Goal: Task Accomplishment & Management: Use online tool/utility

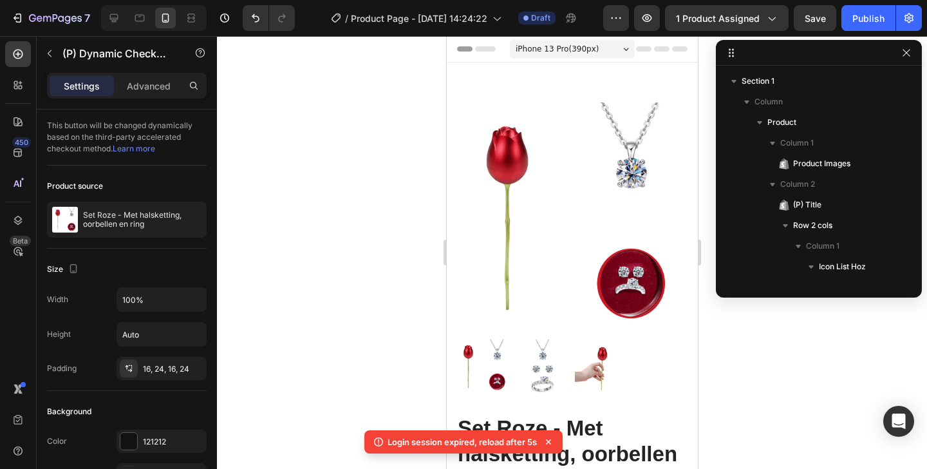
scroll to position [229, 0]
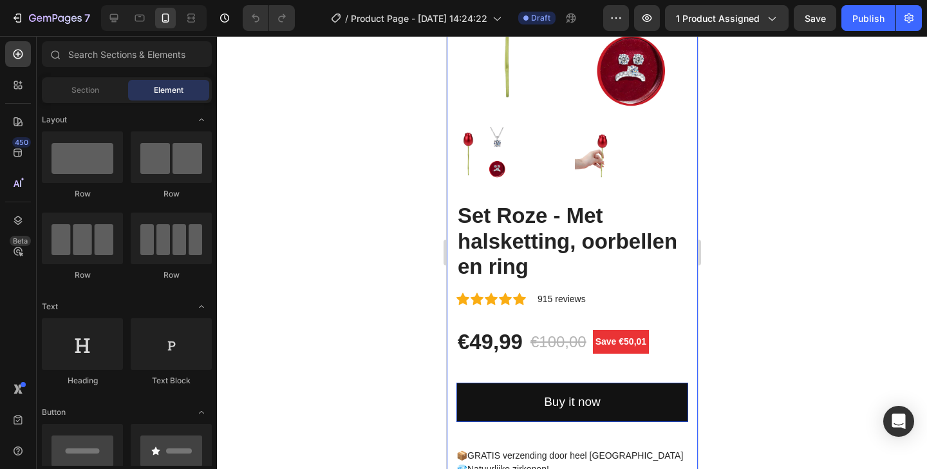
scroll to position [365, 0]
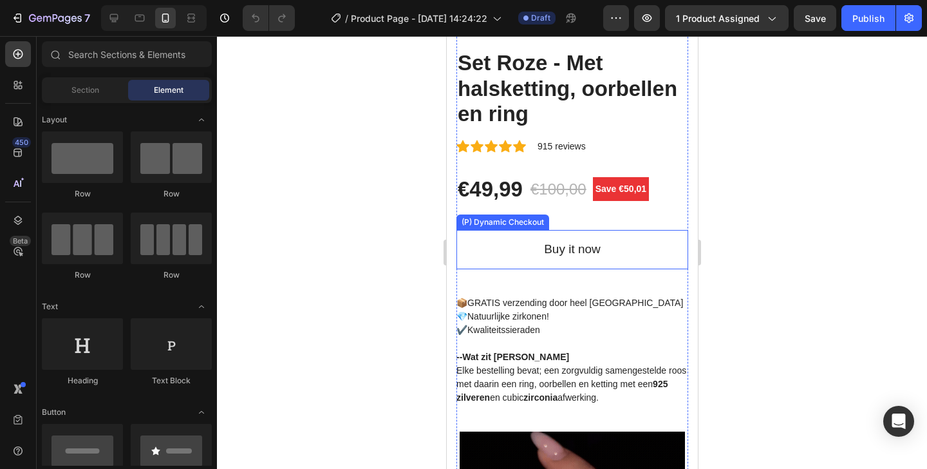
click at [507, 255] on button "Buy it now" at bounding box center [572, 249] width 232 height 39
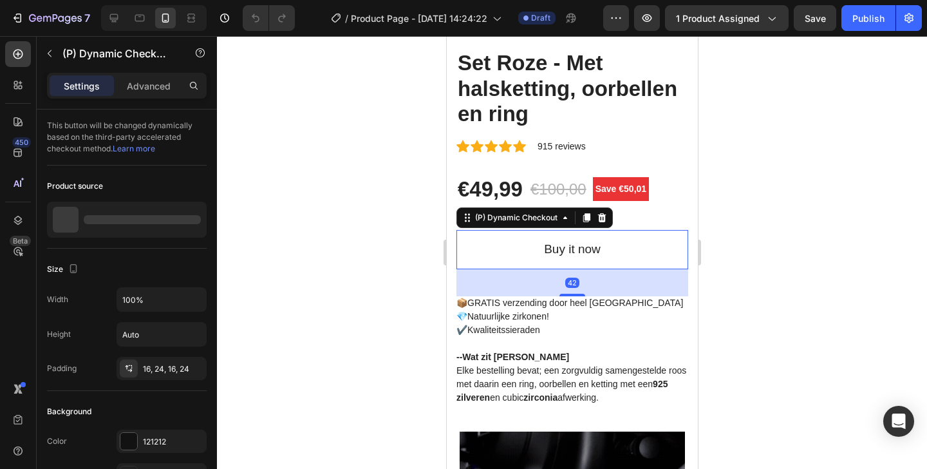
click at [497, 233] on button "Buy it now" at bounding box center [572, 249] width 232 height 39
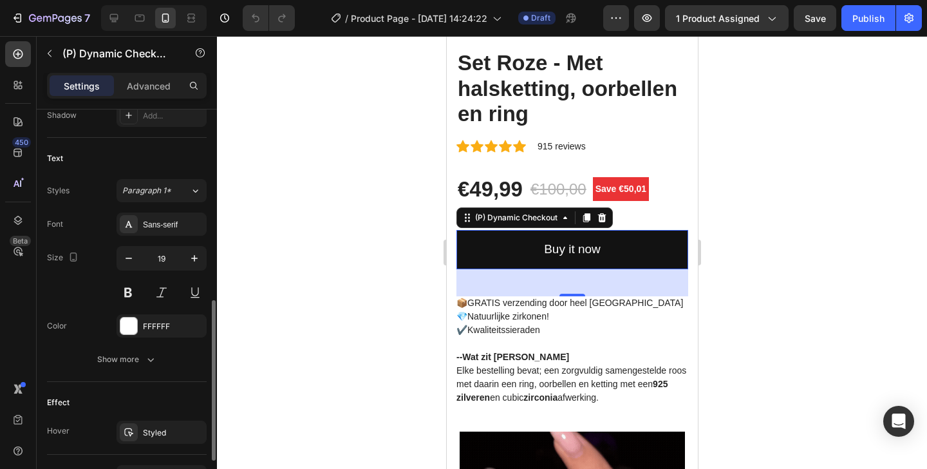
scroll to position [580, 0]
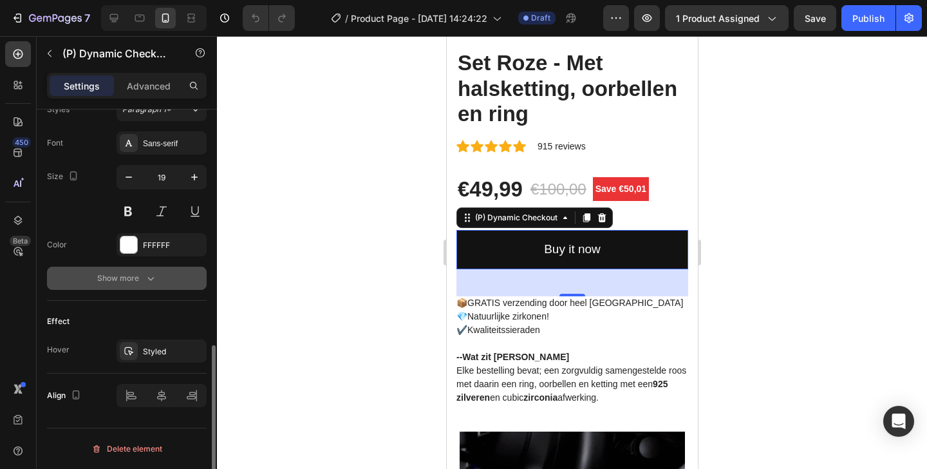
click at [115, 281] on div "Show more" at bounding box center [127, 278] width 60 height 13
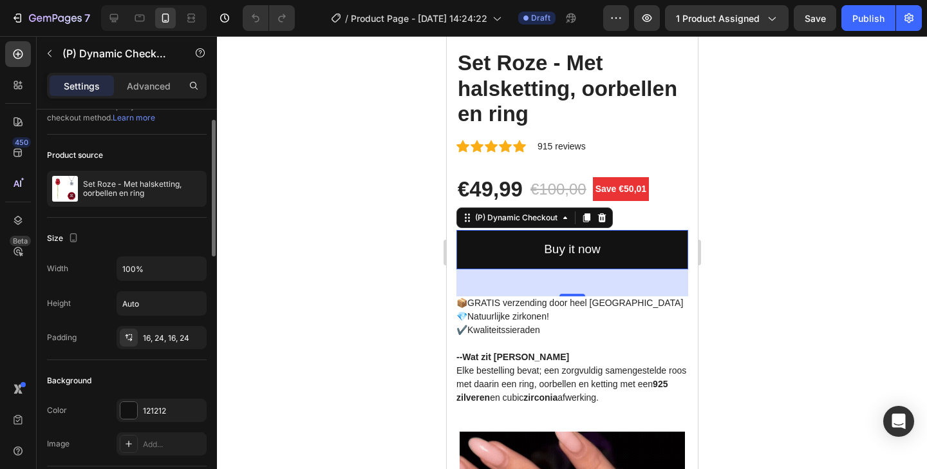
scroll to position [0, 0]
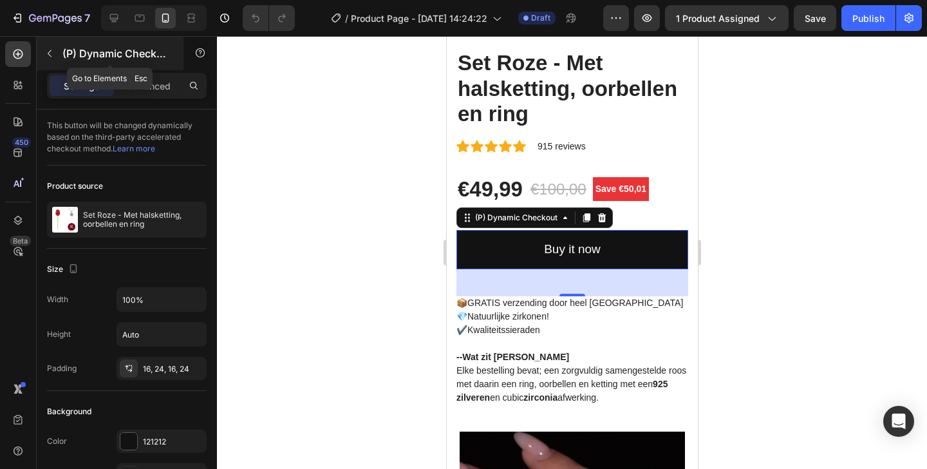
click at [52, 43] on button "button" at bounding box center [49, 53] width 21 height 21
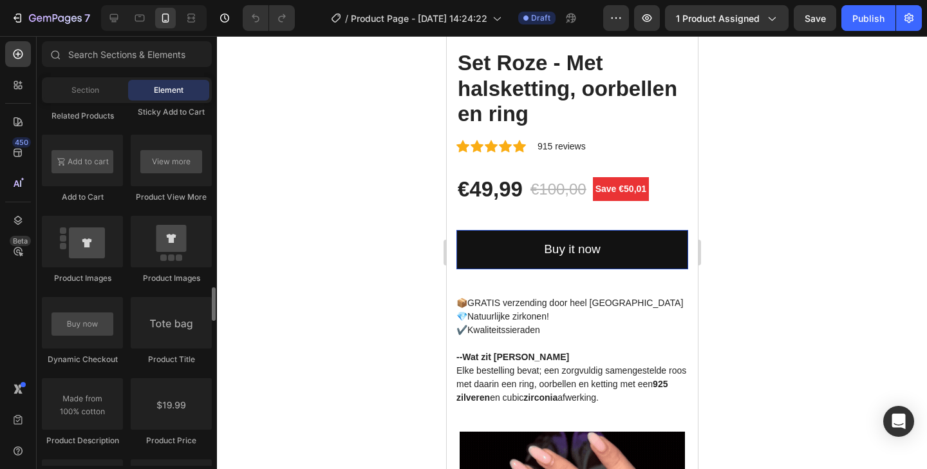
scroll to position [1891, 0]
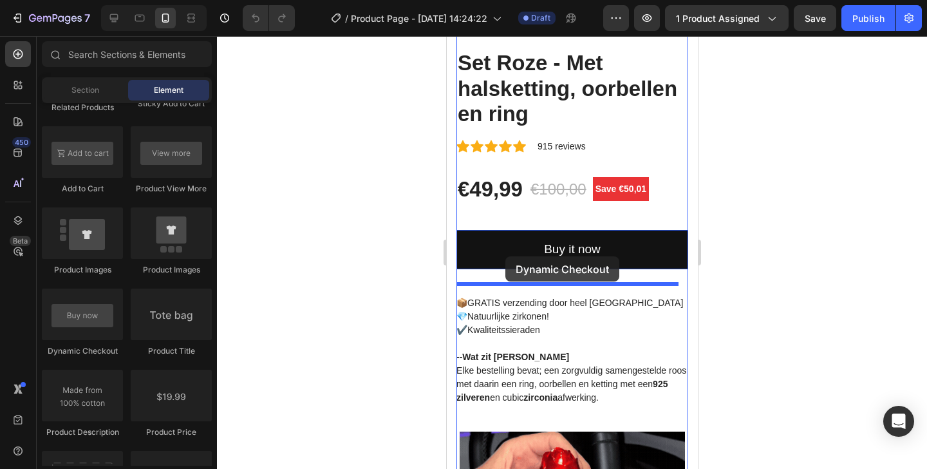
drag, startPoint x: 504, startPoint y: 366, endPoint x: 505, endPoint y: 257, distance: 109.4
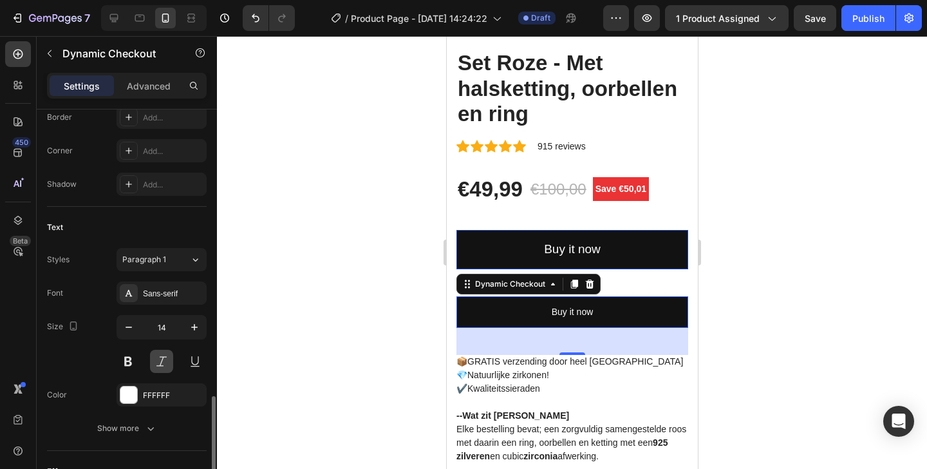
scroll to position [580, 0]
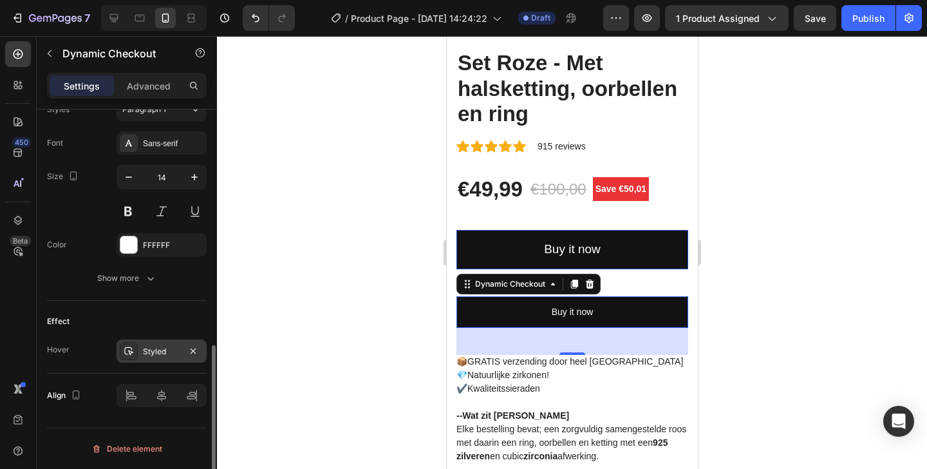
click at [160, 355] on div "Styled" at bounding box center [161, 352] width 37 height 12
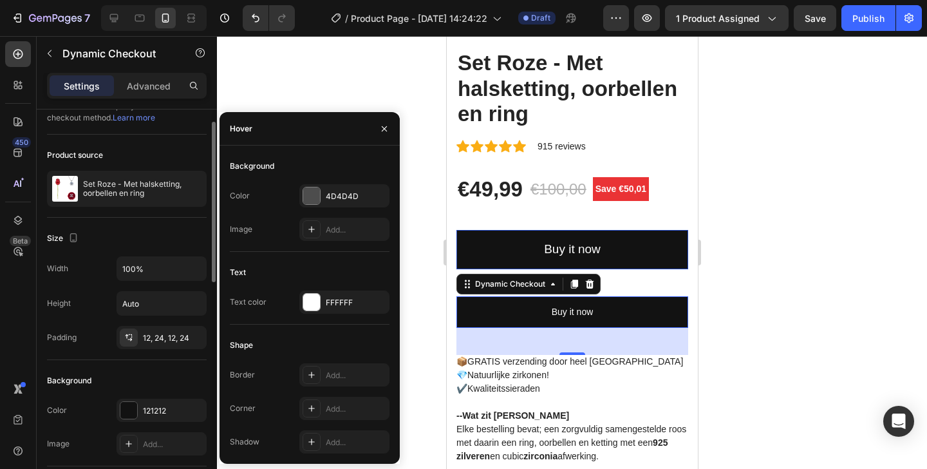
scroll to position [0, 0]
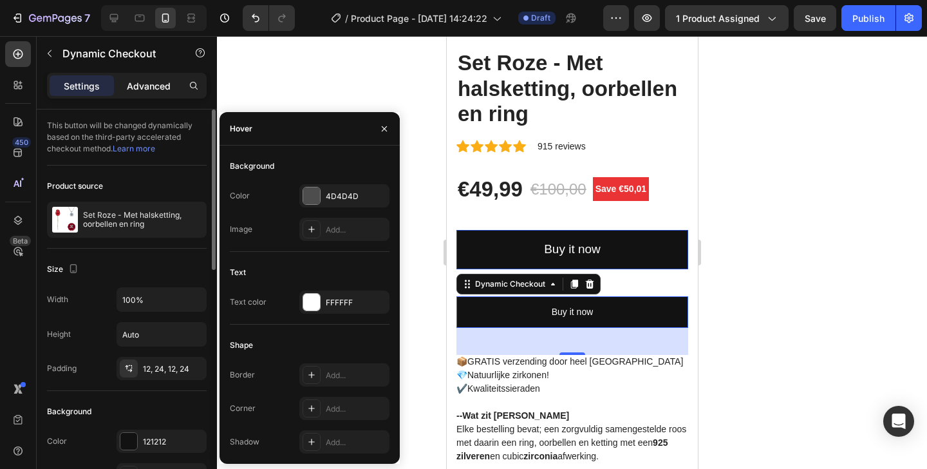
click at [146, 94] on div "Advanced" at bounding box center [149, 85] width 64 height 21
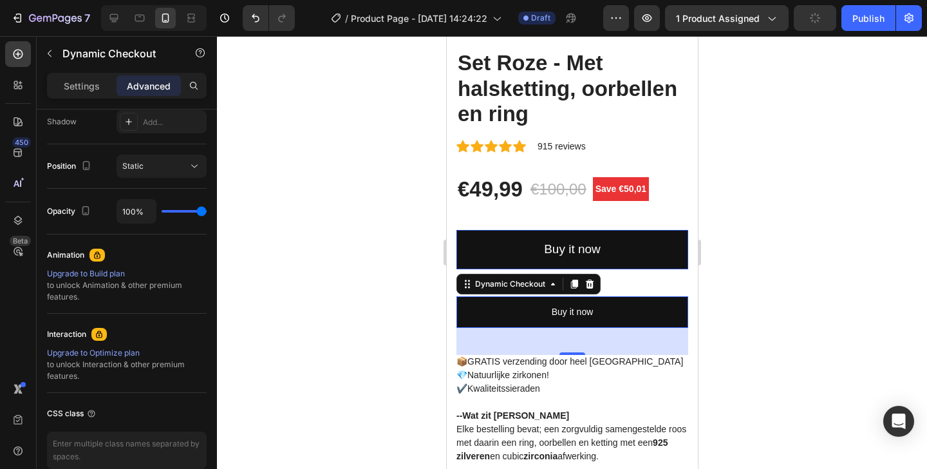
scroll to position [498, 0]
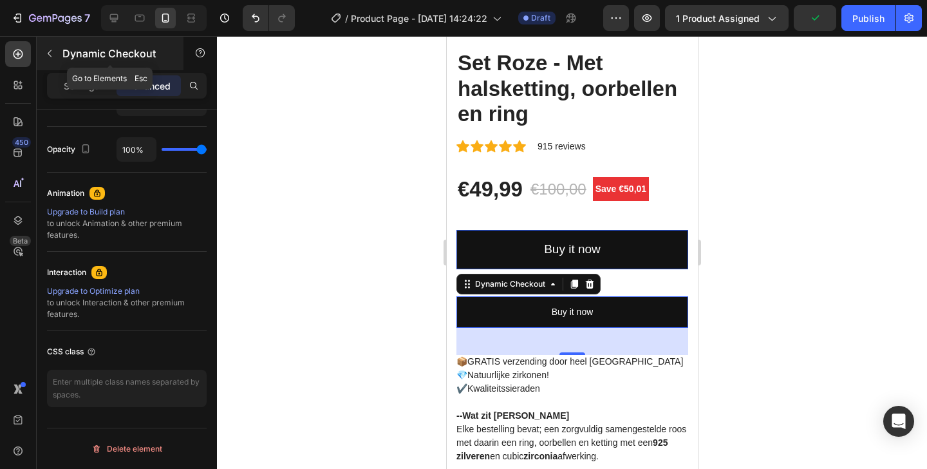
click at [79, 70] on div "Dynamic Checkout" at bounding box center [110, 53] width 147 height 33
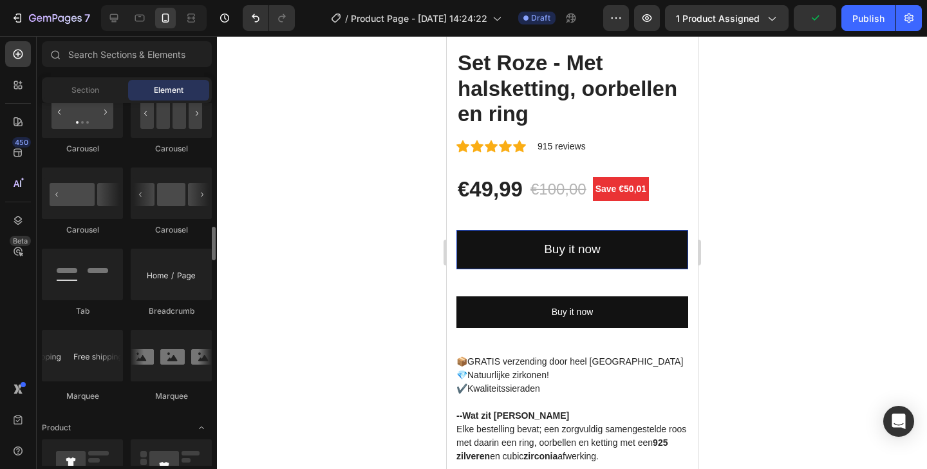
scroll to position [848, 0]
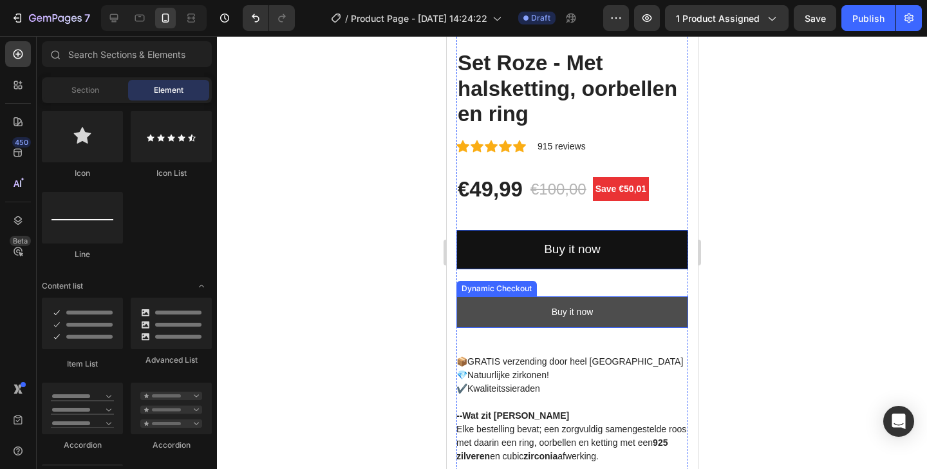
click at [528, 303] on button "Buy it now" at bounding box center [572, 312] width 232 height 32
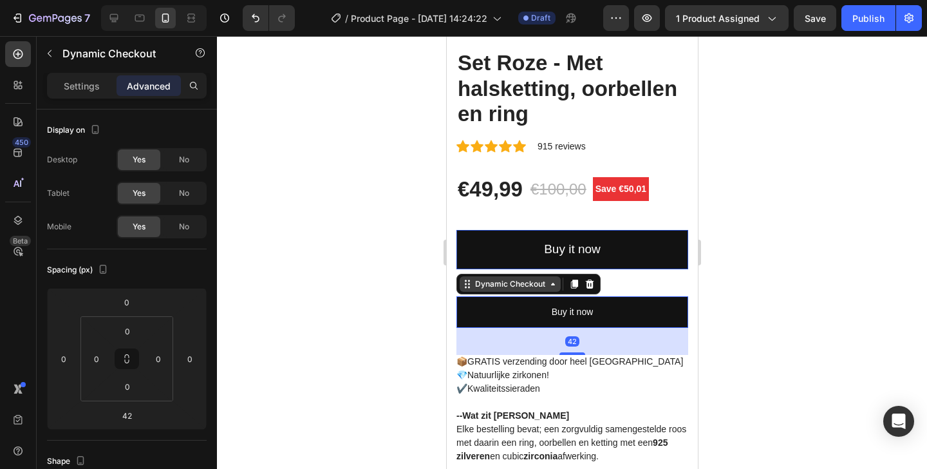
click at [539, 278] on div "Dynamic Checkout" at bounding box center [509, 284] width 75 height 12
click at [91, 87] on p "Settings" at bounding box center [82, 86] width 36 height 14
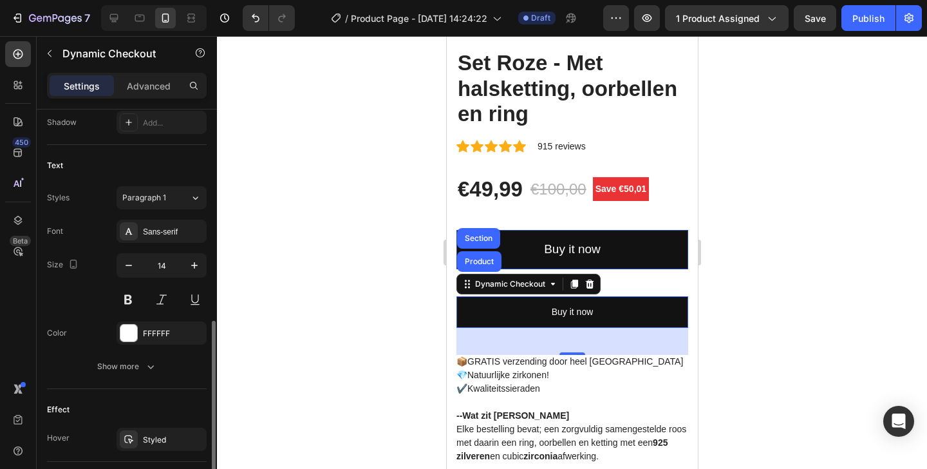
scroll to position [500, 0]
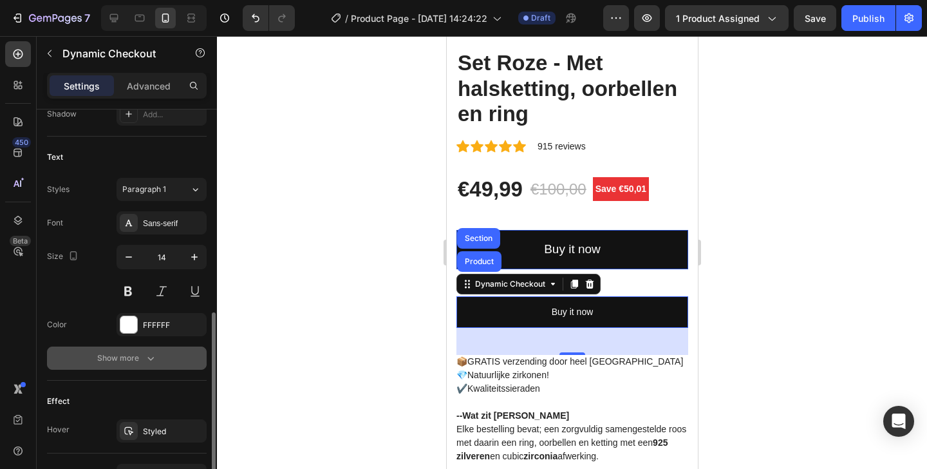
click at [142, 351] on div "Show more" at bounding box center [127, 357] width 60 height 13
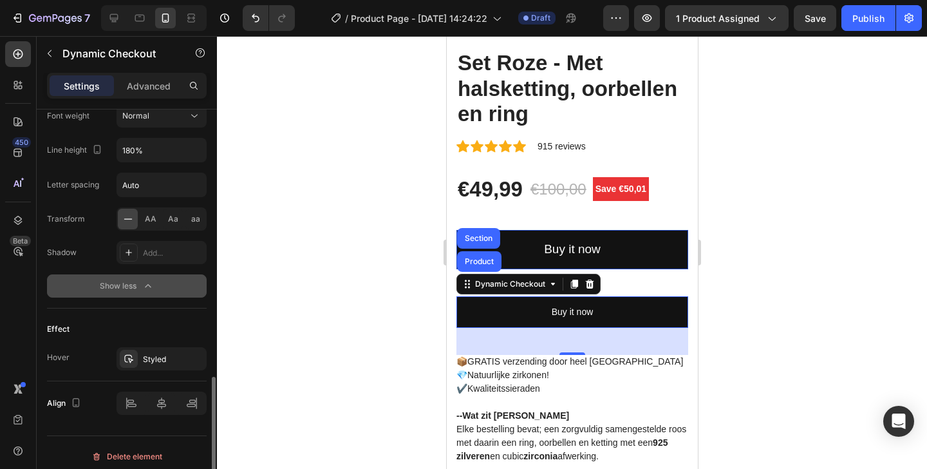
scroll to position [750, 0]
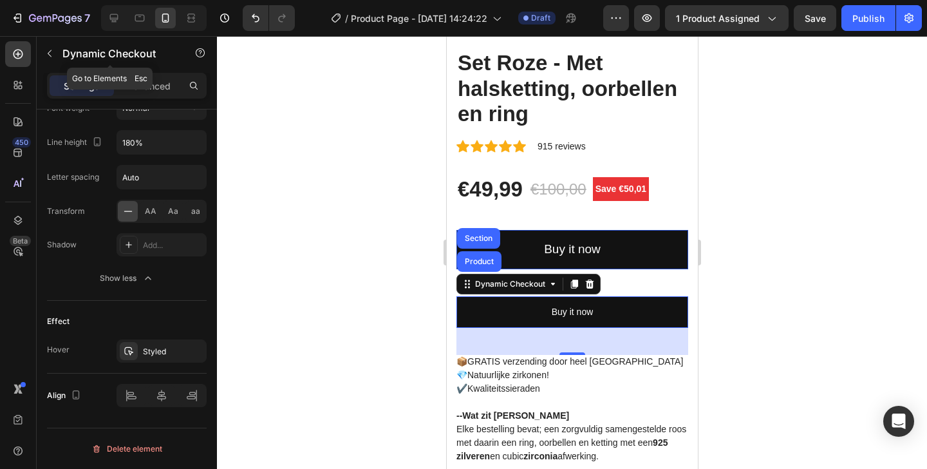
click at [46, 52] on icon "button" at bounding box center [49, 53] width 10 height 10
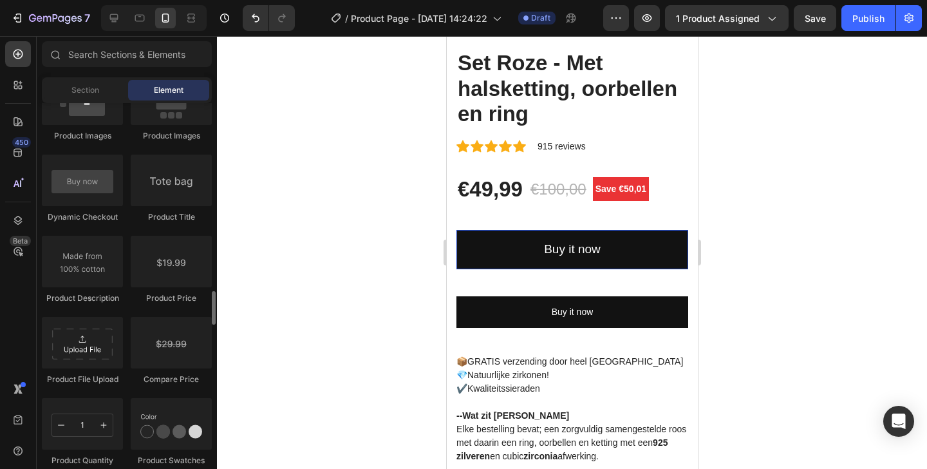
scroll to position [1237, 0]
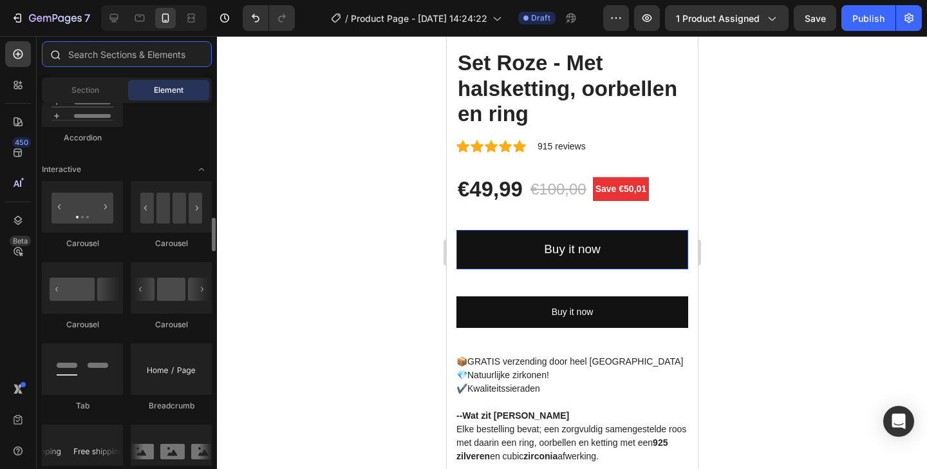
click at [137, 50] on input "text" at bounding box center [127, 54] width 170 height 26
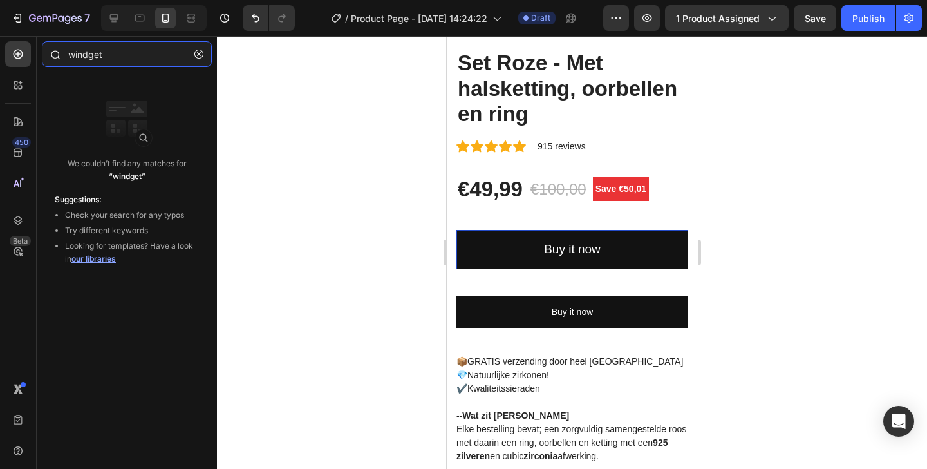
click at [118, 53] on input "windget" at bounding box center [127, 54] width 170 height 26
type input "w"
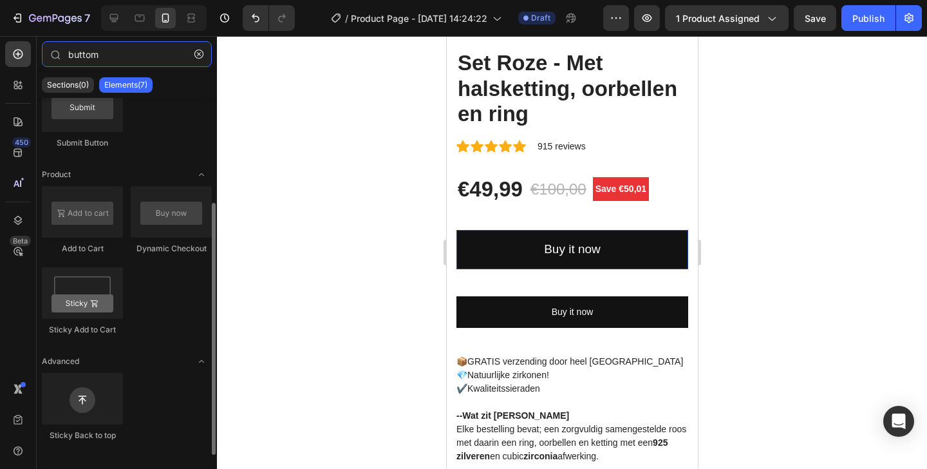
scroll to position [0, 0]
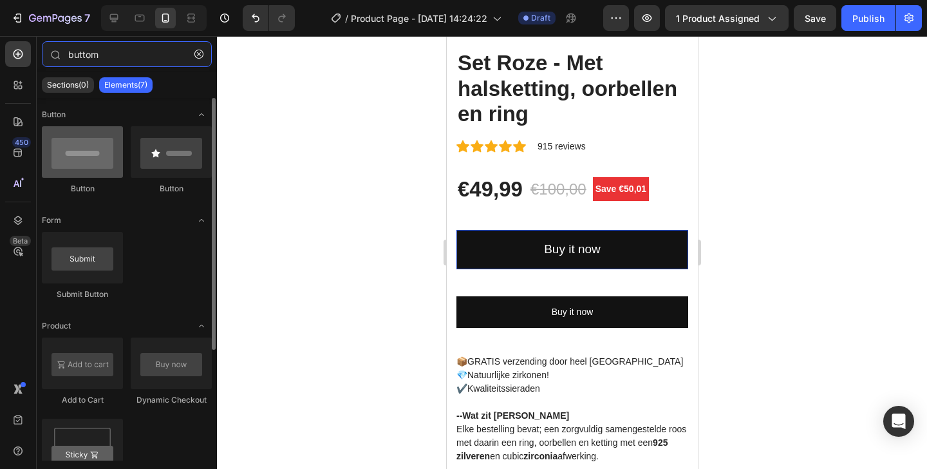
type input "buttom"
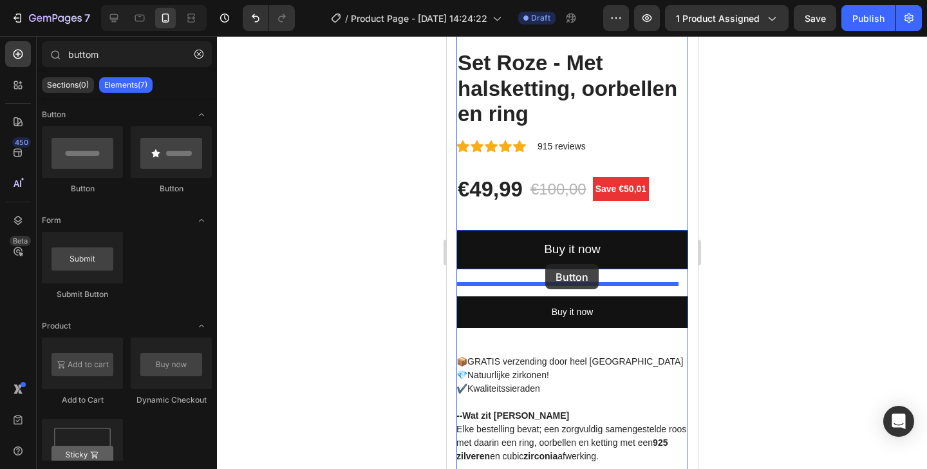
drag, startPoint x: 524, startPoint y: 198, endPoint x: 545, endPoint y: 265, distance: 69.4
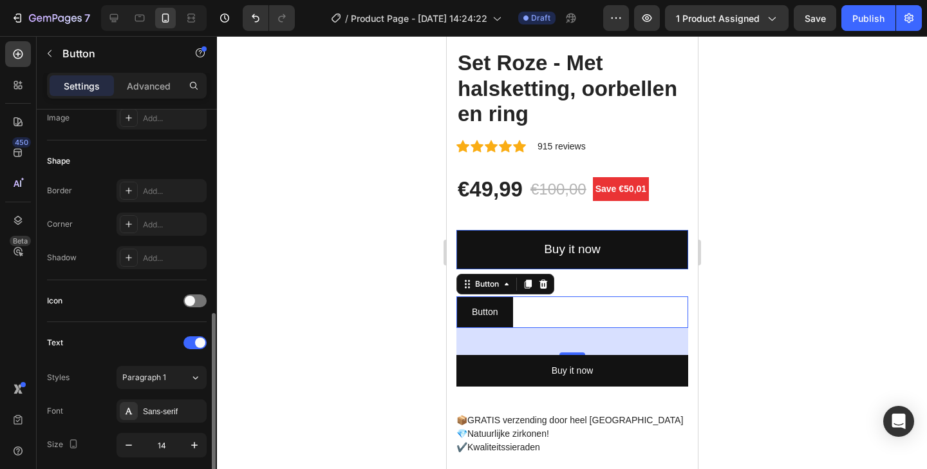
scroll to position [413, 0]
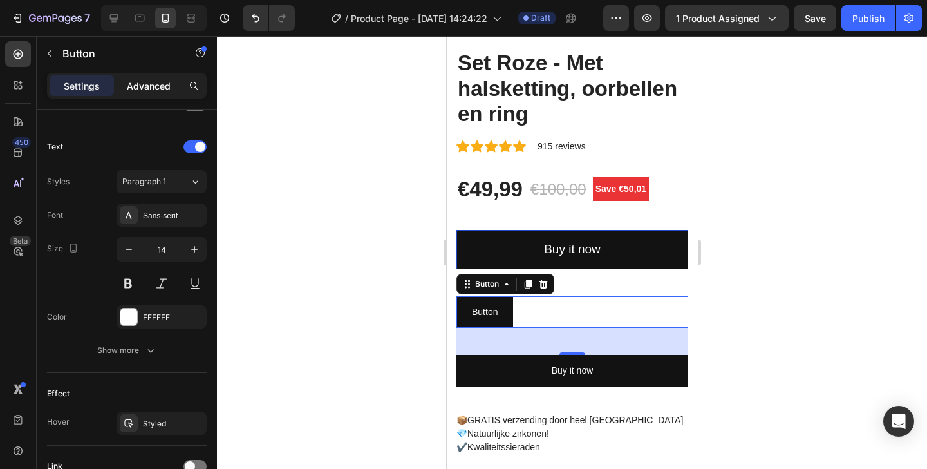
click at [156, 89] on p "Advanced" at bounding box center [149, 86] width 44 height 14
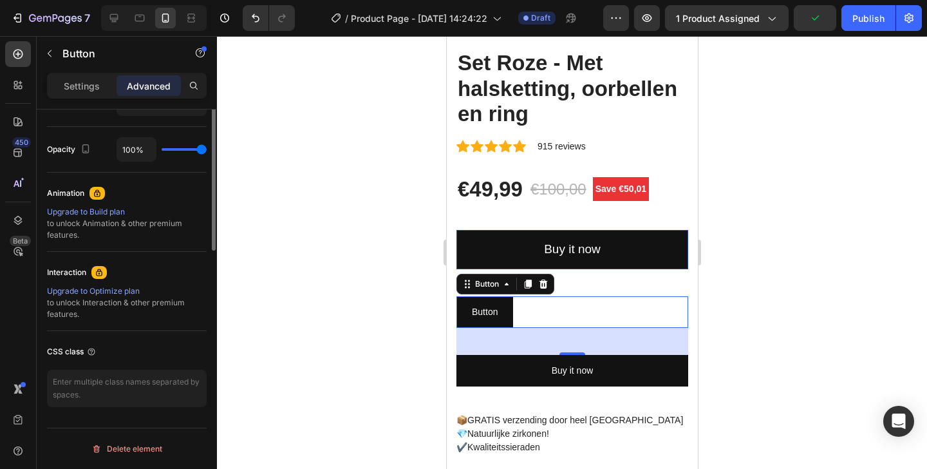
scroll to position [84, 0]
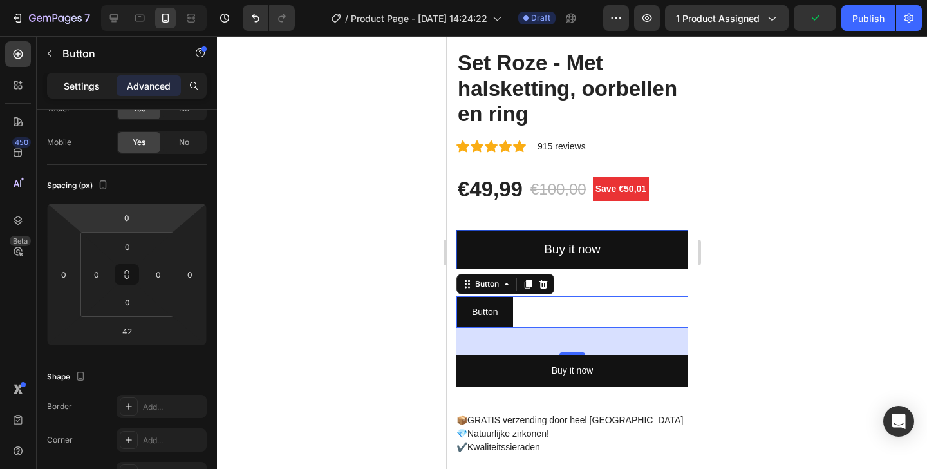
click at [72, 89] on p "Settings" at bounding box center [82, 86] width 36 height 14
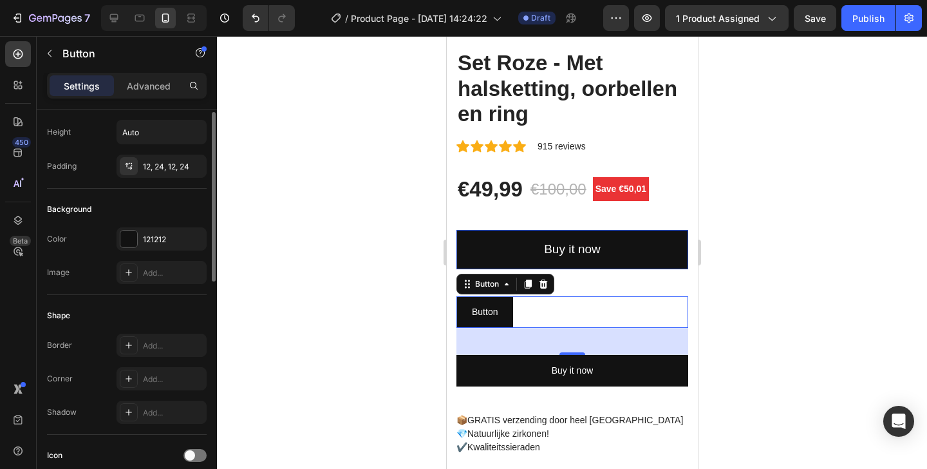
scroll to position [0, 0]
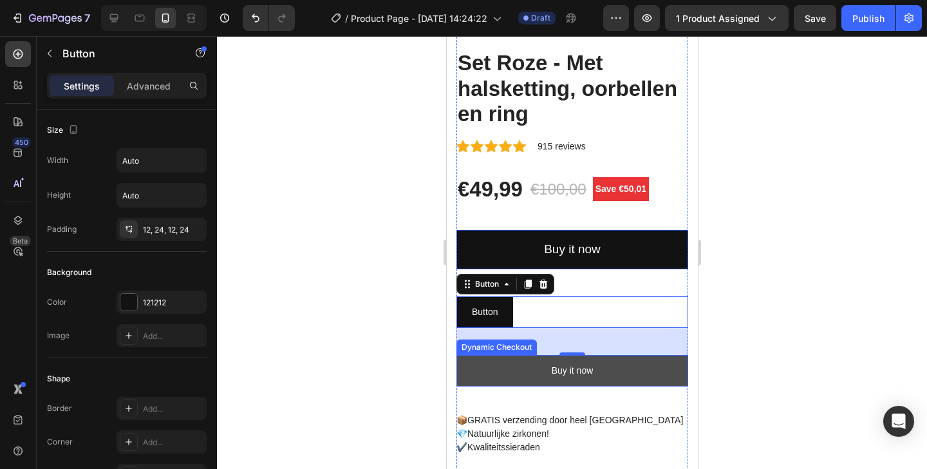
click at [594, 355] on button "Buy it now" at bounding box center [572, 371] width 232 height 32
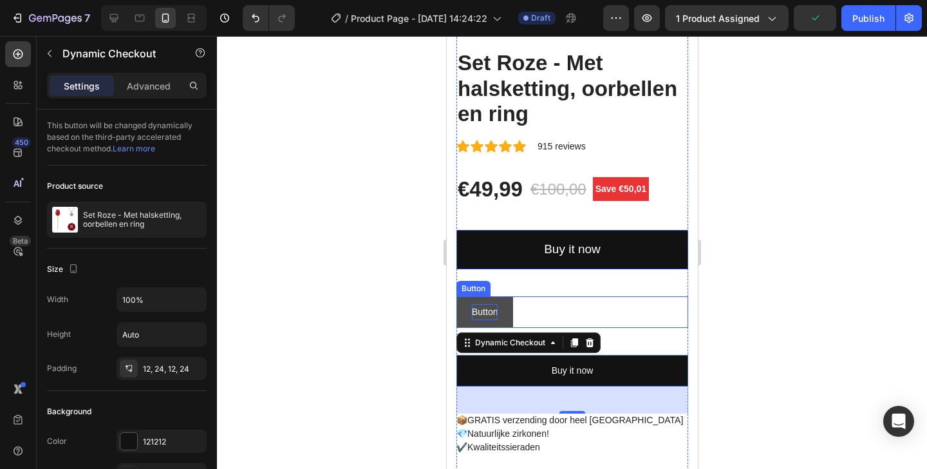
click at [480, 305] on p "Button" at bounding box center [484, 312] width 26 height 16
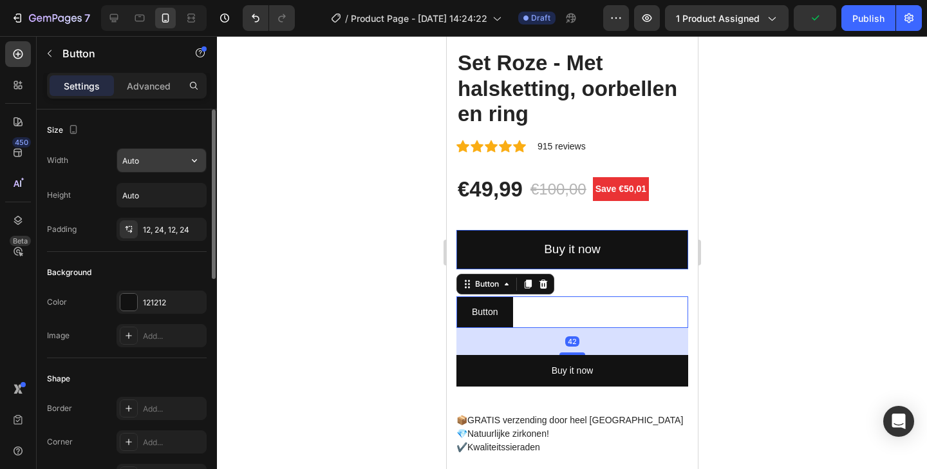
click at [132, 153] on input "Auto" at bounding box center [161, 160] width 89 height 23
click at [197, 162] on icon "button" at bounding box center [194, 160] width 13 height 13
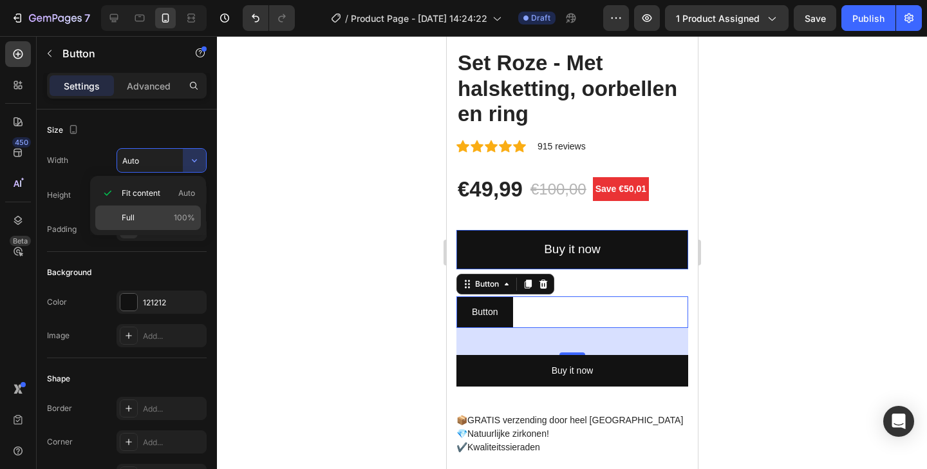
click at [171, 215] on p "Full 100%" at bounding box center [158, 218] width 73 height 12
type input "100%"
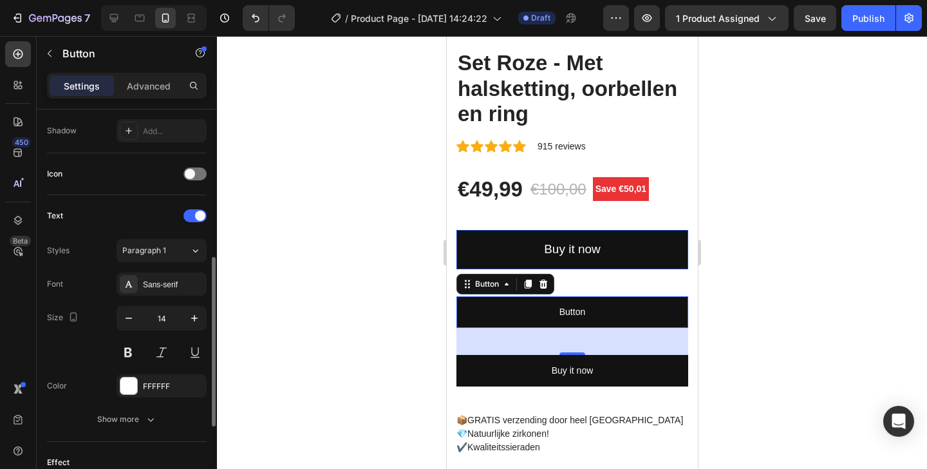
scroll to position [527, 0]
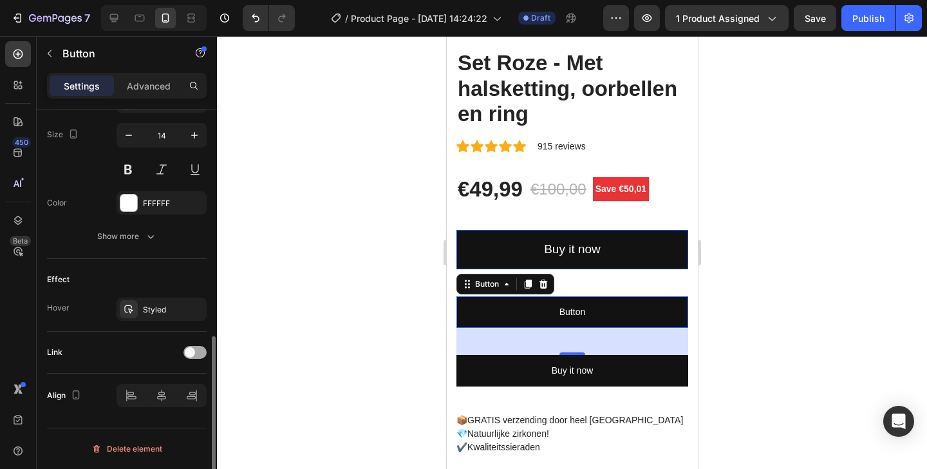
click at [198, 357] on div at bounding box center [194, 352] width 23 height 13
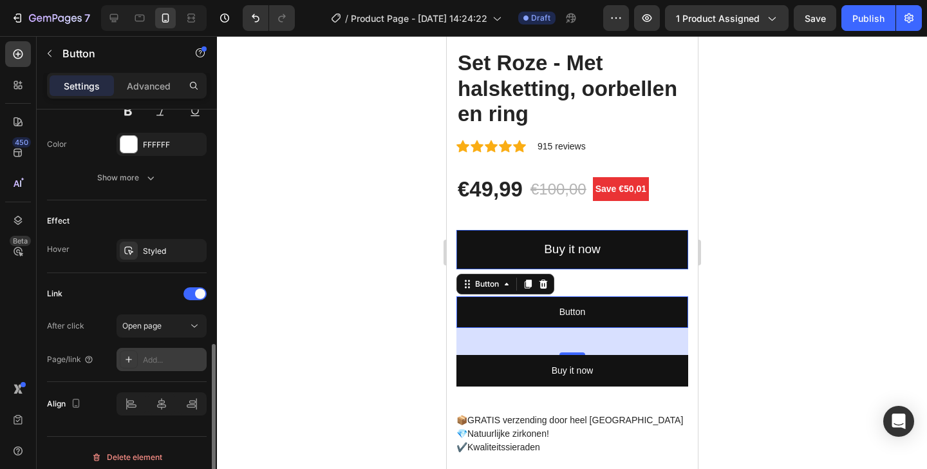
scroll to position [594, 0]
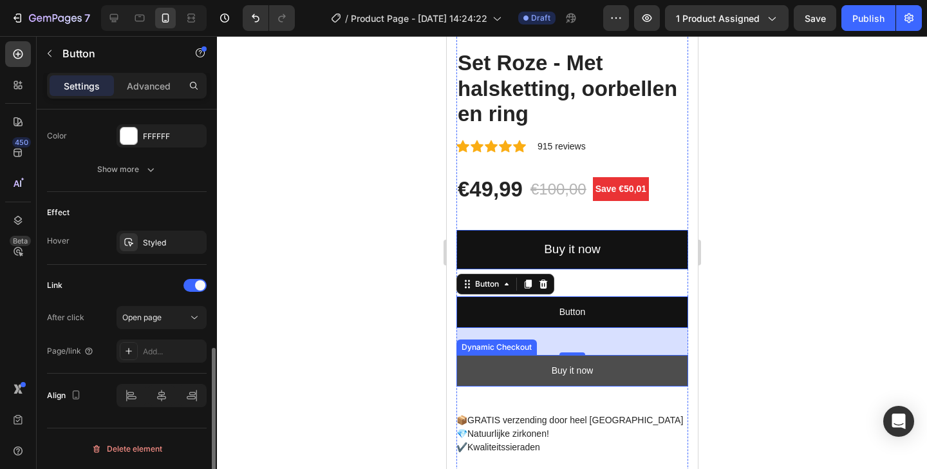
click at [509, 364] on button "Buy it now" at bounding box center [572, 371] width 232 height 32
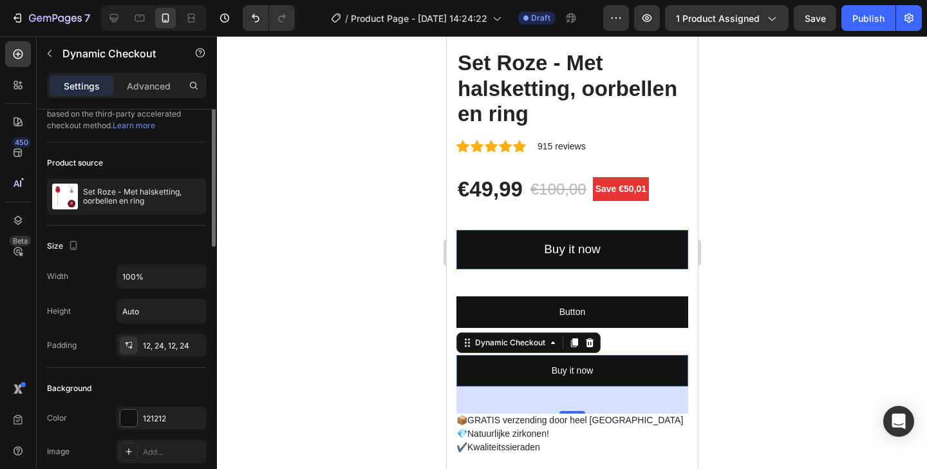
scroll to position [0, 0]
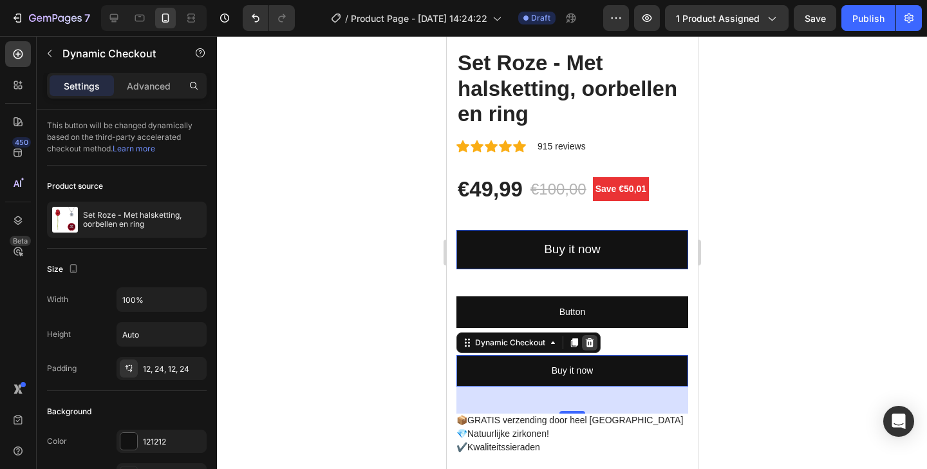
click at [586, 338] on icon at bounding box center [589, 342] width 8 height 9
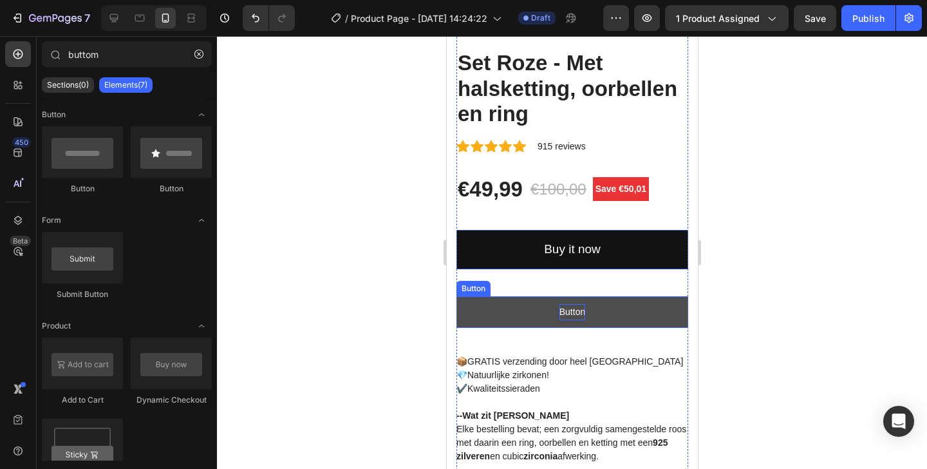
click at [573, 307] on p "Button" at bounding box center [572, 312] width 26 height 16
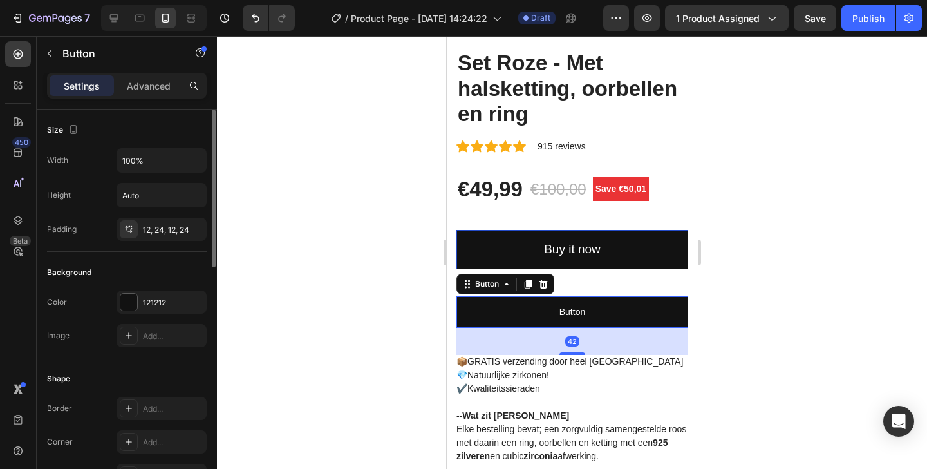
scroll to position [594, 0]
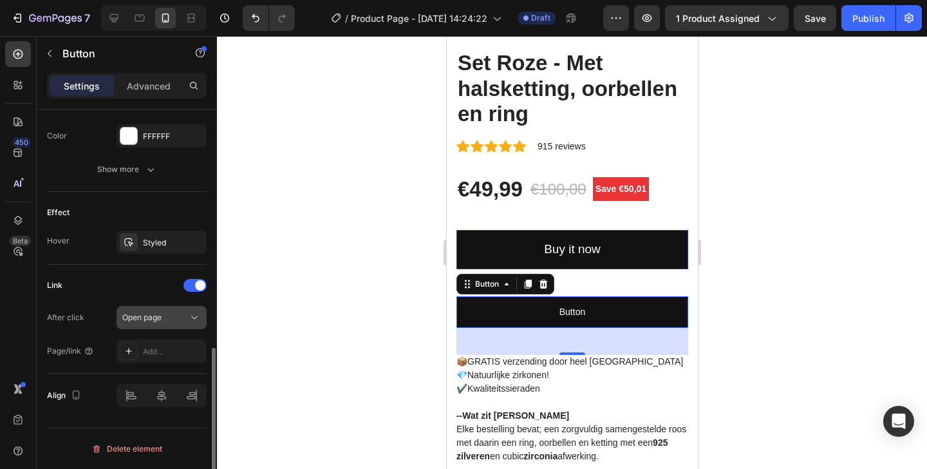
click at [165, 321] on div "Open page" at bounding box center [155, 318] width 66 height 12
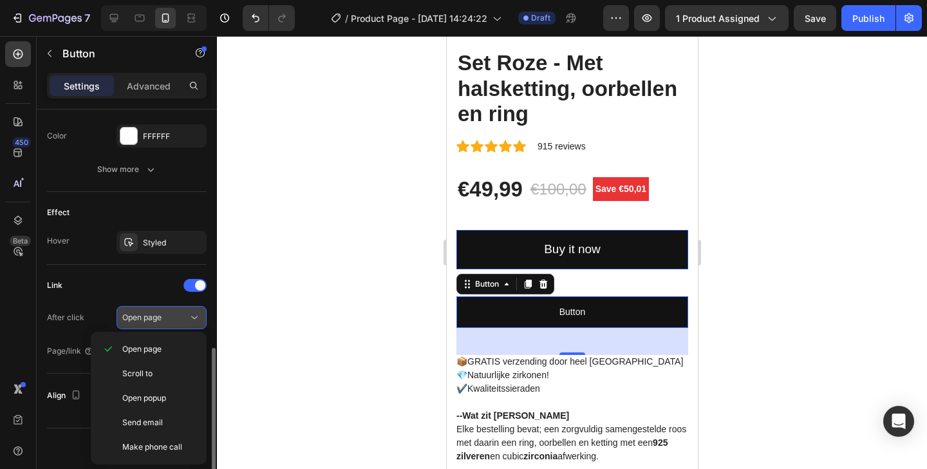
click at [155, 315] on span "Open page" at bounding box center [141, 317] width 39 height 10
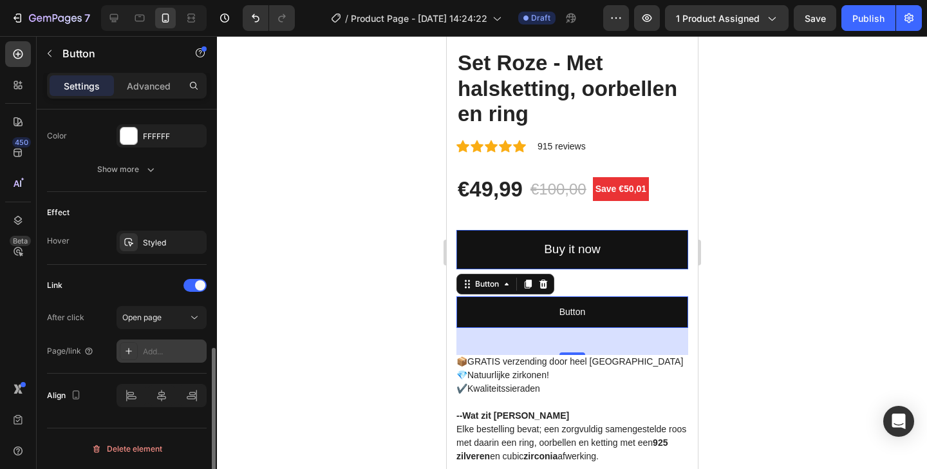
click at [165, 343] on div "Add..." at bounding box center [162, 350] width 90 height 23
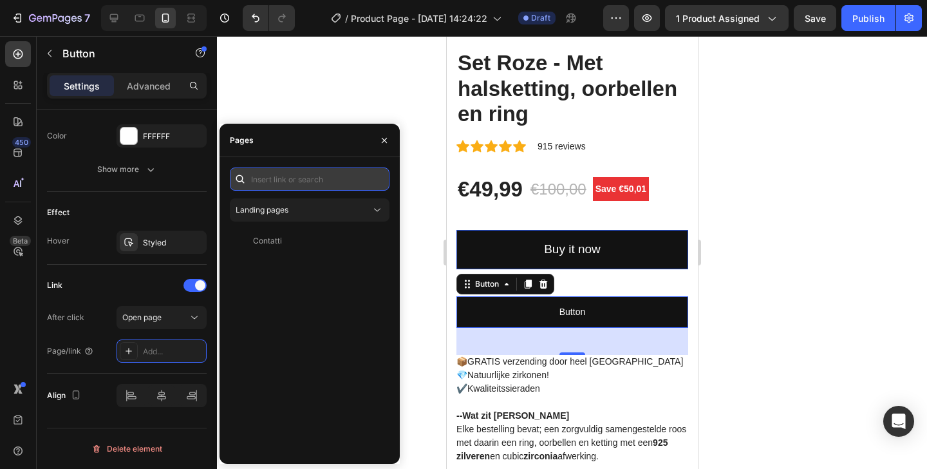
click at [285, 185] on input "text" at bounding box center [310, 178] width 160 height 23
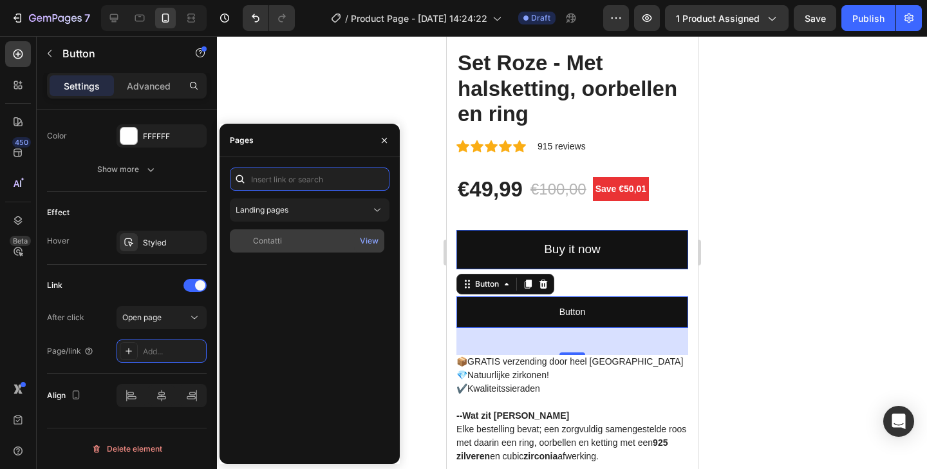
paste input "[URL][DOMAIN_NAME]"
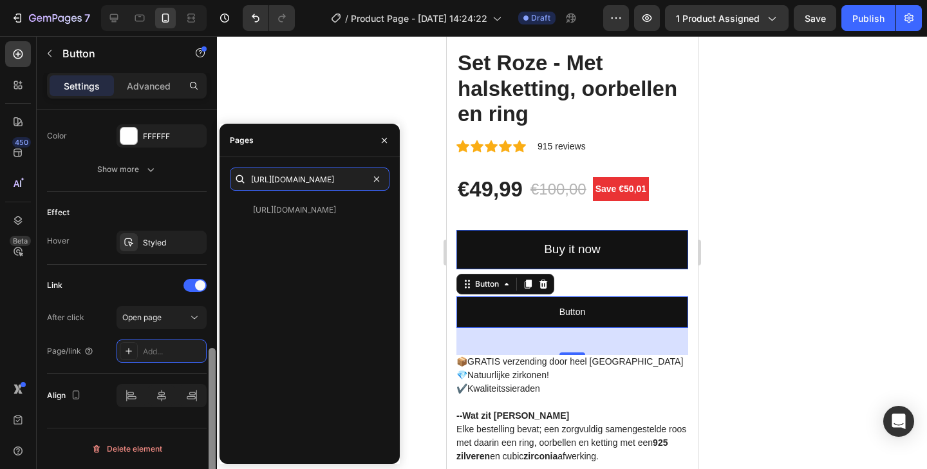
scroll to position [0, 0]
drag, startPoint x: 333, startPoint y: 183, endPoint x: 209, endPoint y: 165, distance: 125.5
click at [209, 165] on div "450 Beta buttom Sections(0) Elements(7) We couldn’t find any matches for “butto…" at bounding box center [108, 252] width 217 height 433
click at [302, 279] on div "[URL][DOMAIN_NAME] View" at bounding box center [310, 325] width 160 height 255
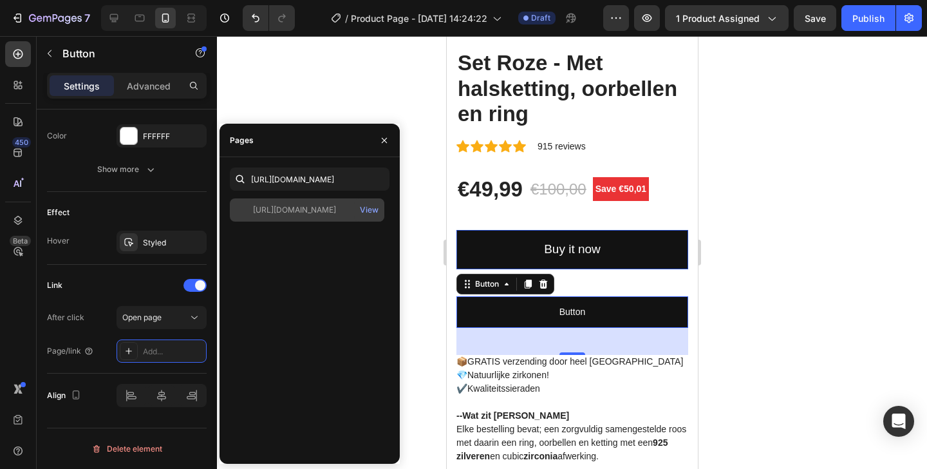
click at [305, 207] on div "[URL][DOMAIN_NAME]" at bounding box center [294, 210] width 83 height 12
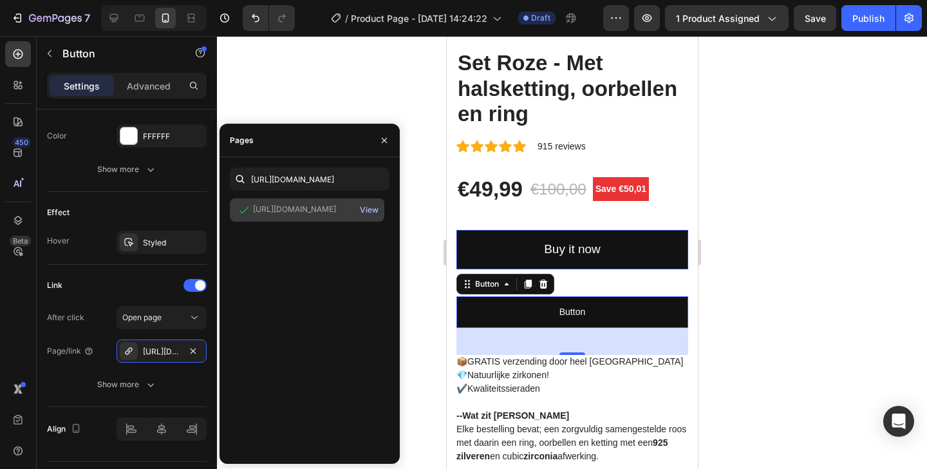
click at [361, 209] on div "View" at bounding box center [369, 210] width 19 height 12
click at [366, 211] on div "View" at bounding box center [369, 210] width 19 height 12
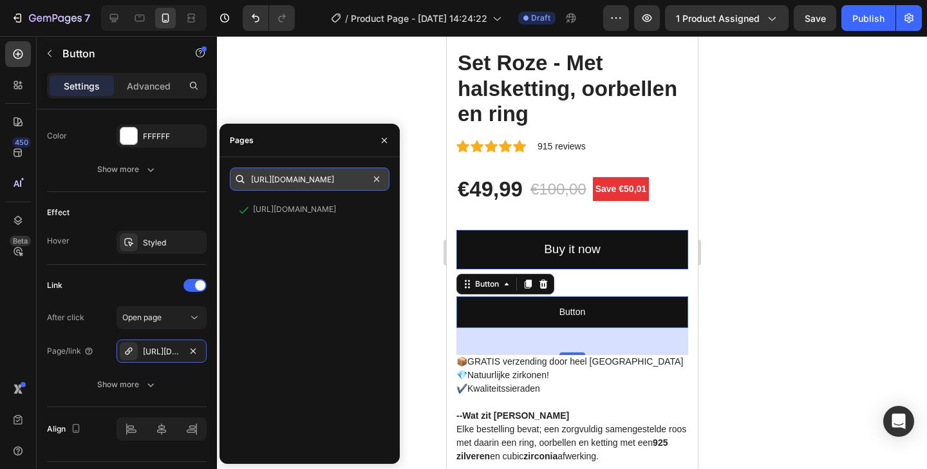
click at [309, 178] on input "[URL][DOMAIN_NAME]" at bounding box center [310, 178] width 160 height 23
paste input "AAN%20WINKELWAGEN-,TOEVOEGEN,-Set%20Roze%20%2D%20Met"
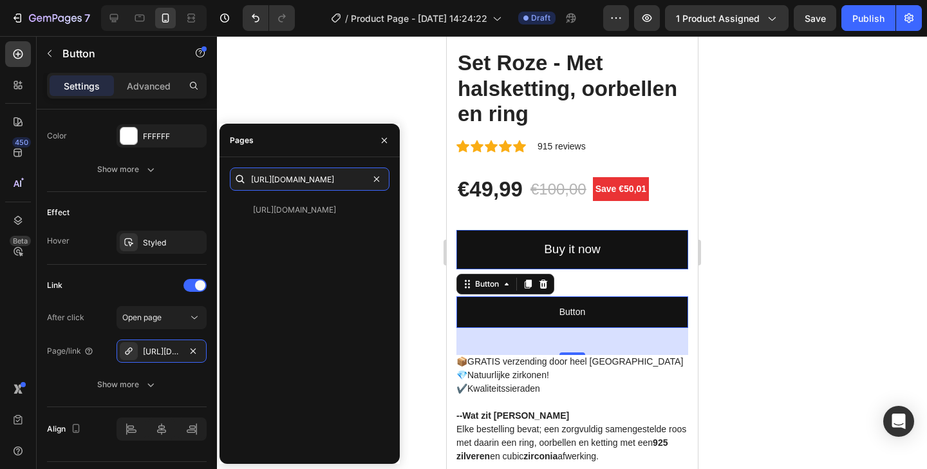
type input "[URL][DOMAIN_NAME]"
click at [332, 254] on div "[URL][DOMAIN_NAME] View" at bounding box center [310, 325] width 160 height 255
click at [370, 210] on div "View" at bounding box center [369, 210] width 19 height 12
click at [317, 178] on input "[URL][DOMAIN_NAME]" at bounding box center [310, 178] width 160 height 23
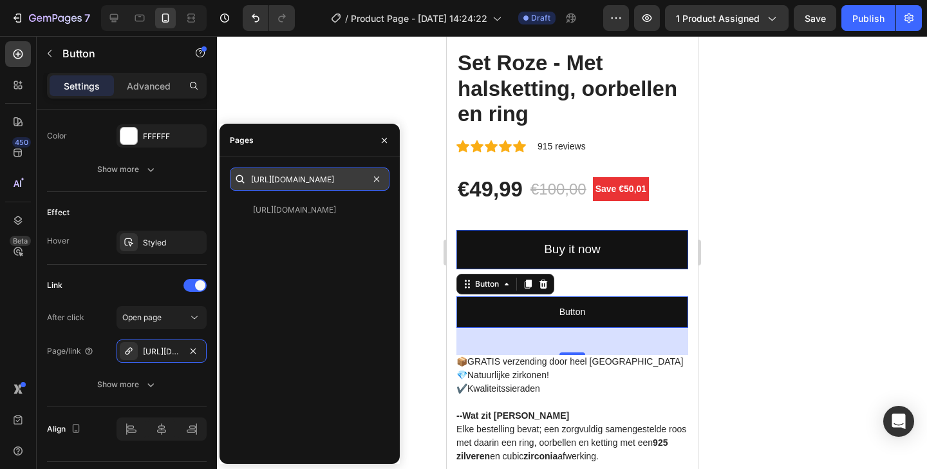
click at [317, 178] on input "[URL][DOMAIN_NAME]" at bounding box center [310, 178] width 160 height 23
paste input "[URL][DOMAIN_NAME]"
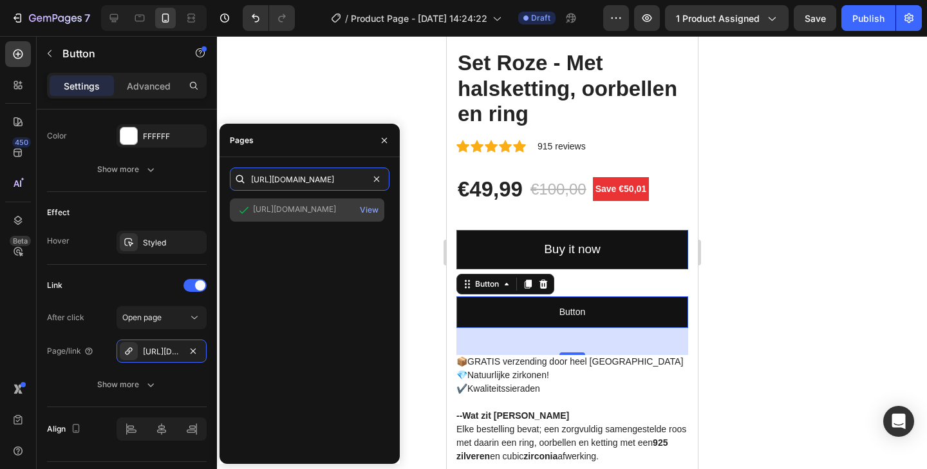
type input "[URL][DOMAIN_NAME]"
click at [328, 205] on div "[URL][DOMAIN_NAME]" at bounding box center [294, 209] width 83 height 12
click at [371, 214] on div "View" at bounding box center [369, 210] width 19 height 12
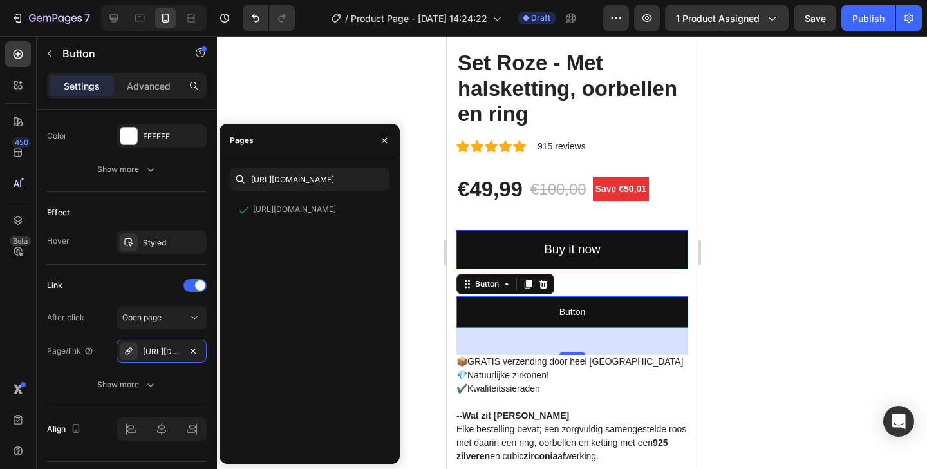
click at [786, 99] on div at bounding box center [572, 252] width 710 height 433
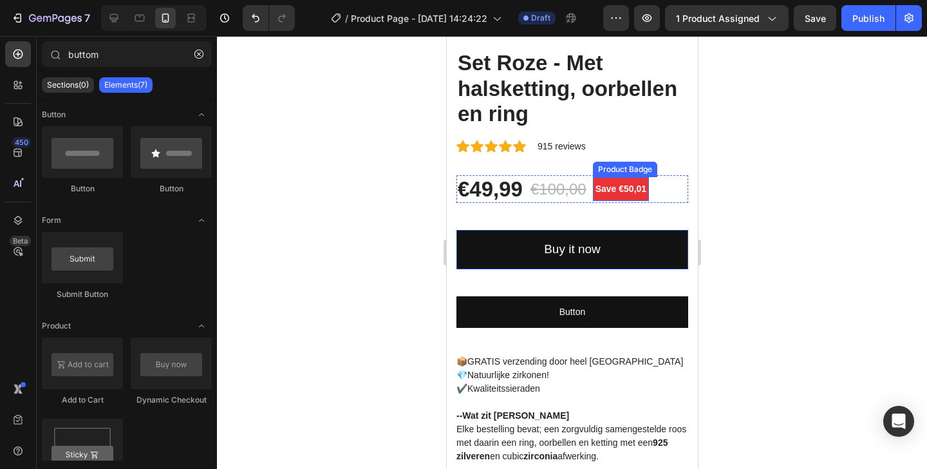
click at [631, 177] on pre "Save €50,01" at bounding box center [620, 189] width 56 height 24
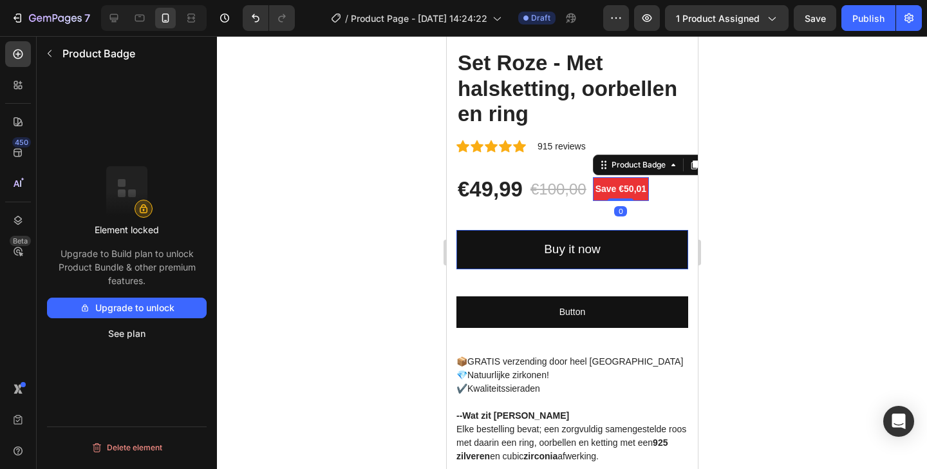
click at [854, 153] on div at bounding box center [572, 252] width 710 height 433
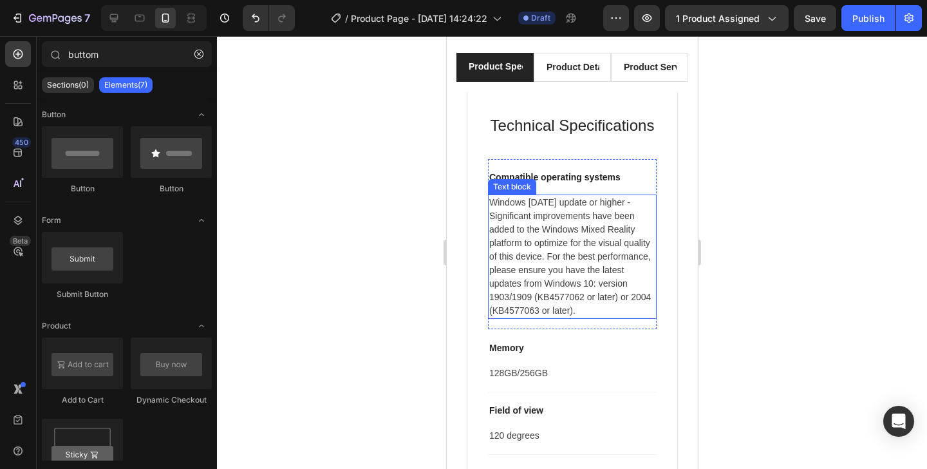
scroll to position [1794, 0]
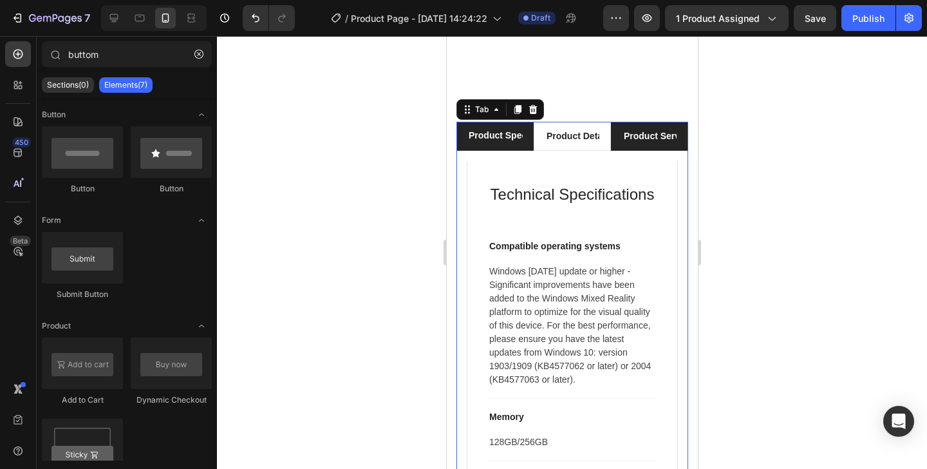
click at [673, 122] on li "Product Services" at bounding box center [648, 136] width 77 height 29
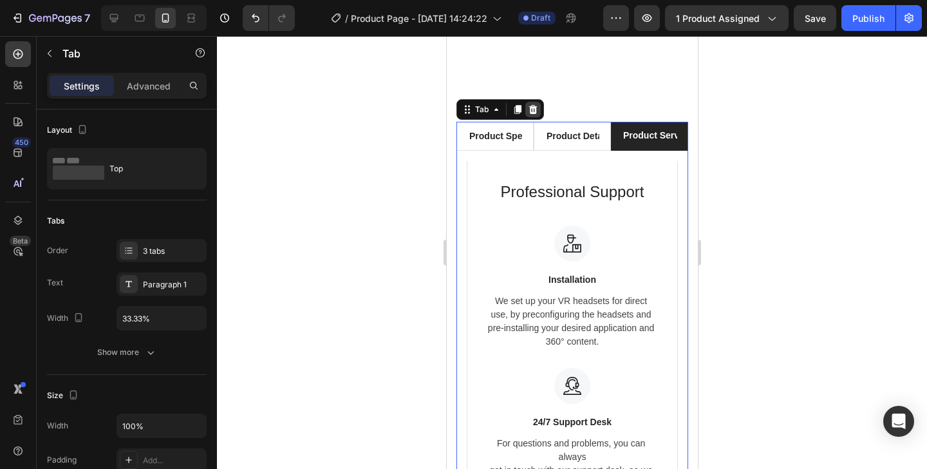
click at [533, 105] on icon at bounding box center [533, 109] width 8 height 9
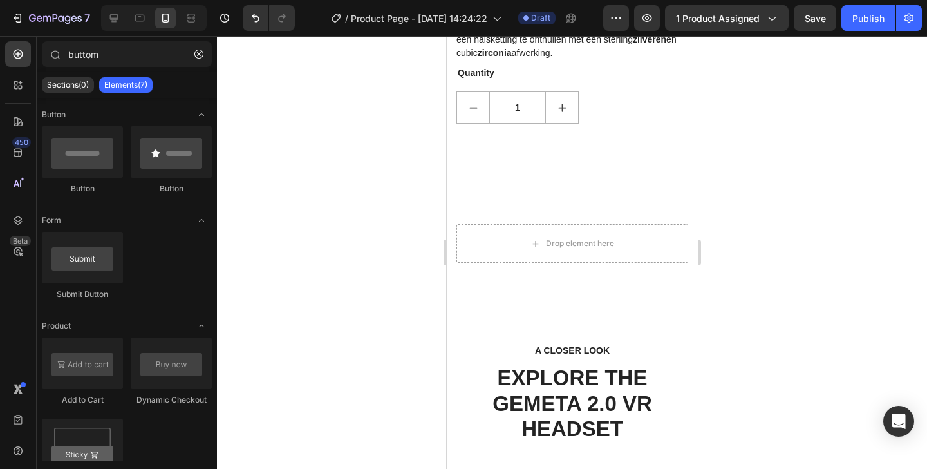
scroll to position [1841, 0]
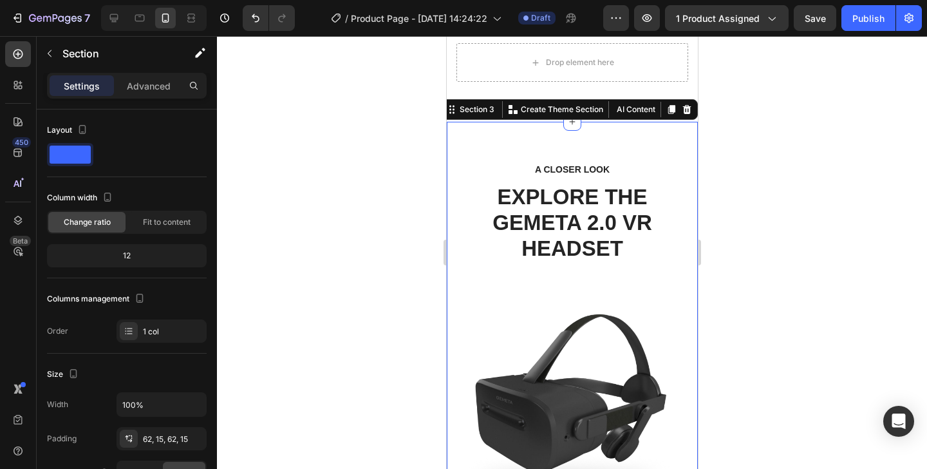
click at [682, 106] on icon at bounding box center [686, 109] width 8 height 9
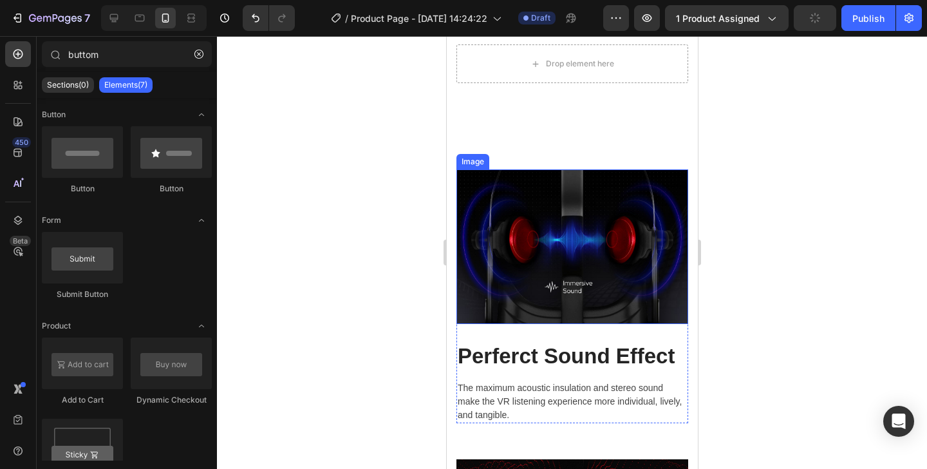
scroll to position [1799, 0]
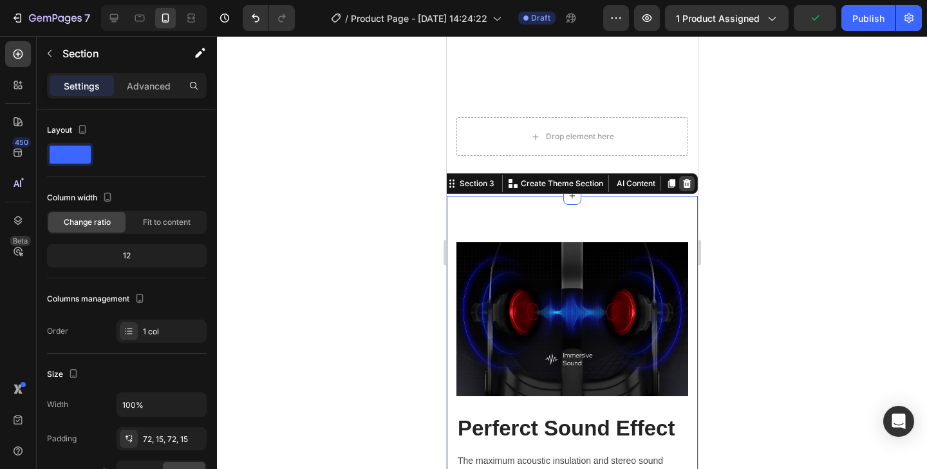
click at [681, 178] on icon at bounding box center [686, 183] width 10 height 10
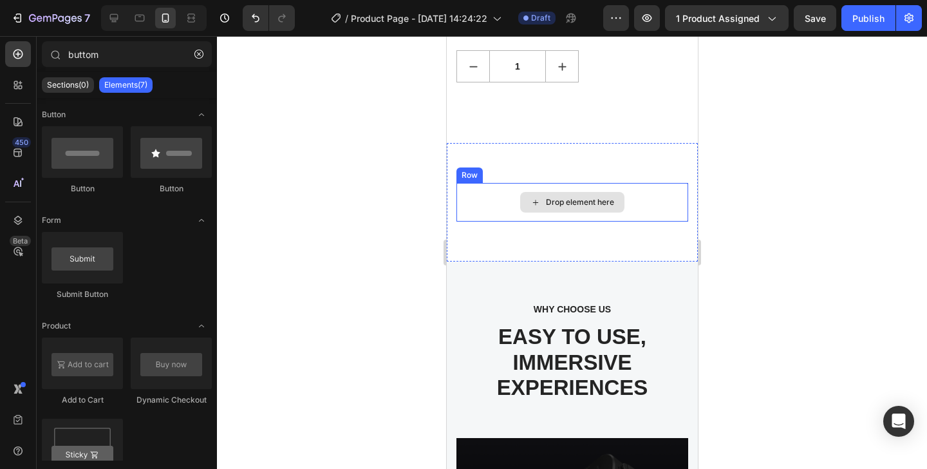
scroll to position [1716, 0]
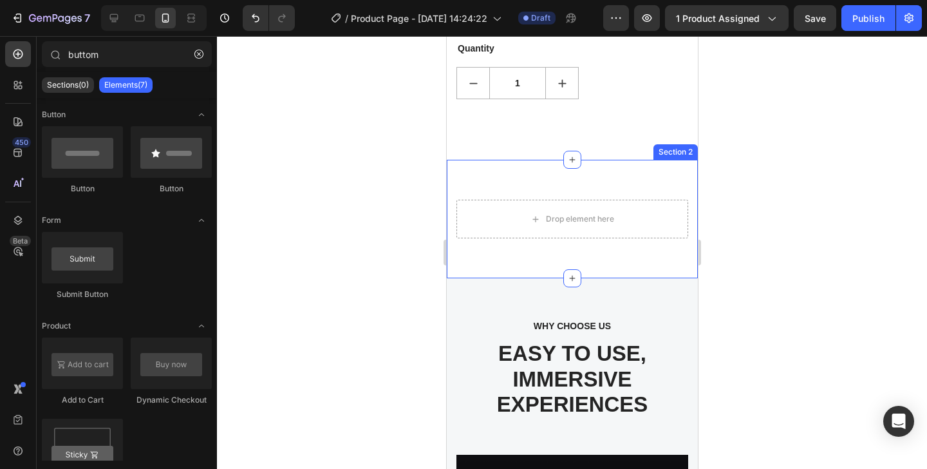
click at [655, 160] on div "Drop element here Row Section 2" at bounding box center [571, 219] width 251 height 118
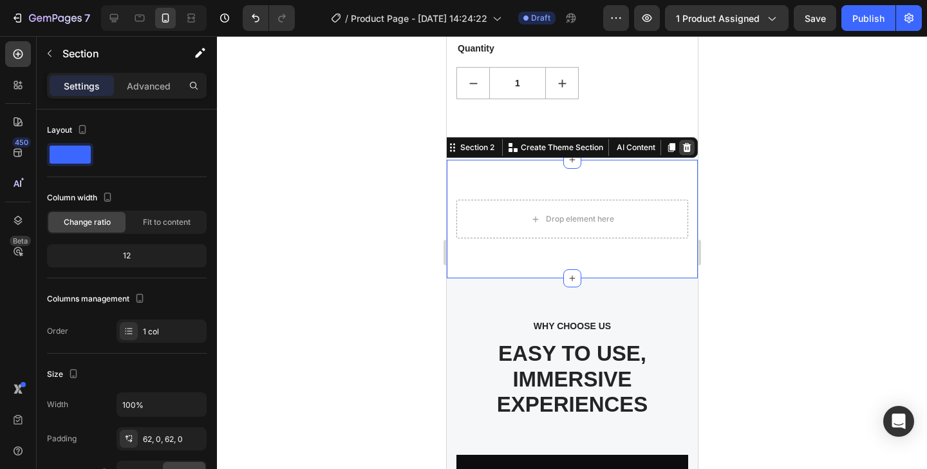
click at [681, 142] on icon at bounding box center [686, 147] width 10 height 10
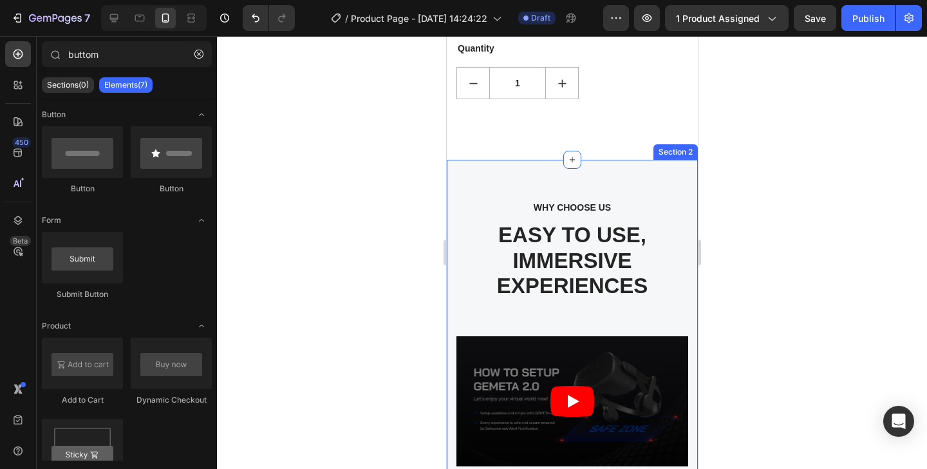
click at [665, 160] on div "WHY CHOOSE US Text block EASY TO USE, IMMERSIVE EXPERIENCES Heading Video Image…" at bounding box center [571, 461] width 251 height 602
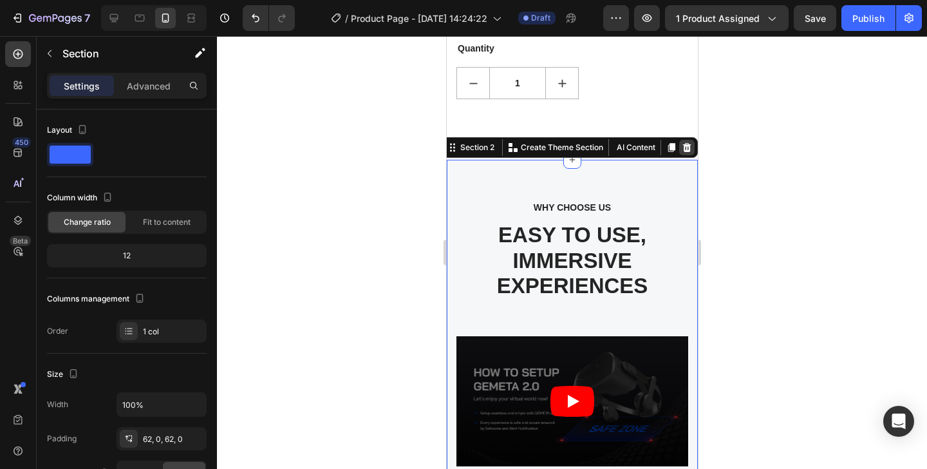
click at [682, 143] on icon at bounding box center [686, 147] width 8 height 9
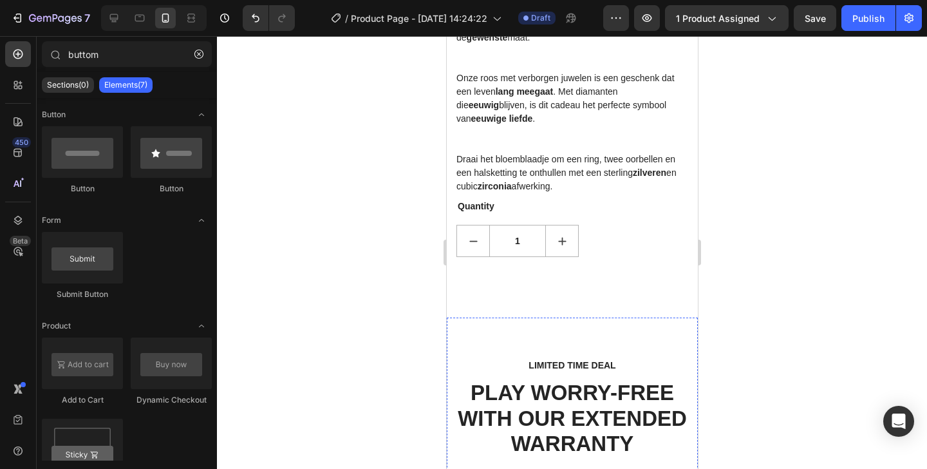
scroll to position [1550, 0]
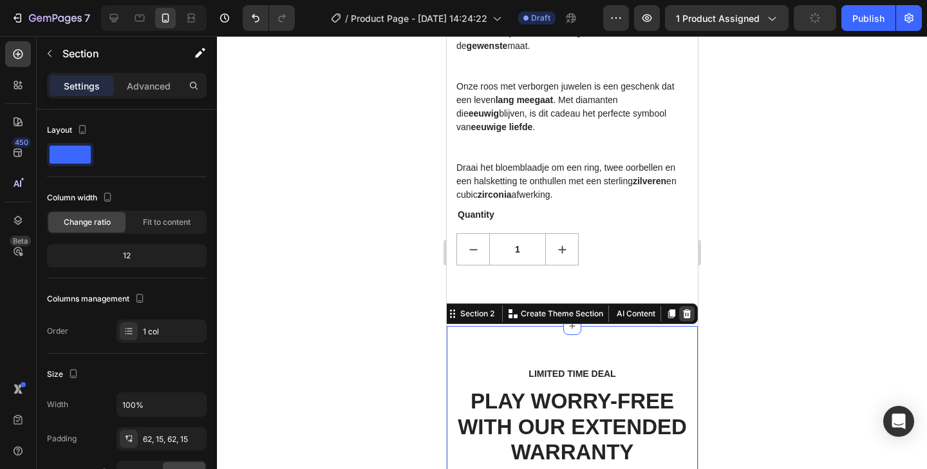
click at [682, 309] on icon at bounding box center [686, 313] width 8 height 9
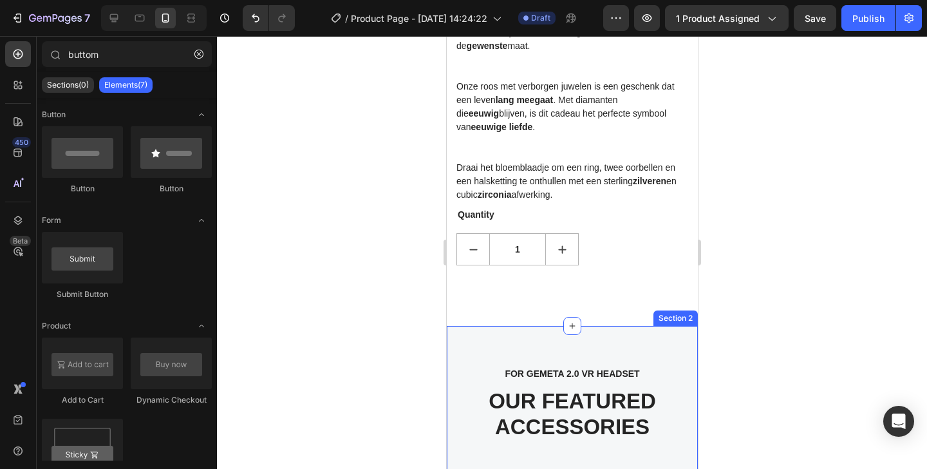
scroll to position [1606, 0]
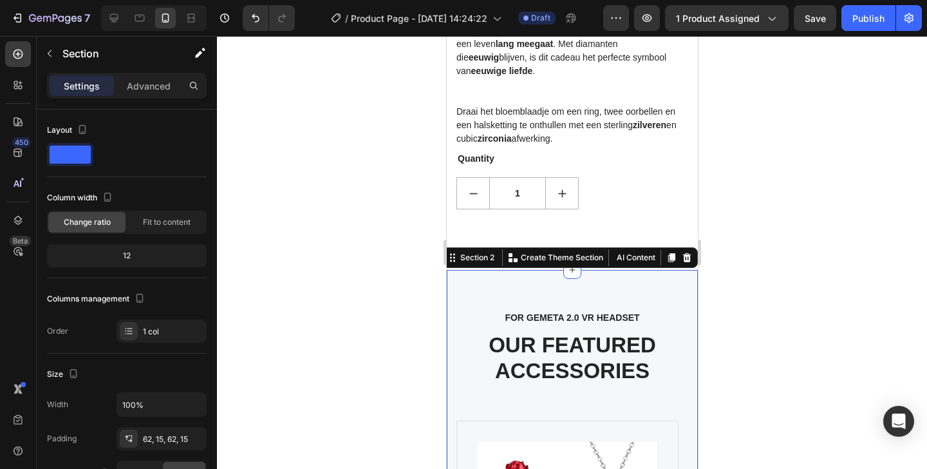
click at [682, 253] on icon at bounding box center [686, 257] width 8 height 9
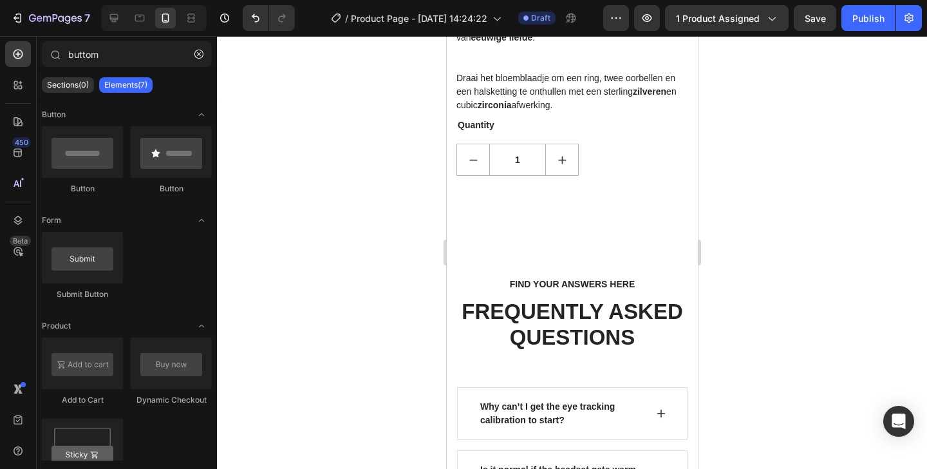
scroll to position [1648, 0]
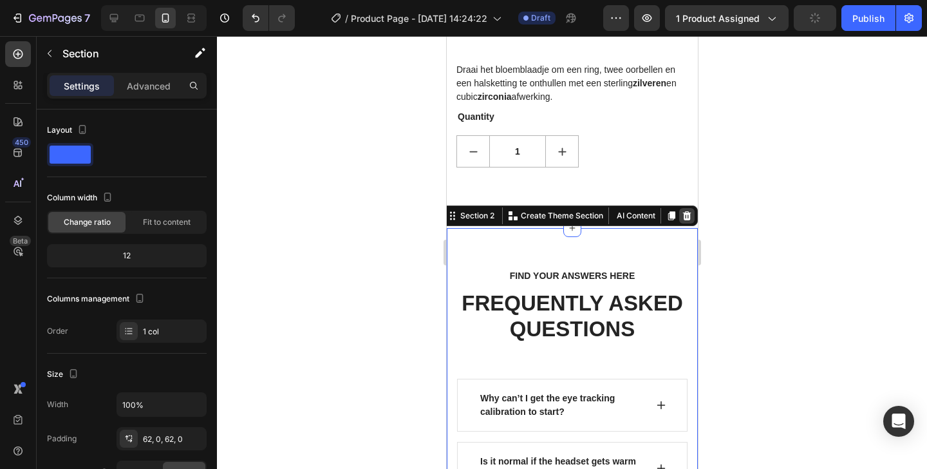
click at [682, 211] on icon at bounding box center [686, 215] width 8 height 9
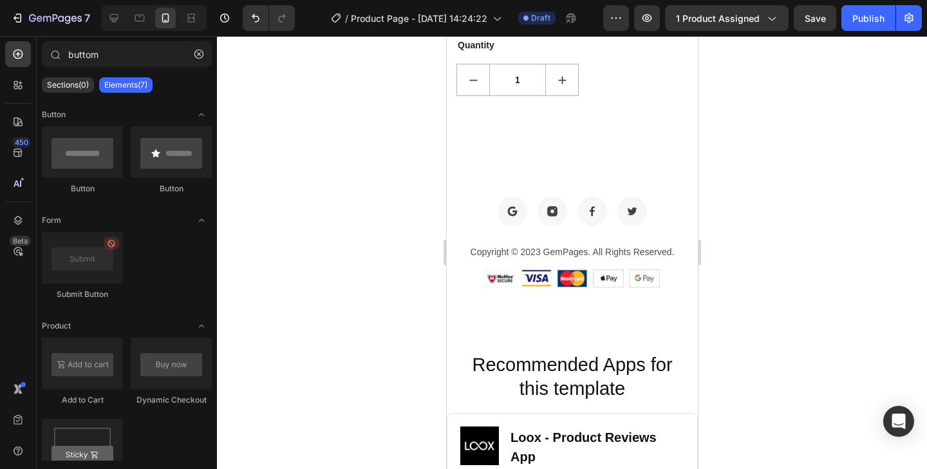
scroll to position [1704, 0]
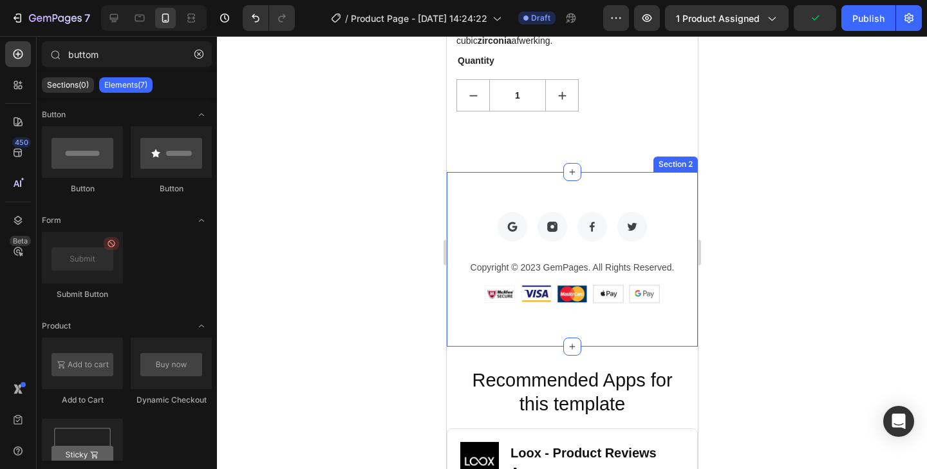
click at [669, 172] on div "Image Image Image Image Row Copyright © 2023 GemPages. All Rights Reserved. Tex…" at bounding box center [571, 259] width 251 height 174
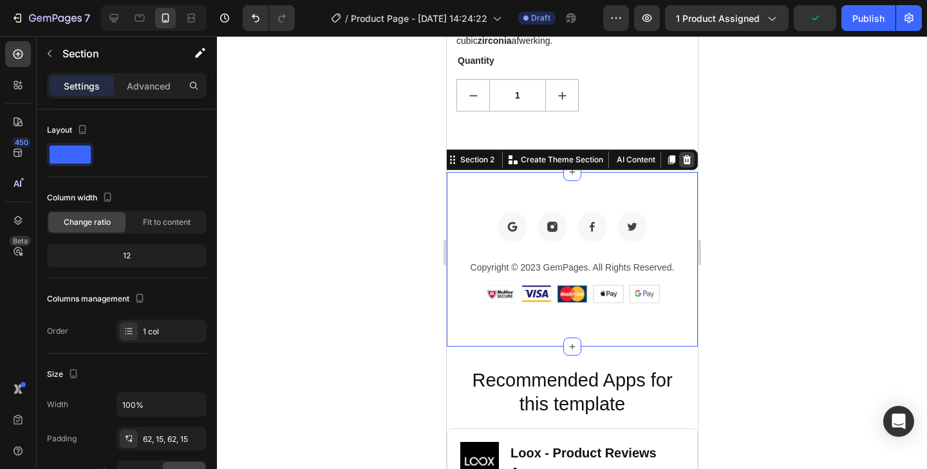
click at [681, 155] on icon at bounding box center [686, 160] width 10 height 10
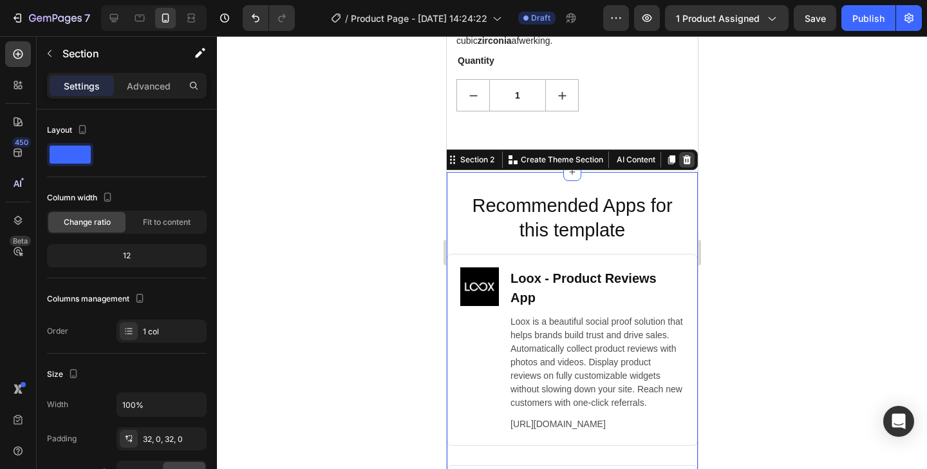
click at [682, 155] on icon at bounding box center [686, 159] width 8 height 9
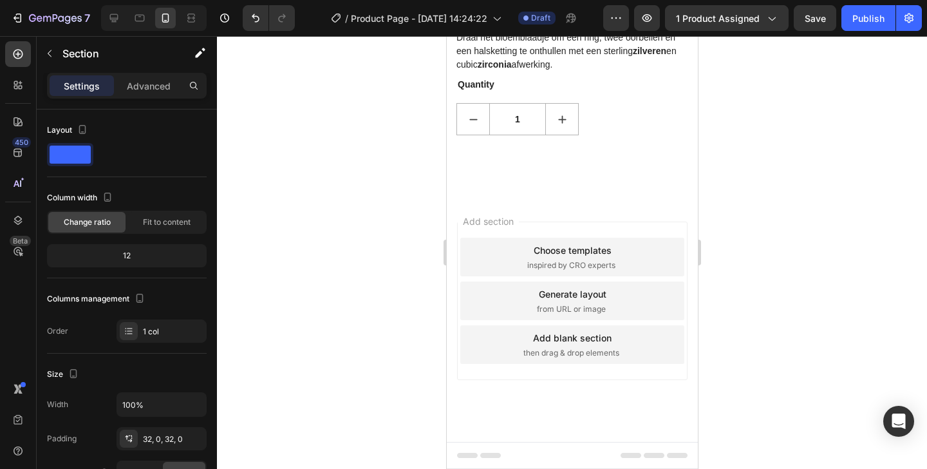
scroll to position [1648, 0]
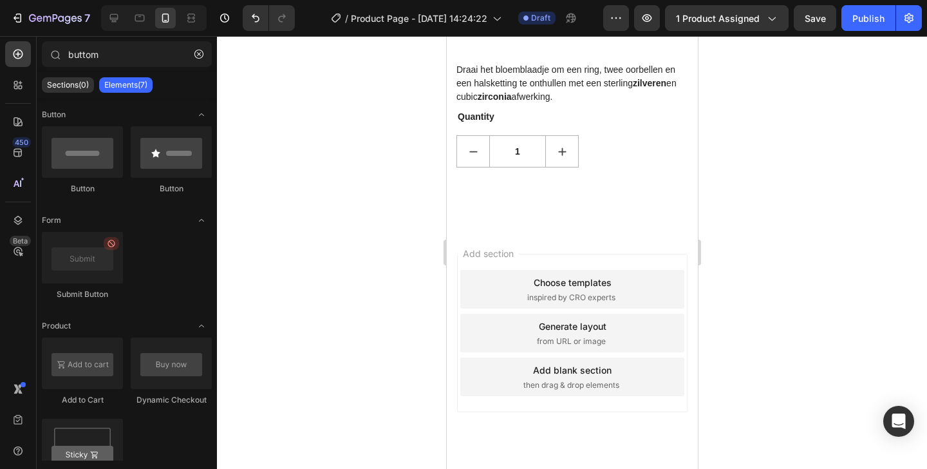
click at [660, 228] on div "Add section Choose templates inspired by CRO experts Generate layout from URL o…" at bounding box center [571, 351] width 251 height 246
click at [657, 228] on div "Add section Choose templates inspired by CRO experts Generate layout from URL o…" at bounding box center [571, 351] width 251 height 246
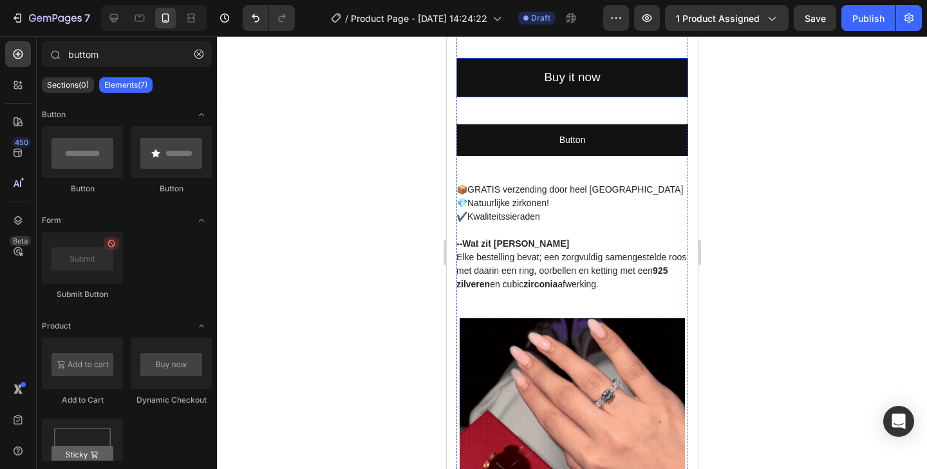
scroll to position [274, 0]
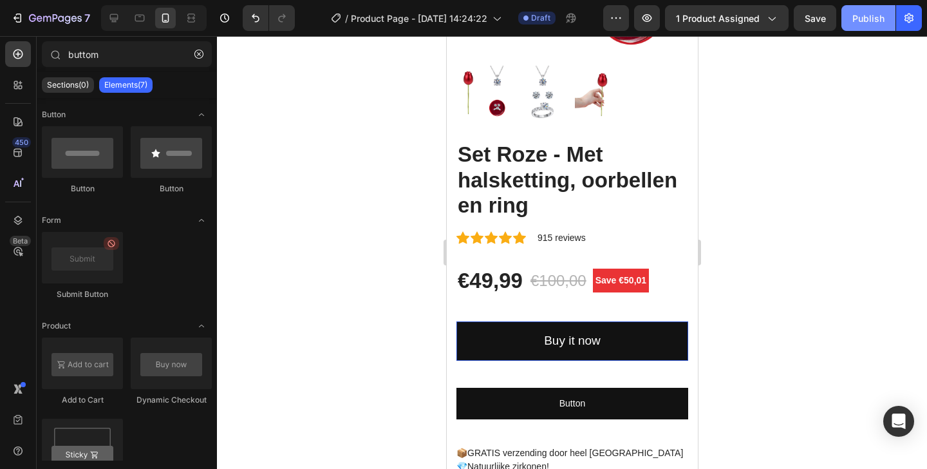
click at [867, 16] on div "Publish" at bounding box center [868, 19] width 32 height 14
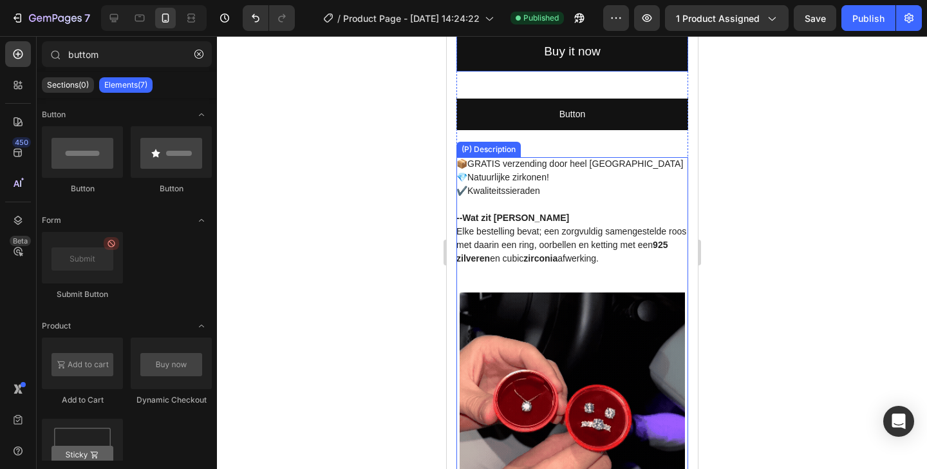
scroll to position [371, 0]
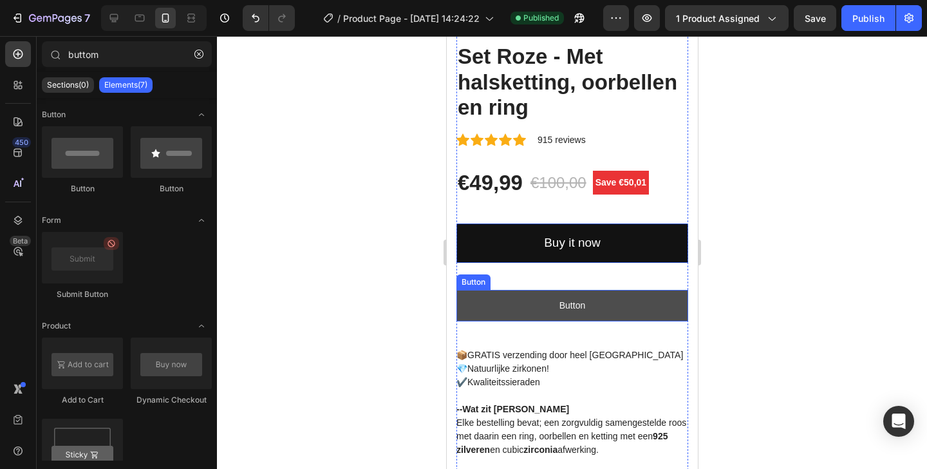
click at [614, 290] on link "Button" at bounding box center [572, 306] width 232 height 32
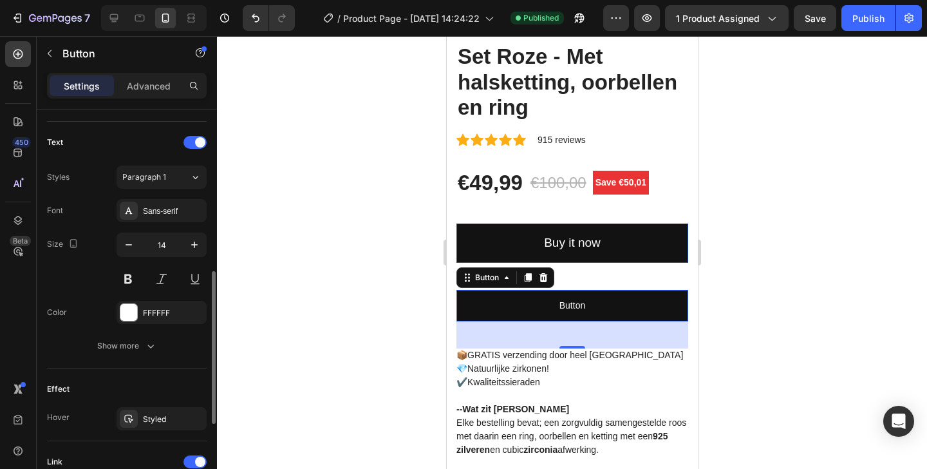
scroll to position [628, 0]
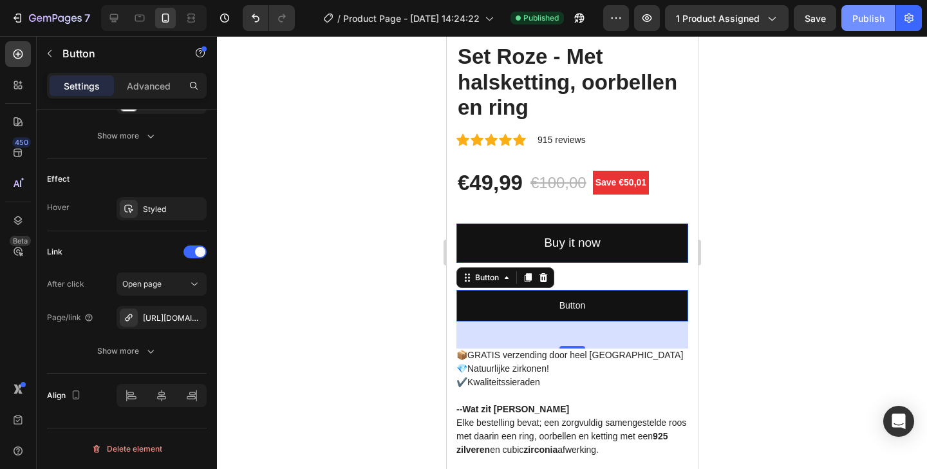
click at [863, 12] on div "Publish" at bounding box center [868, 19] width 32 height 14
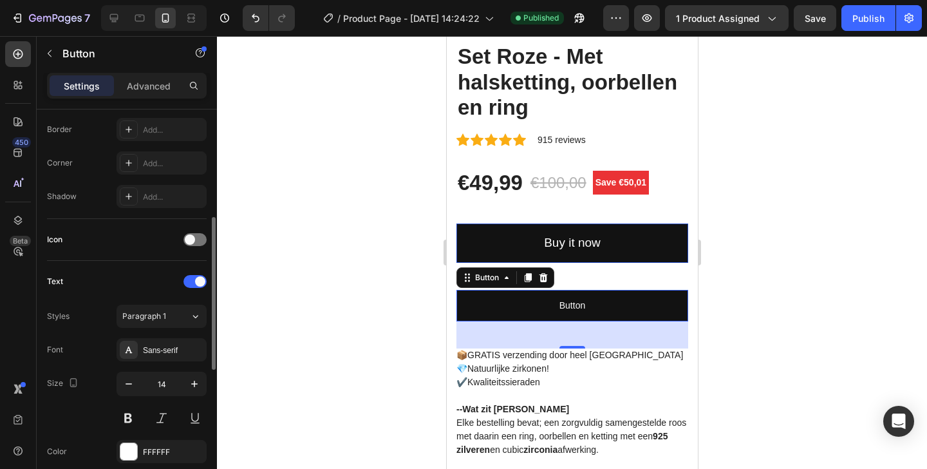
scroll to position [0, 0]
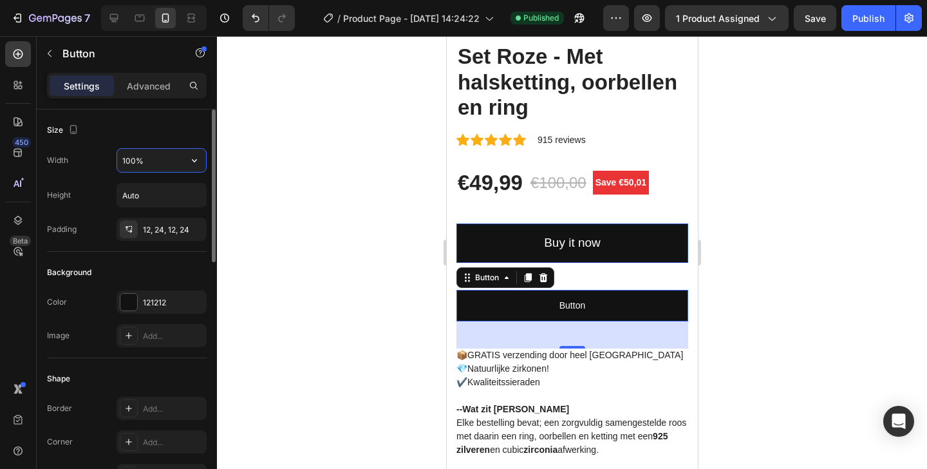
click at [173, 160] on input "100%" at bounding box center [161, 160] width 89 height 23
click at [188, 157] on icon "button" at bounding box center [194, 160] width 13 height 13
click at [180, 139] on div "Size" at bounding box center [127, 130] width 160 height 21
click at [167, 199] on input "Auto" at bounding box center [161, 194] width 89 height 23
click at [201, 196] on button "button" at bounding box center [194, 194] width 23 height 23
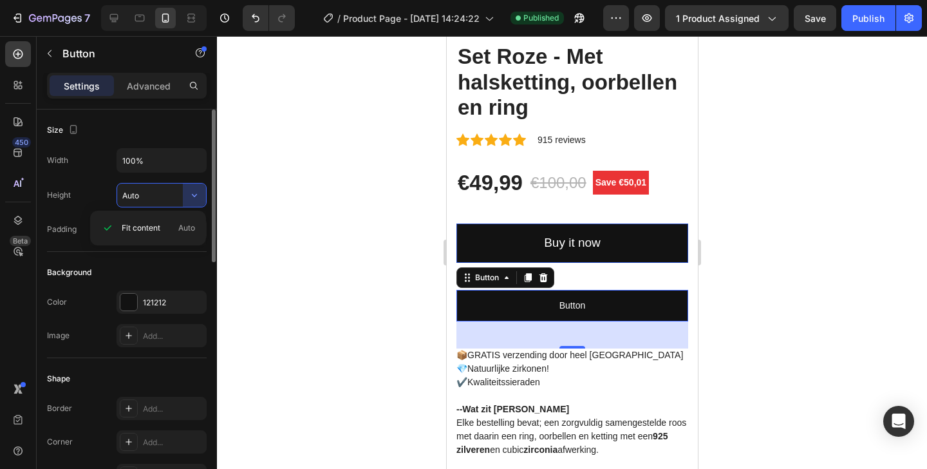
click at [85, 169] on div "Width 100%" at bounding box center [127, 160] width 160 height 24
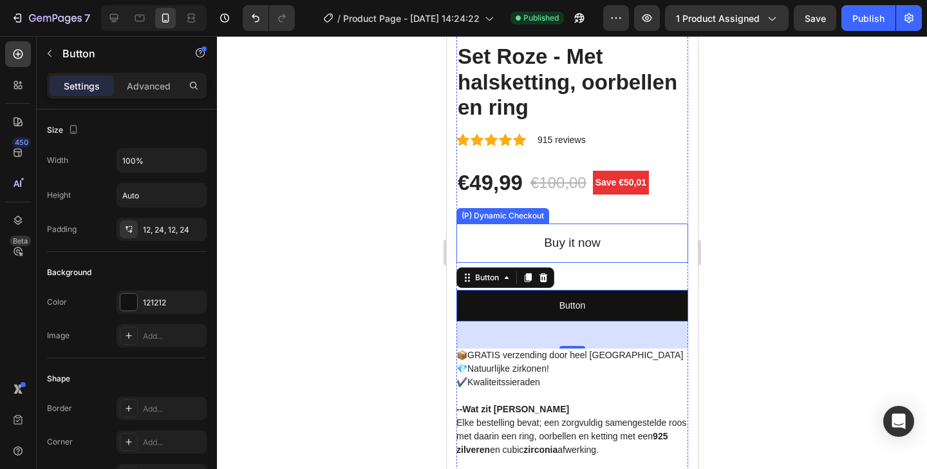
click at [540, 223] on button "Buy it now" at bounding box center [572, 242] width 232 height 39
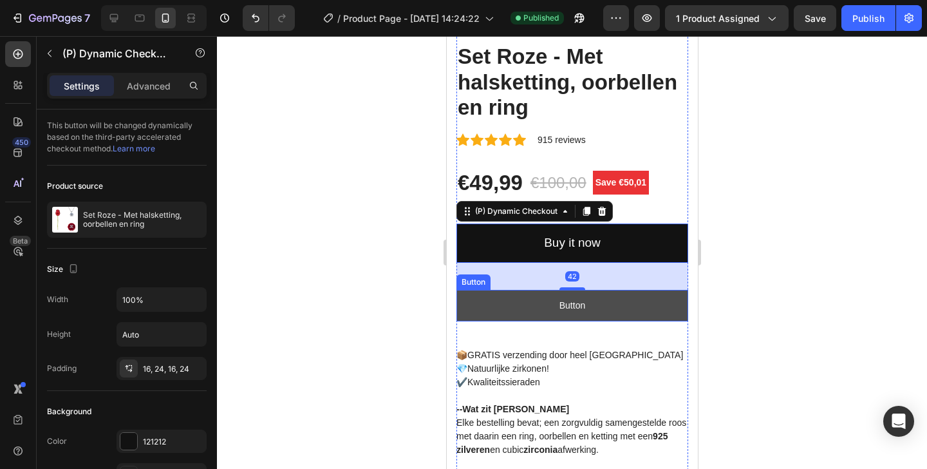
click at [603, 290] on link "Button" at bounding box center [572, 306] width 232 height 32
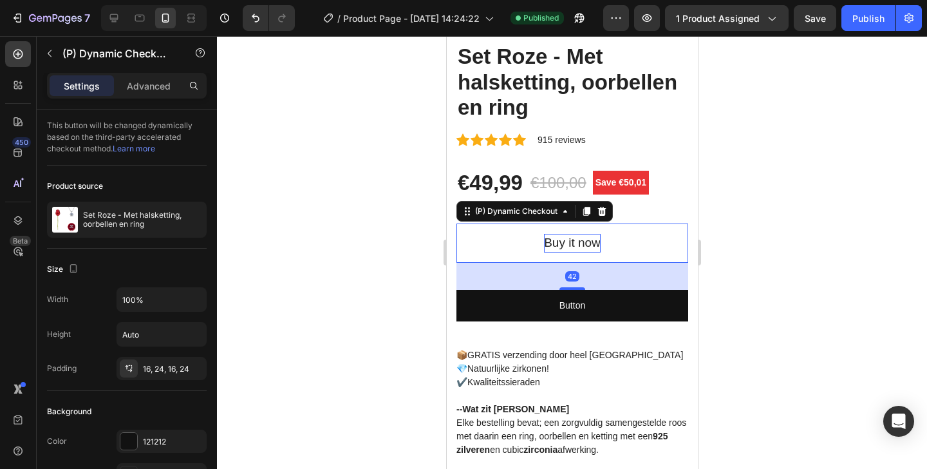
click at [557, 234] on div "Buy it now" at bounding box center [571, 243] width 57 height 19
click at [599, 223] on button "Buy it now" at bounding box center [572, 242] width 232 height 39
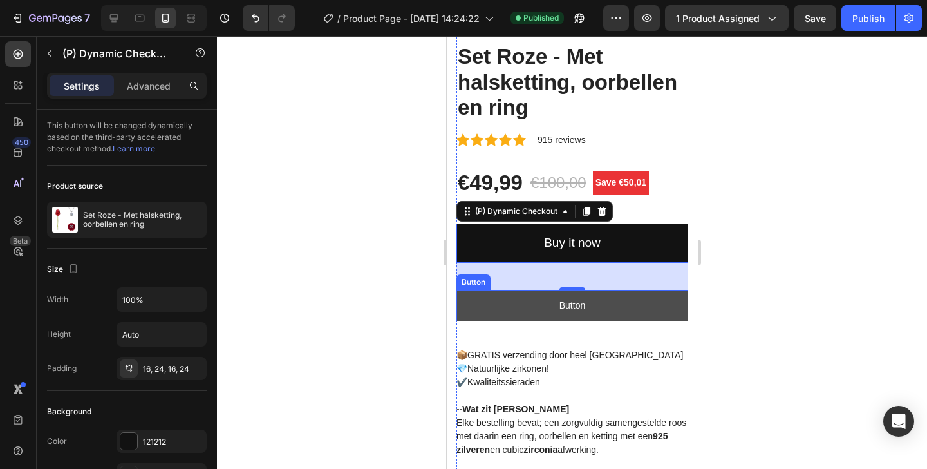
click at [621, 291] on link "Button" at bounding box center [572, 306] width 232 height 32
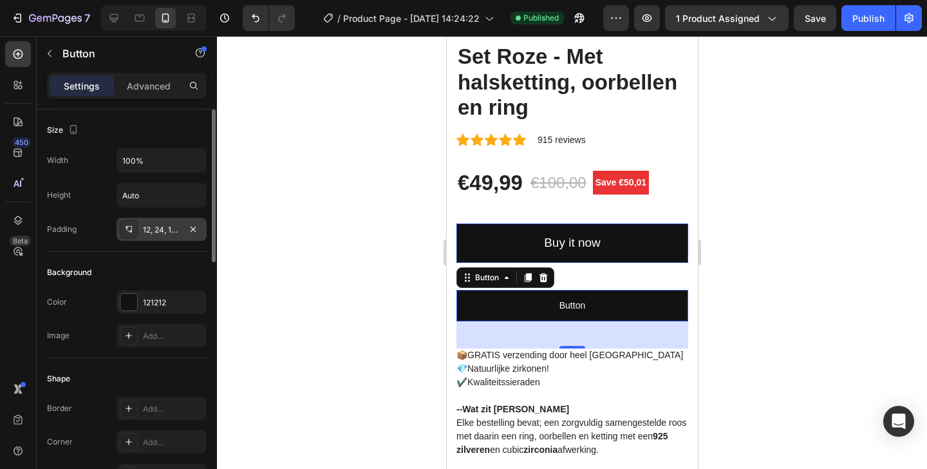
click at [166, 227] on div "12, 24, 12, 24" at bounding box center [161, 230] width 37 height 12
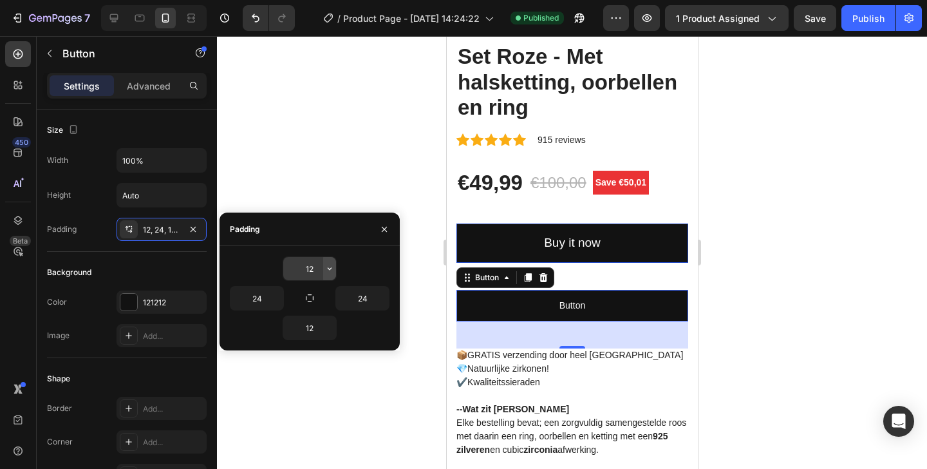
click at [323, 268] on button "button" at bounding box center [329, 268] width 13 height 23
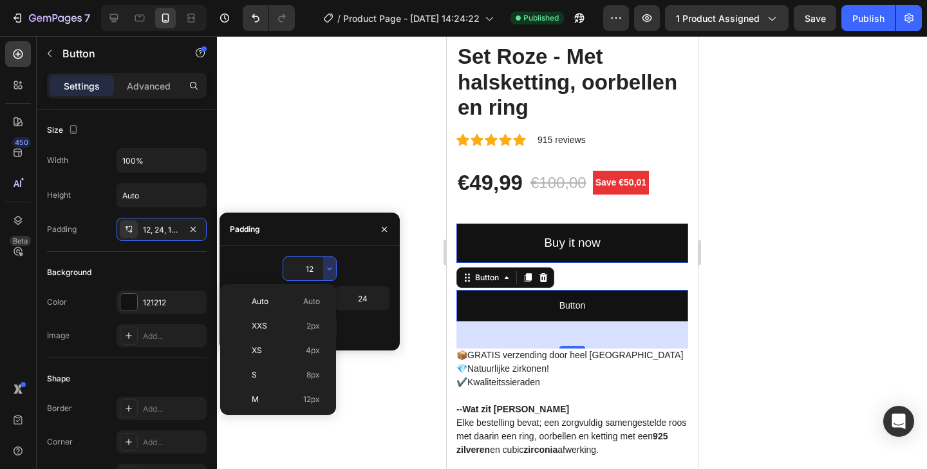
click at [312, 272] on input "12" at bounding box center [309, 268] width 53 height 23
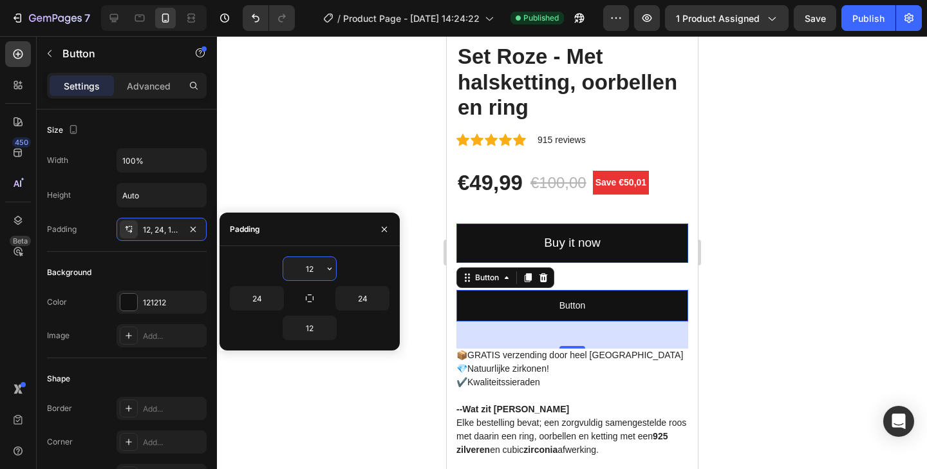
click at [312, 272] on input "12" at bounding box center [309, 268] width 53 height 23
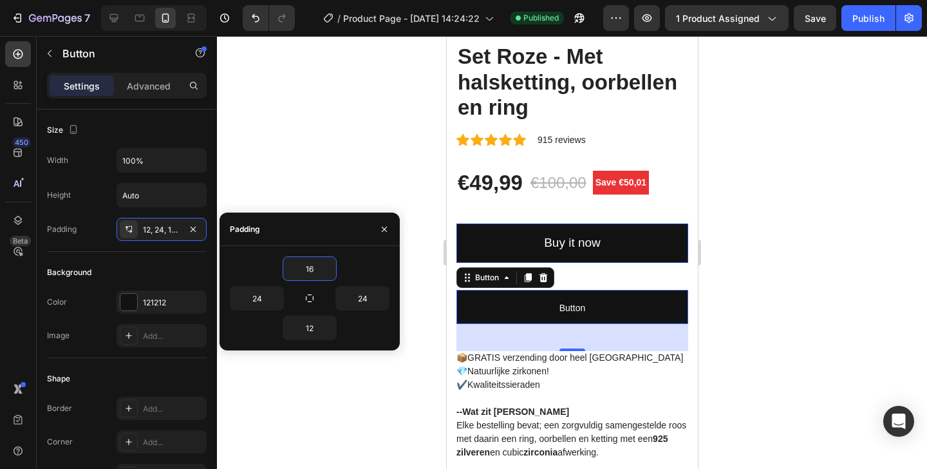
type input "16"
click at [374, 268] on div "16" at bounding box center [310, 268] width 160 height 24
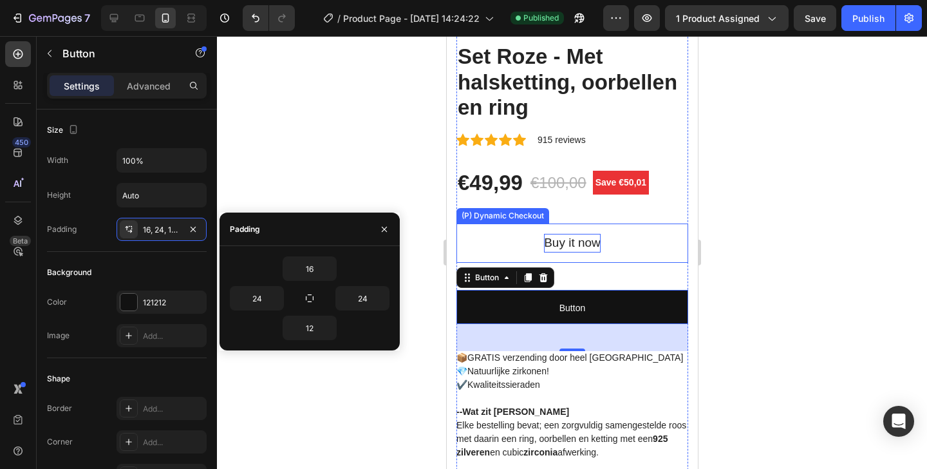
click at [543, 240] on button "Buy it now" at bounding box center [572, 242] width 232 height 39
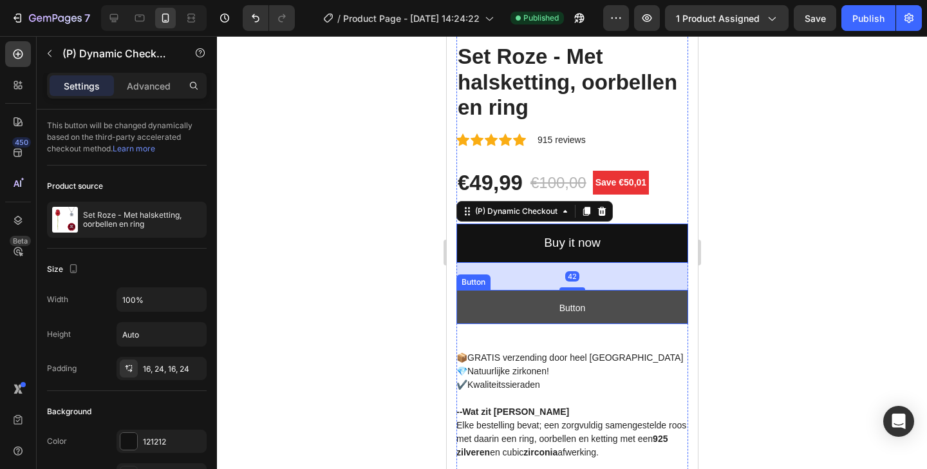
click at [538, 290] on link "Button" at bounding box center [572, 307] width 232 height 34
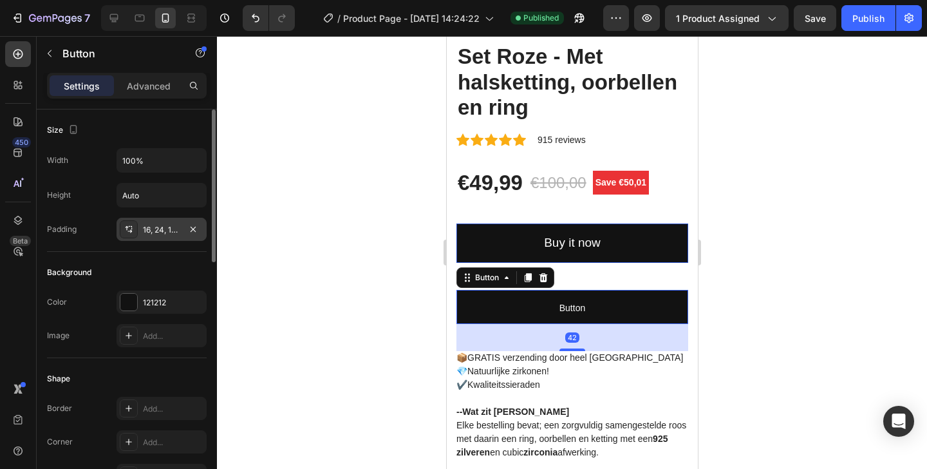
click at [174, 230] on div "16, 24, 12, 24" at bounding box center [161, 230] width 37 height 12
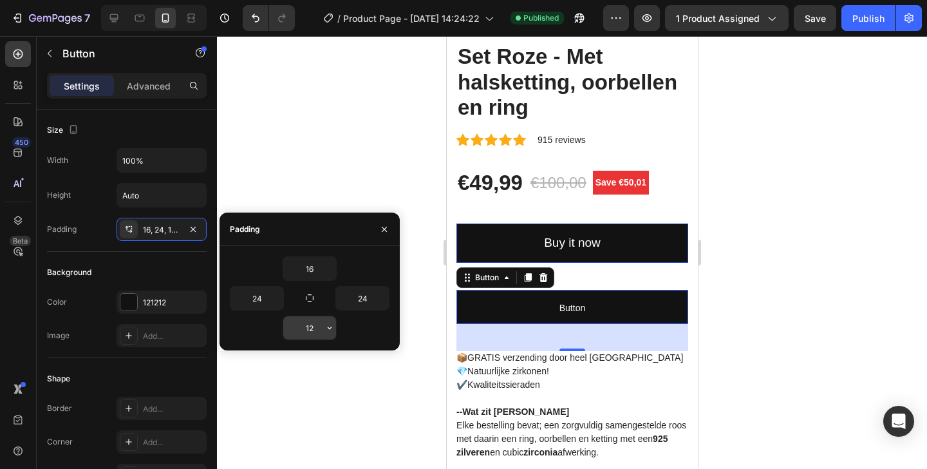
click at [304, 327] on input "12" at bounding box center [309, 327] width 53 height 23
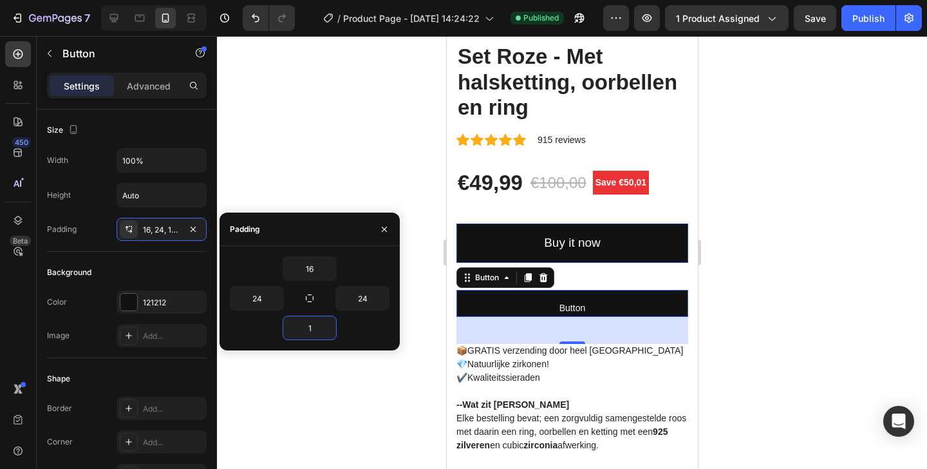
type input "16"
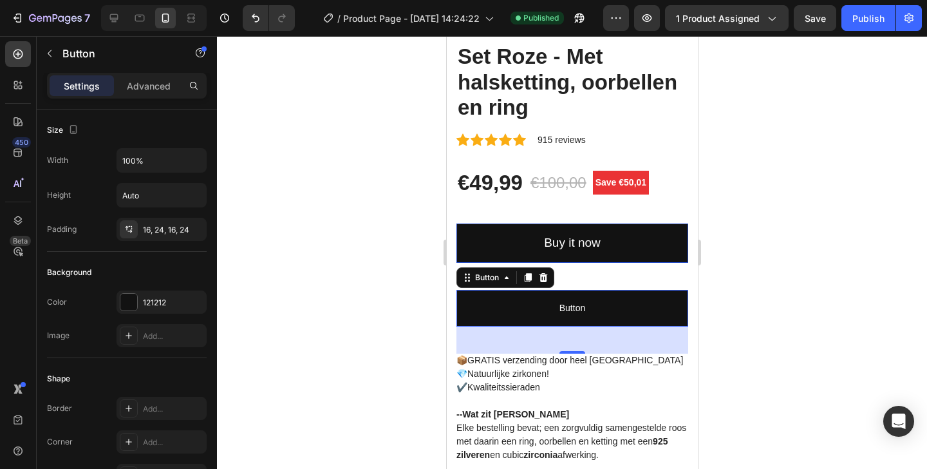
click at [351, 388] on div at bounding box center [572, 252] width 710 height 433
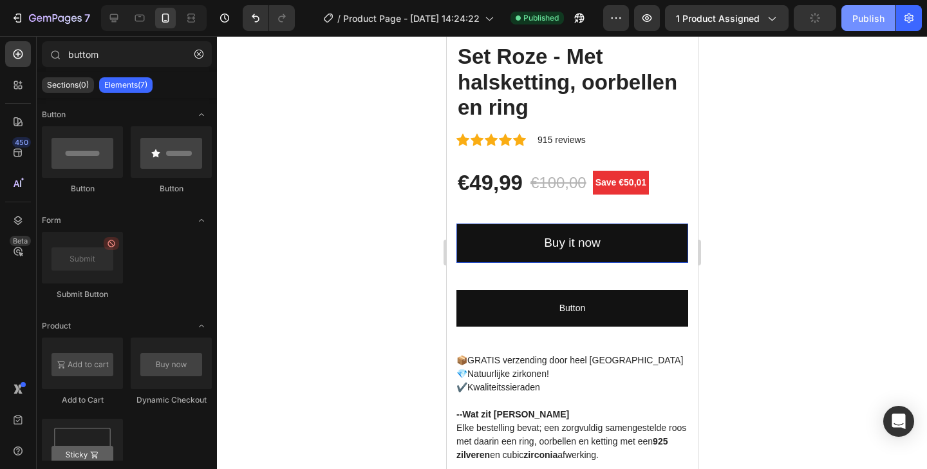
click at [867, 30] on button "Publish" at bounding box center [868, 18] width 54 height 26
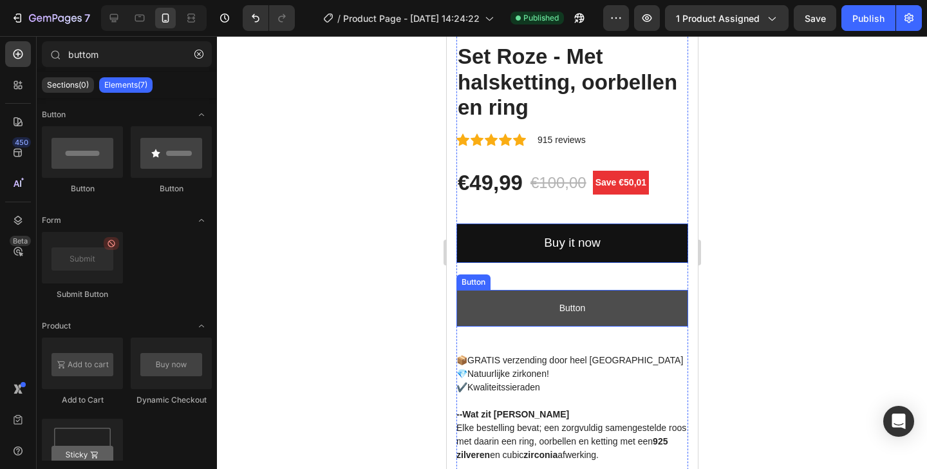
click at [518, 290] on link "Button" at bounding box center [572, 308] width 232 height 37
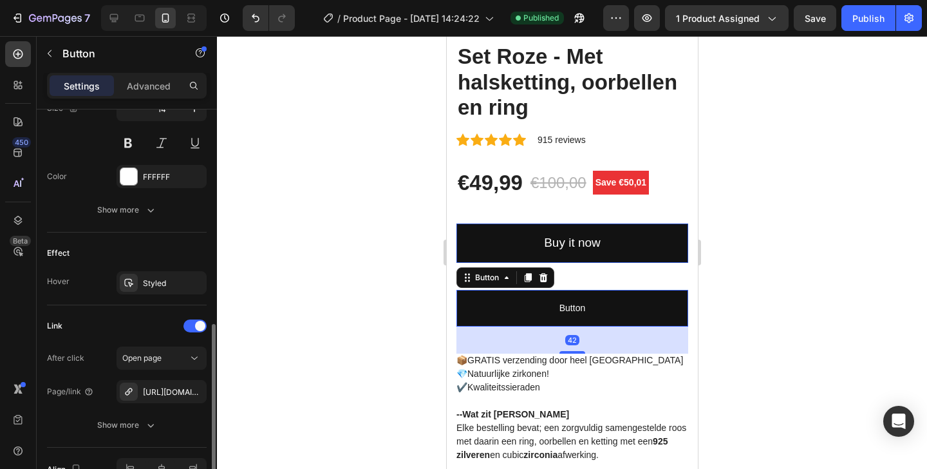
scroll to position [628, 0]
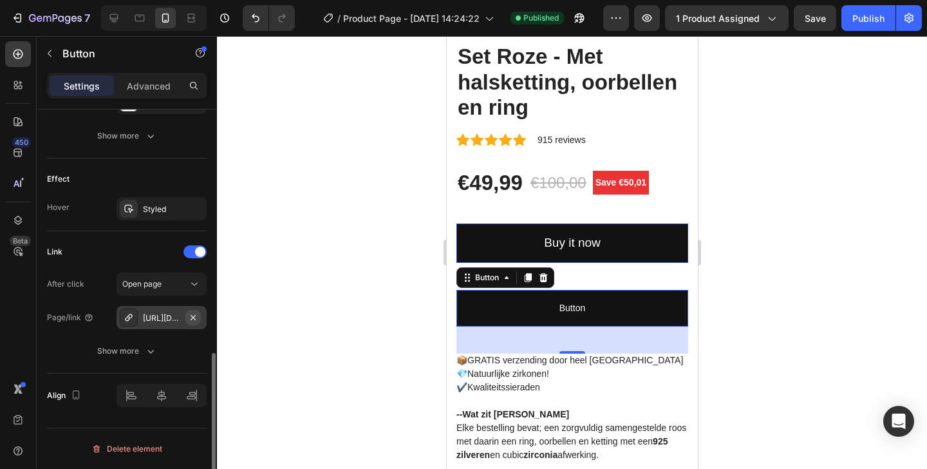
click at [186, 315] on button "button" at bounding box center [192, 317] width 15 height 15
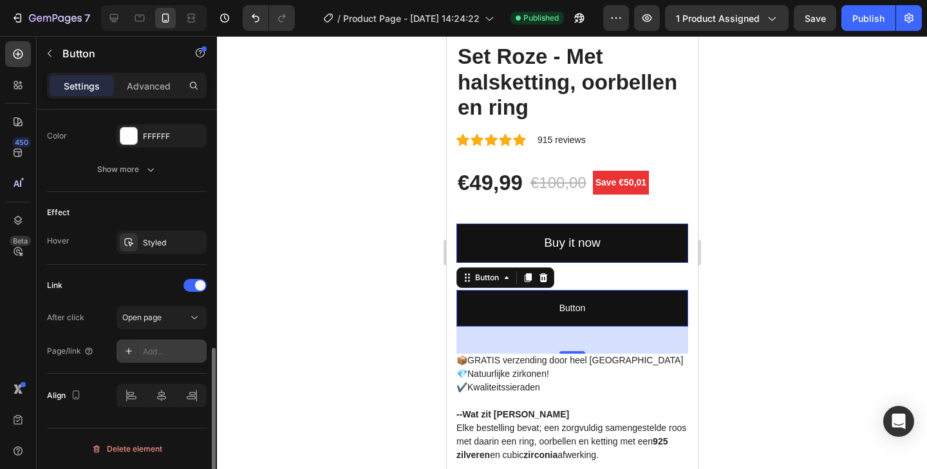
scroll to position [594, 0]
click at [143, 351] on div "Add..." at bounding box center [173, 352] width 61 height 12
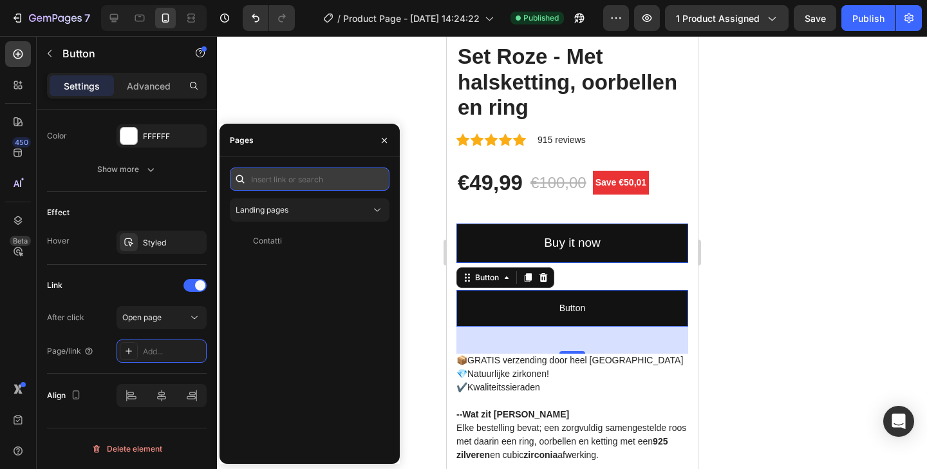
click at [308, 177] on input "text" at bounding box center [310, 178] width 160 height 23
paste input "[URL][DOMAIN_NAME]"
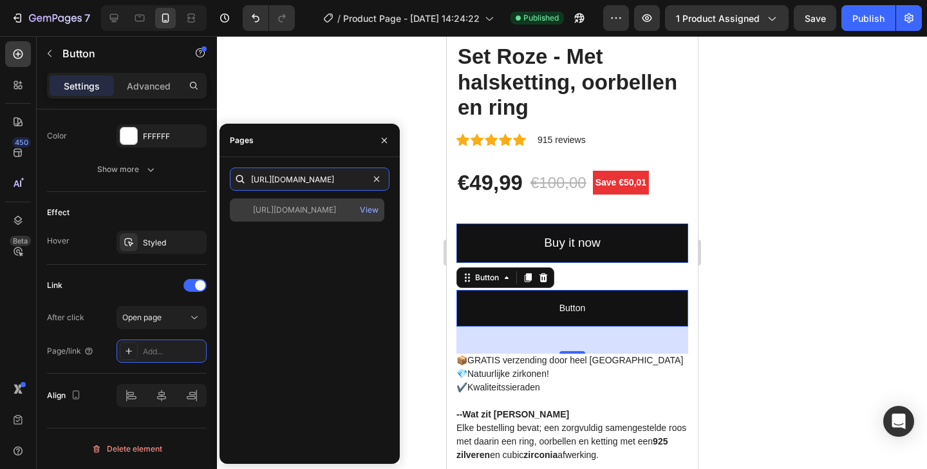
type input "[URL][DOMAIN_NAME]"
click at [316, 210] on div "[URL][DOMAIN_NAME]" at bounding box center [294, 210] width 83 height 12
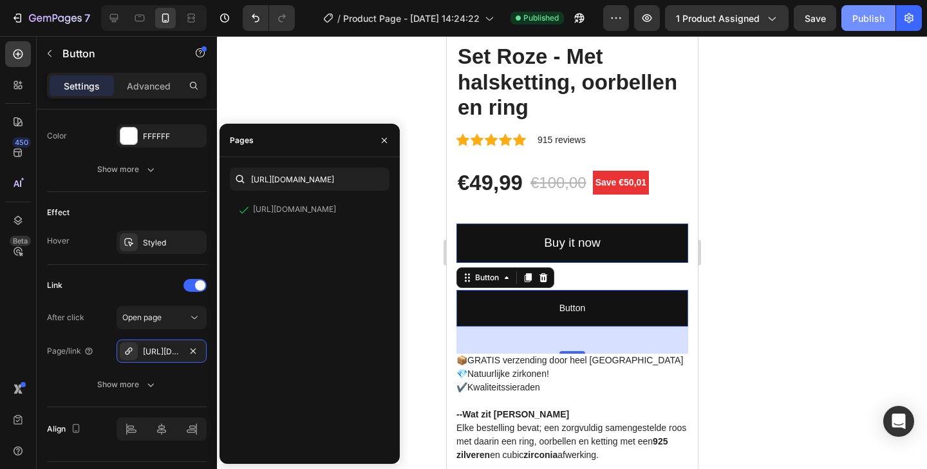
click at [867, 28] on button "Publish" at bounding box center [868, 18] width 54 height 26
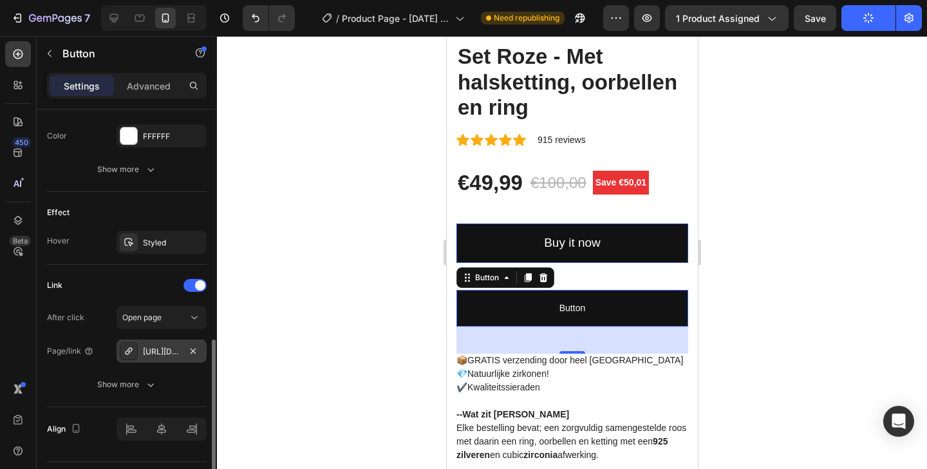
drag, startPoint x: 169, startPoint y: 353, endPoint x: 161, endPoint y: 354, distance: 7.8
click at [162, 354] on div "[URL][DOMAIN_NAME]" at bounding box center [161, 352] width 37 height 12
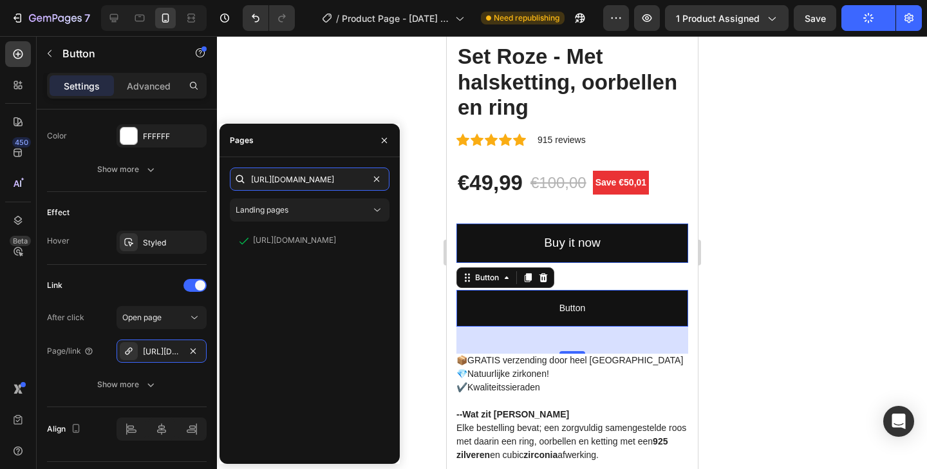
scroll to position [0, 225]
drag, startPoint x: 738, startPoint y: 221, endPoint x: 496, endPoint y: 176, distance: 246.1
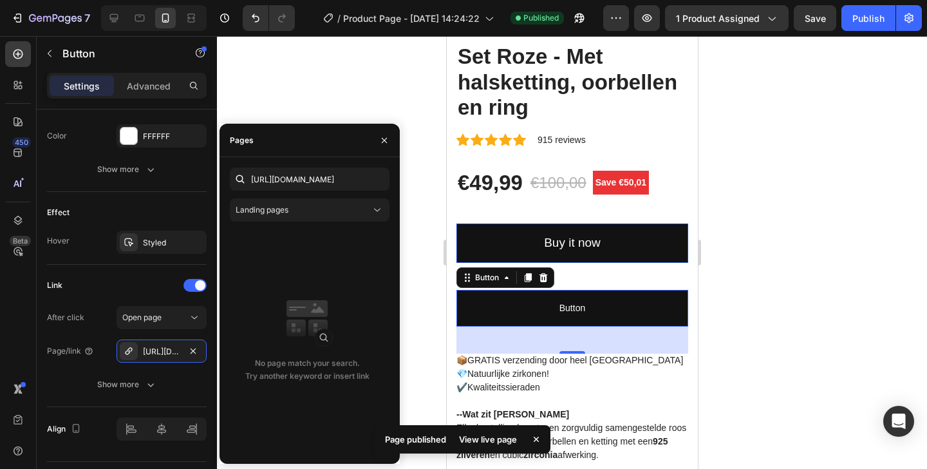
click at [304, 272] on div "No page match your search. Try another keyword or insert link" at bounding box center [307, 341] width 155 height 224
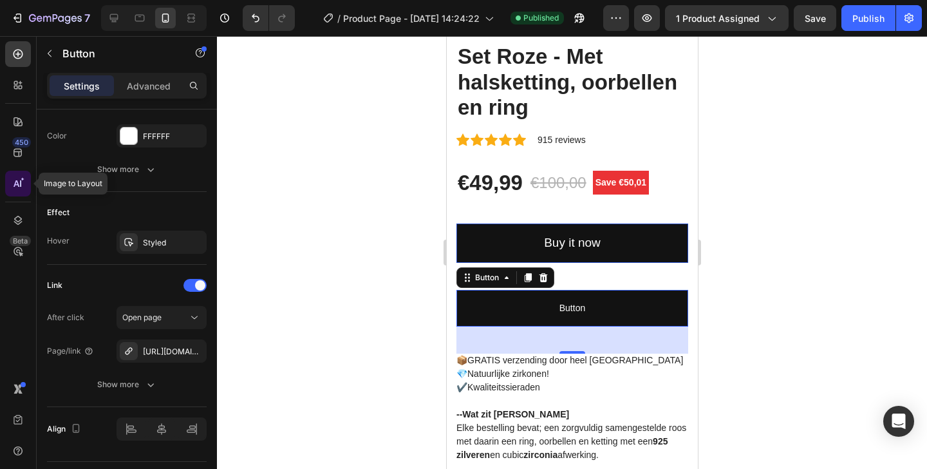
click at [26, 183] on div at bounding box center [18, 184] width 26 height 26
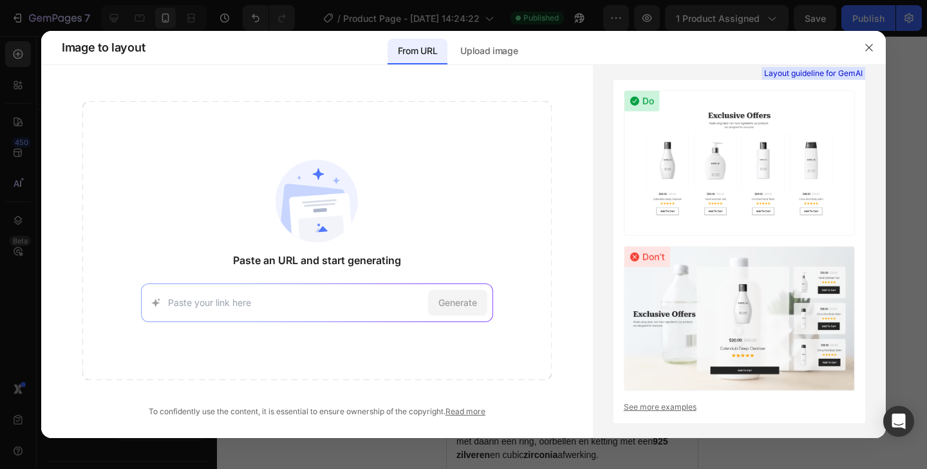
click at [279, 306] on input at bounding box center [295, 302] width 255 height 14
type input "[URL][DOMAIN_NAME]"
click at [458, 297] on span "Generate" at bounding box center [457, 302] width 39 height 14
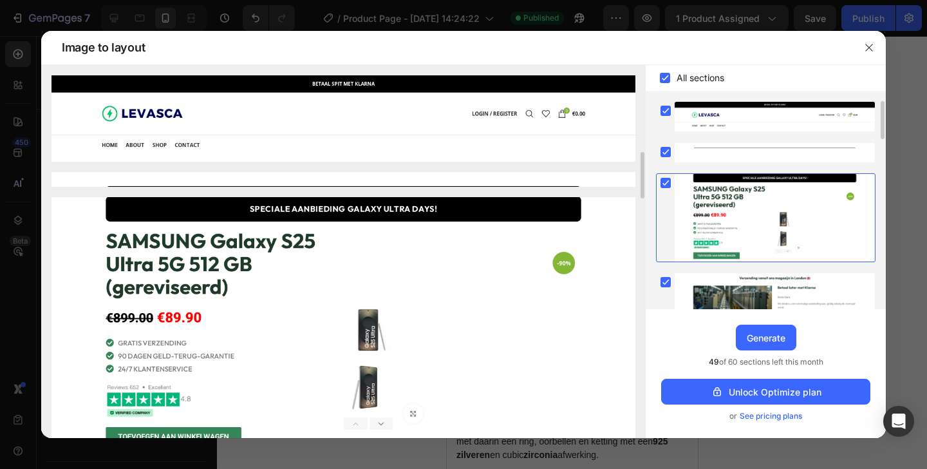
scroll to position [59, 0]
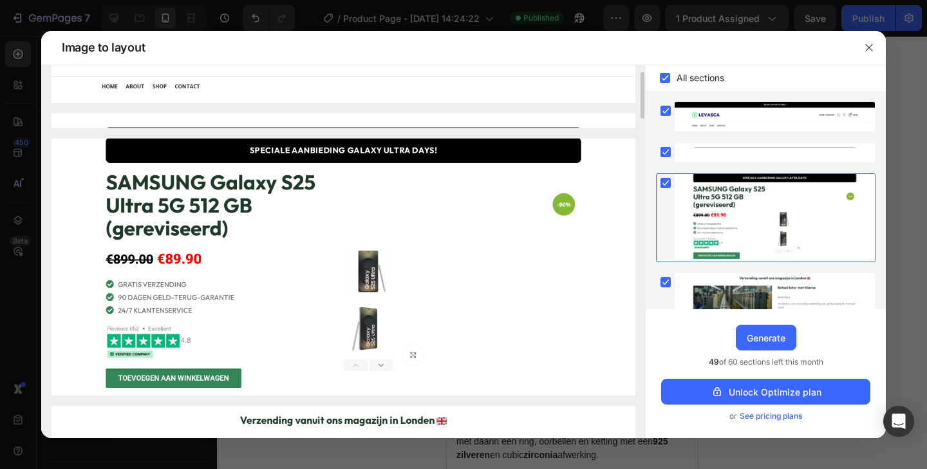
click at [179, 377] on img at bounding box center [344, 267] width 584 height 258
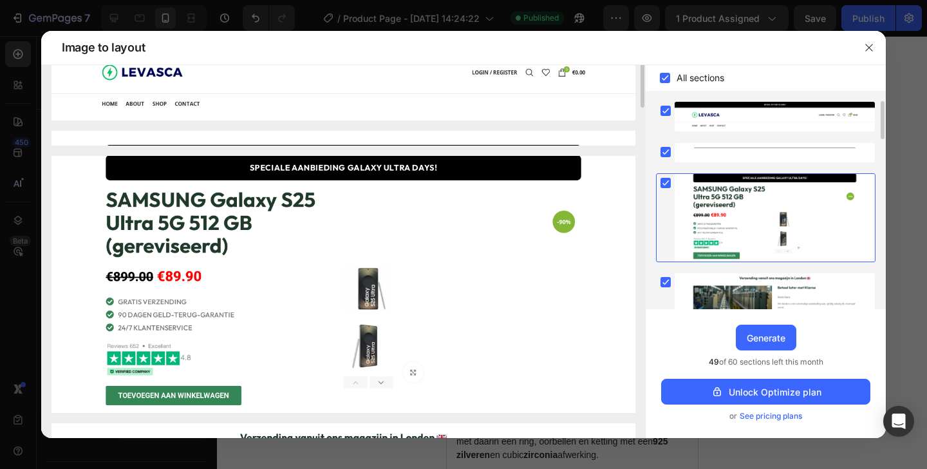
scroll to position [33, 0]
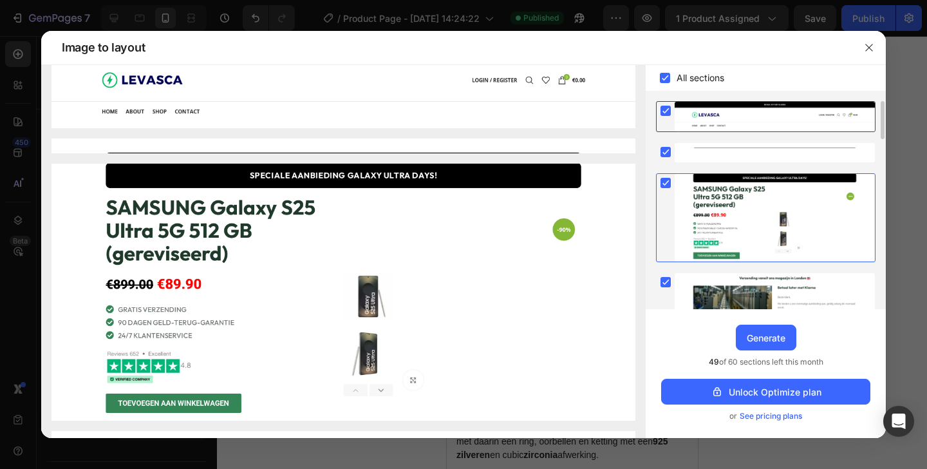
click at [681, 119] on div at bounding box center [775, 117] width 200 height 30
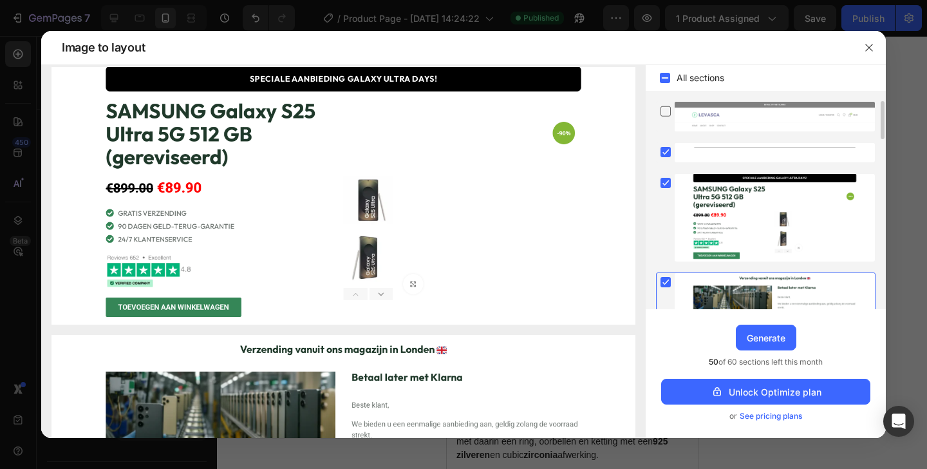
click at [697, 147] on div at bounding box center [775, 152] width 200 height 19
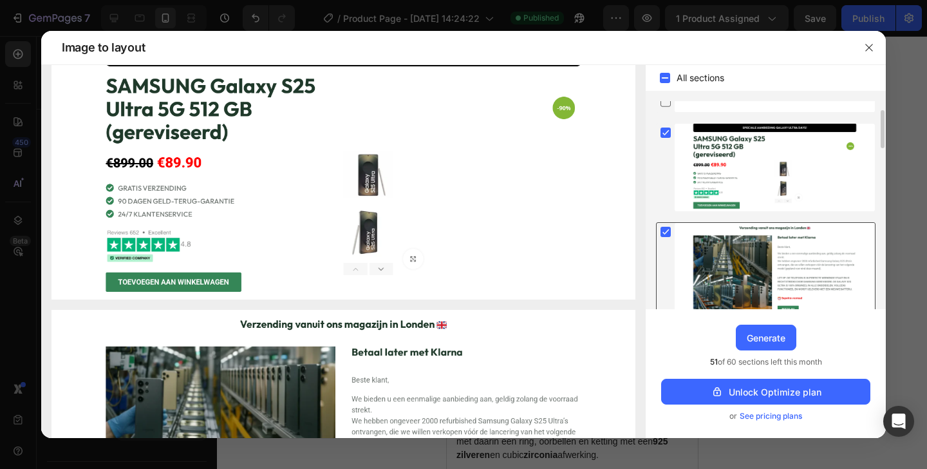
click at [700, 247] on div at bounding box center [775, 321] width 200 height 196
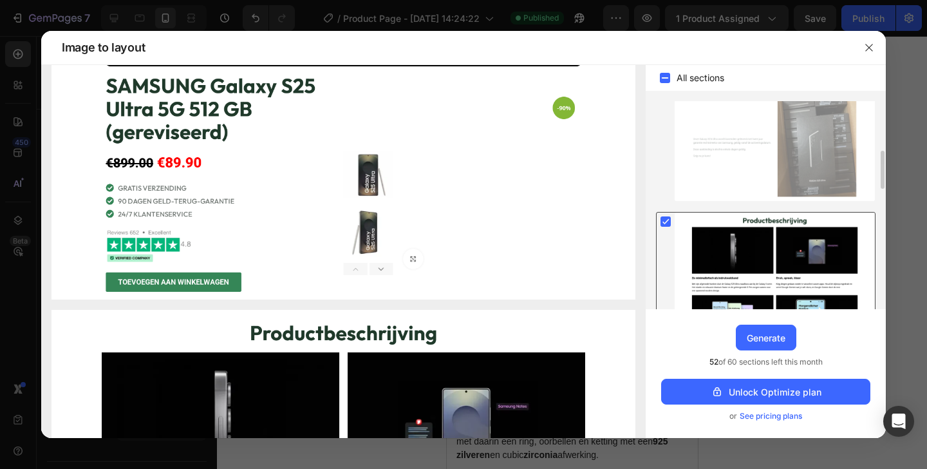
click at [709, 243] on div at bounding box center [775, 360] width 200 height 296
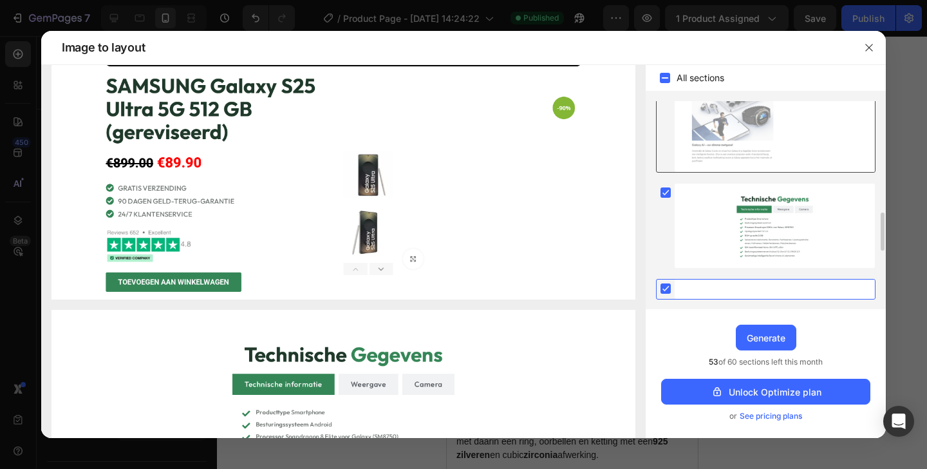
scroll to position [654, 0]
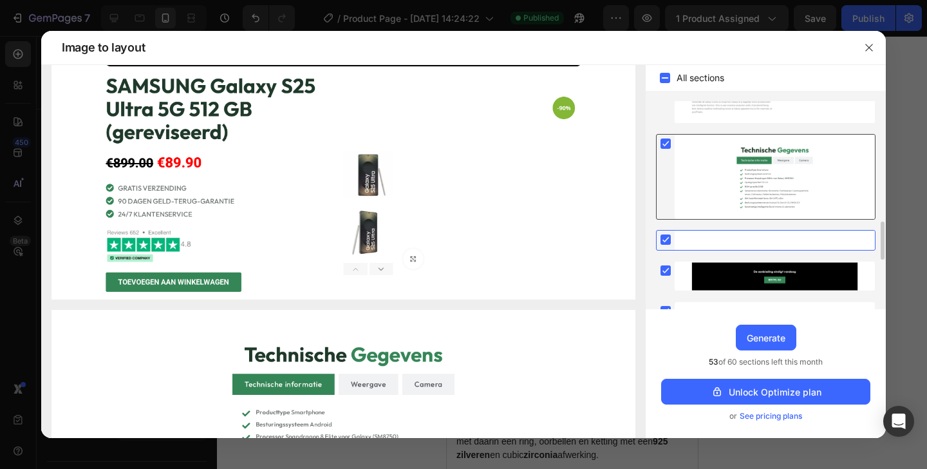
click at [727, 172] on div at bounding box center [775, 177] width 200 height 84
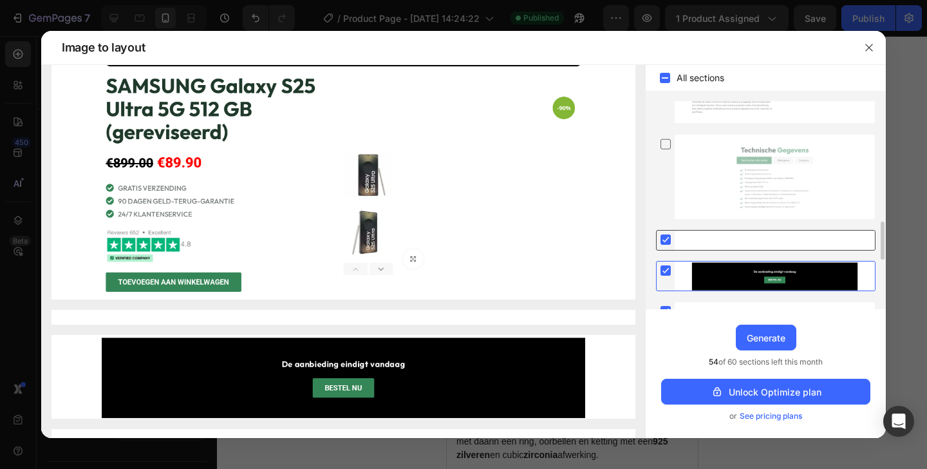
click at [704, 244] on div at bounding box center [775, 239] width 200 height 19
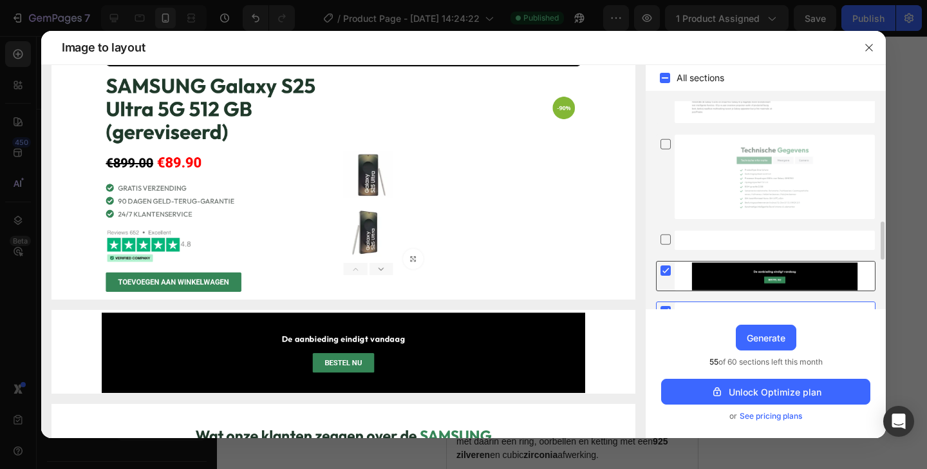
click at [702, 262] on div at bounding box center [775, 275] width 200 height 29
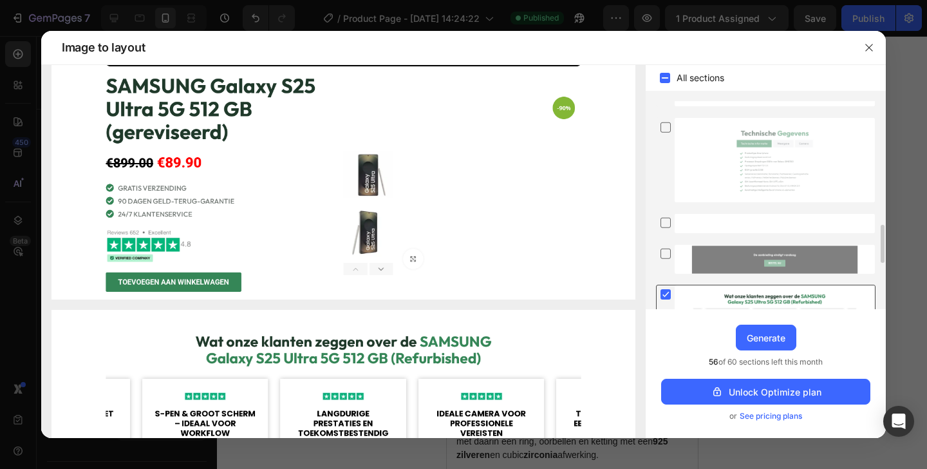
scroll to position [780, 0]
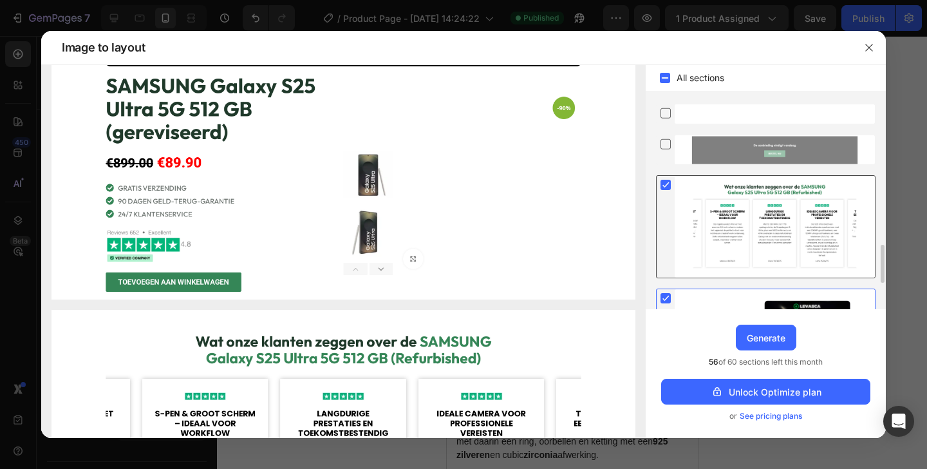
click at [709, 220] on div at bounding box center [775, 227] width 200 height 102
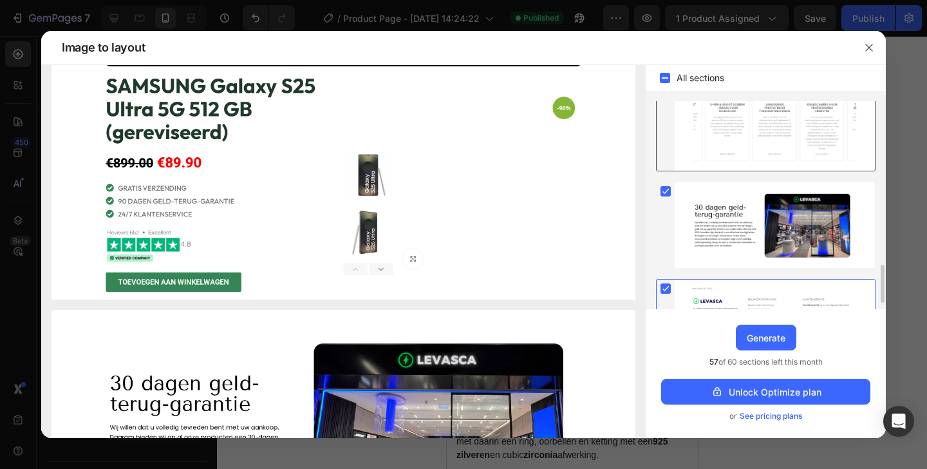
click at [710, 223] on div at bounding box center [775, 225] width 200 height 86
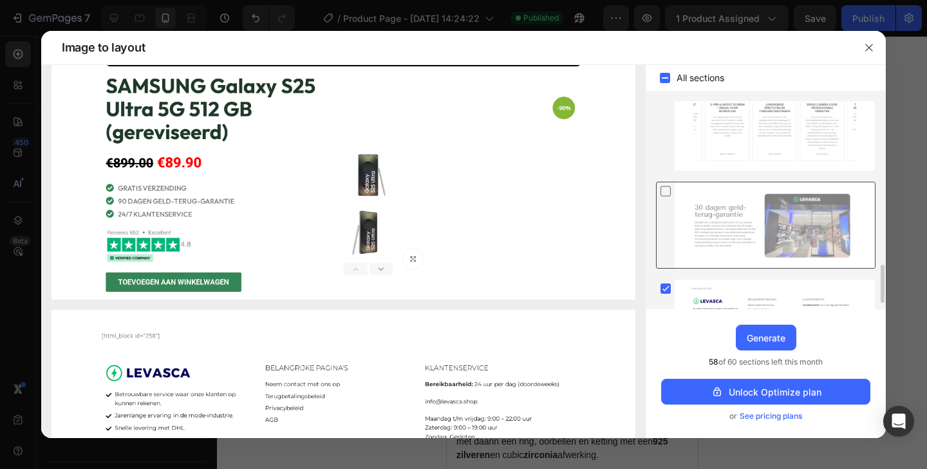
scroll to position [921, 0]
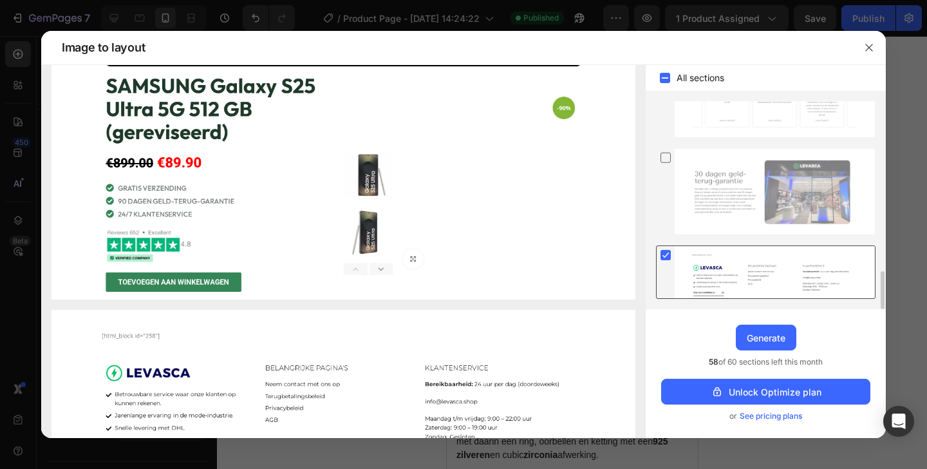
click at [715, 259] on div at bounding box center [775, 272] width 200 height 52
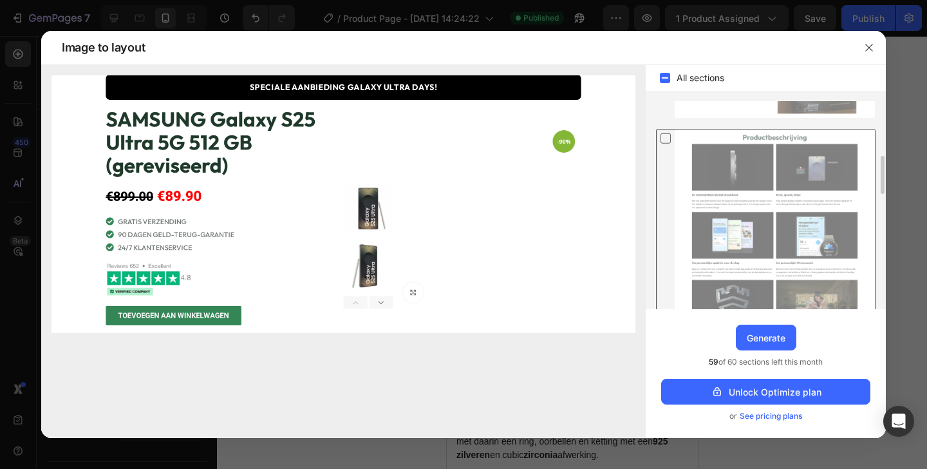
scroll to position [0, 0]
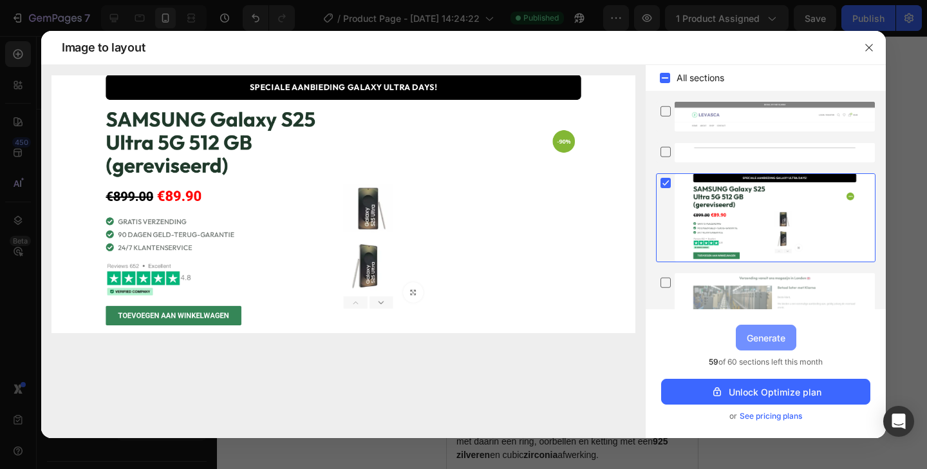
click at [757, 339] on div "Generate" at bounding box center [766, 338] width 39 height 14
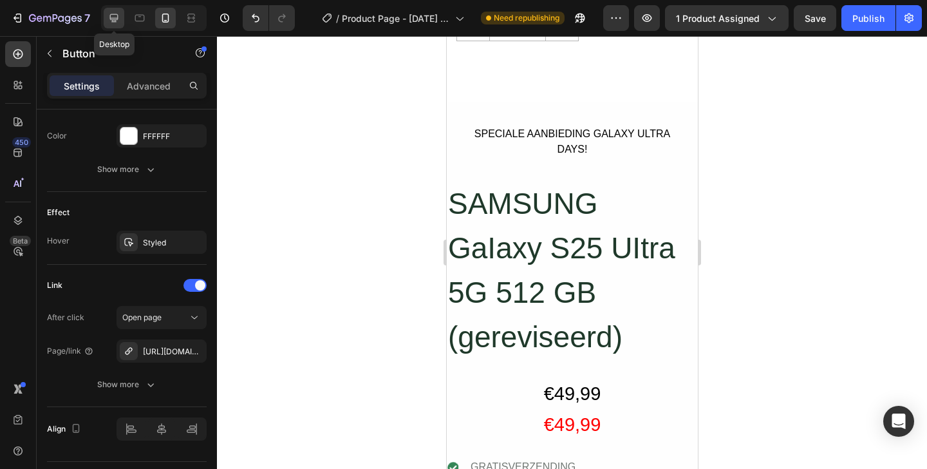
click at [117, 14] on icon at bounding box center [114, 18] width 8 height 8
type input "Auto"
type input "16"
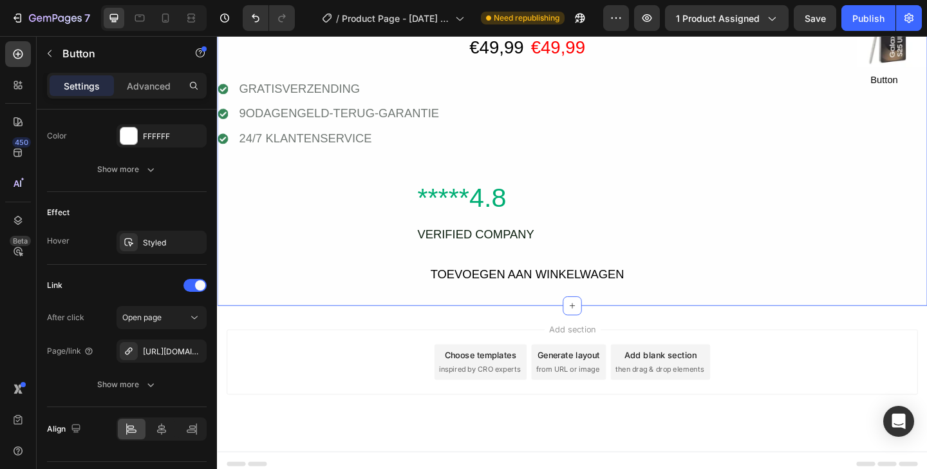
scroll to position [1380, 0]
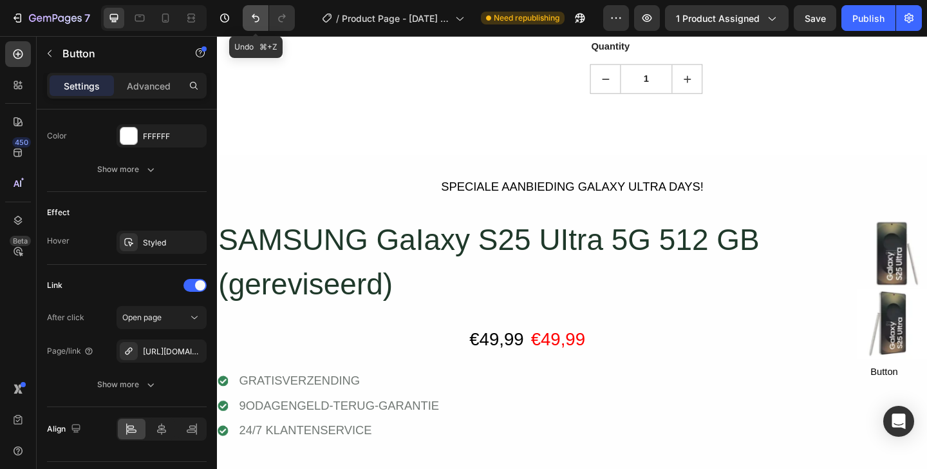
click at [246, 14] on button "Undo/Redo" at bounding box center [256, 18] width 26 height 26
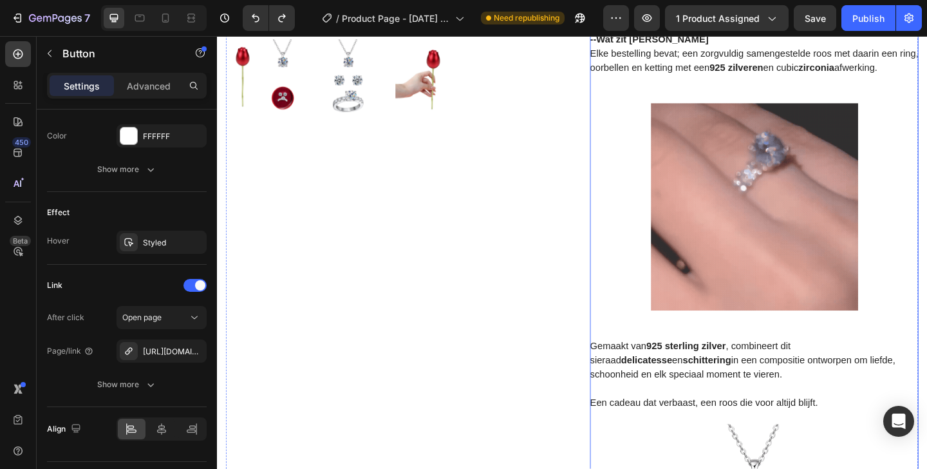
scroll to position [0, 0]
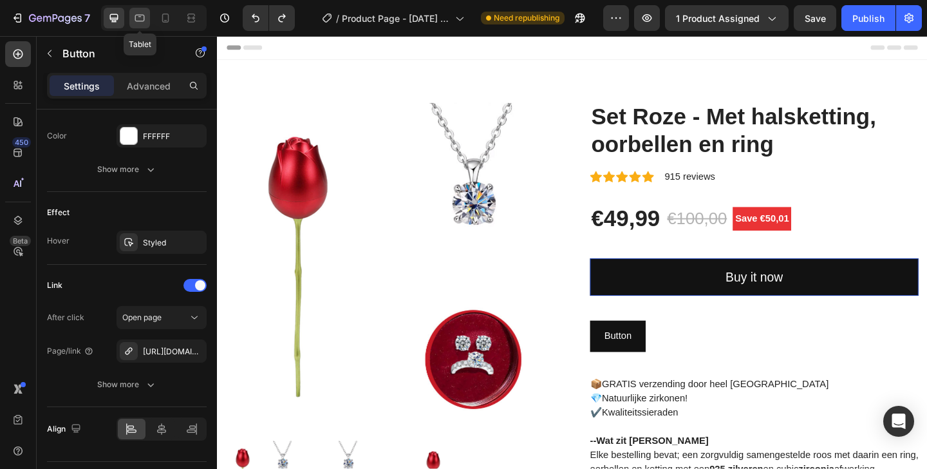
click at [137, 14] on icon at bounding box center [139, 18] width 13 height 13
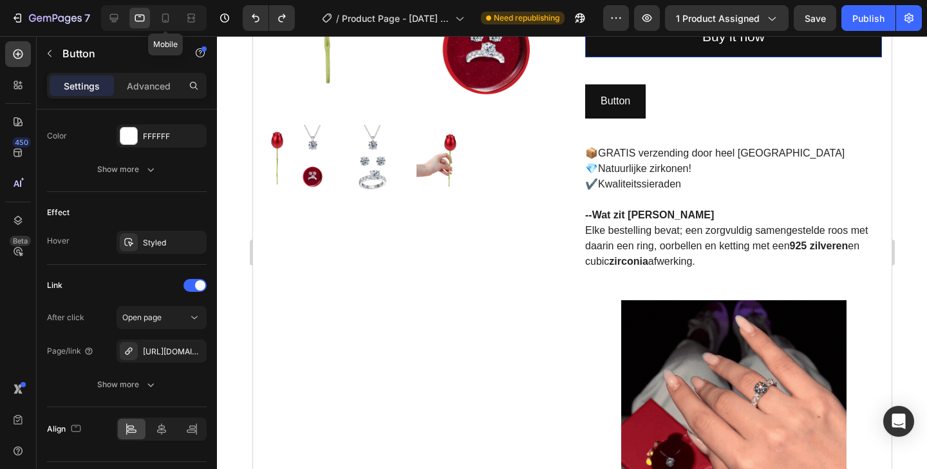
scroll to position [294, 0]
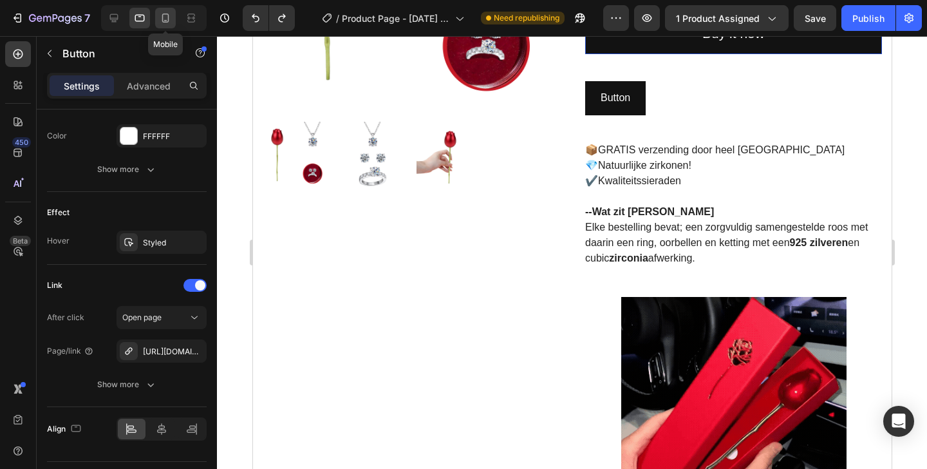
click at [171, 16] on icon at bounding box center [165, 18] width 13 height 13
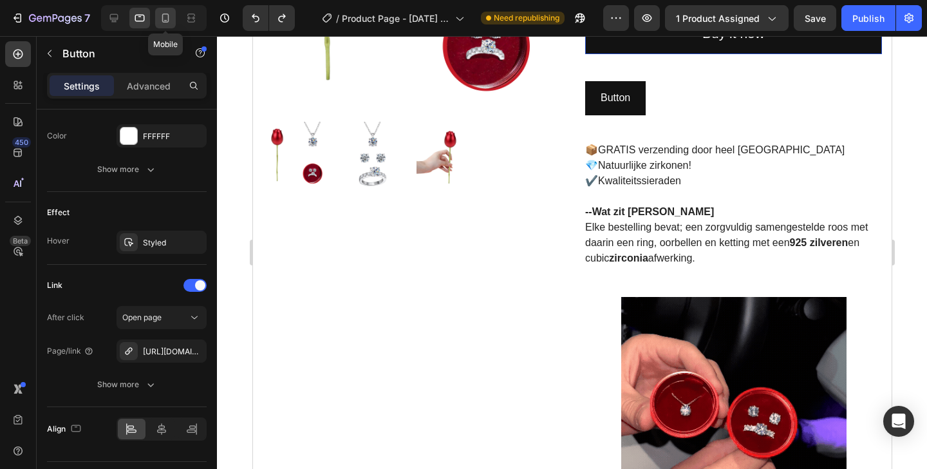
type input "100%"
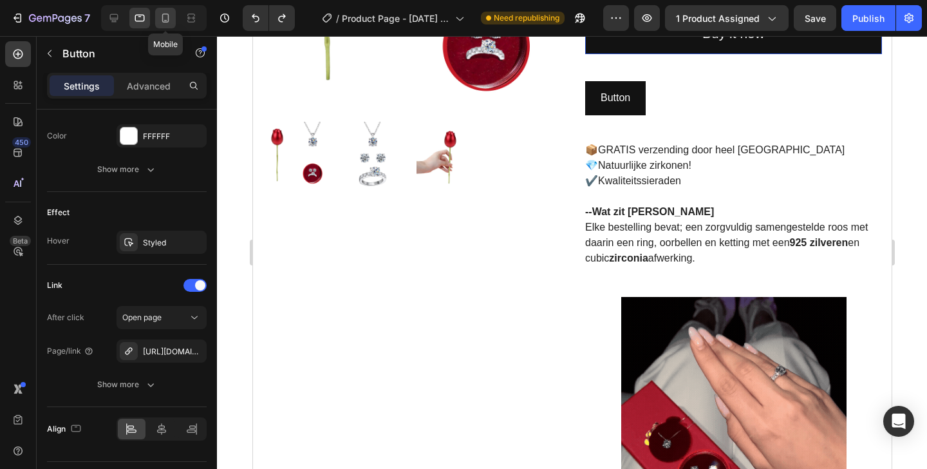
type input "14"
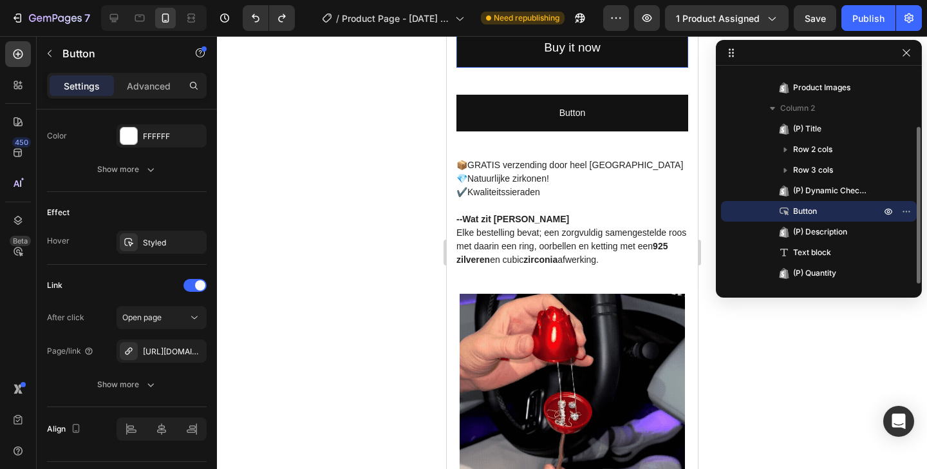
scroll to position [568, 0]
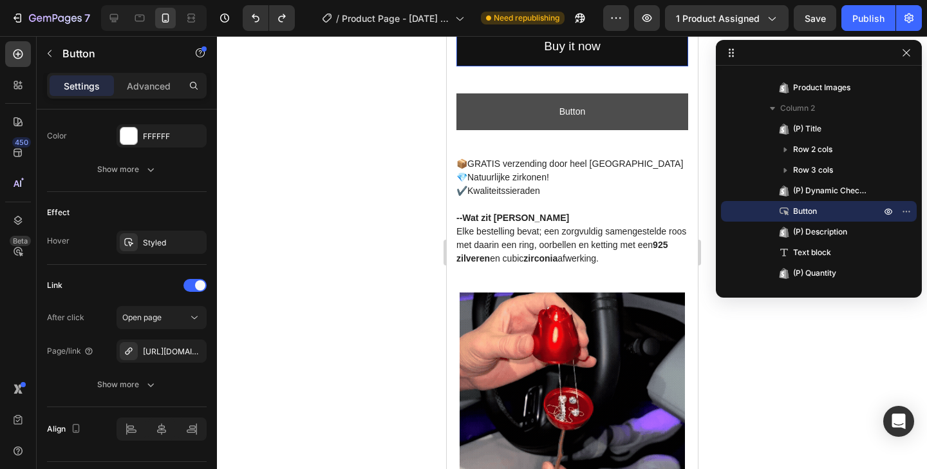
click at [556, 115] on link "Button" at bounding box center [572, 111] width 232 height 37
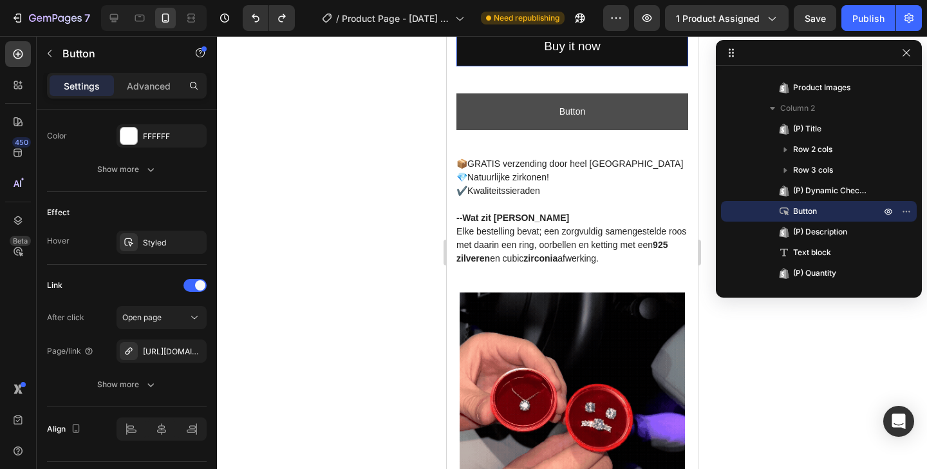
click at [494, 111] on link "Button" at bounding box center [572, 111] width 232 height 37
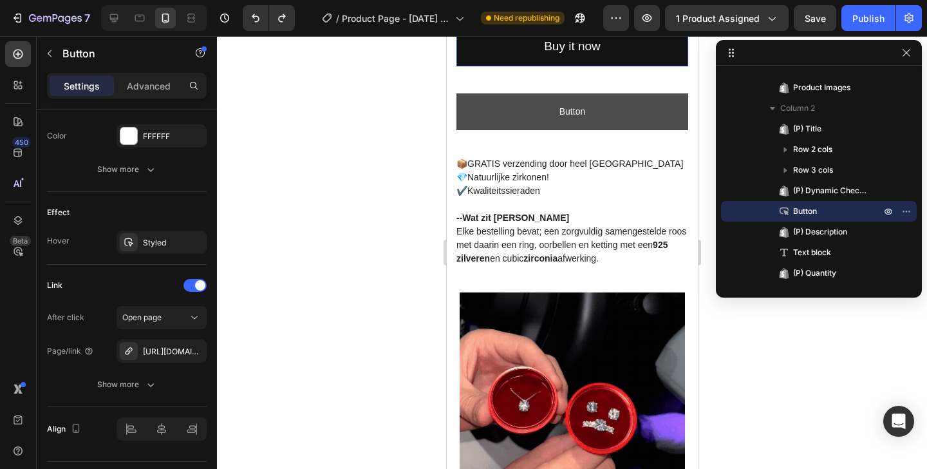
click at [525, 105] on link "Button" at bounding box center [572, 111] width 232 height 37
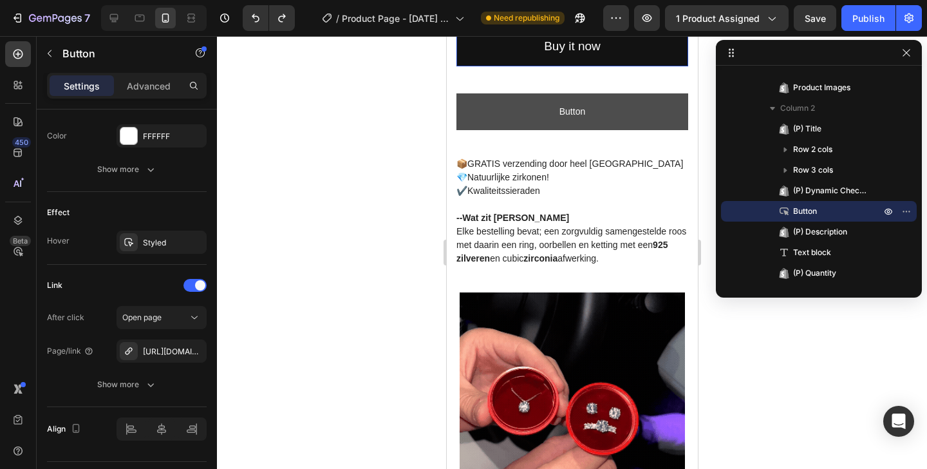
click at [524, 104] on link "Button" at bounding box center [572, 111] width 232 height 37
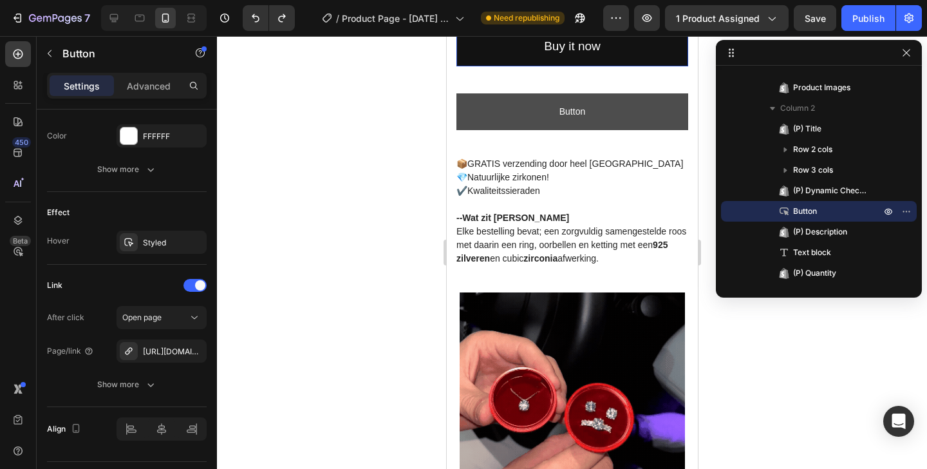
click at [524, 104] on link "Button" at bounding box center [572, 111] width 232 height 37
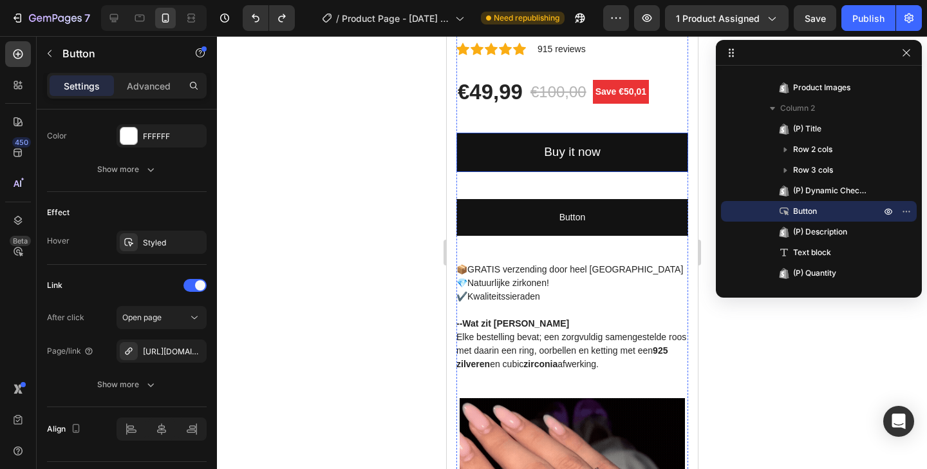
scroll to position [427, 0]
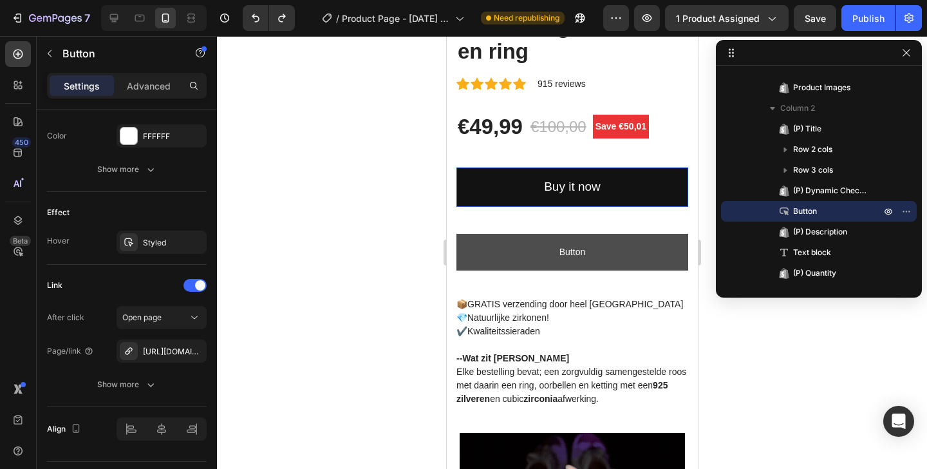
click at [521, 236] on link "Button" at bounding box center [572, 252] width 232 height 37
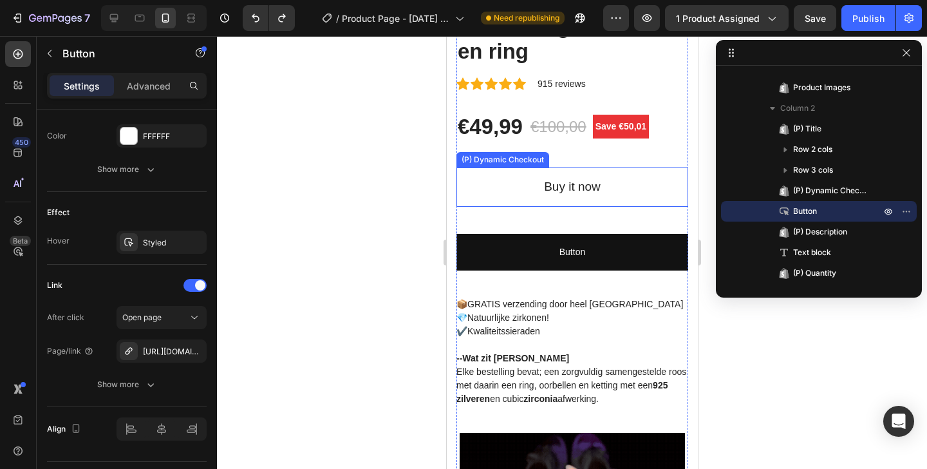
click at [528, 170] on button "Buy it now" at bounding box center [572, 186] width 232 height 39
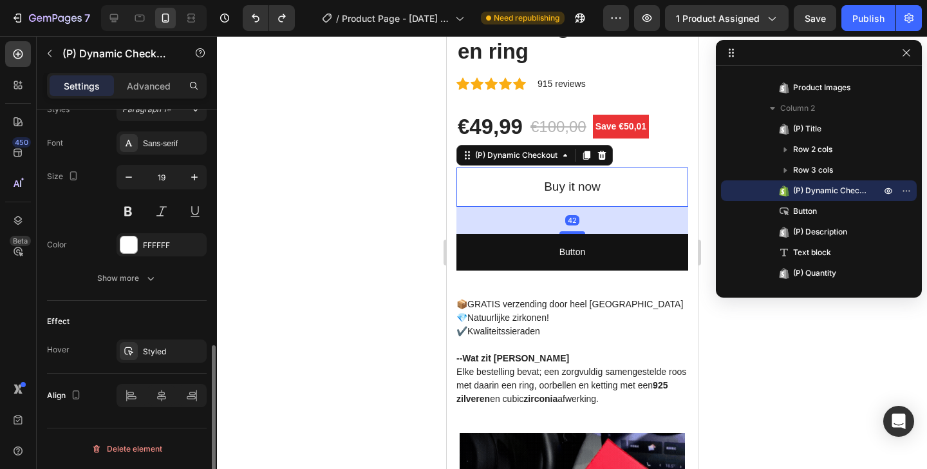
scroll to position [0, 0]
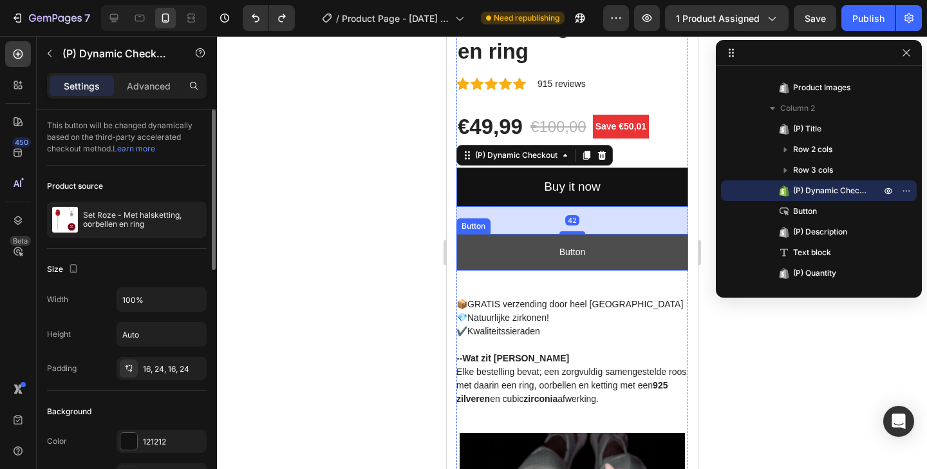
click at [537, 234] on link "Button" at bounding box center [572, 252] width 232 height 37
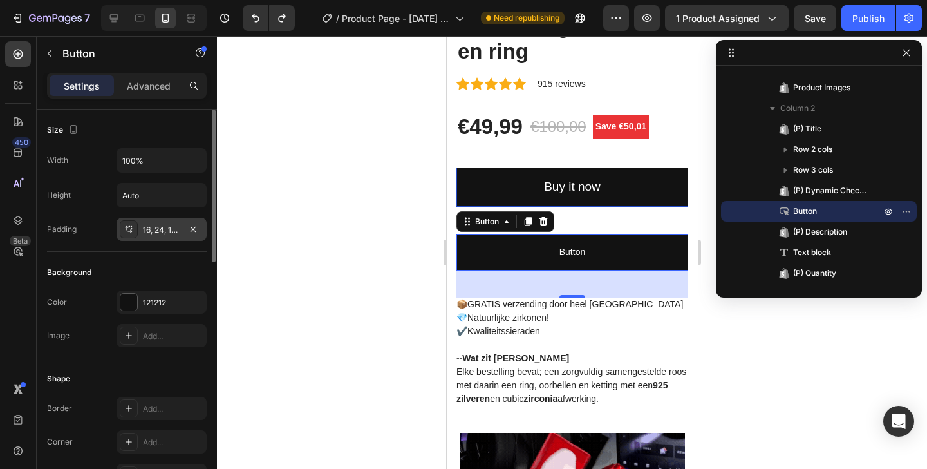
scroll to position [8, 0]
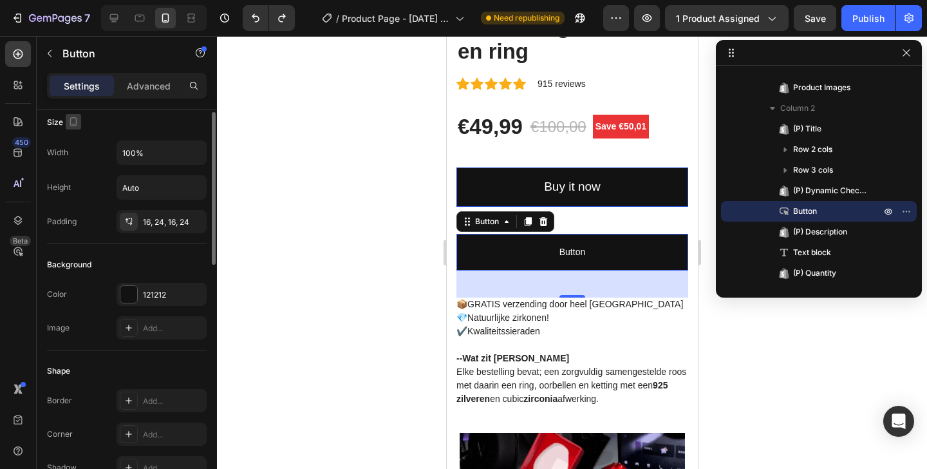
click at [69, 122] on icon "button" at bounding box center [73, 121] width 13 height 13
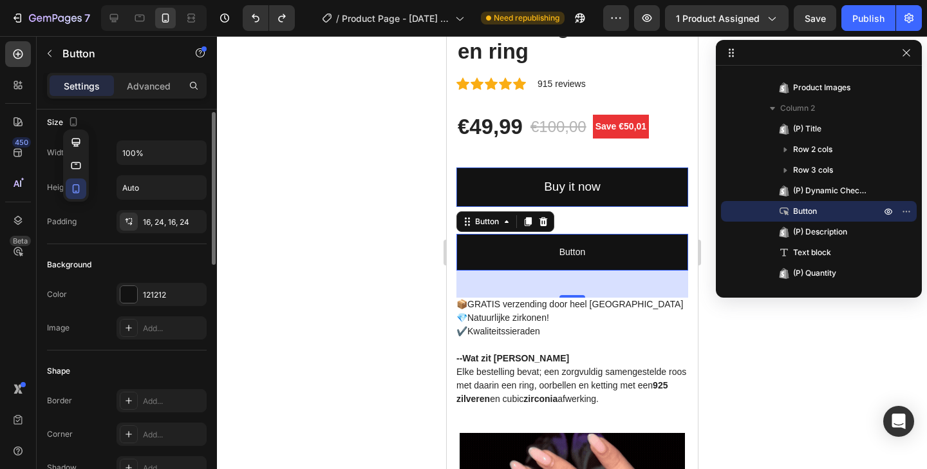
click at [88, 121] on div "Size" at bounding box center [127, 122] width 160 height 21
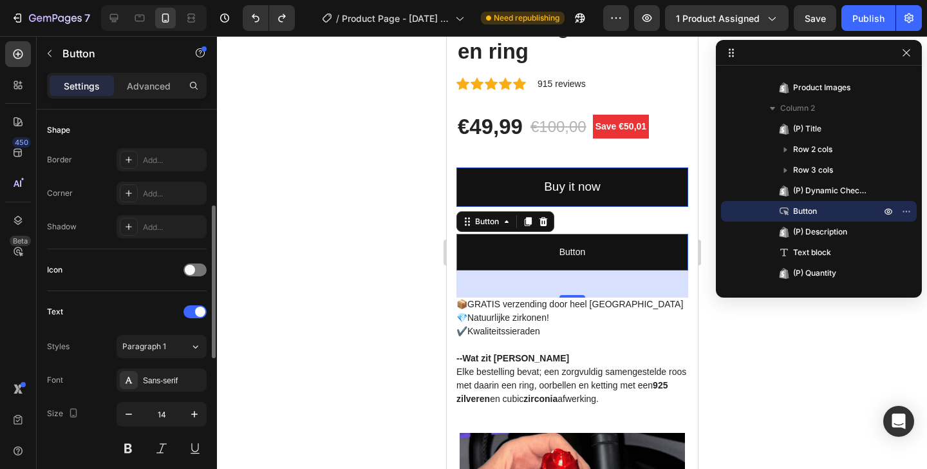
scroll to position [257, 0]
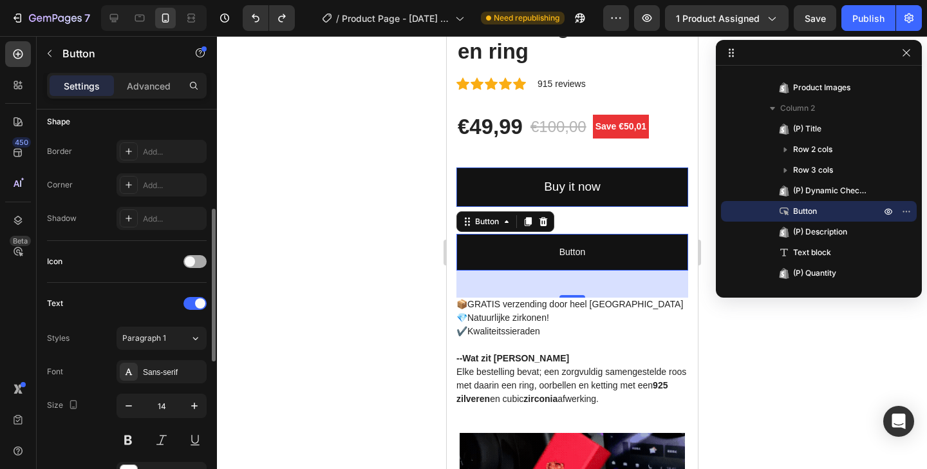
click at [199, 259] on div at bounding box center [194, 261] width 23 height 13
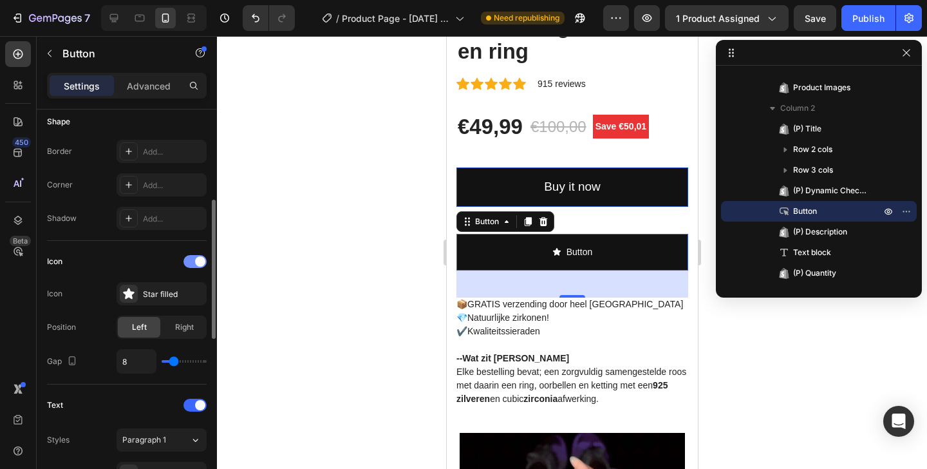
click at [198, 258] on span at bounding box center [200, 261] width 10 height 10
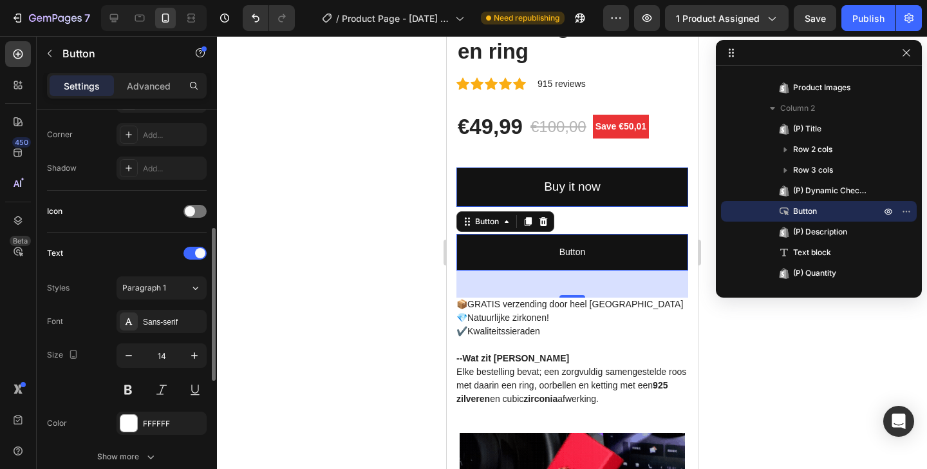
scroll to position [315, 0]
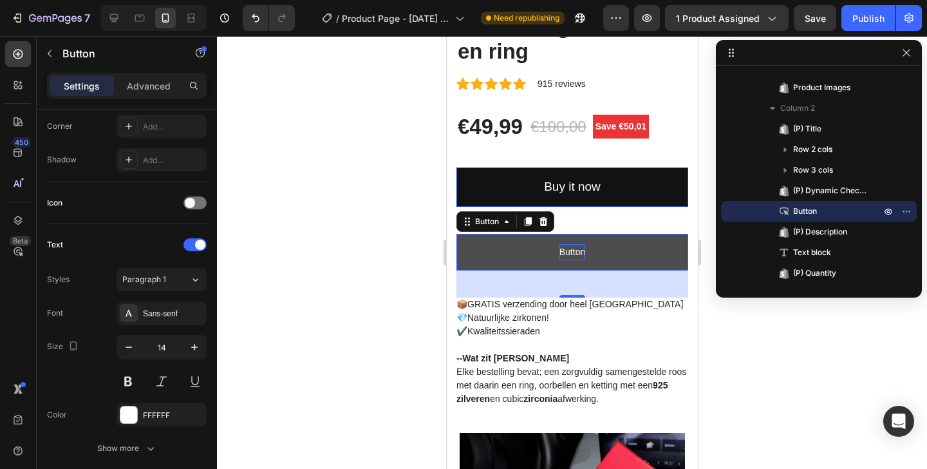
click at [570, 244] on p "Button" at bounding box center [572, 252] width 26 height 16
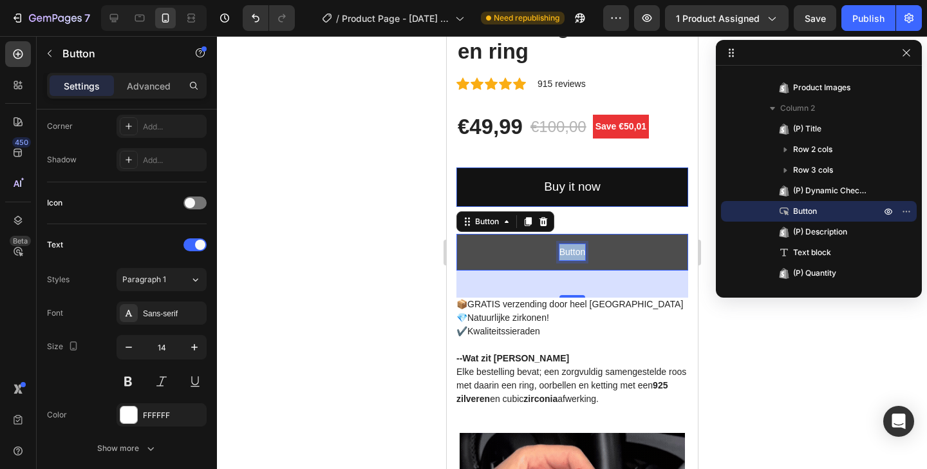
click at [570, 244] on p "Button" at bounding box center [572, 252] width 26 height 16
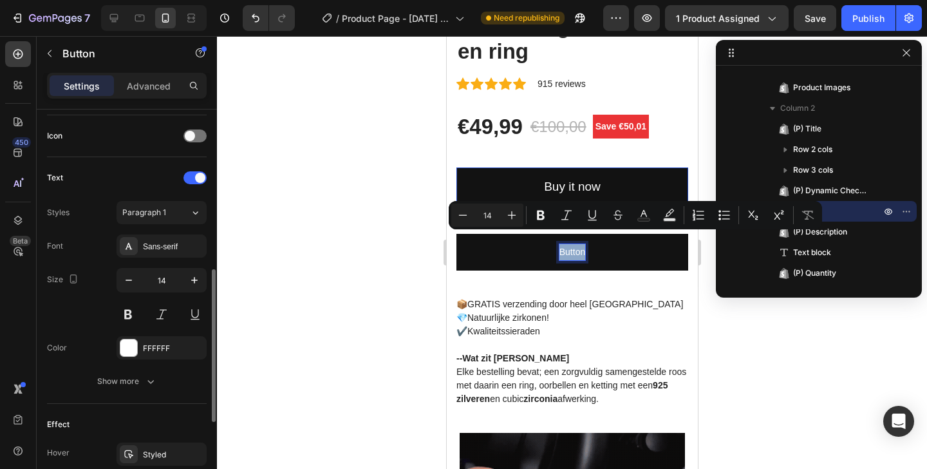
scroll to position [628, 0]
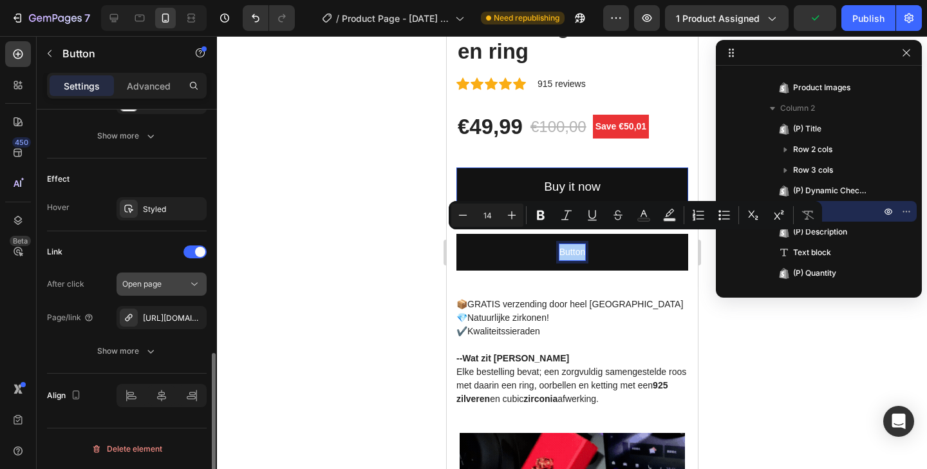
click at [173, 284] on div "Open page" at bounding box center [155, 284] width 66 height 12
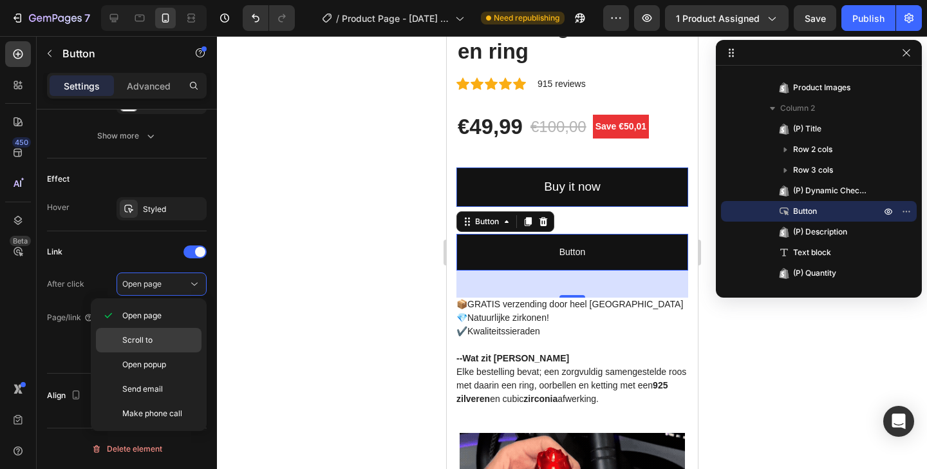
click at [148, 343] on span "Scroll to" at bounding box center [137, 340] width 30 height 12
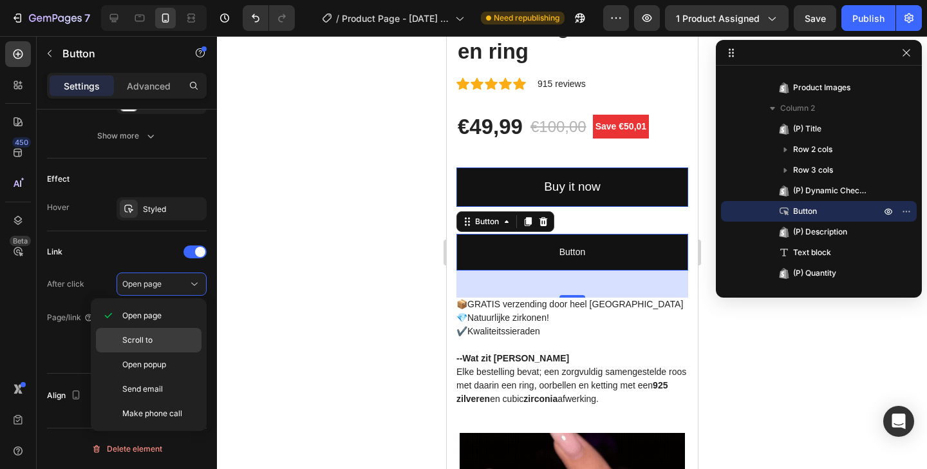
scroll to position [594, 0]
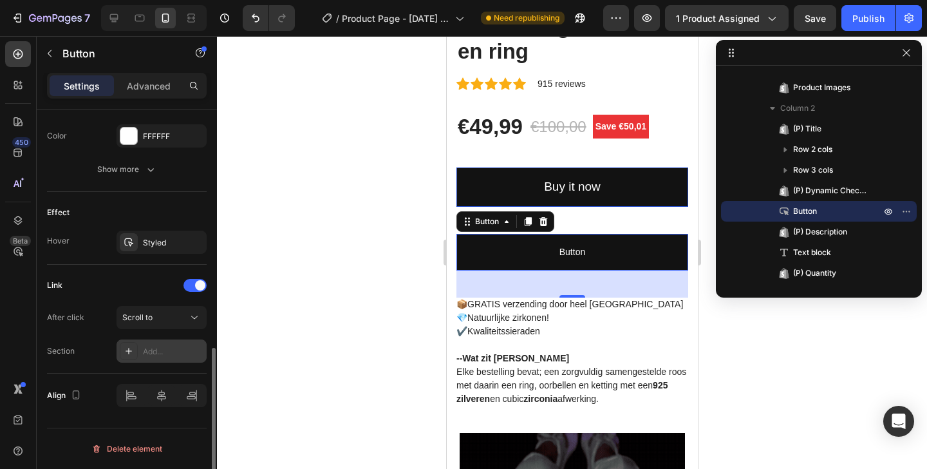
click at [192, 344] on div "Add..." at bounding box center [162, 350] width 90 height 23
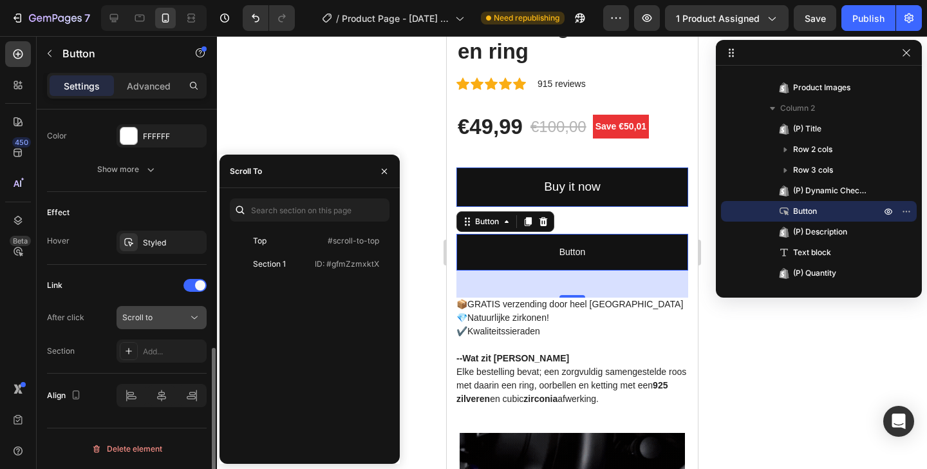
click at [170, 319] on div "Scroll to" at bounding box center [155, 318] width 66 height 12
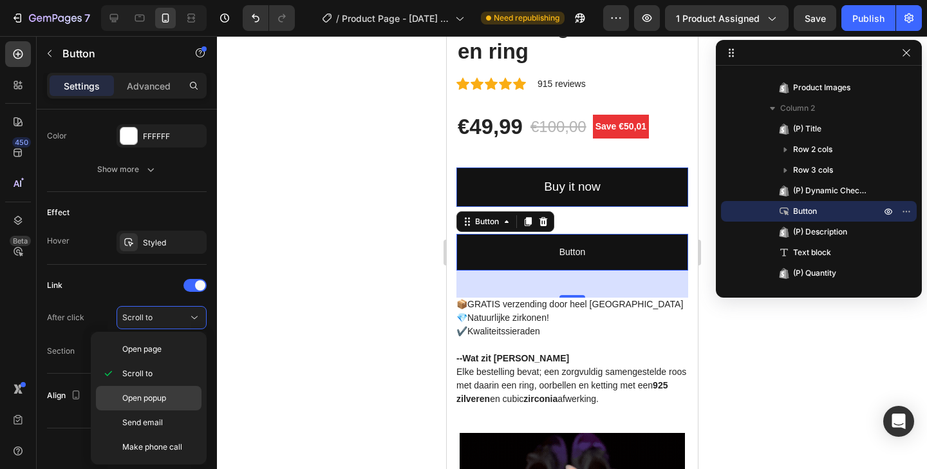
click at [158, 403] on span "Open popup" at bounding box center [144, 398] width 44 height 12
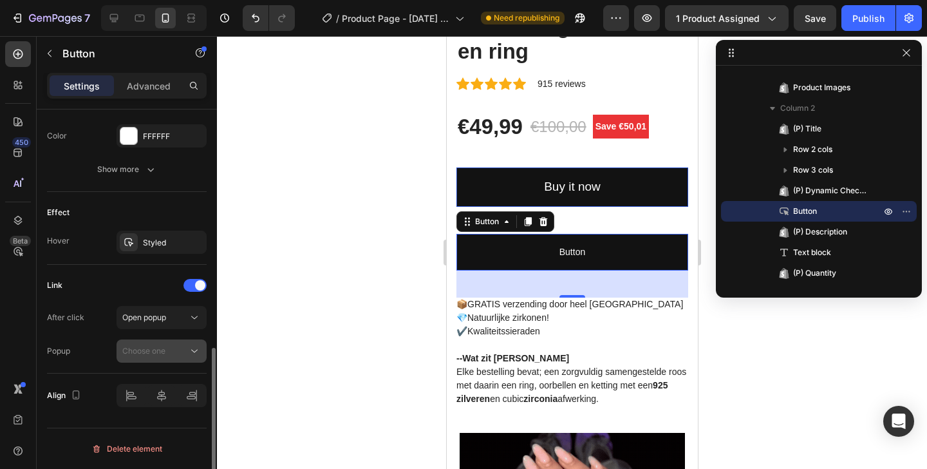
click at [168, 348] on div "Choose one" at bounding box center [155, 351] width 66 height 12
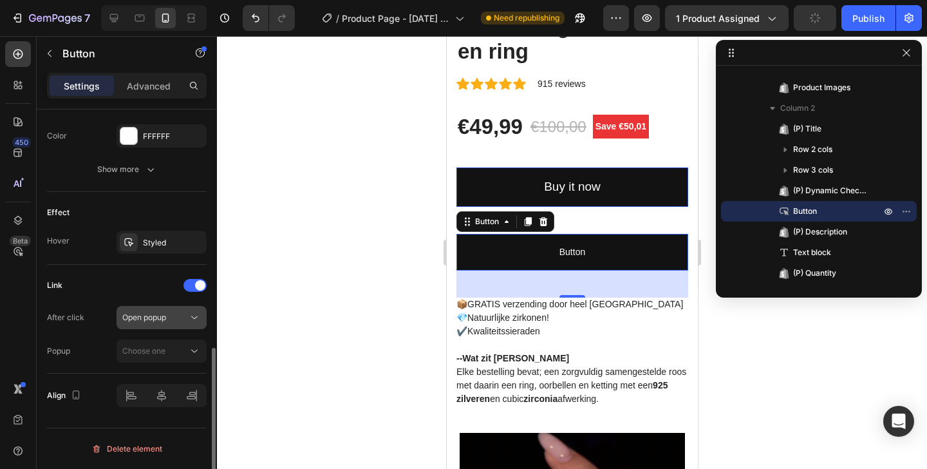
click at [163, 313] on span "Open popup" at bounding box center [144, 317] width 44 height 10
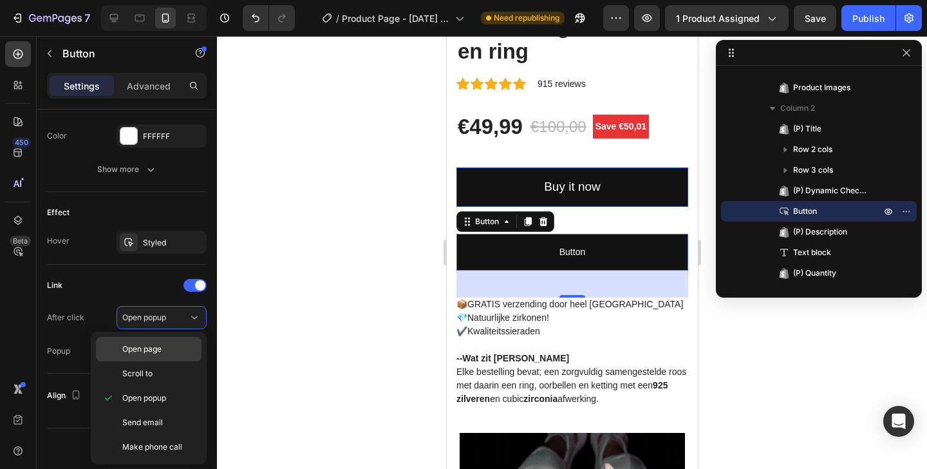
click at [144, 346] on span "Open page" at bounding box center [141, 349] width 39 height 12
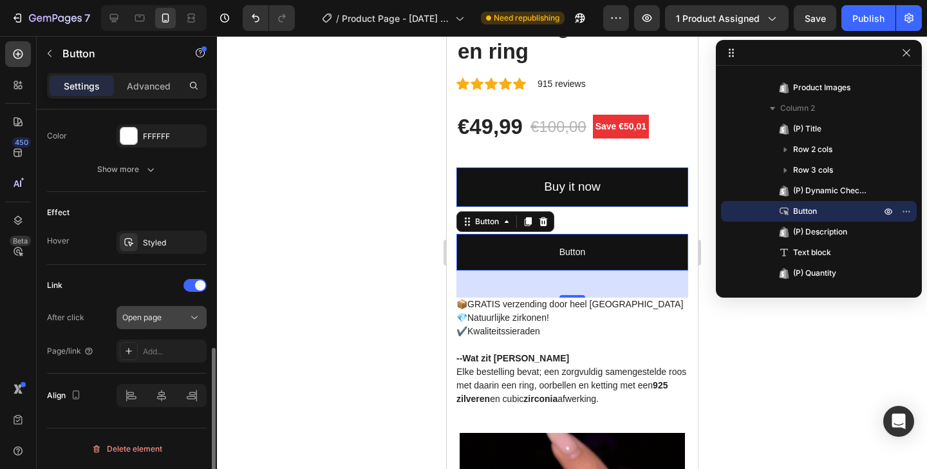
click at [156, 322] on span "Open page" at bounding box center [141, 318] width 39 height 12
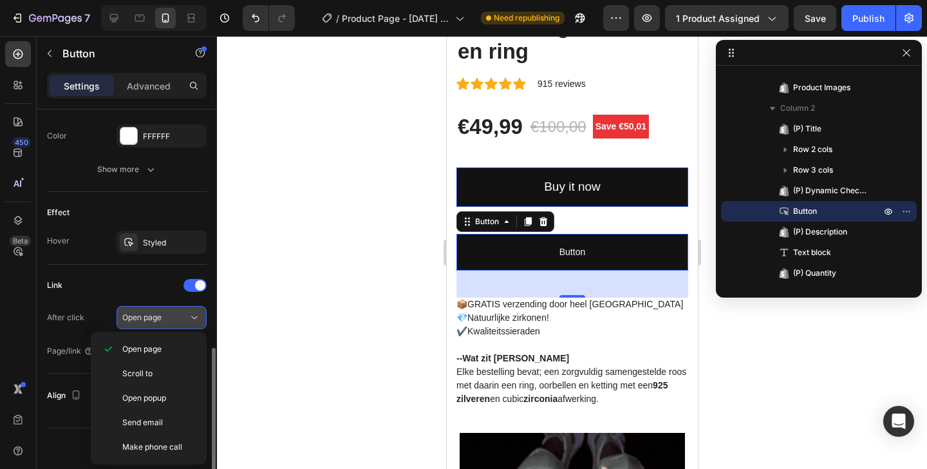
click at [144, 309] on button "Open page" at bounding box center [162, 317] width 90 height 23
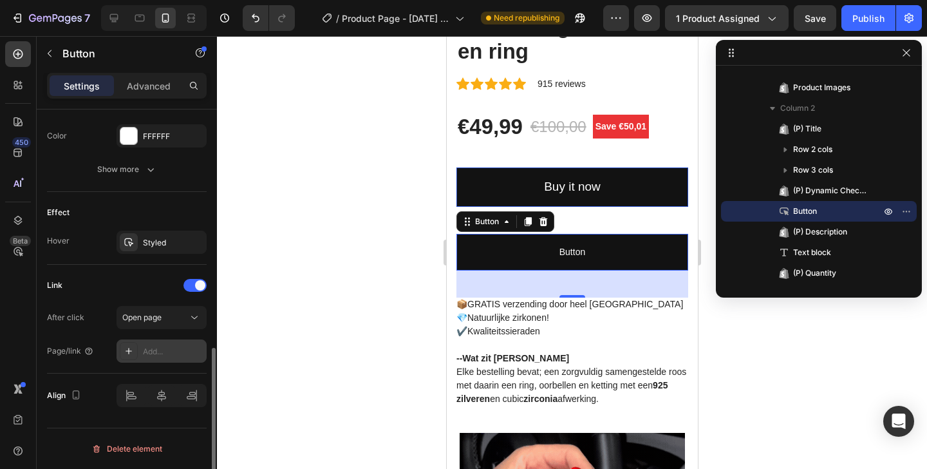
click at [149, 348] on div "Add..." at bounding box center [173, 352] width 61 height 12
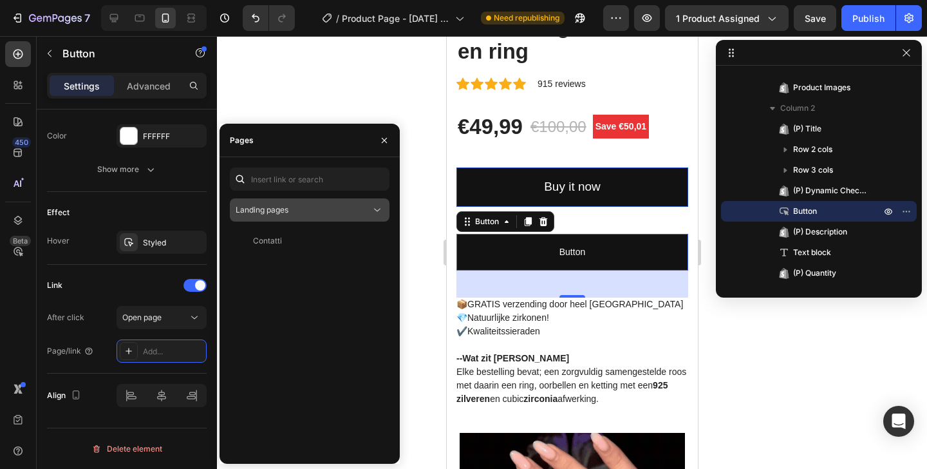
click at [280, 200] on button "Landing pages" at bounding box center [310, 209] width 160 height 23
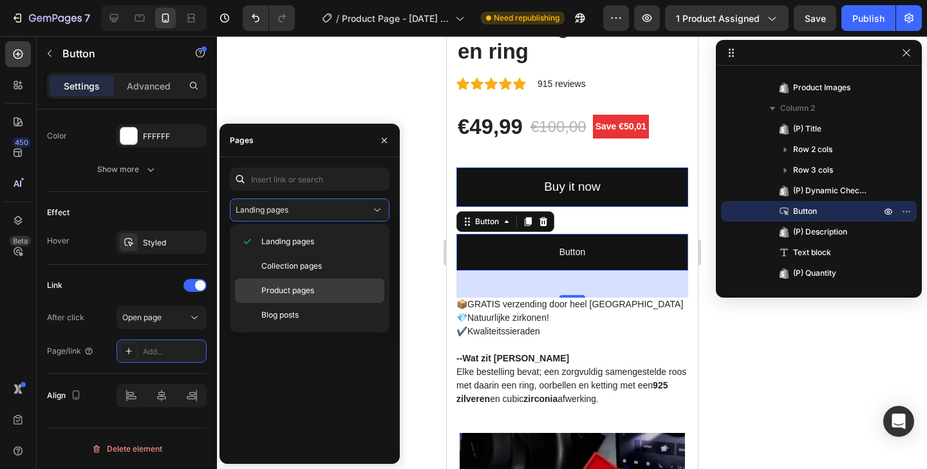
click at [294, 289] on span "Product pages" at bounding box center [287, 291] width 53 height 12
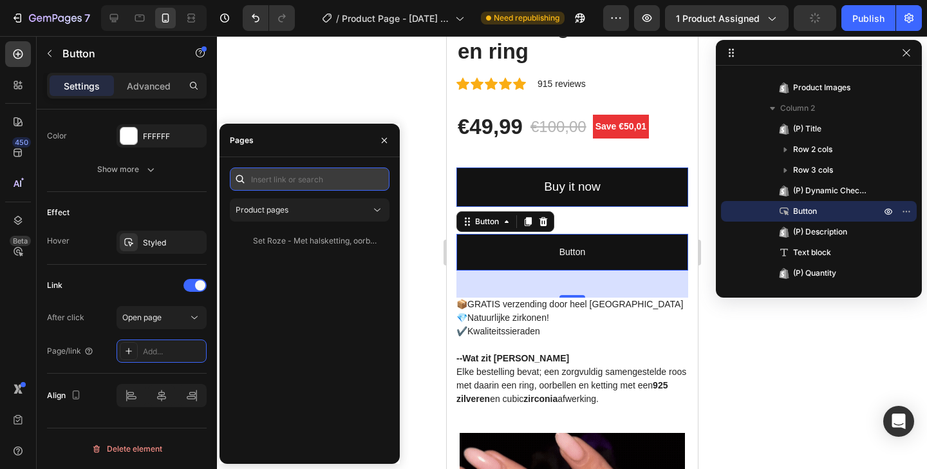
click at [289, 176] on input "text" at bounding box center [310, 178] width 160 height 23
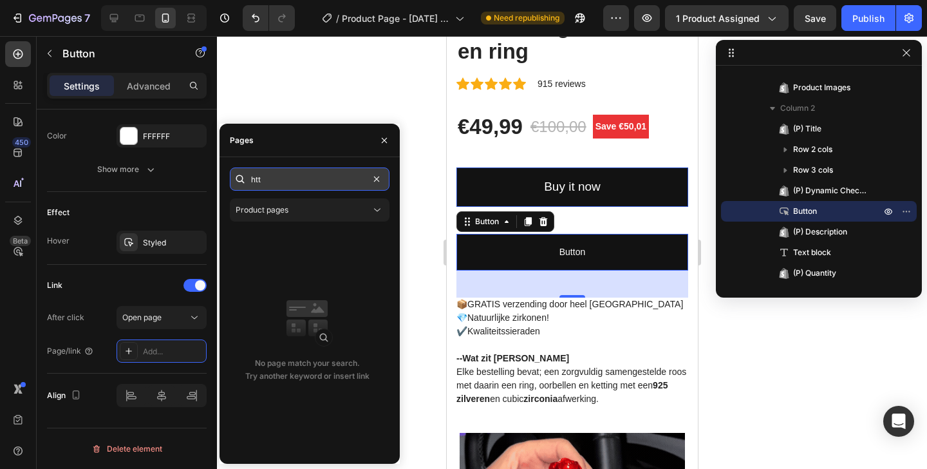
click at [276, 181] on input "htt" at bounding box center [310, 178] width 160 height 23
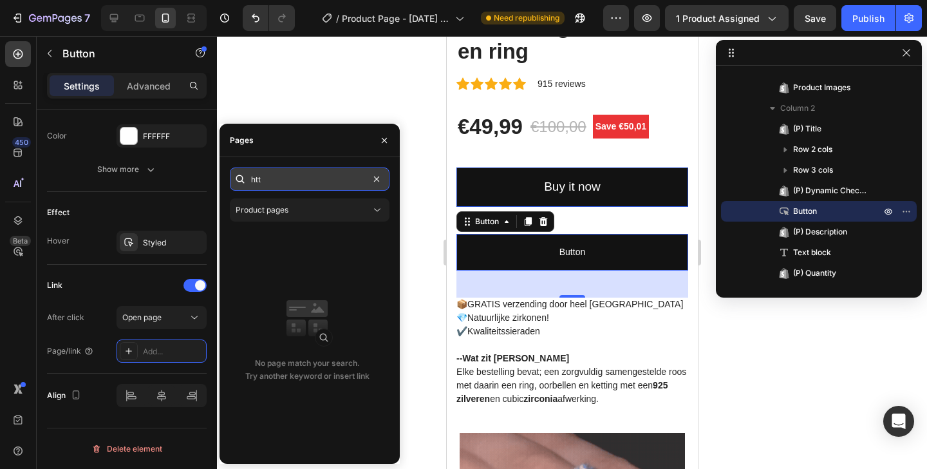
click at [276, 180] on input "htt" at bounding box center [310, 178] width 160 height 23
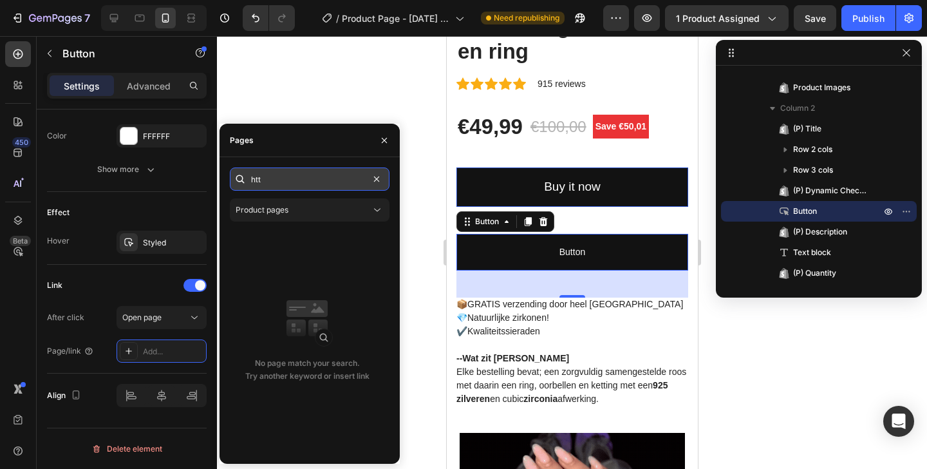
paste input "ps://[DOMAIN_NAME][URL]"
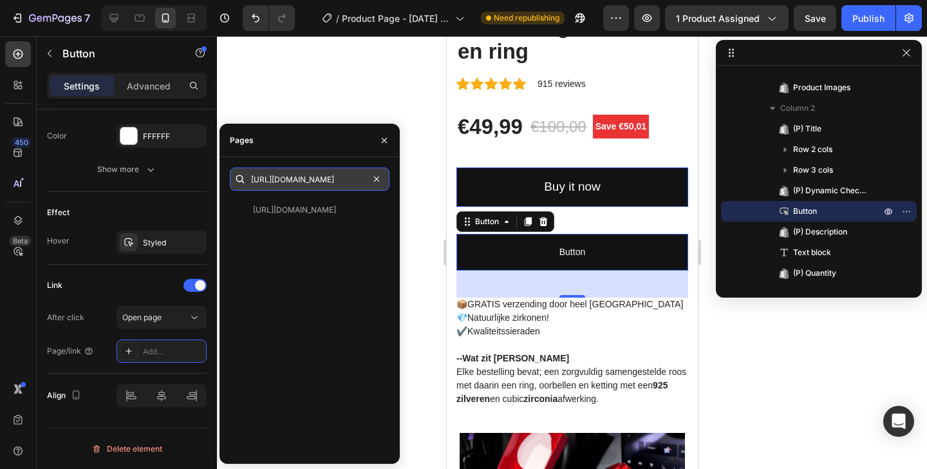
scroll to position [0, 190]
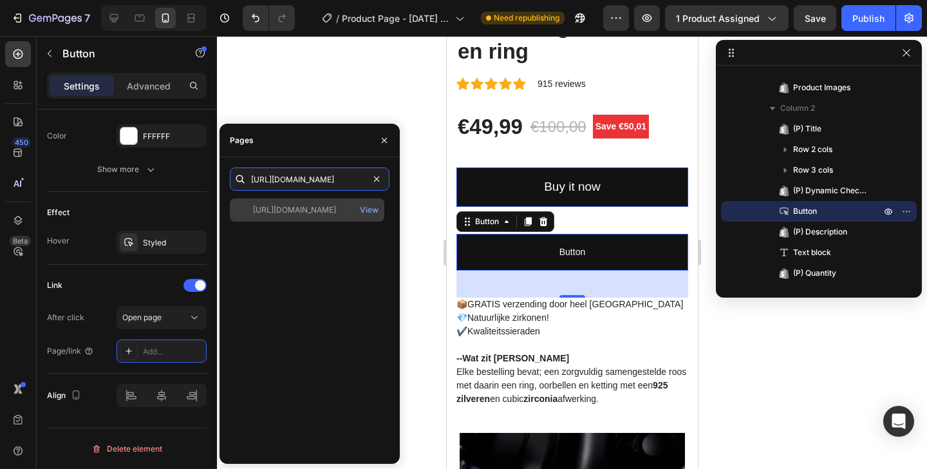
type input "[URL][DOMAIN_NAME]"
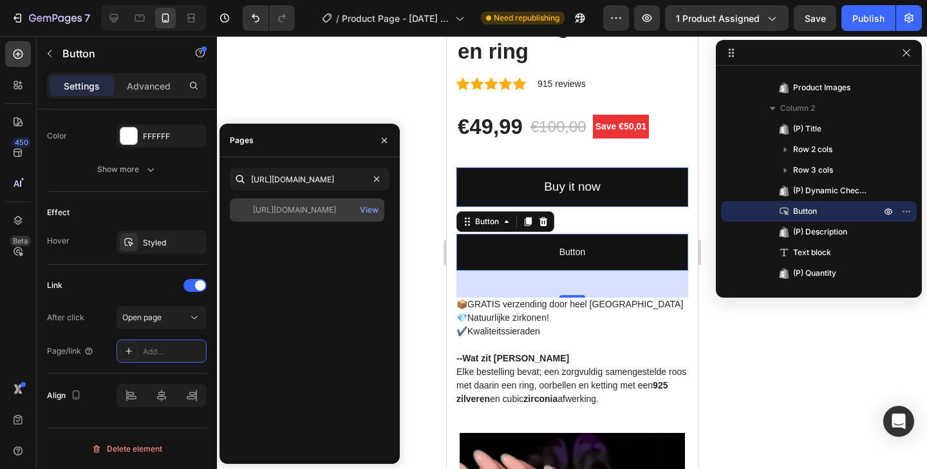
click at [293, 207] on div "[URL][DOMAIN_NAME]" at bounding box center [294, 210] width 83 height 12
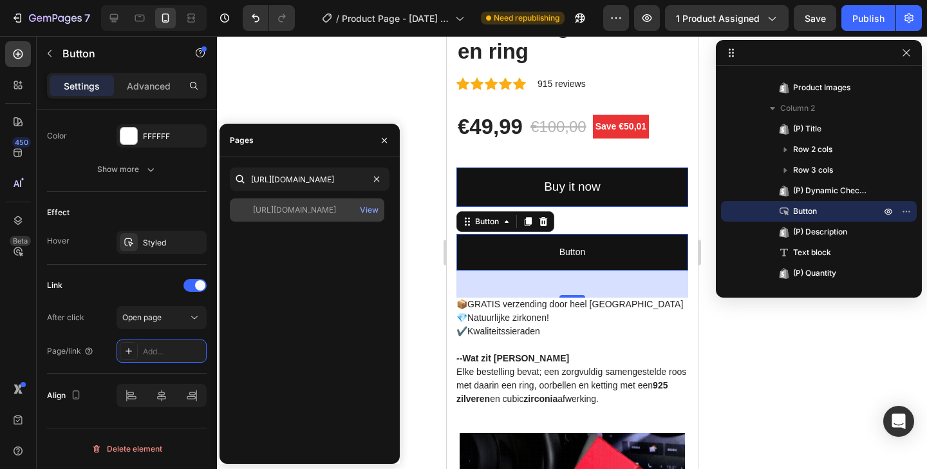
scroll to position [0, 0]
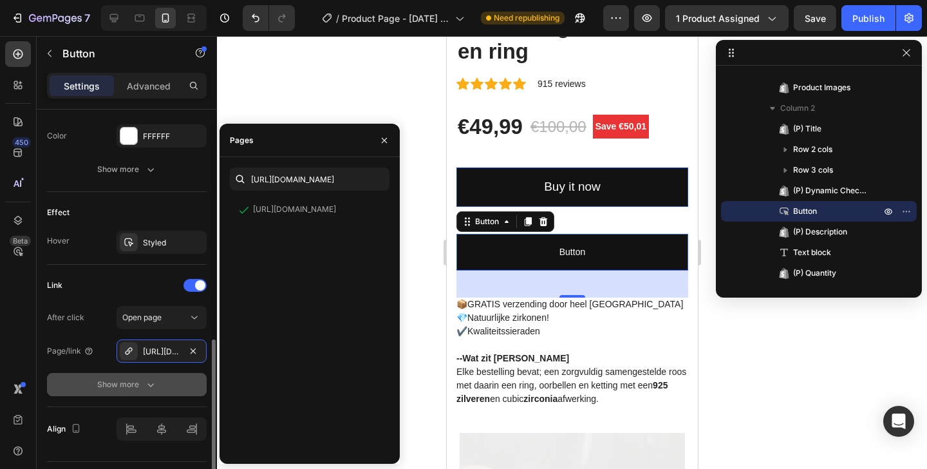
click at [149, 382] on icon "button" at bounding box center [150, 384] width 13 height 13
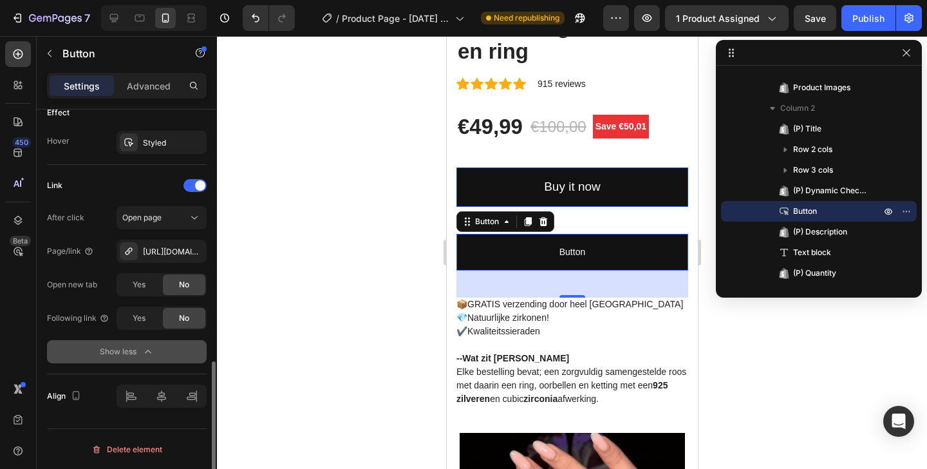
scroll to position [695, 0]
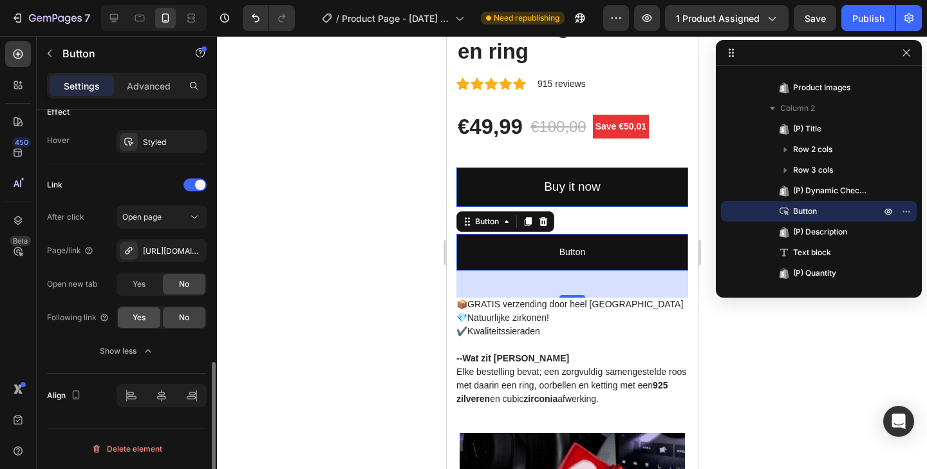
click at [142, 322] on span "Yes" at bounding box center [139, 318] width 13 height 12
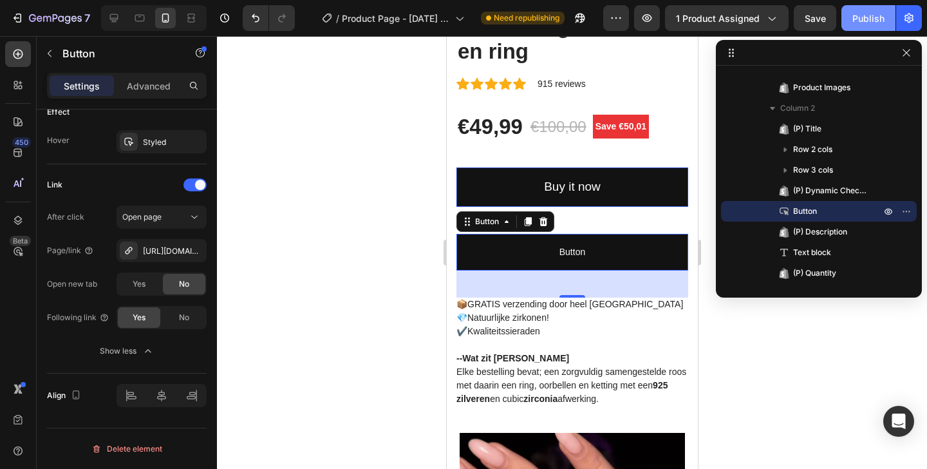
click at [865, 21] on div "Publish" at bounding box center [868, 19] width 32 height 14
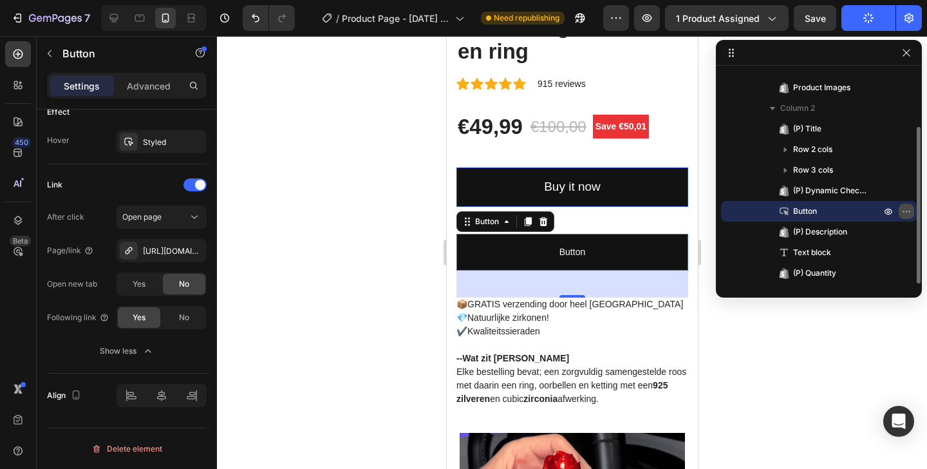
click at [908, 212] on icon "button" at bounding box center [908, 211] width 1 height 1
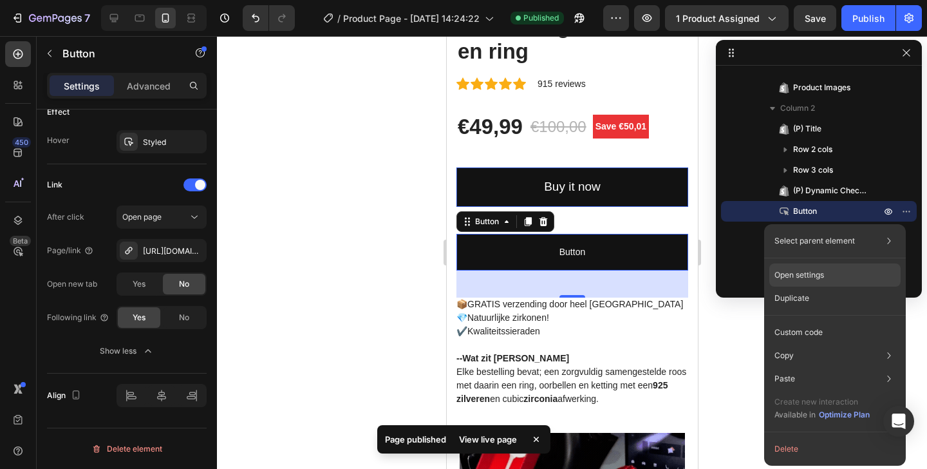
click at [839, 277] on div "Open settings" at bounding box center [834, 274] width 131 height 23
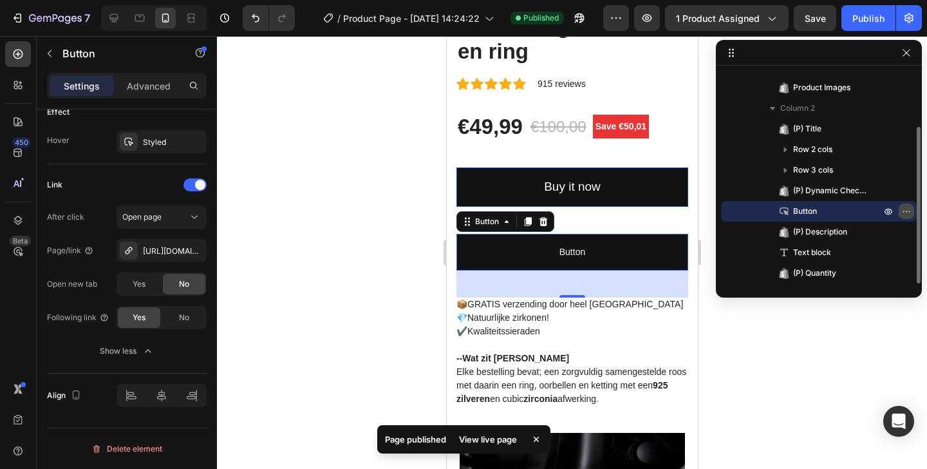
click at [903, 212] on icon "button" at bounding box center [906, 211] width 10 height 10
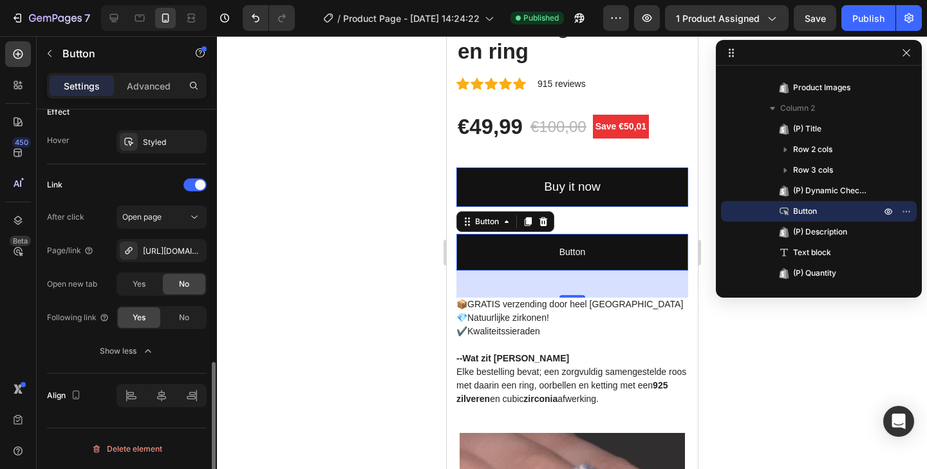
click at [180, 292] on div "No" at bounding box center [184, 284] width 42 height 21
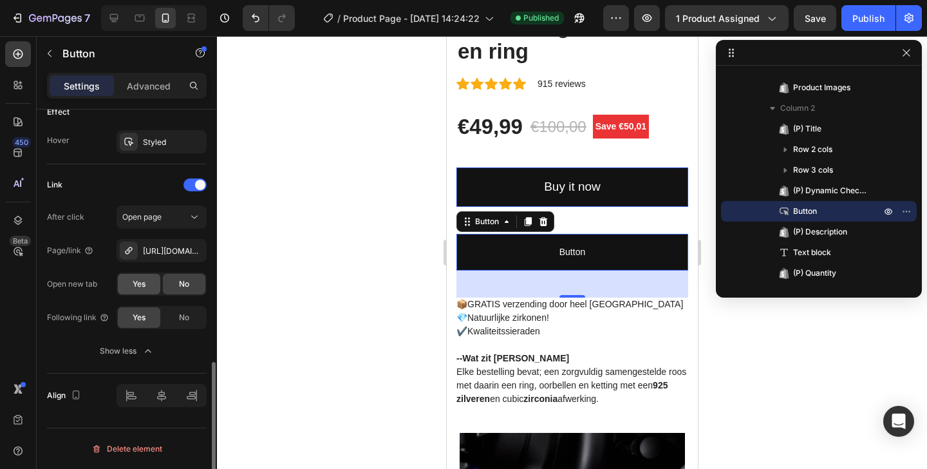
click at [149, 290] on div "Yes" at bounding box center [139, 284] width 42 height 21
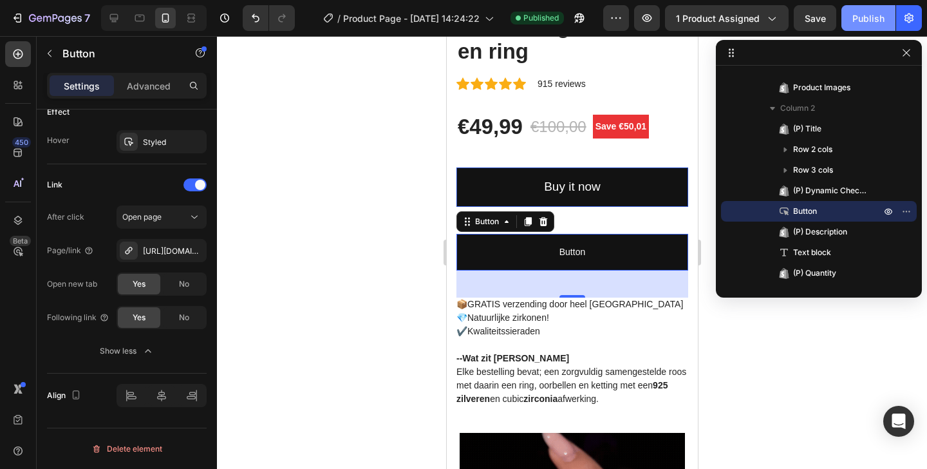
click at [879, 19] on div "Publish" at bounding box center [868, 19] width 32 height 14
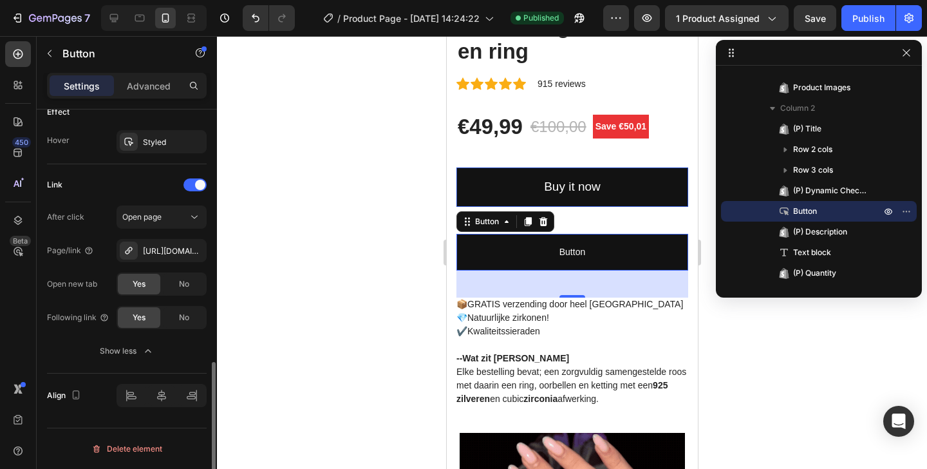
click at [176, 283] on div "No" at bounding box center [184, 284] width 42 height 21
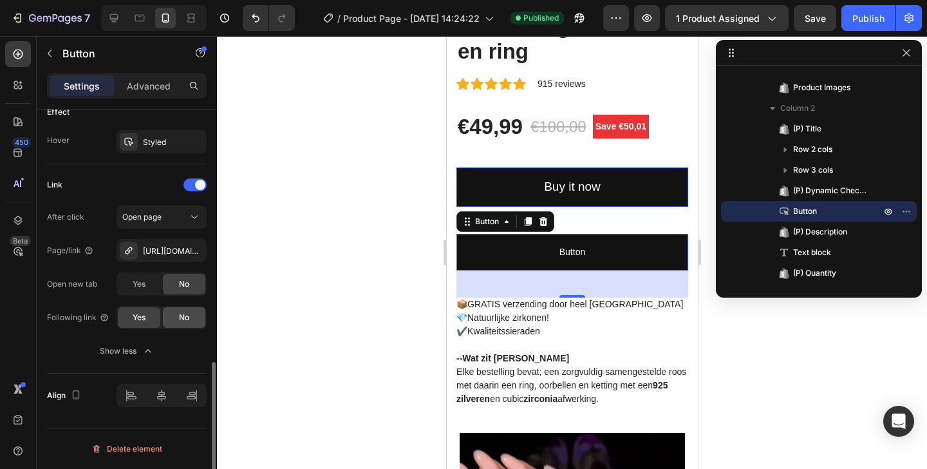
click at [180, 314] on span "No" at bounding box center [184, 318] width 10 height 12
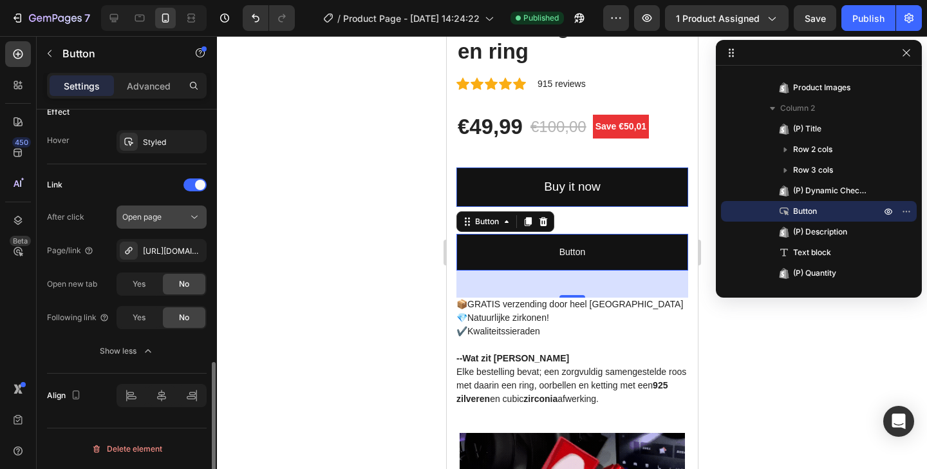
click at [146, 218] on span "Open page" at bounding box center [141, 217] width 39 height 10
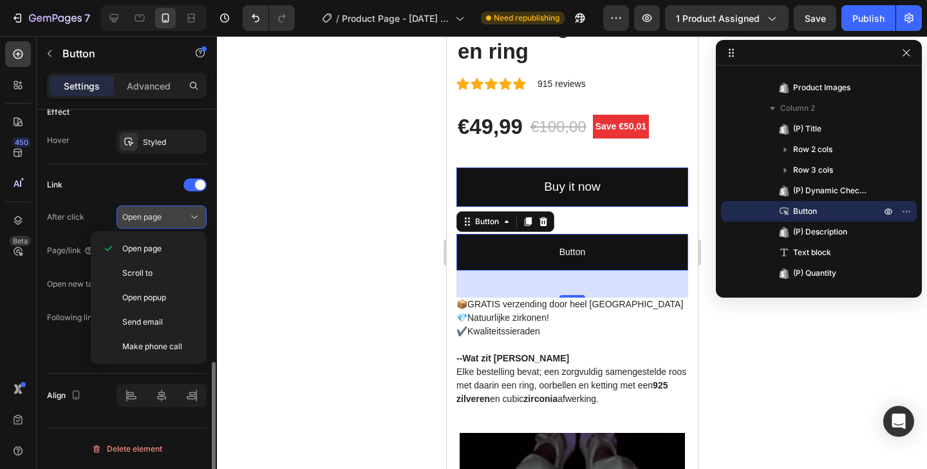
click at [161, 212] on span "Open page" at bounding box center [141, 217] width 39 height 10
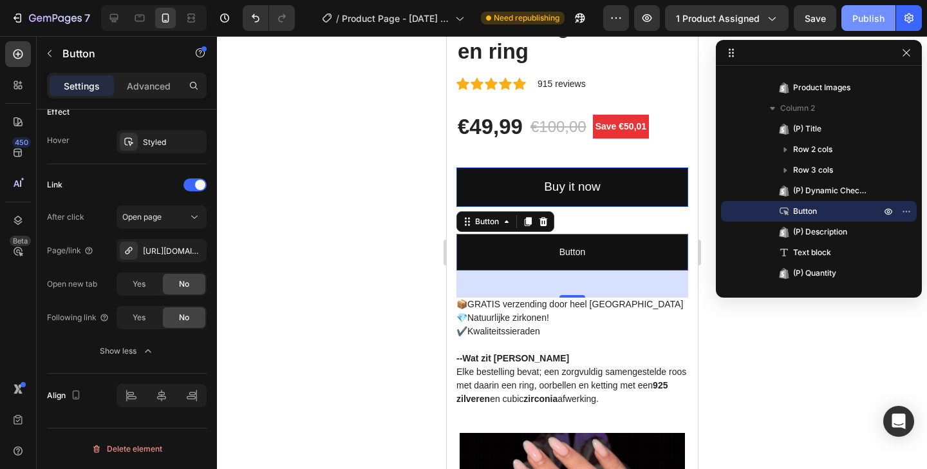
click at [856, 19] on div "Publish" at bounding box center [868, 19] width 32 height 14
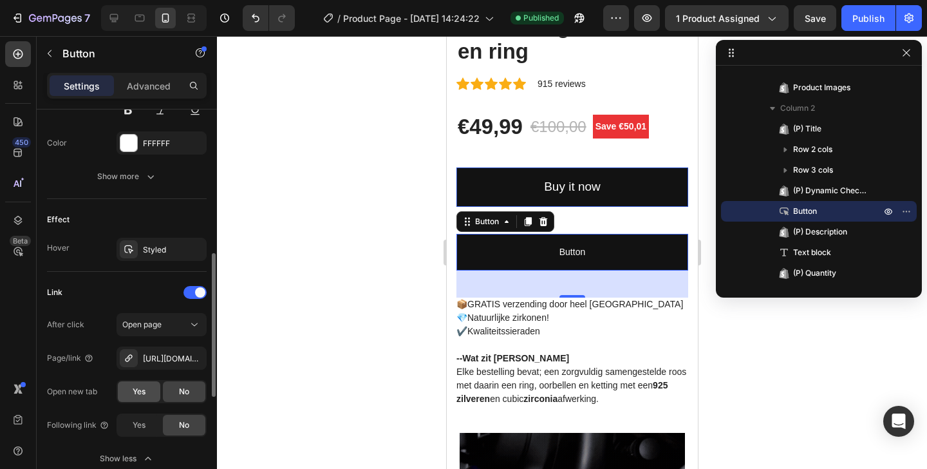
scroll to position [536, 0]
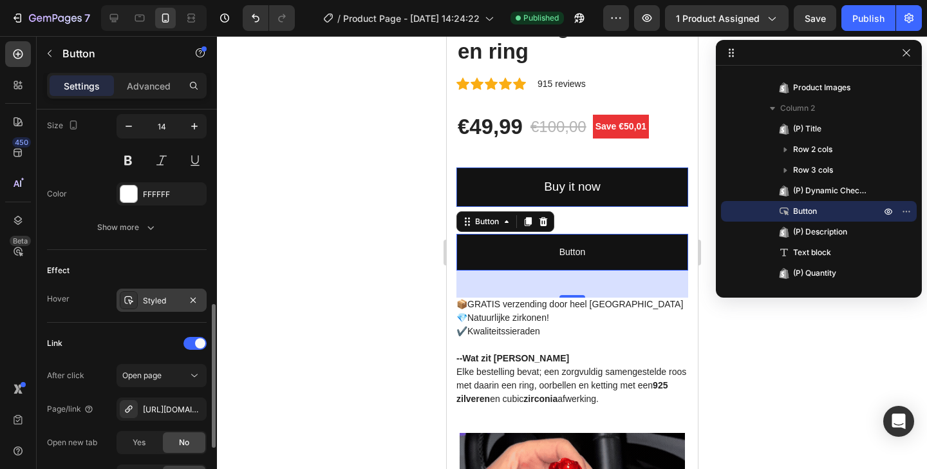
click at [158, 307] on div "Styled" at bounding box center [162, 299] width 90 height 23
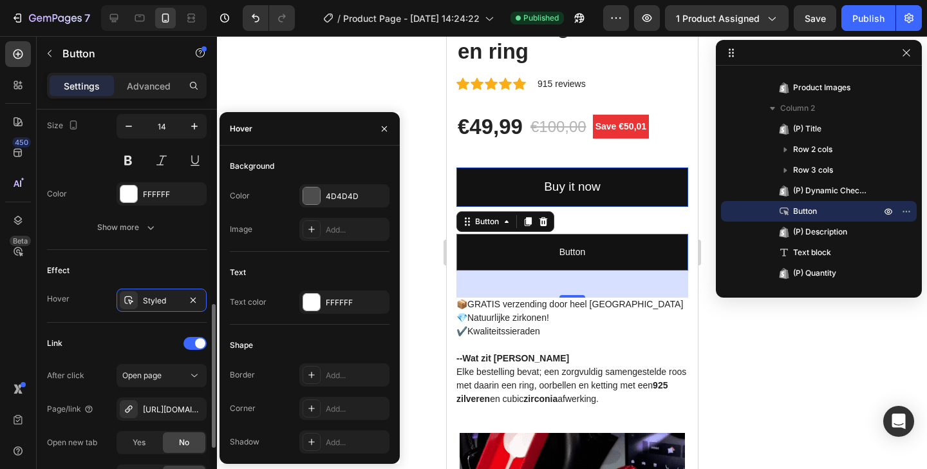
click at [144, 264] on div "Effect" at bounding box center [127, 270] width 160 height 21
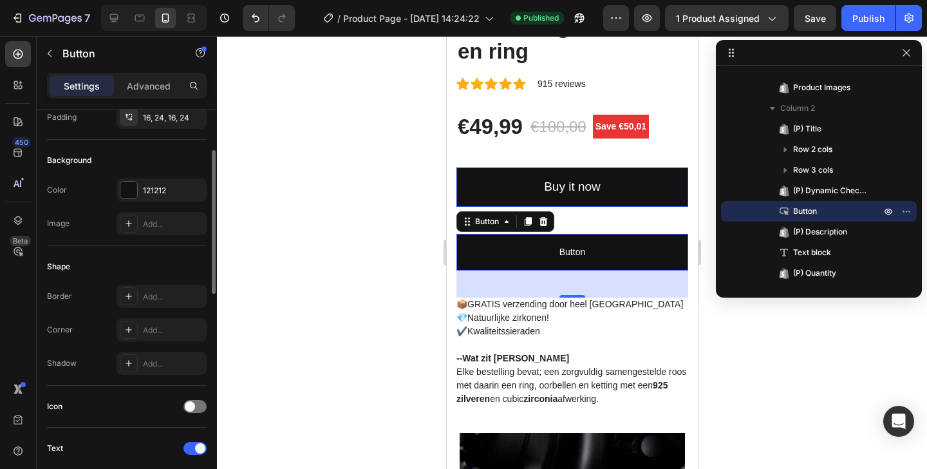
scroll to position [0, 0]
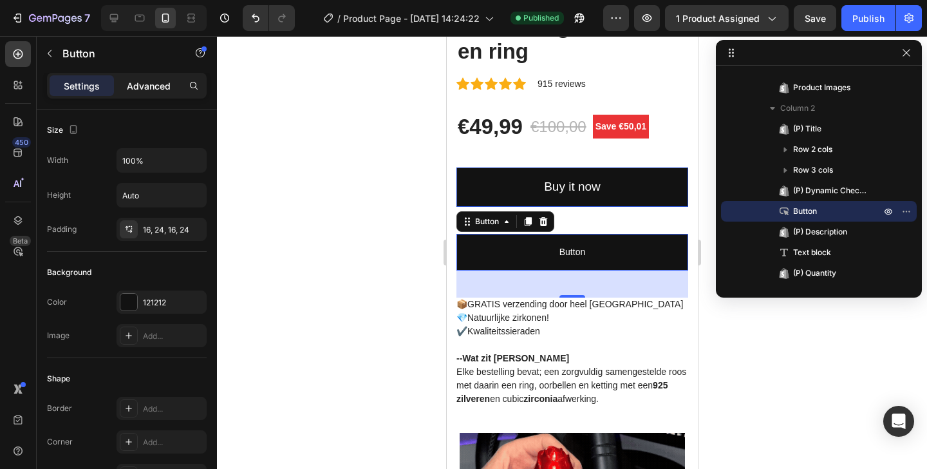
click at [164, 80] on p "Advanced" at bounding box center [149, 86] width 44 height 14
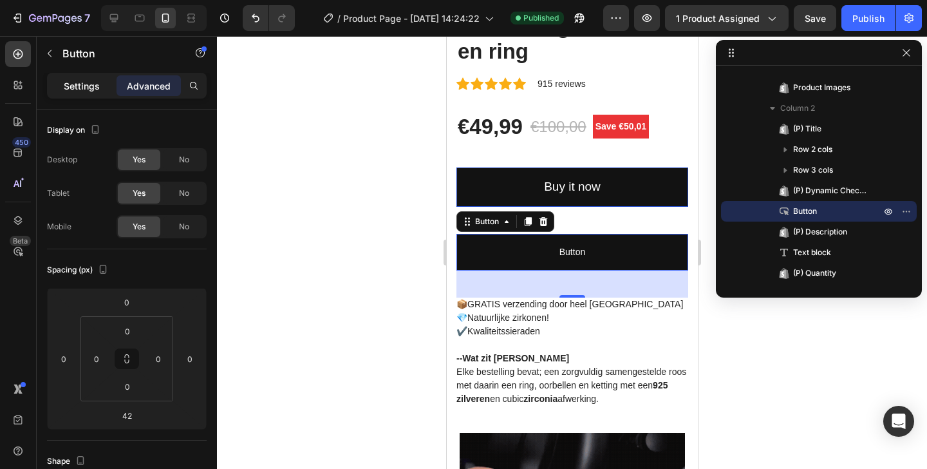
click at [82, 79] on p "Settings" at bounding box center [82, 86] width 36 height 14
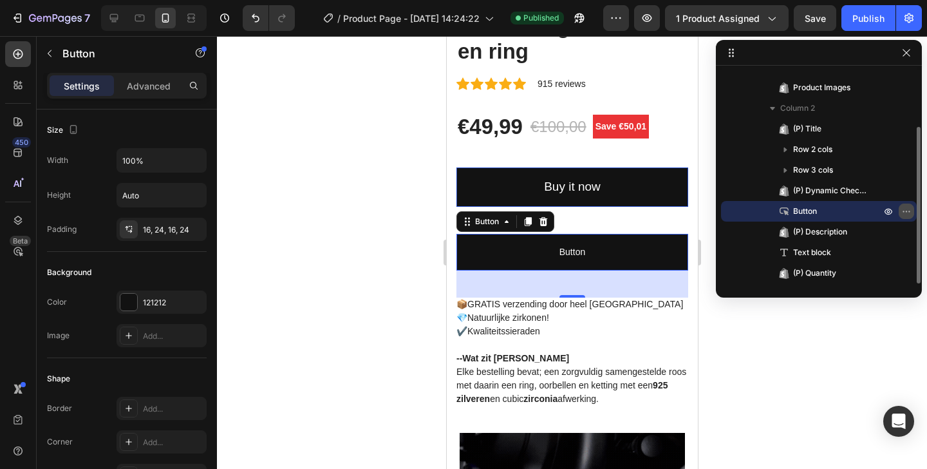
click at [910, 211] on icon "button" at bounding box center [908, 211] width 1 height 1
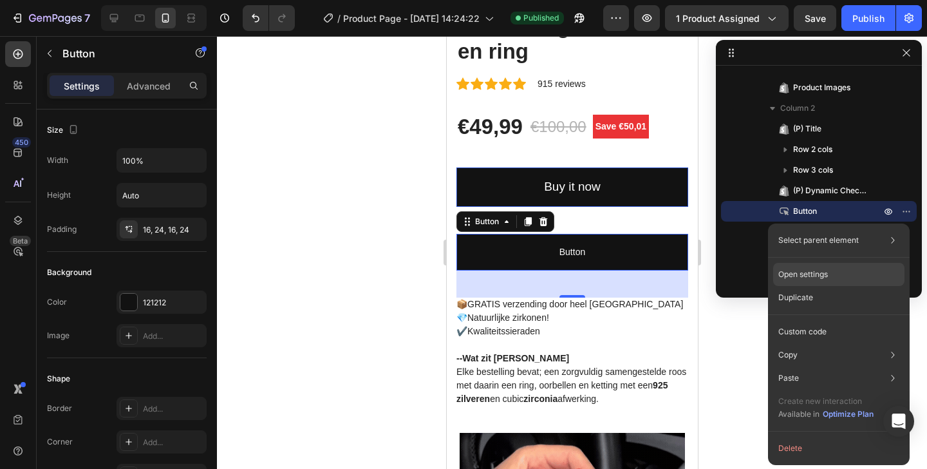
click at [802, 276] on p "Open settings" at bounding box center [803, 274] width 50 height 12
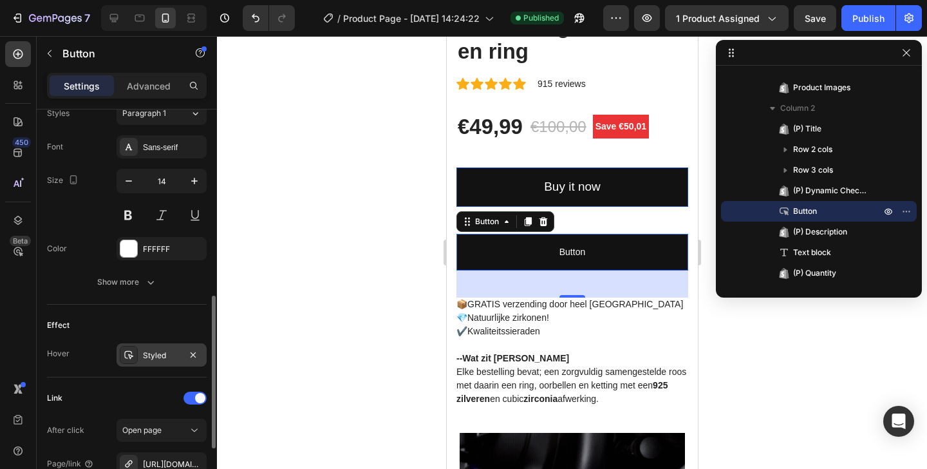
scroll to position [628, 0]
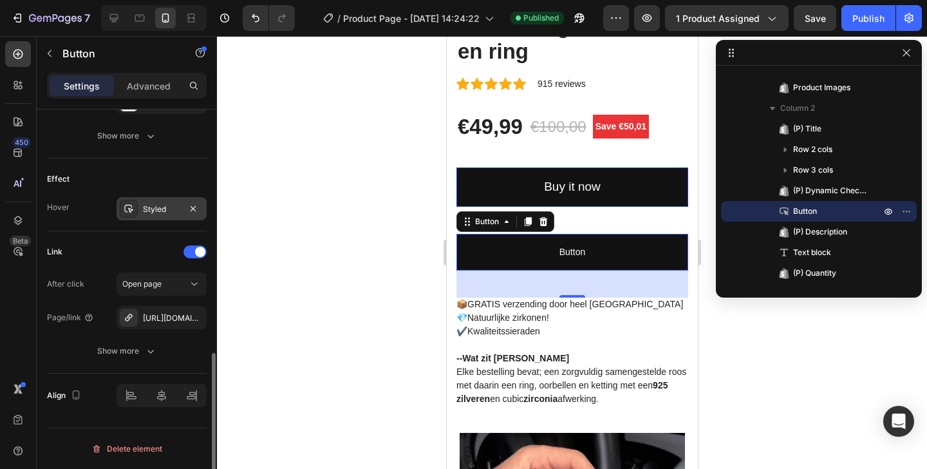
click at [160, 209] on div "Styled" at bounding box center [161, 209] width 37 height 12
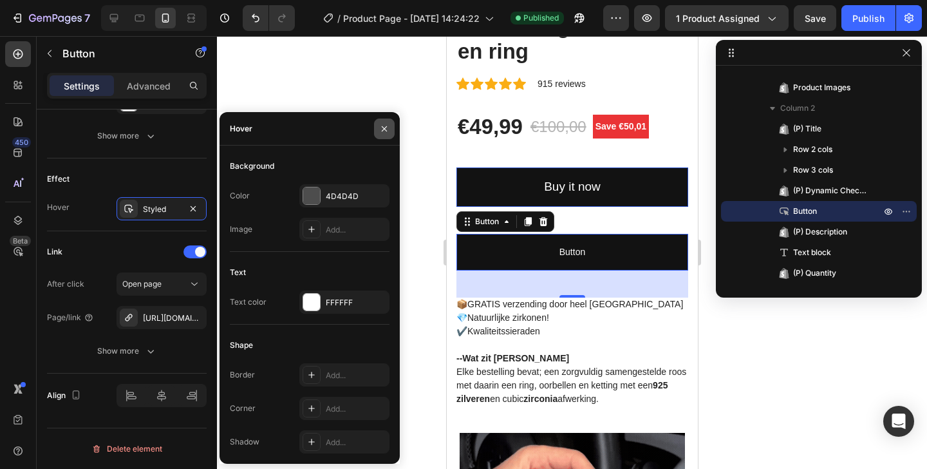
click at [392, 128] on button "button" at bounding box center [384, 128] width 21 height 21
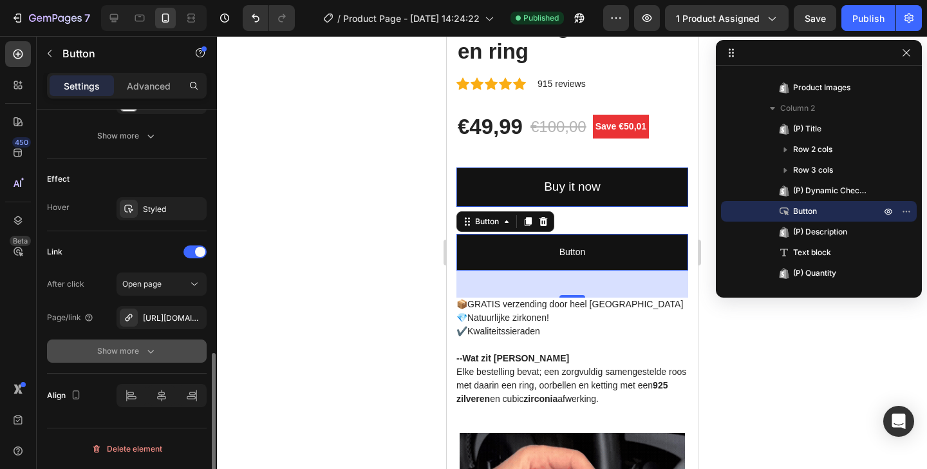
click at [135, 353] on div "Show more" at bounding box center [127, 350] width 60 height 13
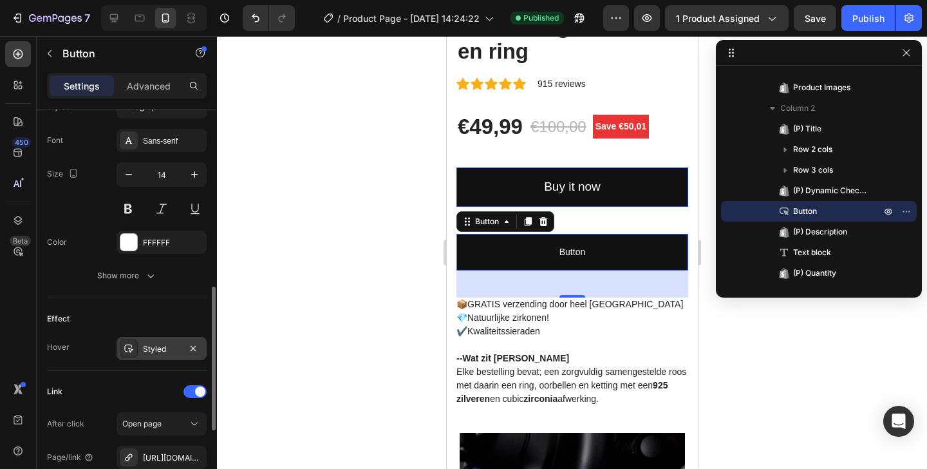
scroll to position [472, 0]
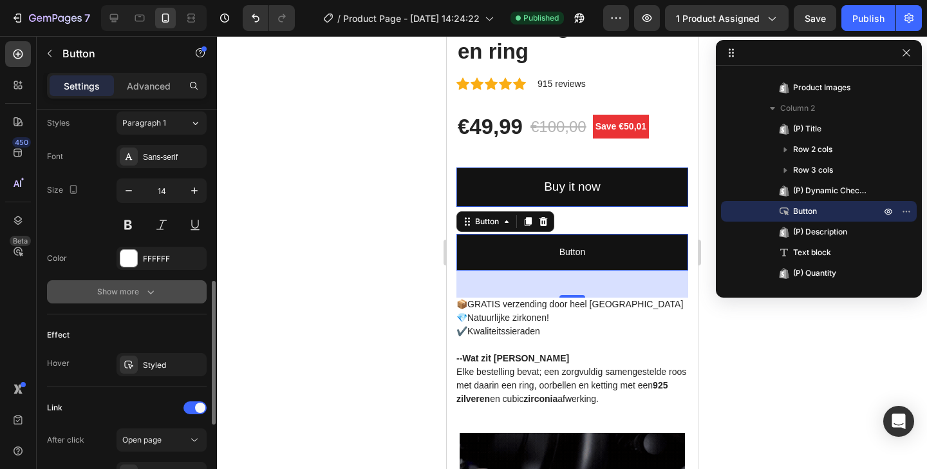
click at [156, 299] on button "Show more" at bounding box center [127, 291] width 160 height 23
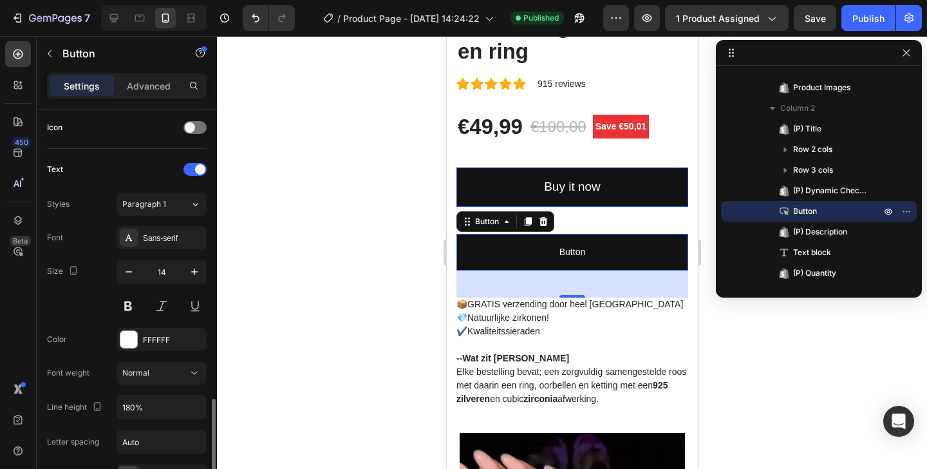
scroll to position [865, 0]
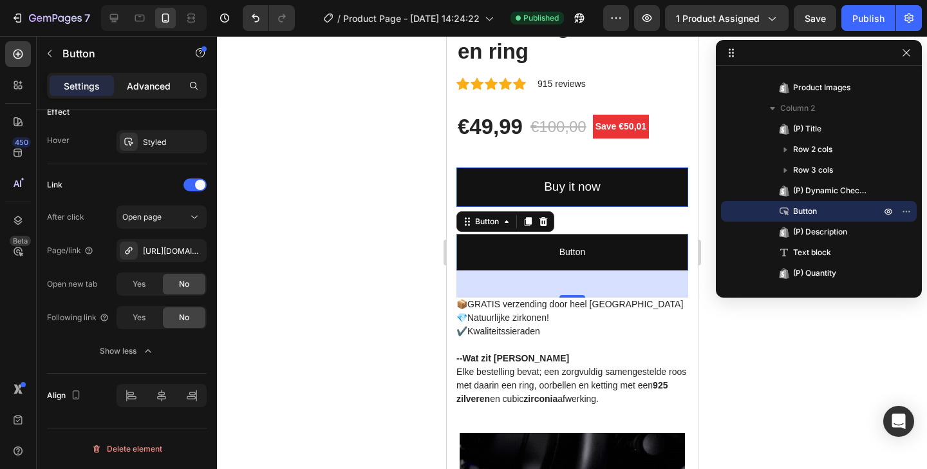
click at [143, 92] on div "Advanced" at bounding box center [149, 85] width 64 height 21
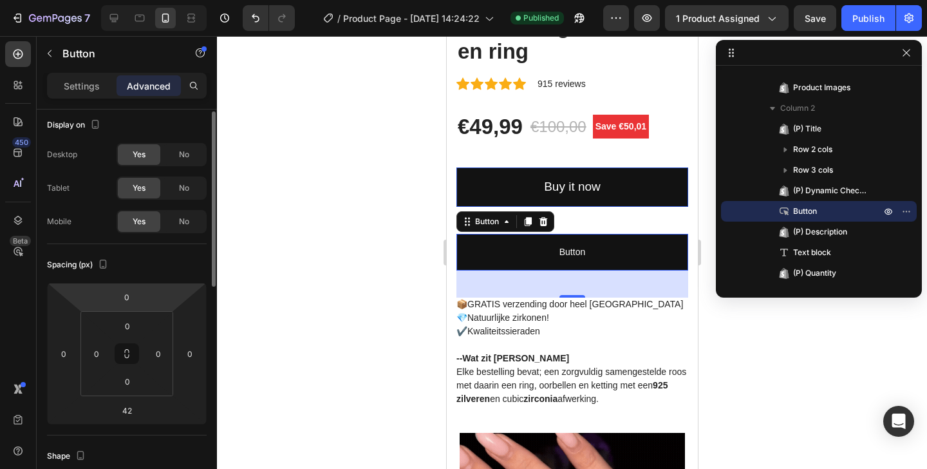
scroll to position [0, 0]
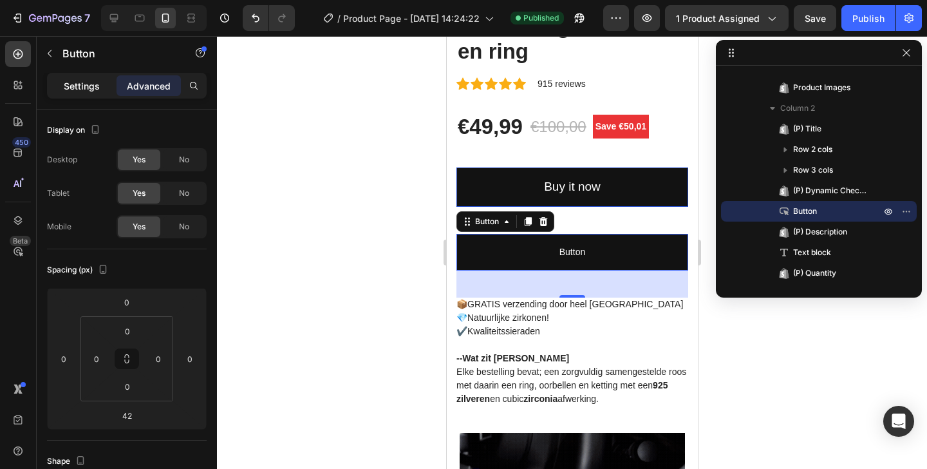
click at [85, 84] on p "Settings" at bounding box center [82, 86] width 36 height 14
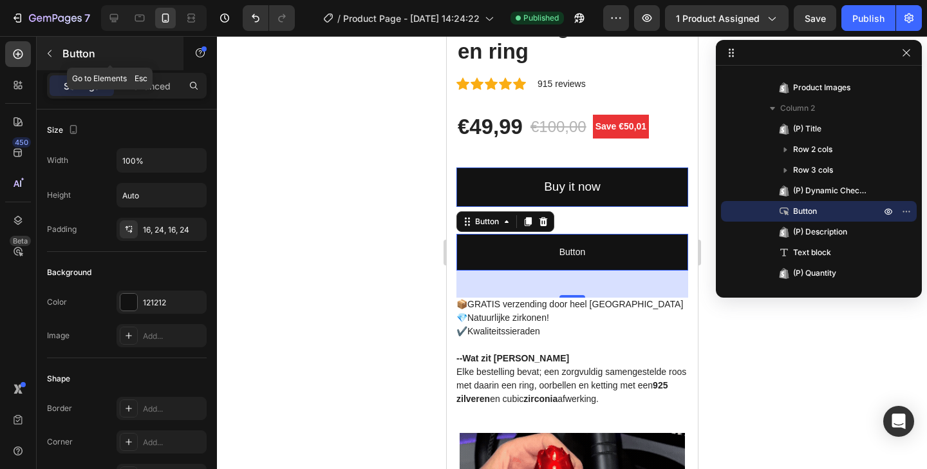
click at [56, 46] on button "button" at bounding box center [49, 53] width 21 height 21
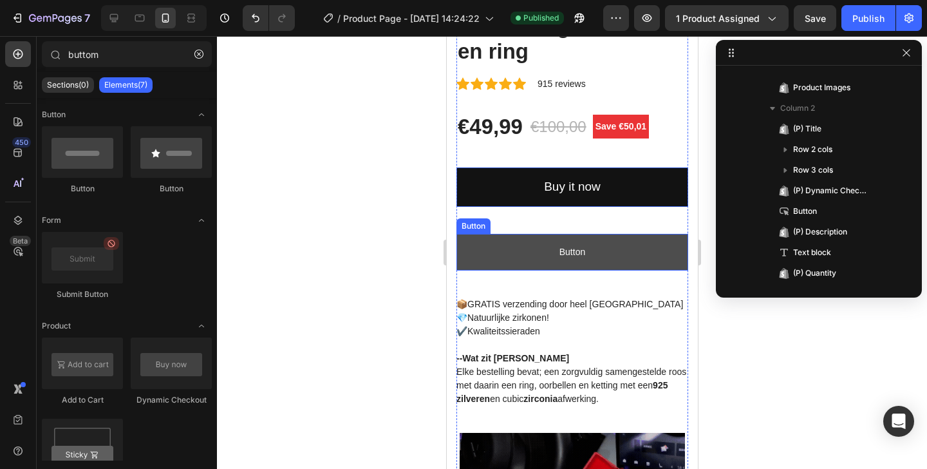
click at [498, 246] on link "Button" at bounding box center [572, 252] width 232 height 37
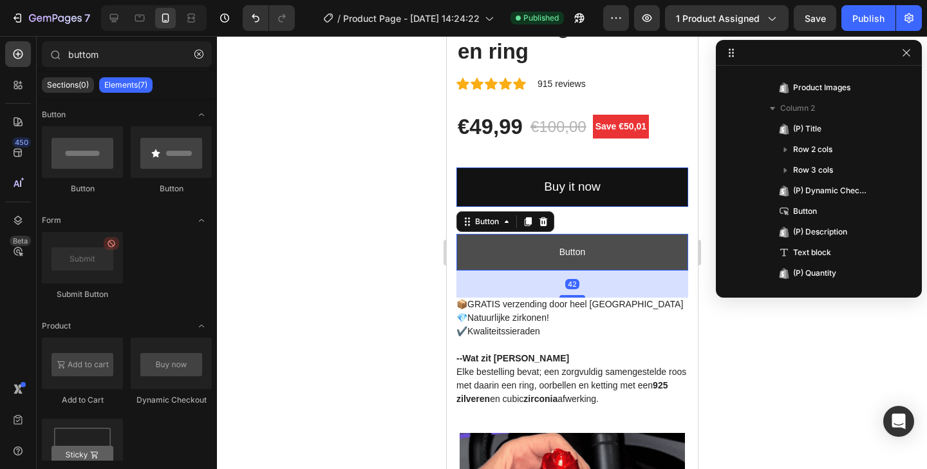
scroll to position [282, 0]
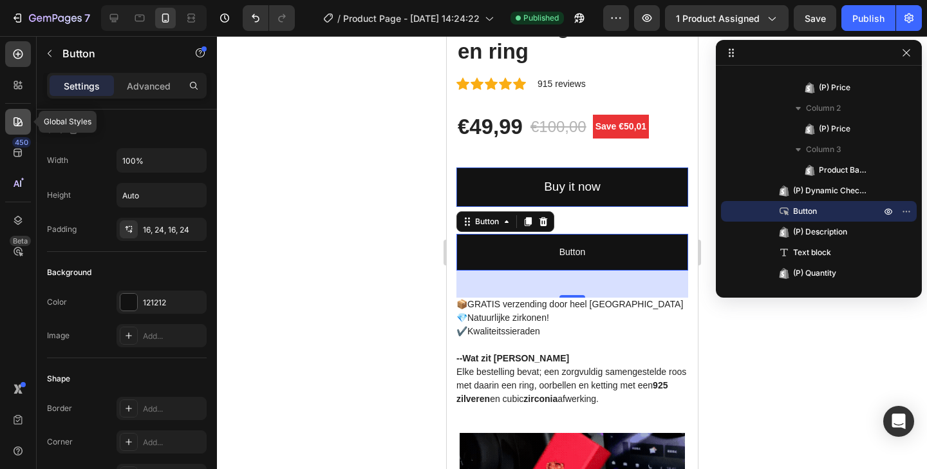
click at [11, 126] on div at bounding box center [18, 122] width 26 height 26
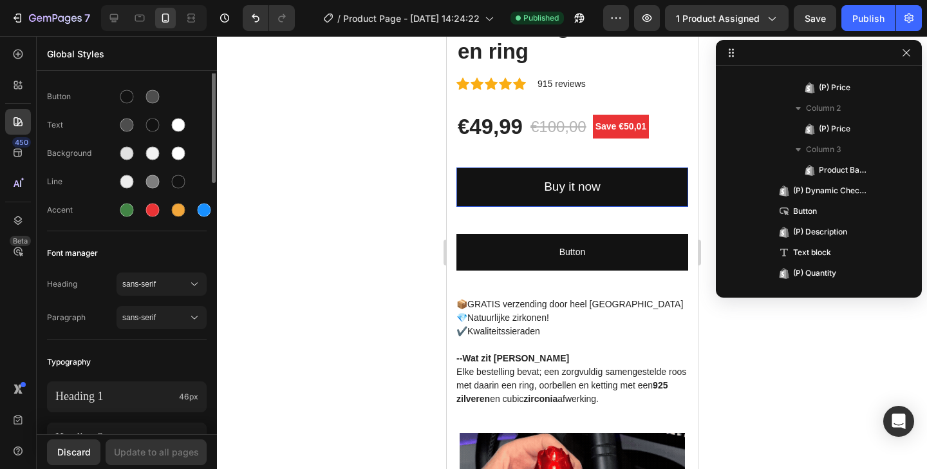
scroll to position [0, 0]
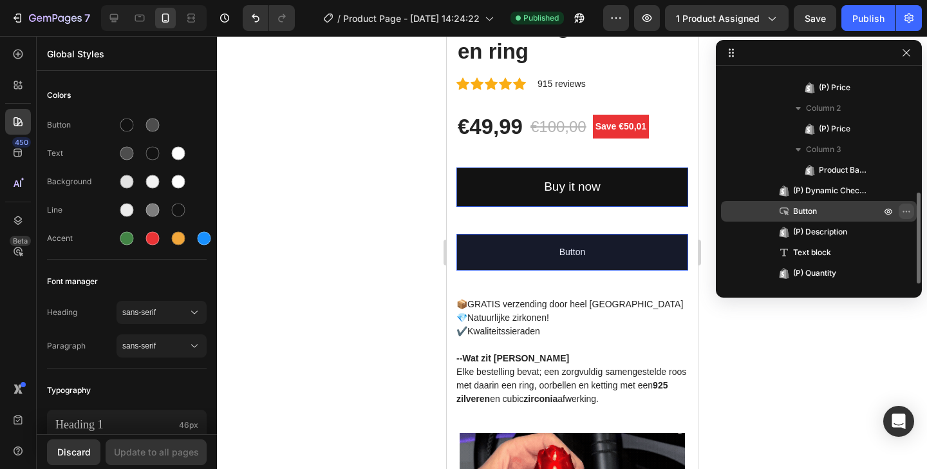
click at [903, 212] on icon "button" at bounding box center [906, 211] width 10 height 10
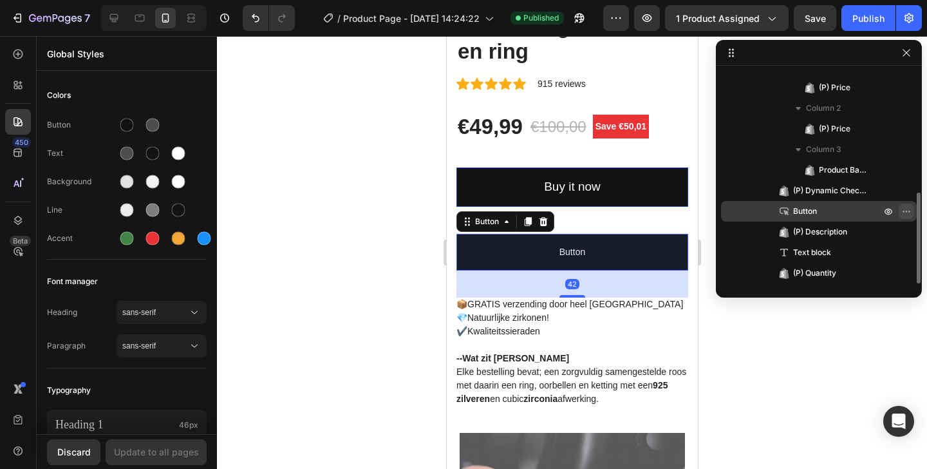
scroll to position [488, 0]
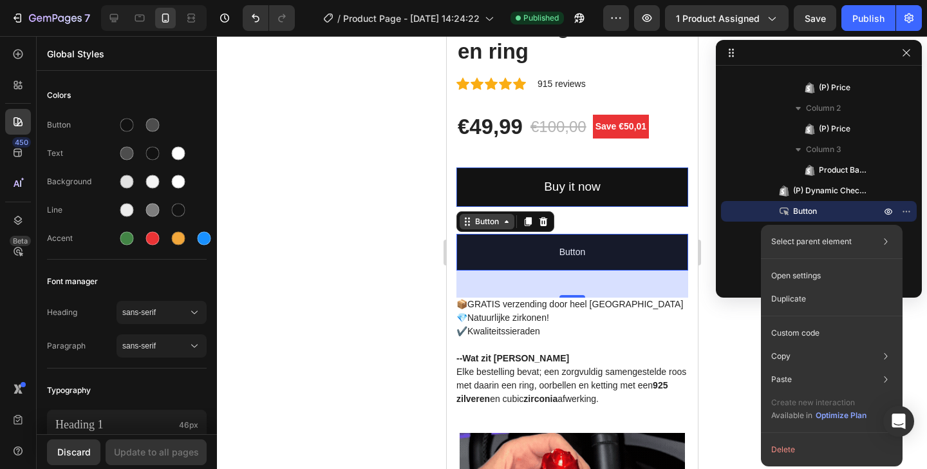
click at [492, 216] on div "Button" at bounding box center [486, 222] width 29 height 12
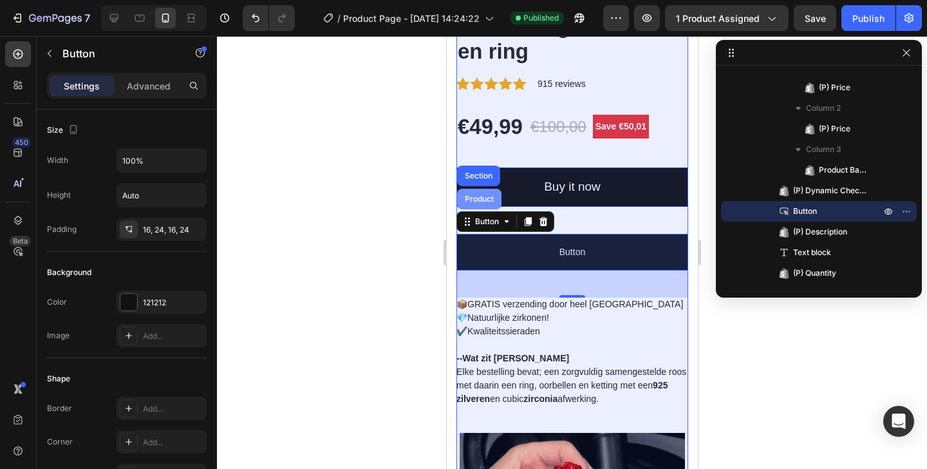
click at [492, 195] on div "Product" at bounding box center [479, 199] width 34 height 8
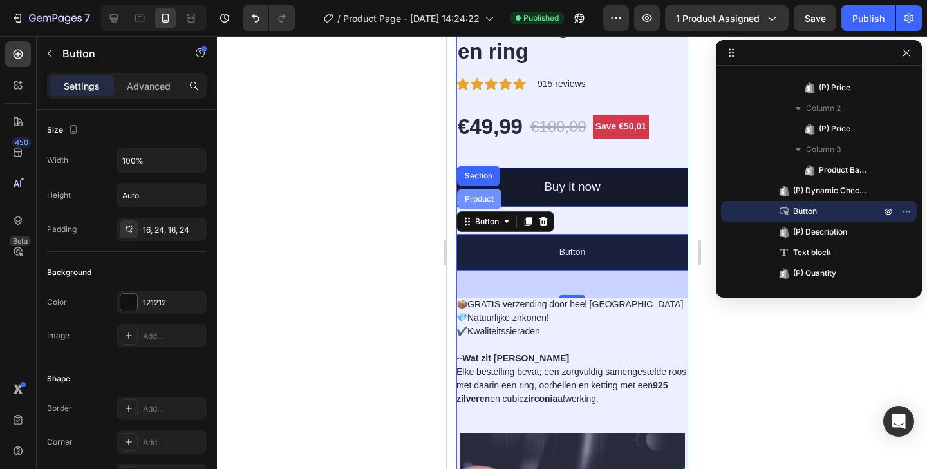
scroll to position [0, 0]
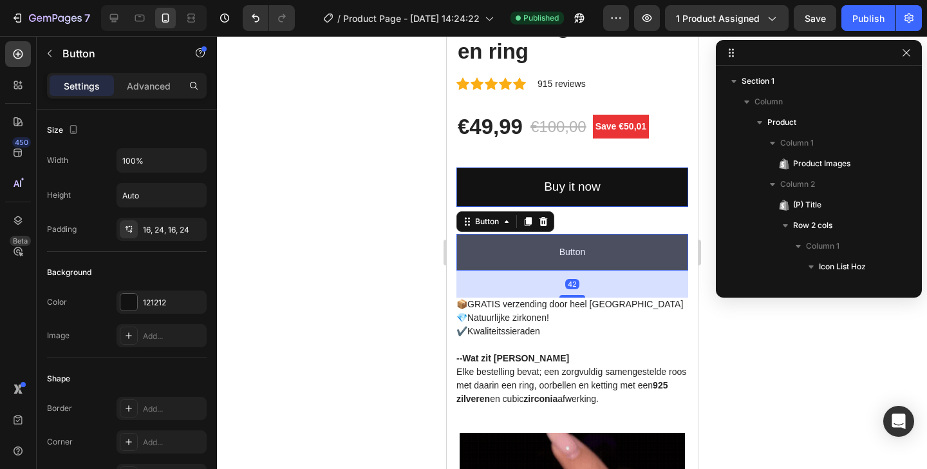
click at [499, 234] on link "Button" at bounding box center [572, 252] width 232 height 37
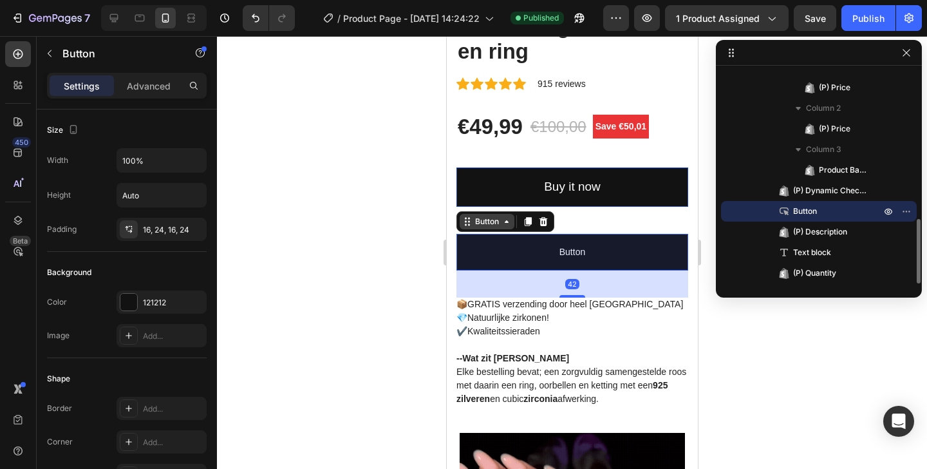
click at [498, 216] on div "Button" at bounding box center [486, 222] width 29 height 12
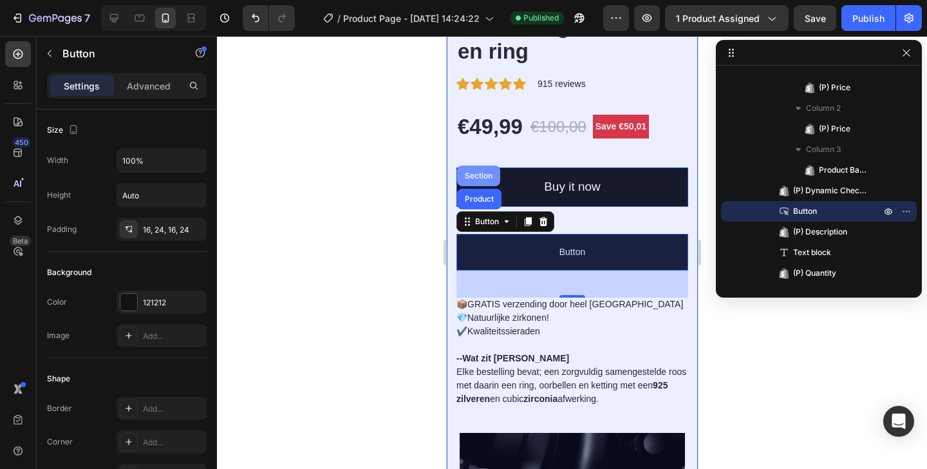
click at [485, 172] on div "Section" at bounding box center [478, 176] width 33 height 8
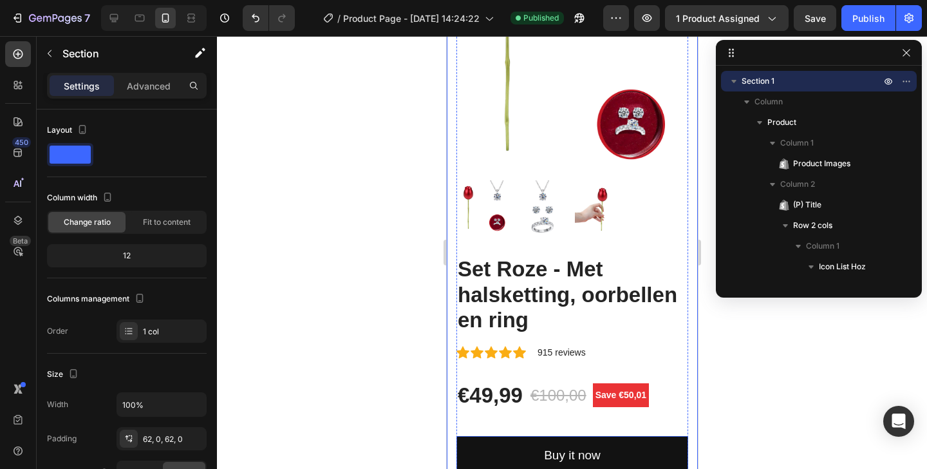
scroll to position [463, 0]
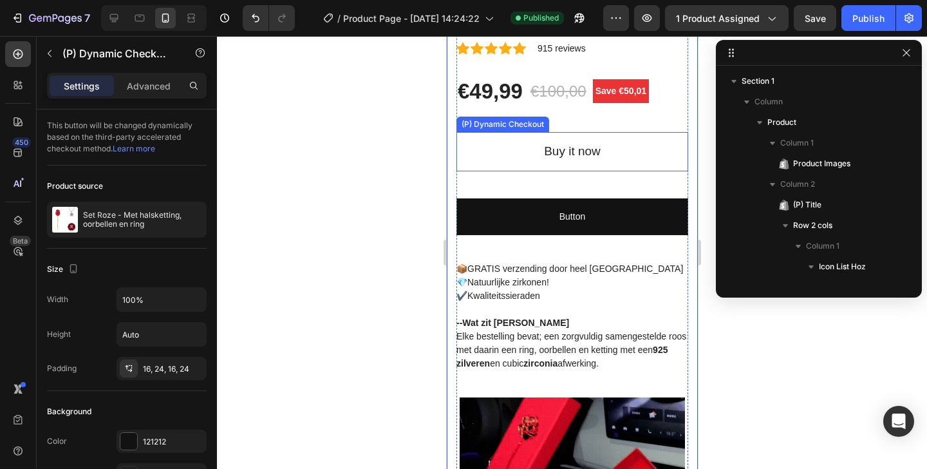
click at [621, 141] on button "Buy it now" at bounding box center [572, 151] width 232 height 39
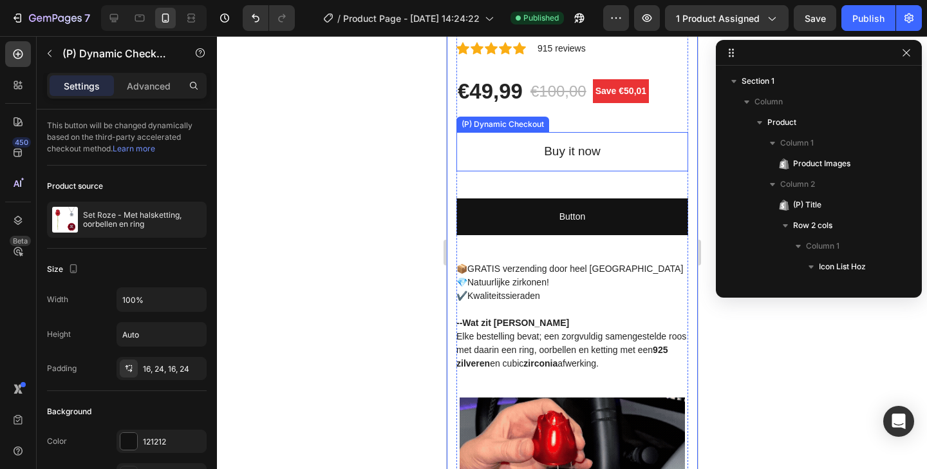
scroll to position [488, 0]
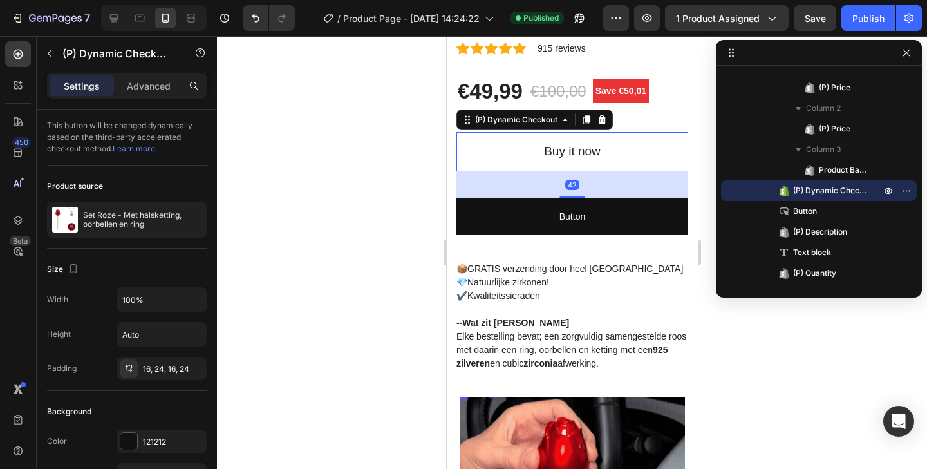
click at [512, 136] on button "Buy it now" at bounding box center [572, 151] width 232 height 39
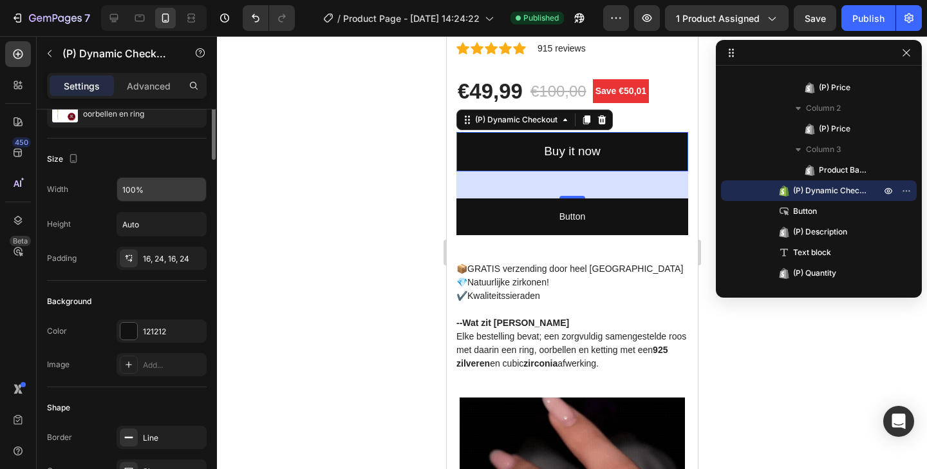
scroll to position [0, 0]
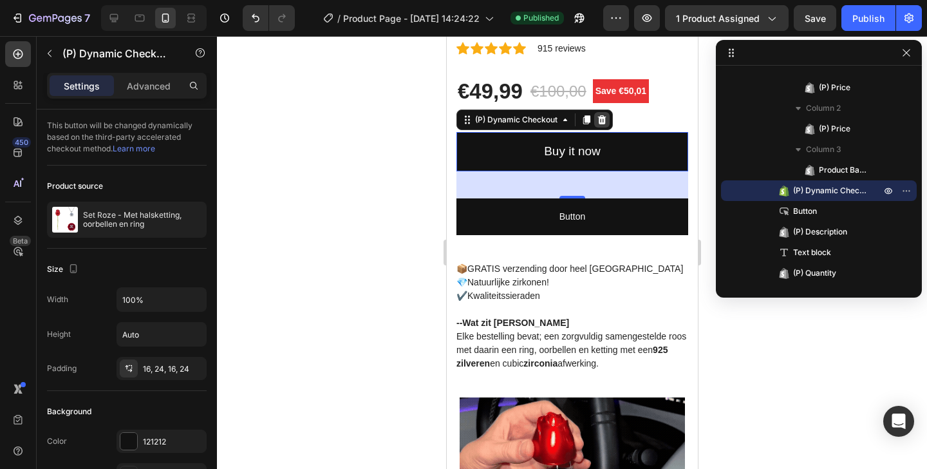
click at [603, 115] on icon at bounding box center [601, 119] width 8 height 9
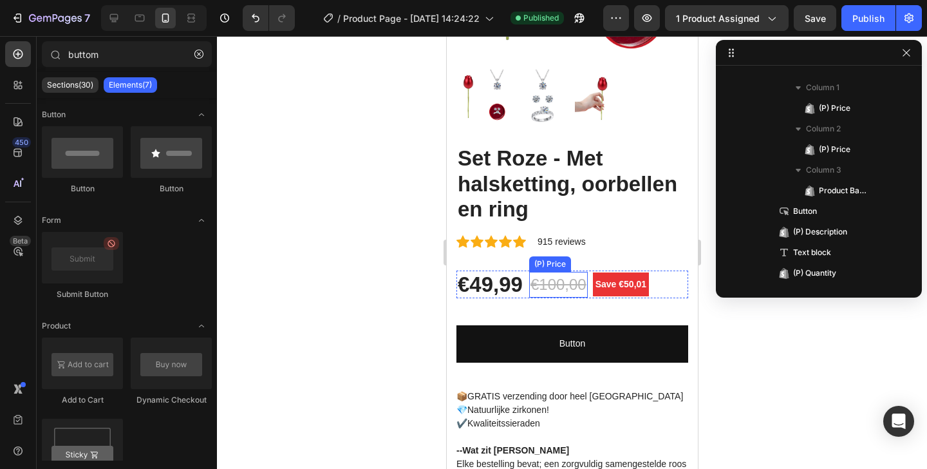
scroll to position [254, 0]
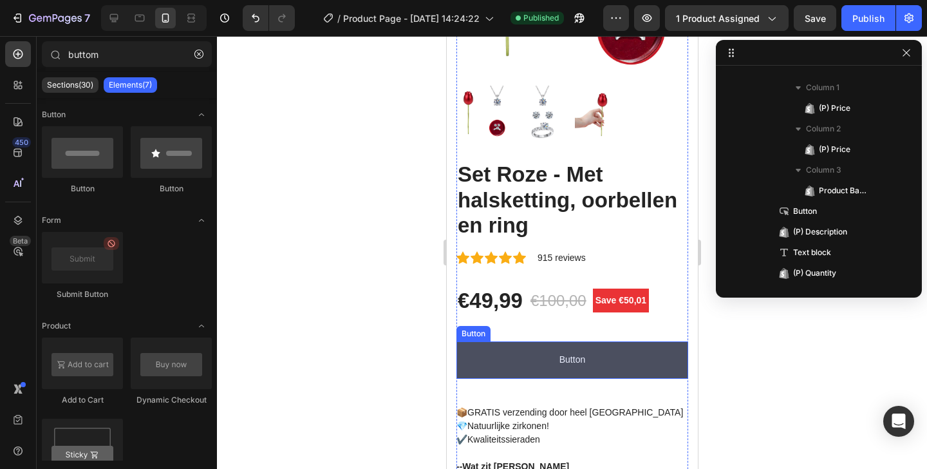
click at [614, 341] on link "Button" at bounding box center [572, 359] width 232 height 37
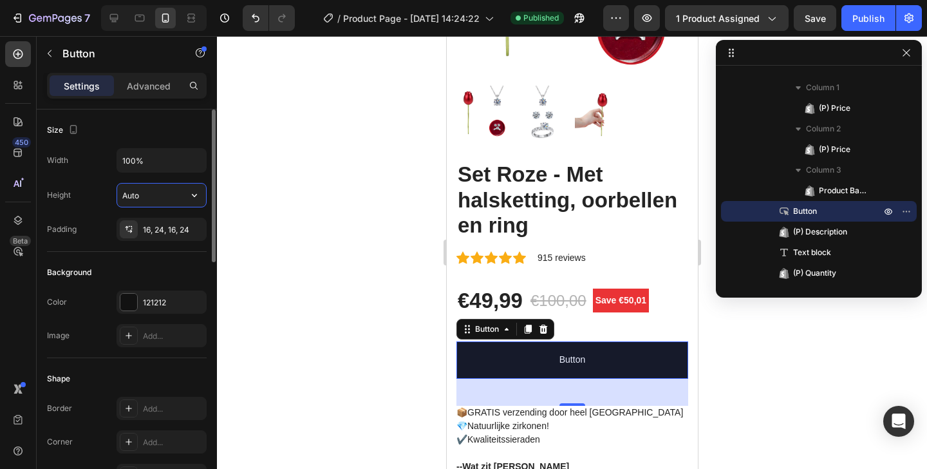
click at [163, 189] on input "Auto" at bounding box center [161, 194] width 89 height 23
click at [195, 189] on icon "button" at bounding box center [194, 195] width 13 height 13
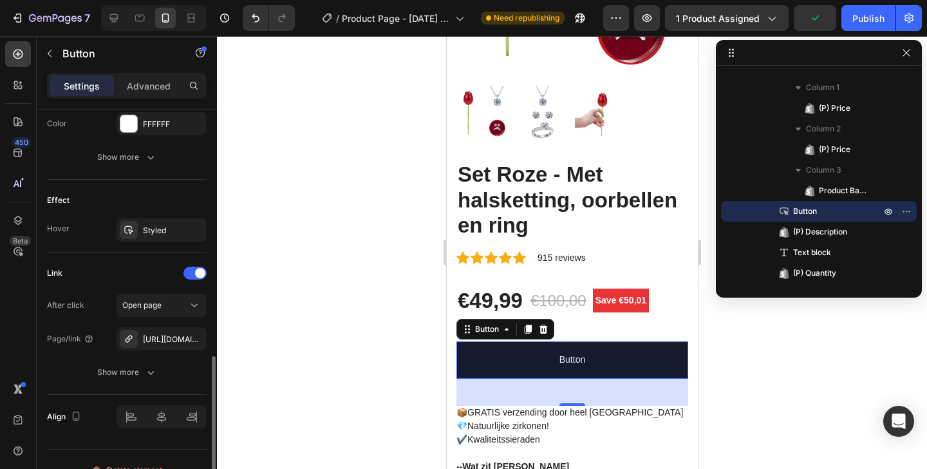
scroll to position [628, 0]
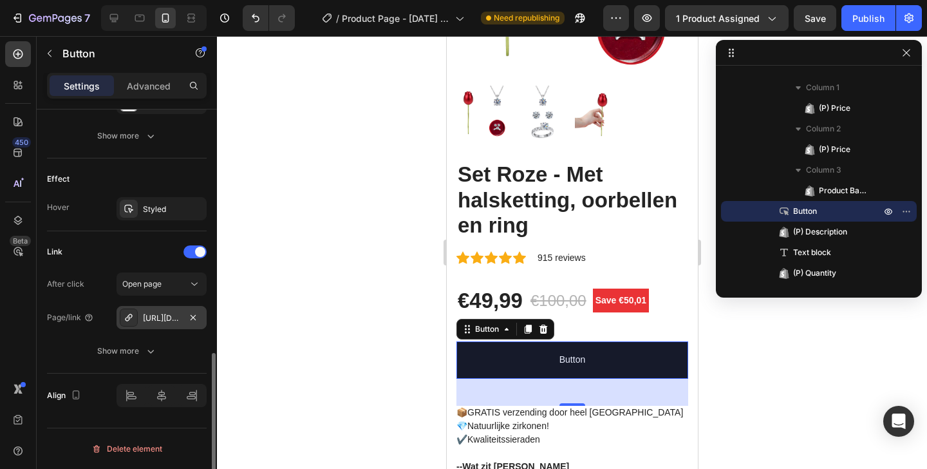
click at [158, 315] on div "[URL][DOMAIN_NAME]" at bounding box center [161, 318] width 37 height 12
click at [167, 279] on div "Open page" at bounding box center [155, 284] width 66 height 12
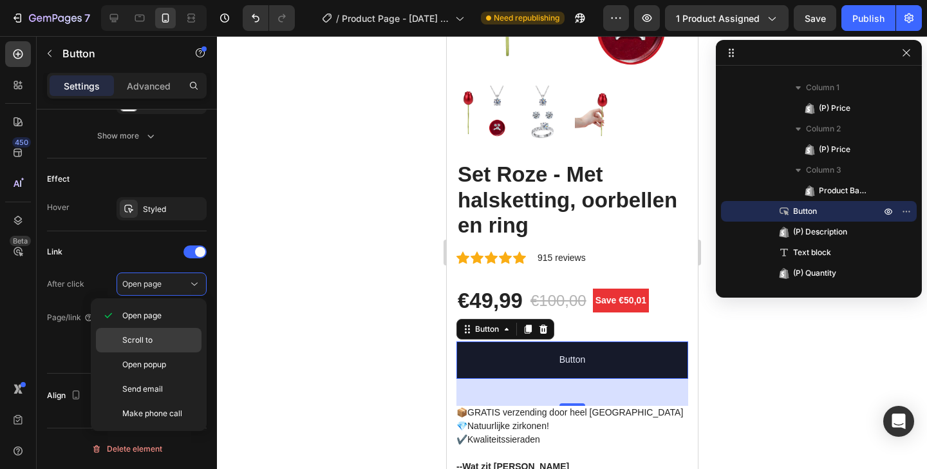
click at [157, 352] on div "Scroll to" at bounding box center [149, 364] width 106 height 24
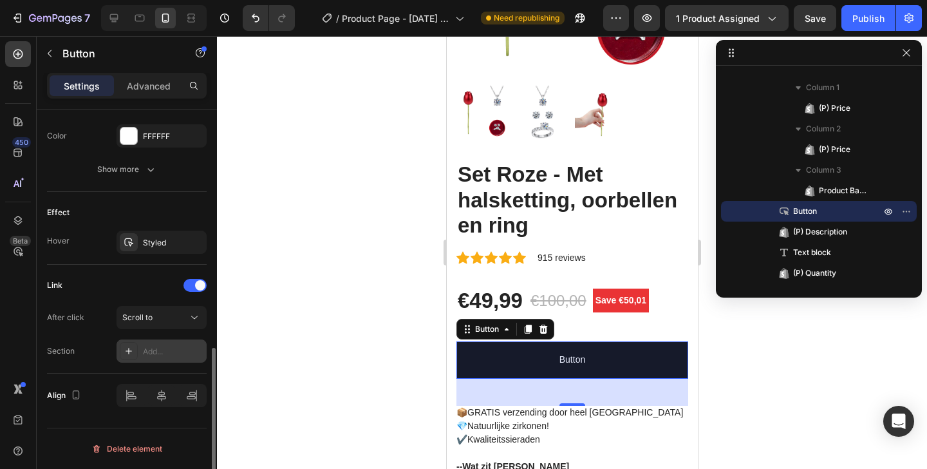
click at [149, 347] on div "Add..." at bounding box center [173, 352] width 61 height 12
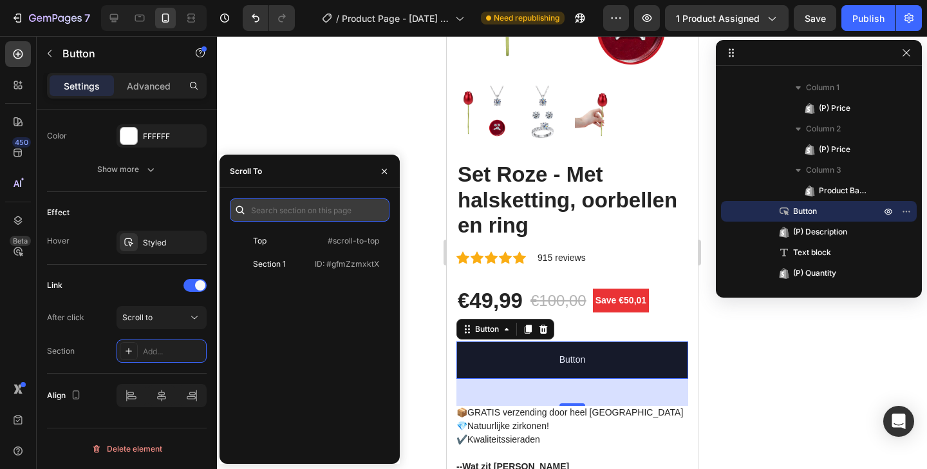
paste input "[URL][DOMAIN_NAME]"
drag, startPoint x: 335, startPoint y: 209, endPoint x: 204, endPoint y: 185, distance: 133.6
click at [204, 185] on div "450 Beta buttom Sections(30) Elements(7) Button Button Button Form Submit Butto…" at bounding box center [108, 252] width 217 height 433
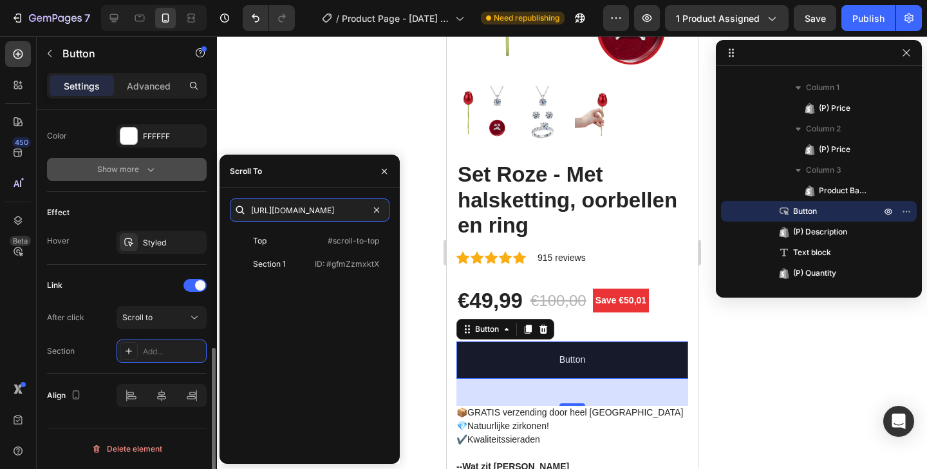
type input "[URL][DOMAIN_NAME]"
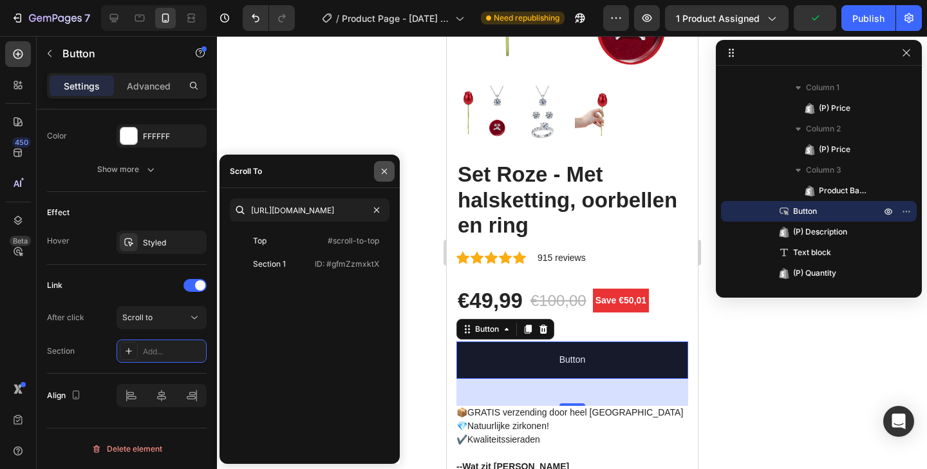
click at [386, 163] on button "button" at bounding box center [384, 171] width 21 height 21
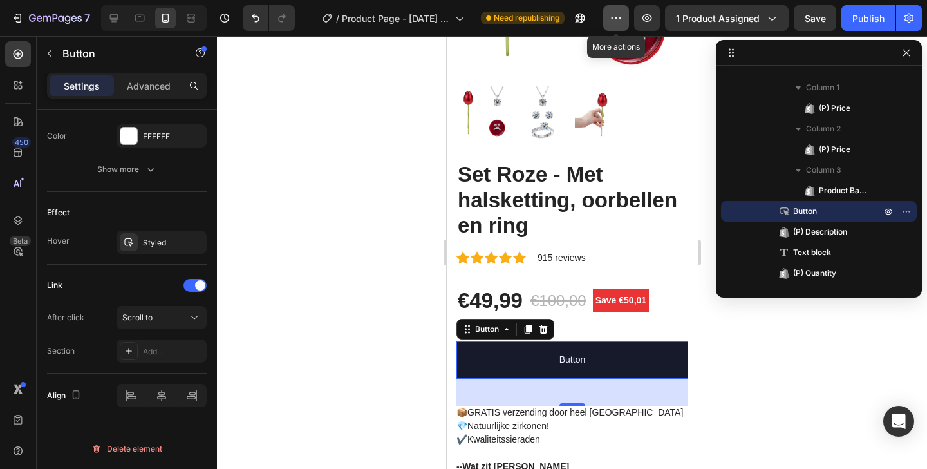
click at [616, 25] on button "button" at bounding box center [616, 18] width 26 height 26
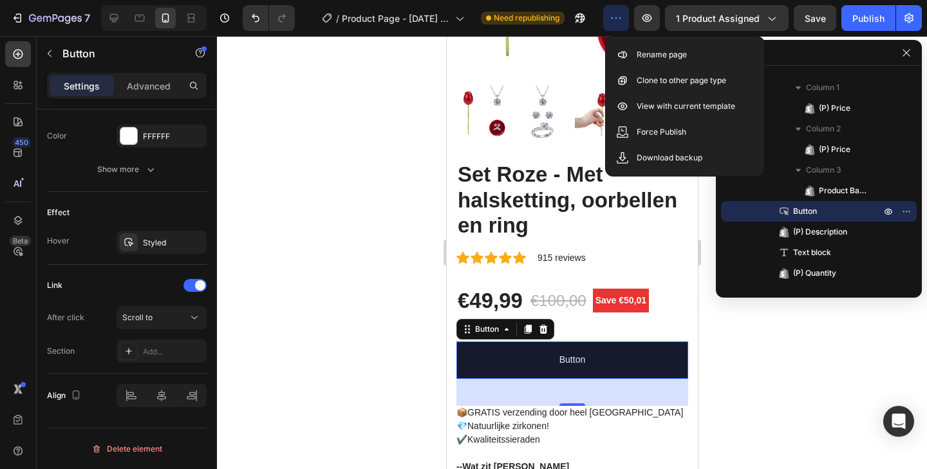
click at [382, 262] on div at bounding box center [572, 252] width 710 height 433
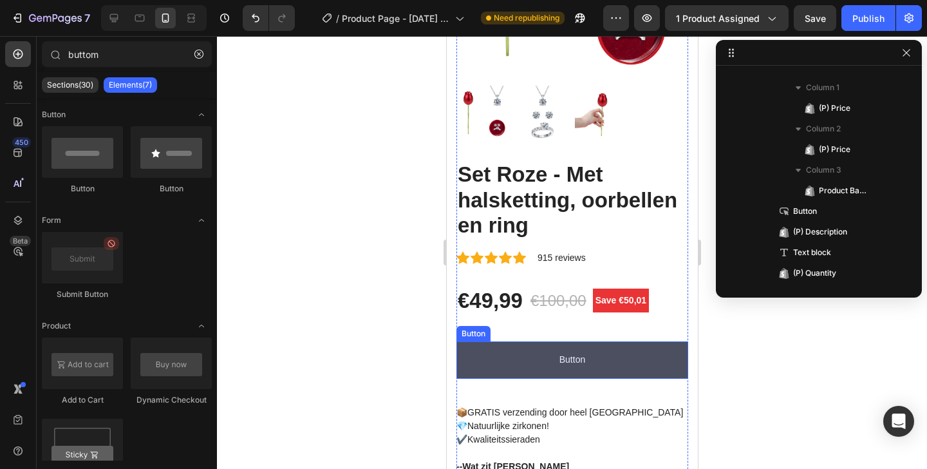
click at [511, 341] on button "Button" at bounding box center [572, 359] width 232 height 37
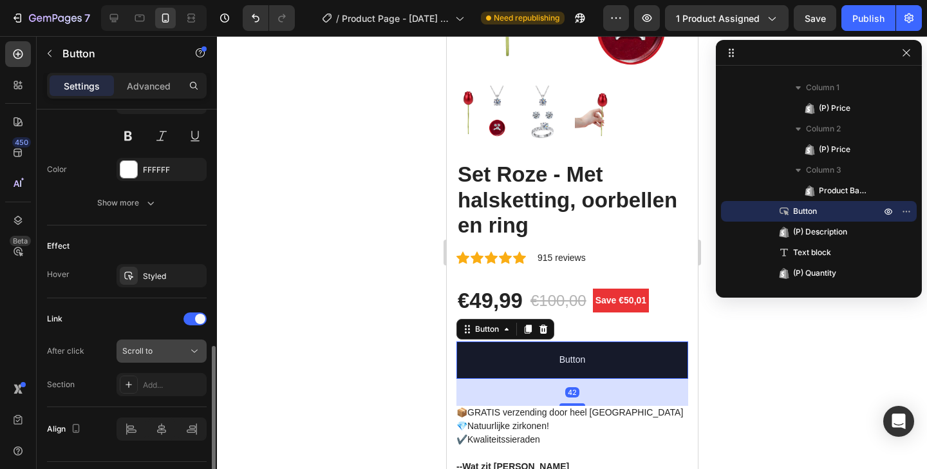
scroll to position [594, 0]
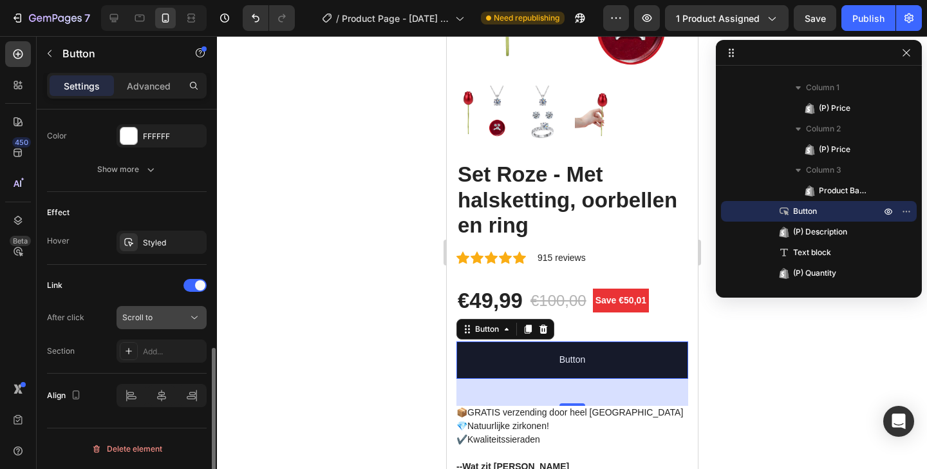
click at [185, 312] on div "Scroll to" at bounding box center [155, 318] width 66 height 12
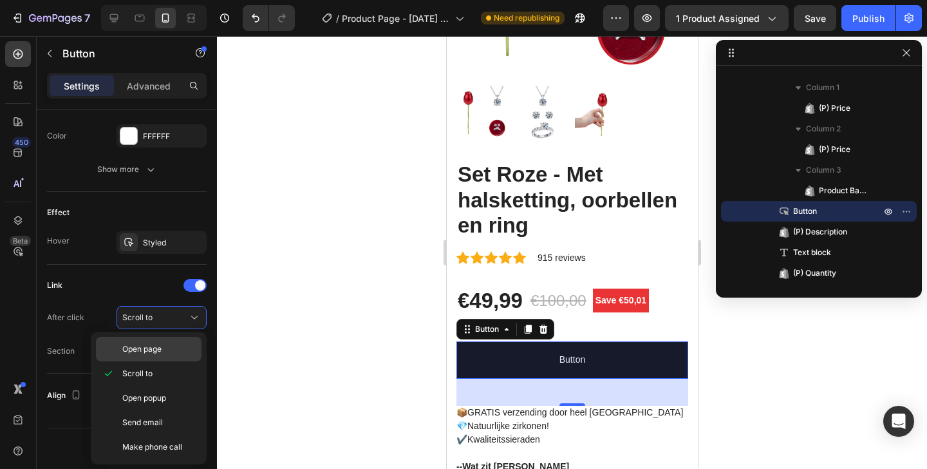
click at [180, 348] on p "Open page" at bounding box center [158, 349] width 73 height 12
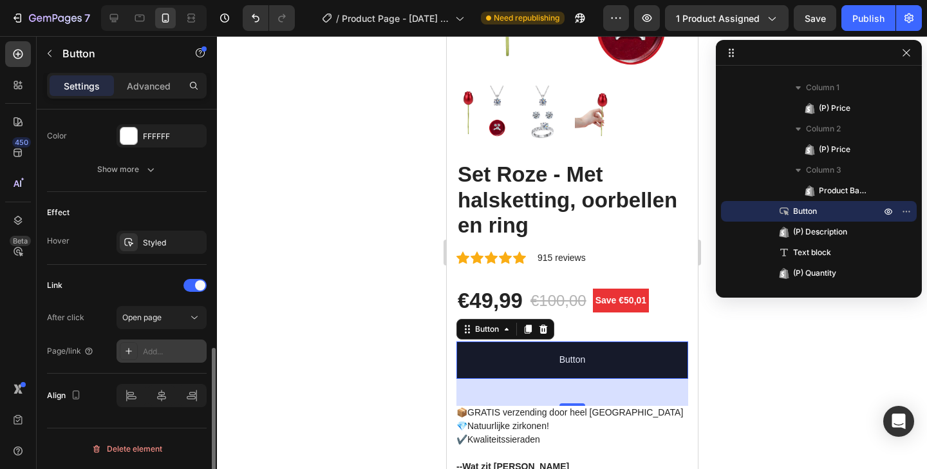
click at [155, 344] on div "Add..." at bounding box center [162, 350] width 90 height 23
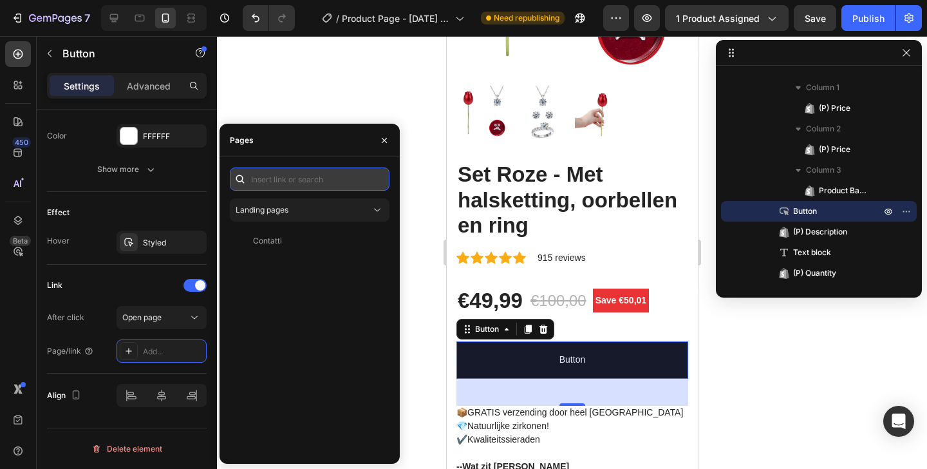
click at [275, 174] on input "text" at bounding box center [310, 178] width 160 height 23
paste input "[URL][DOMAIN_NAME]"
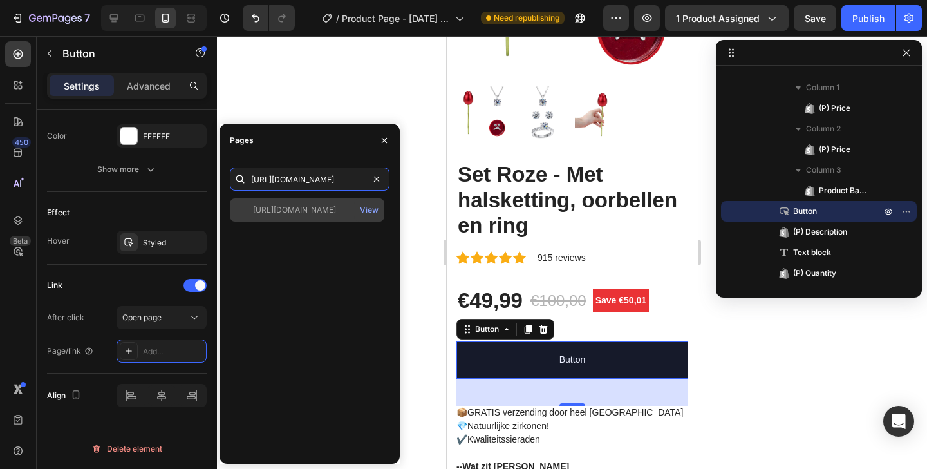
type input "[URL][DOMAIN_NAME]"
click at [289, 218] on div "[URL][DOMAIN_NAME] View" at bounding box center [307, 209] width 155 height 23
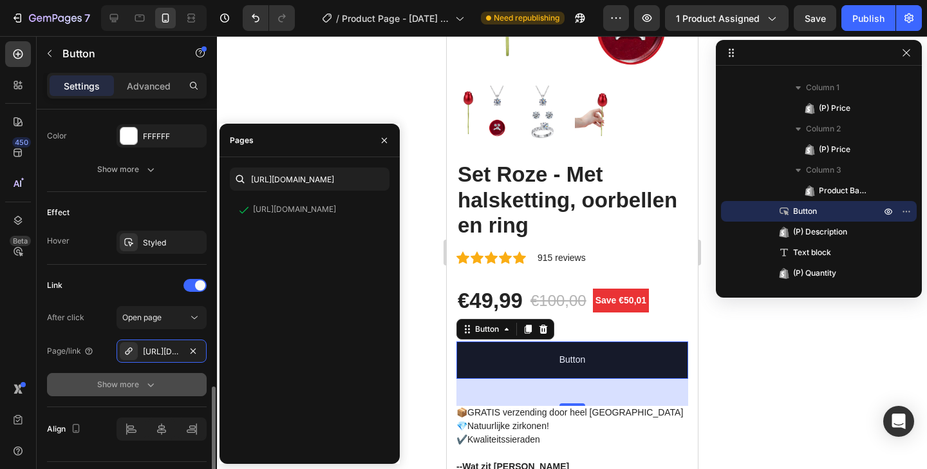
scroll to position [628, 0]
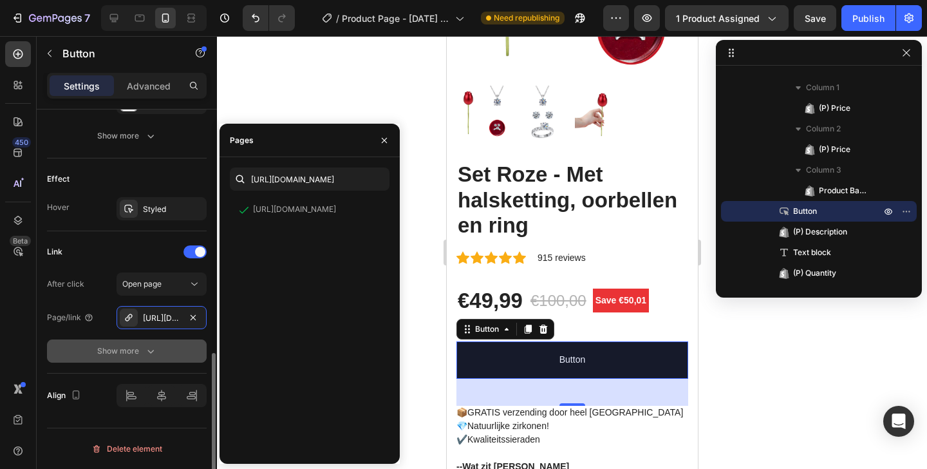
click at [163, 343] on button "Show more" at bounding box center [127, 350] width 160 height 23
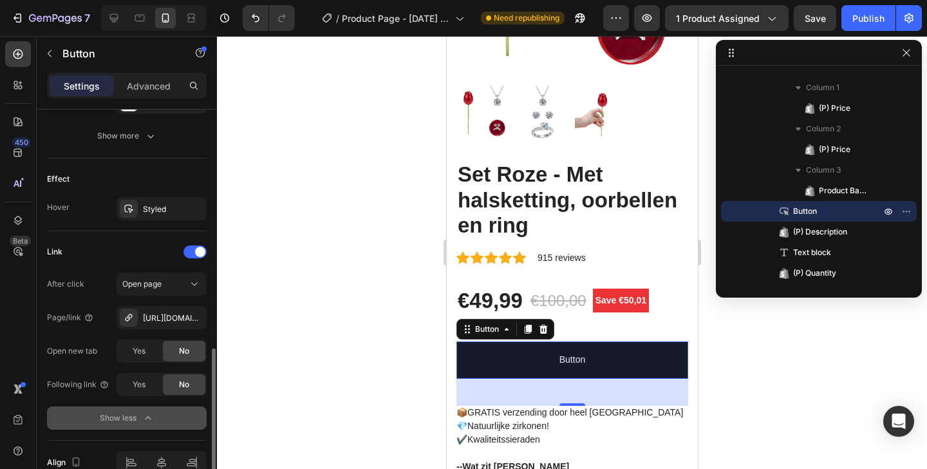
scroll to position [695, 0]
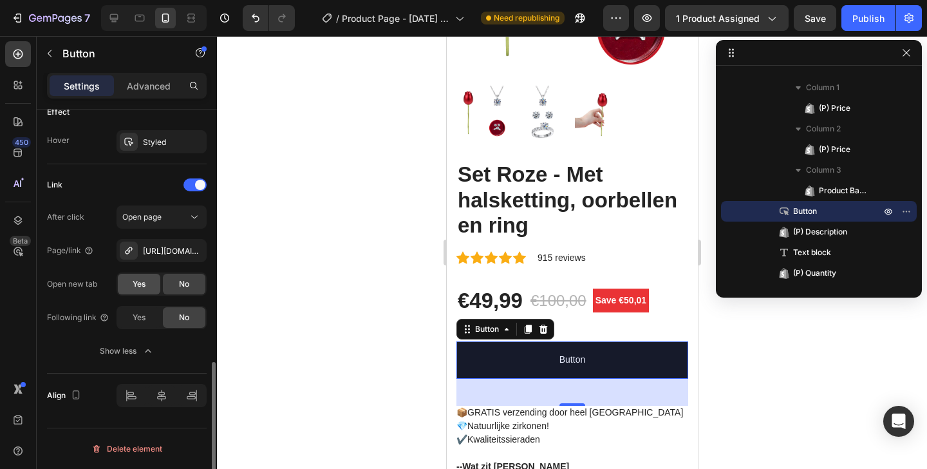
click at [158, 279] on div "Yes" at bounding box center [139, 284] width 42 height 21
click at [133, 319] on span "Yes" at bounding box center [139, 318] width 13 height 12
click at [179, 282] on span "No" at bounding box center [184, 284] width 10 height 12
click at [171, 314] on div "No" at bounding box center [184, 317] width 42 height 21
click at [865, 22] on div "Publish" at bounding box center [868, 19] width 32 height 14
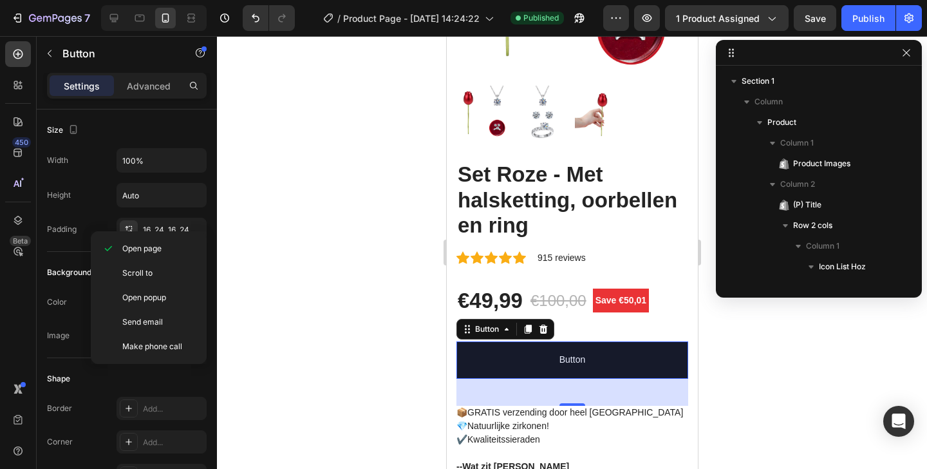
scroll to position [467, 0]
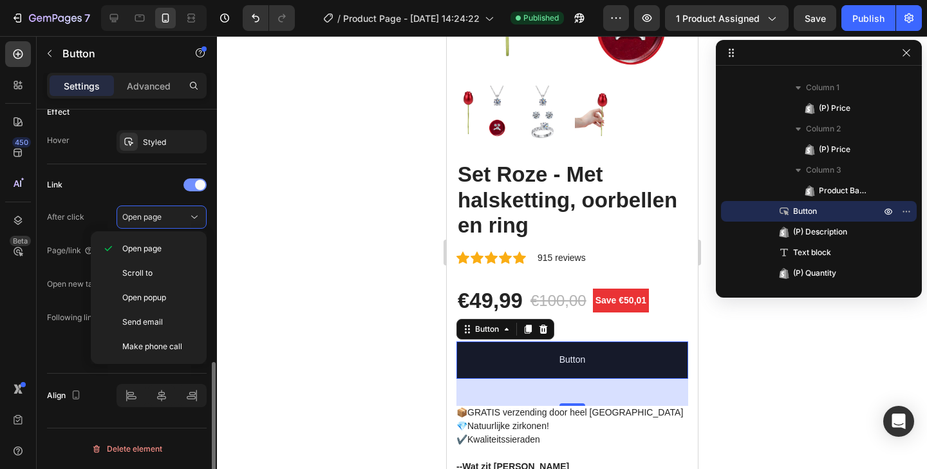
click at [198, 189] on span at bounding box center [200, 185] width 10 height 10
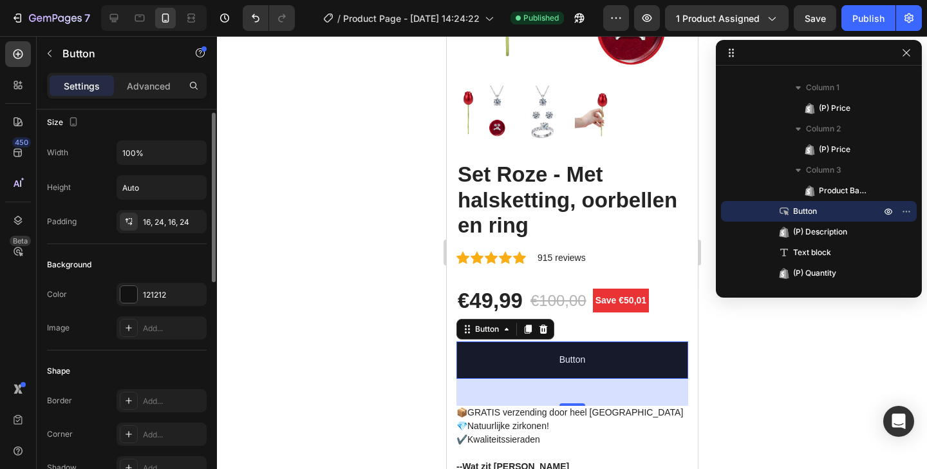
scroll to position [527, 0]
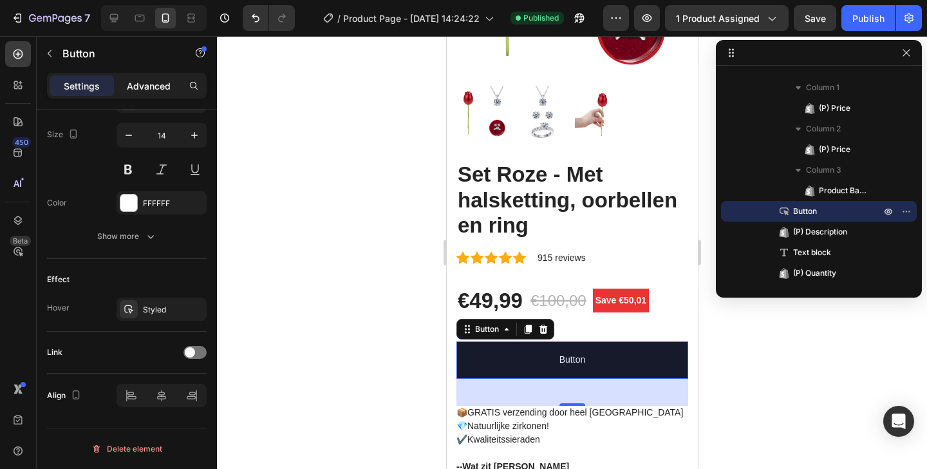
click at [176, 82] on div "Advanced" at bounding box center [149, 85] width 64 height 21
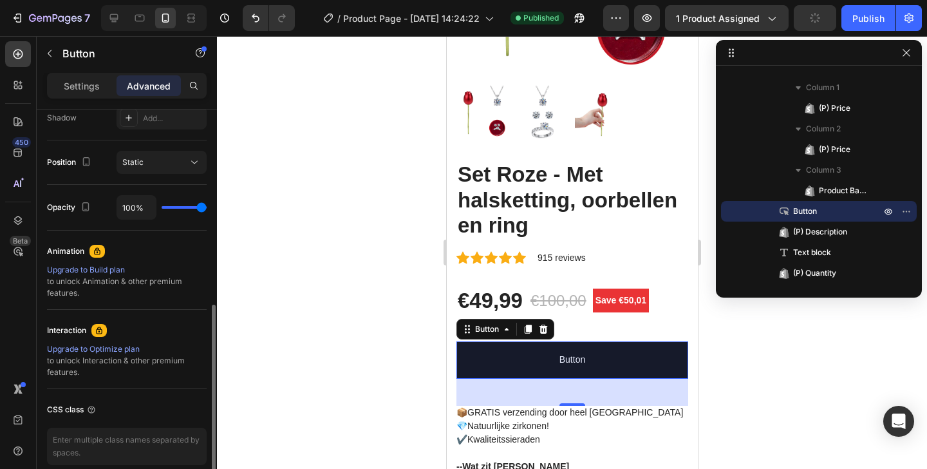
scroll to position [448, 0]
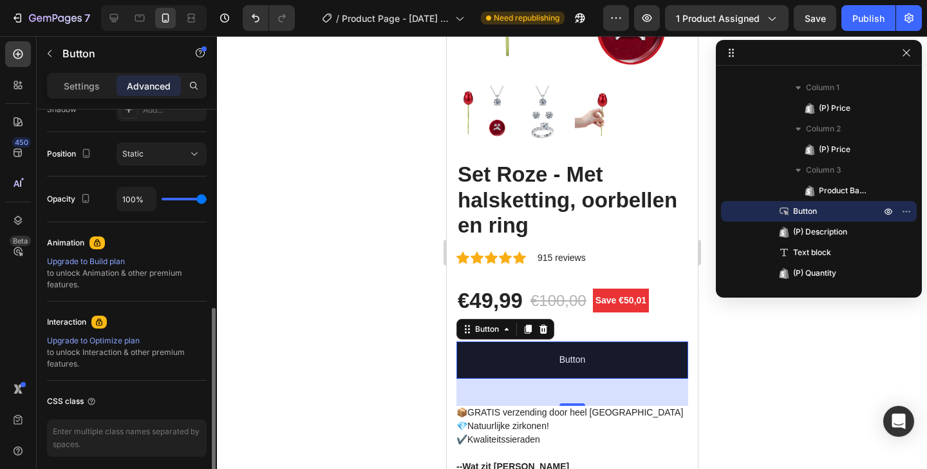
click at [77, 333] on div "Interaction Upgrade to Optimize plan to unlock Interaction & other premium feat…" at bounding box center [127, 341] width 160 height 58
click at [79, 337] on div "Upgrade to Optimize plan" at bounding box center [127, 341] width 160 height 12
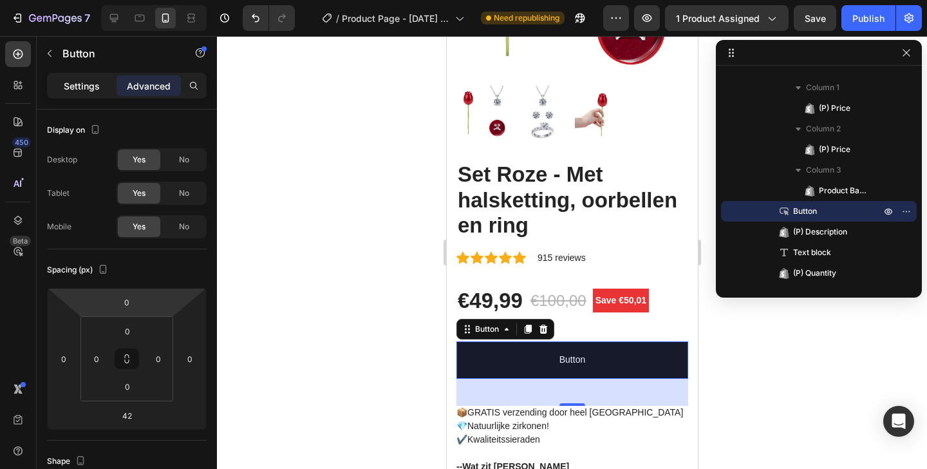
click at [88, 91] on p "Settings" at bounding box center [82, 86] width 36 height 14
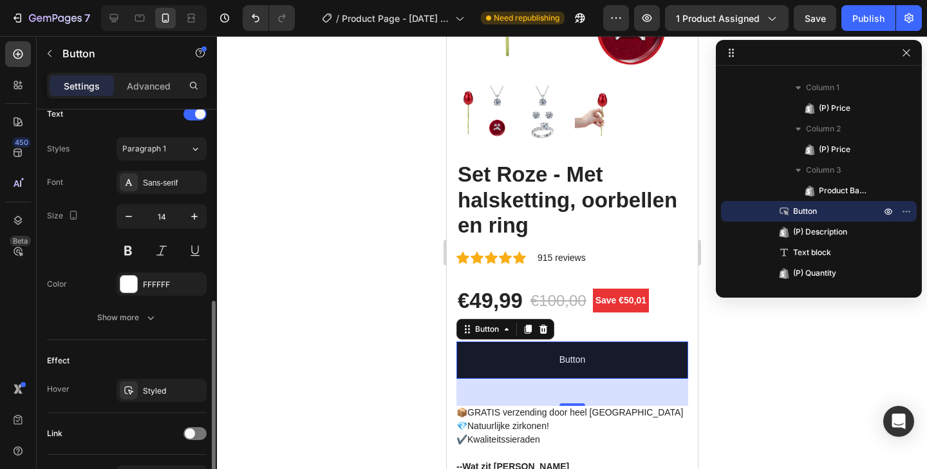
scroll to position [527, 0]
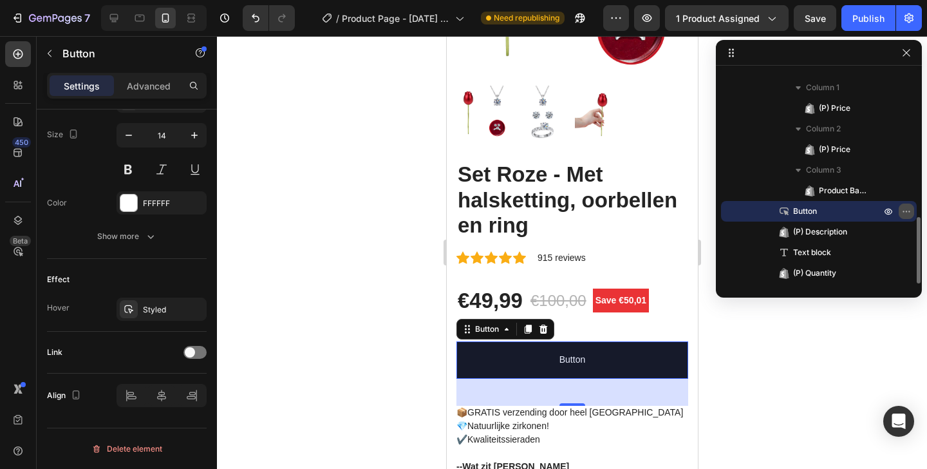
click at [910, 211] on icon "button" at bounding box center [906, 211] width 10 height 10
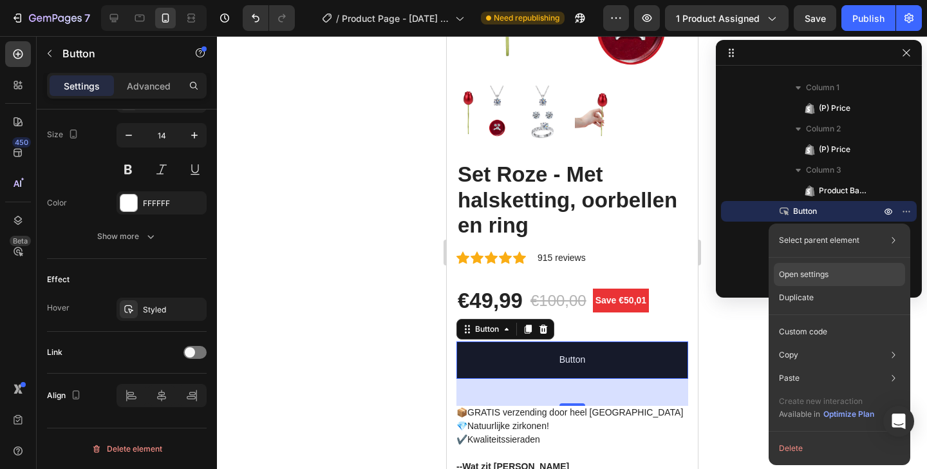
click at [807, 278] on p "Open settings" at bounding box center [804, 274] width 50 height 12
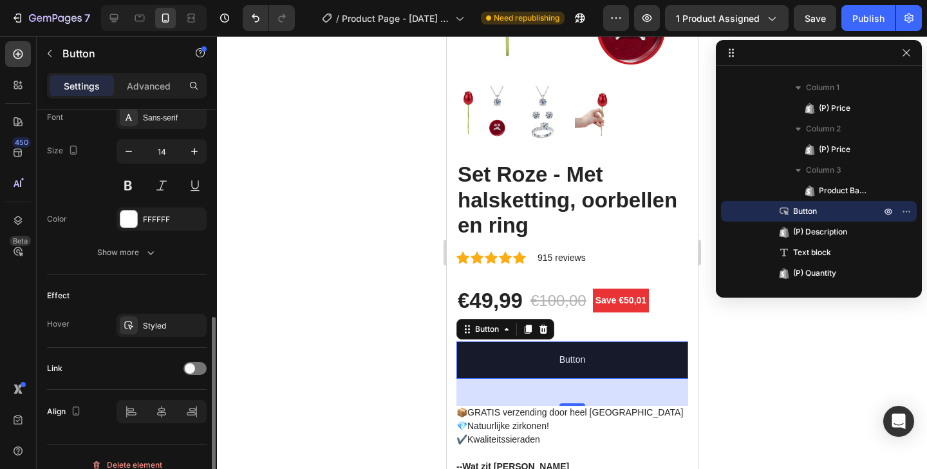
scroll to position [482, 0]
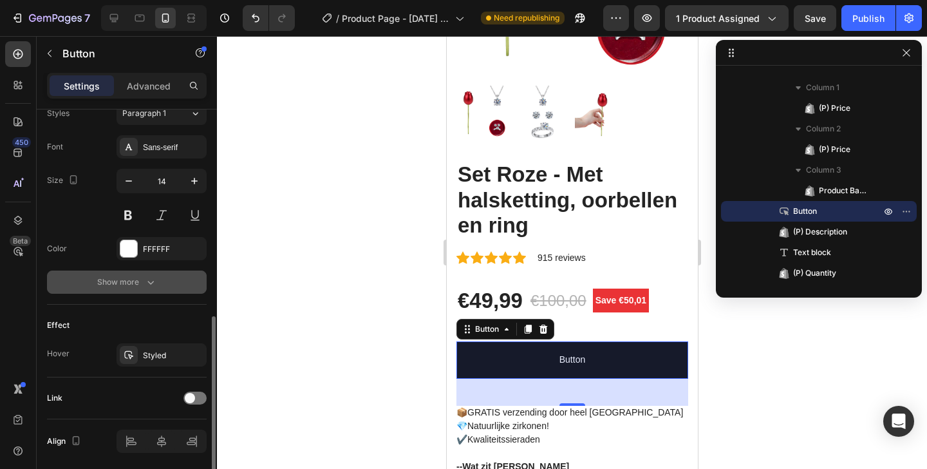
click at [121, 282] on div "Show more" at bounding box center [127, 282] width 60 height 13
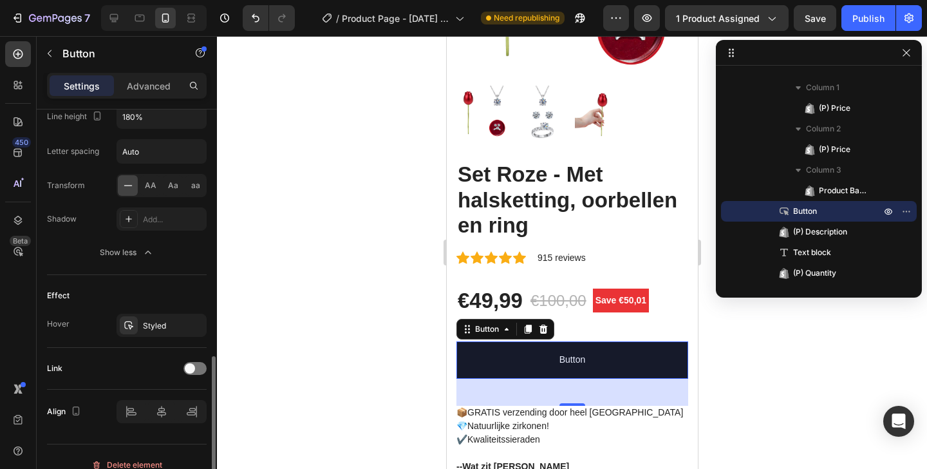
scroll to position [697, 0]
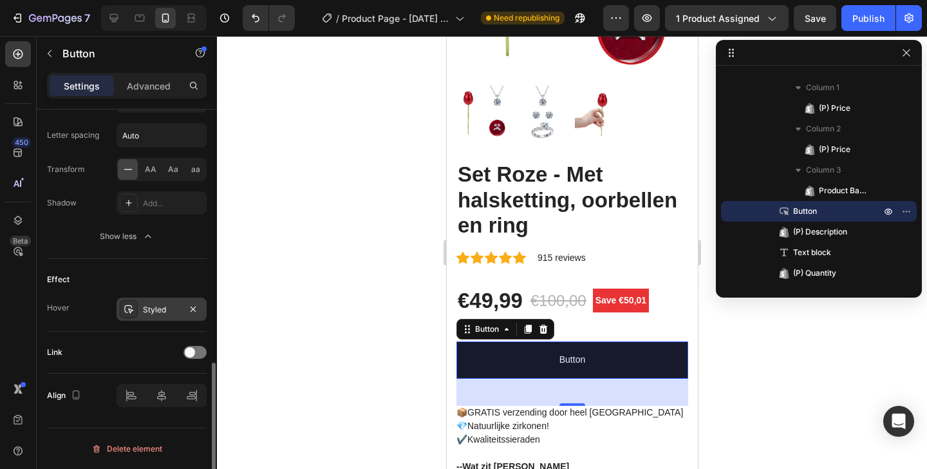
click at [138, 315] on div "Styled" at bounding box center [162, 308] width 90 height 23
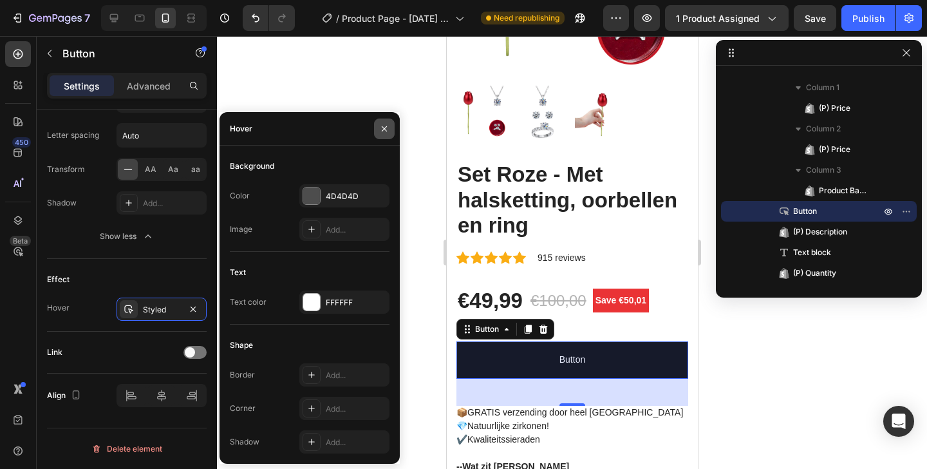
click at [380, 126] on icon "button" at bounding box center [384, 129] width 10 height 10
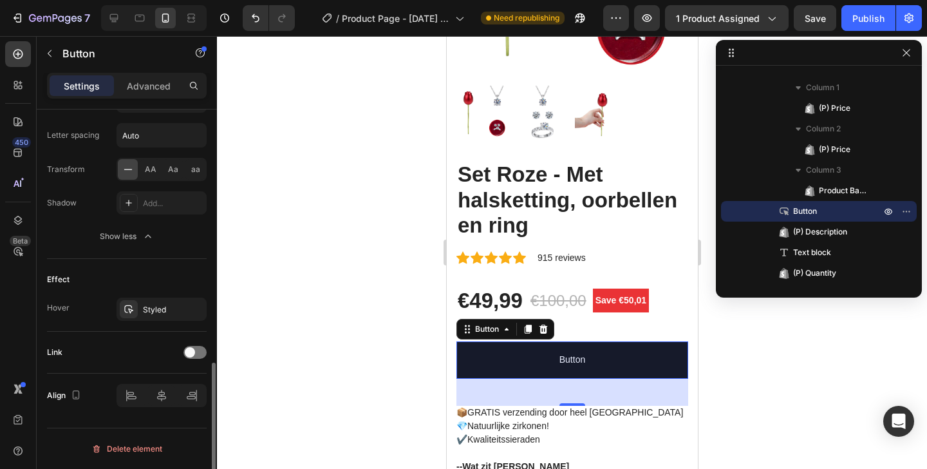
click at [144, 218] on div "Font Sans-serif Size 14 Color FFFFFF Font weight Normal Line height 180% Letter…" at bounding box center [127, 84] width 160 height 328
click at [144, 235] on icon "button" at bounding box center [148, 236] width 13 height 13
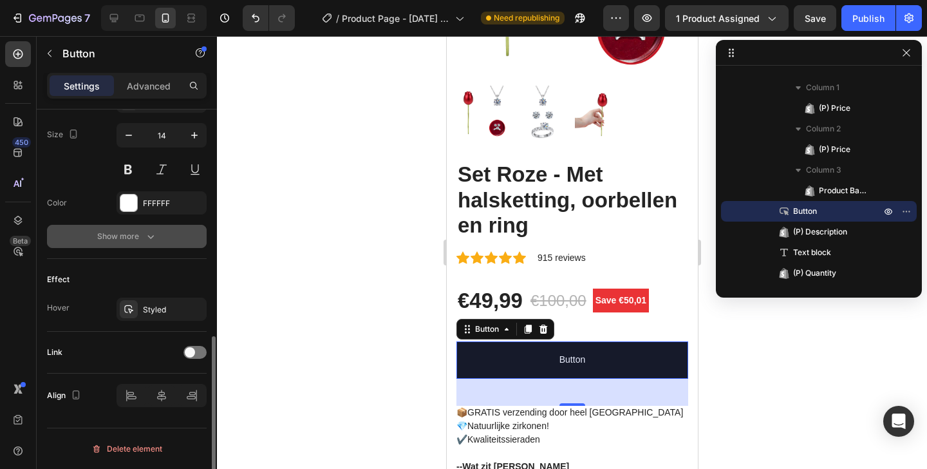
click at [144, 235] on icon "button" at bounding box center [150, 236] width 13 height 13
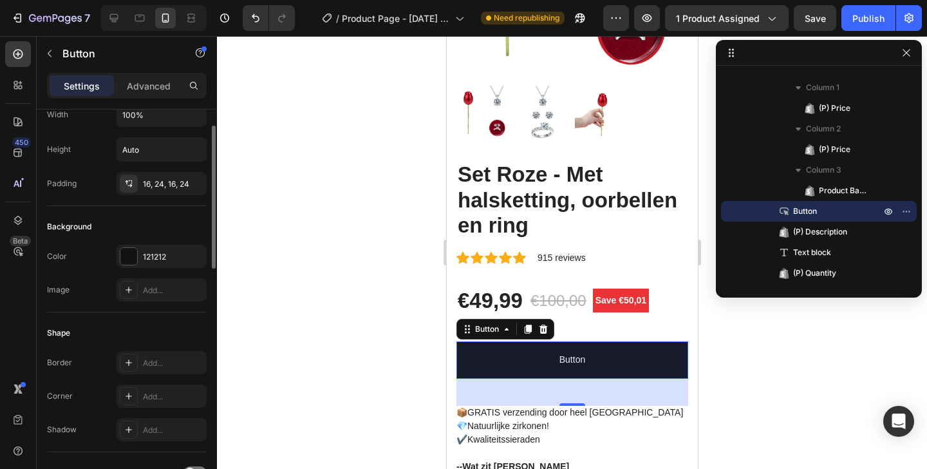
scroll to position [0, 0]
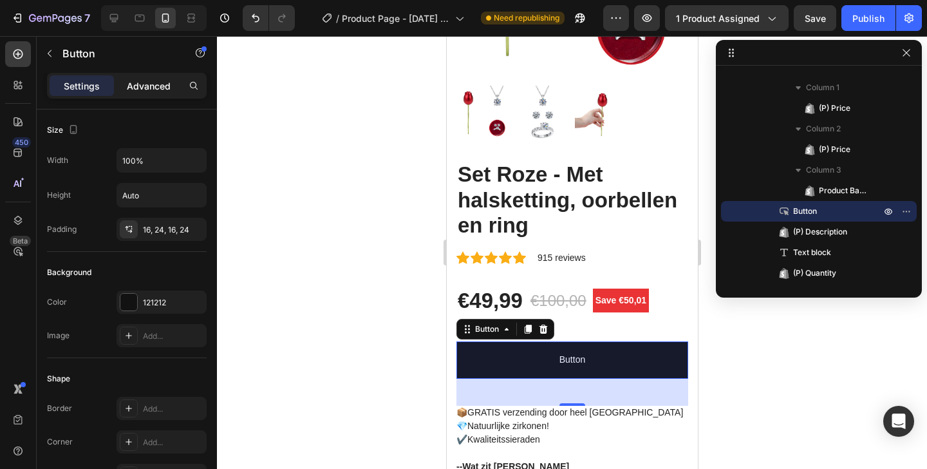
click at [151, 88] on p "Advanced" at bounding box center [149, 86] width 44 height 14
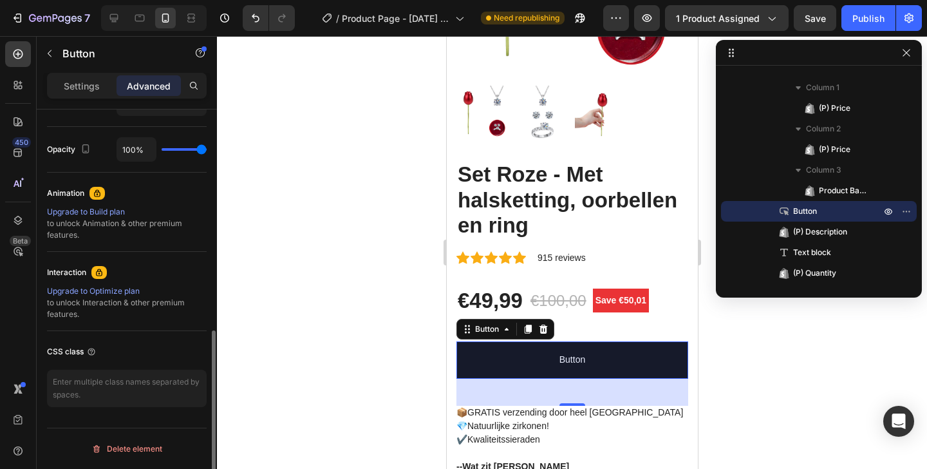
scroll to position [310, 0]
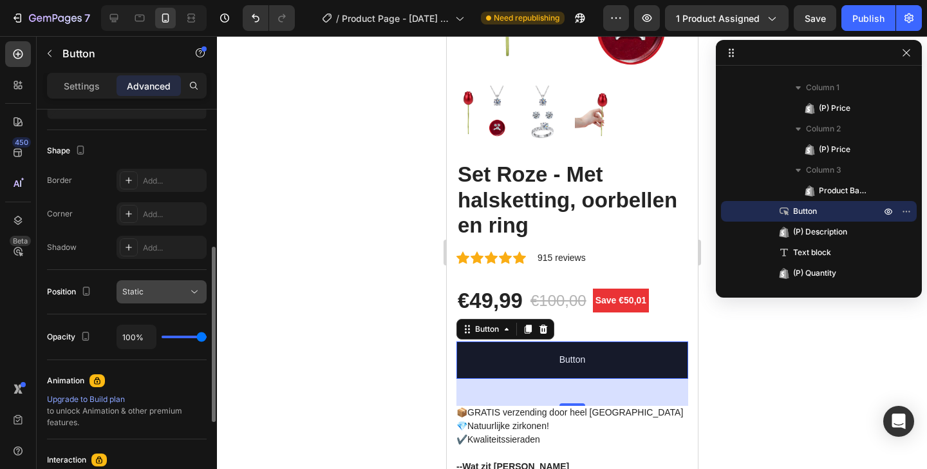
click at [157, 292] on div "Static" at bounding box center [155, 292] width 66 height 12
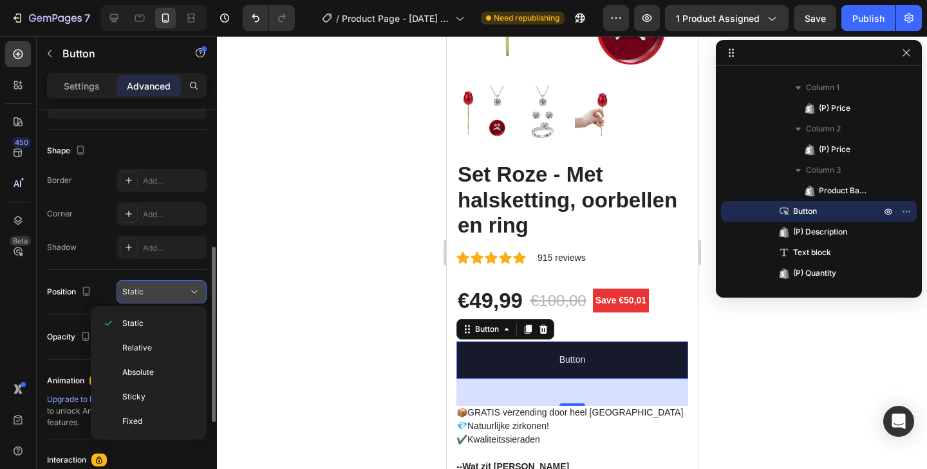
click at [157, 292] on div "Static" at bounding box center [155, 292] width 66 height 12
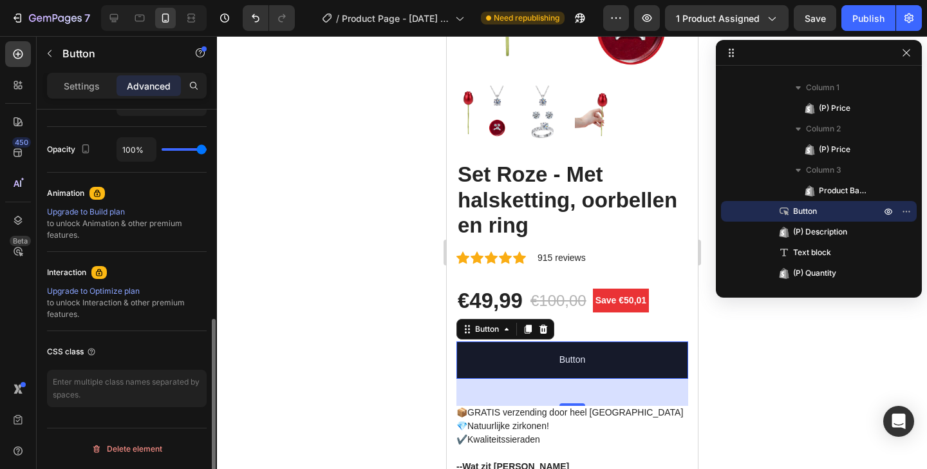
scroll to position [0, 0]
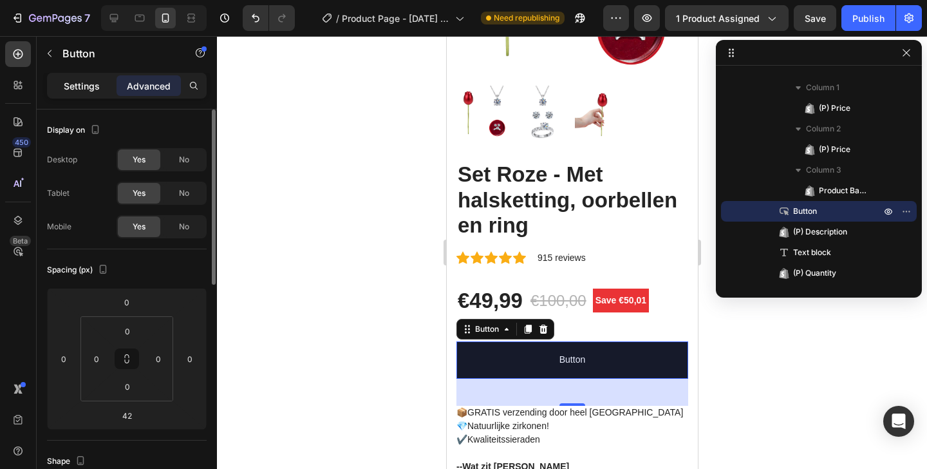
click at [89, 89] on p "Settings" at bounding box center [82, 86] width 36 height 14
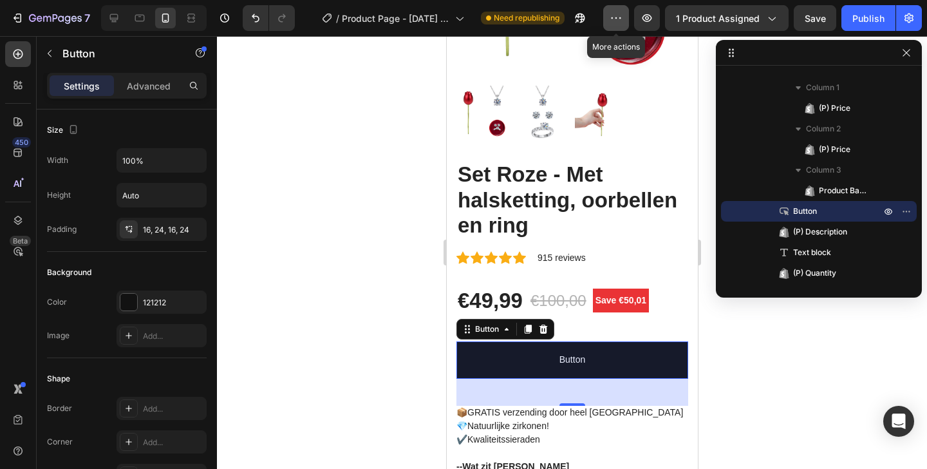
click at [610, 26] on button "button" at bounding box center [616, 18] width 26 height 26
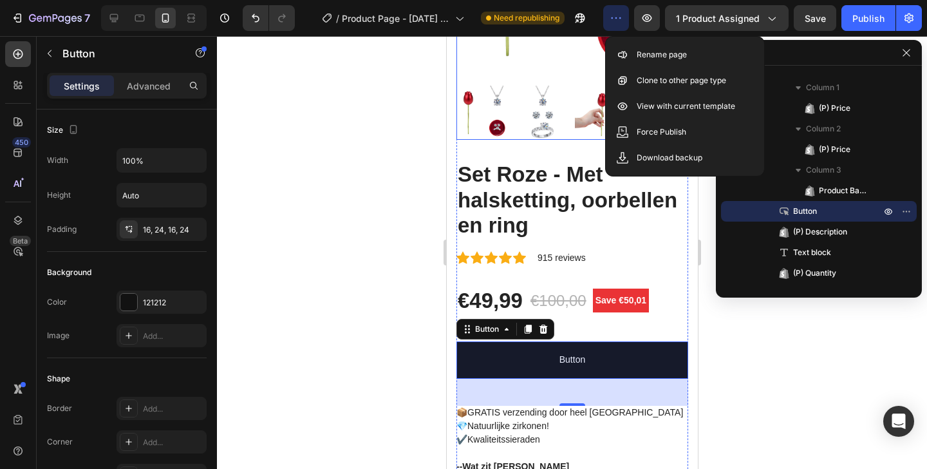
scroll to position [245, 0]
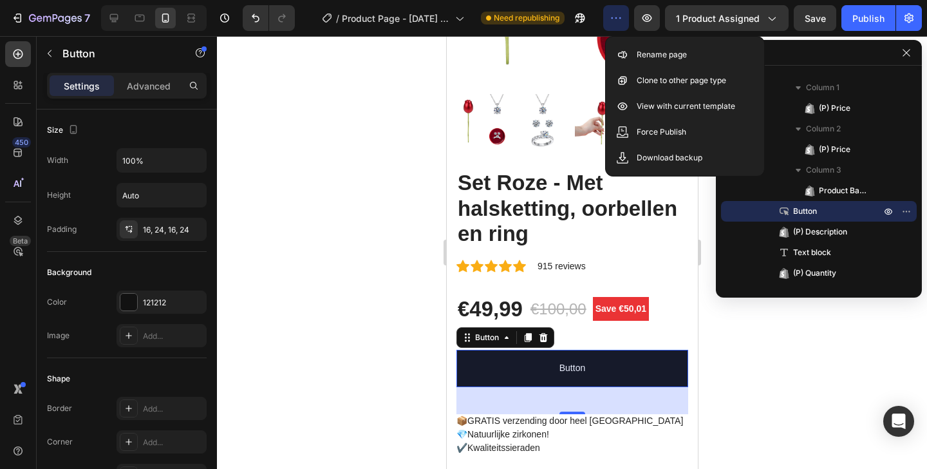
click at [624, 16] on button "button" at bounding box center [616, 18] width 26 height 26
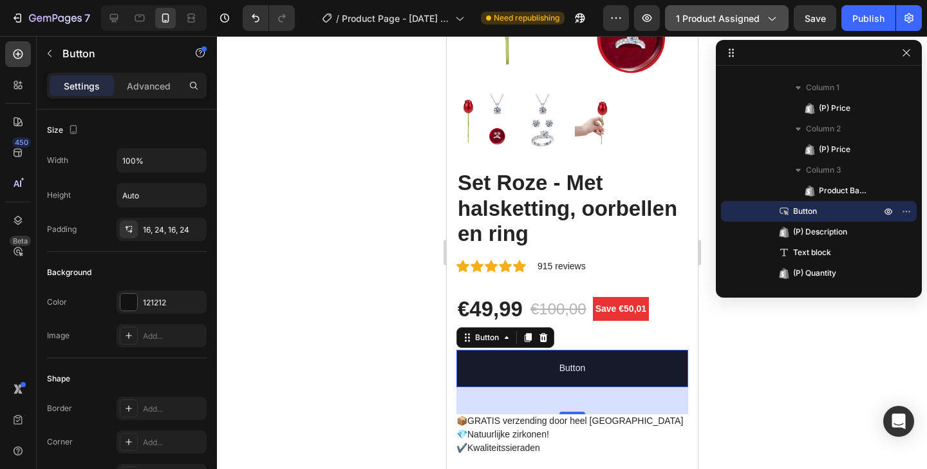
click at [756, 15] on span "1 product assigned" at bounding box center [718, 19] width 84 height 14
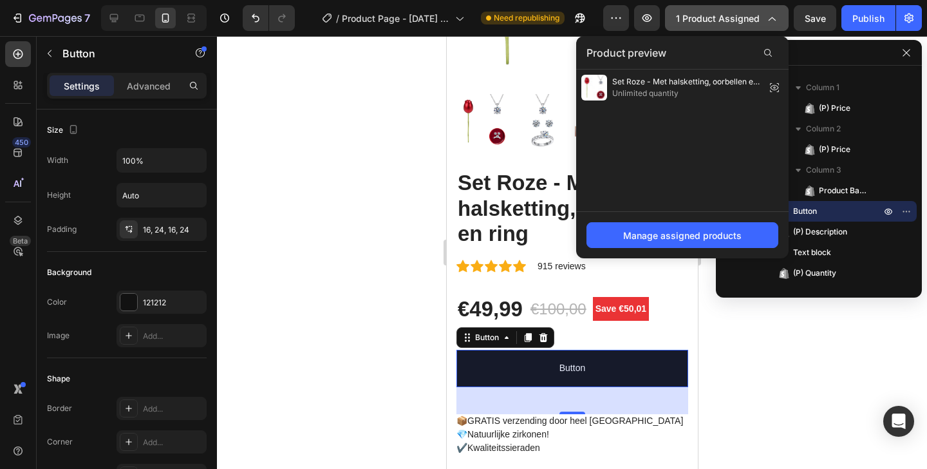
click at [756, 15] on span "1 product assigned" at bounding box center [718, 19] width 84 height 14
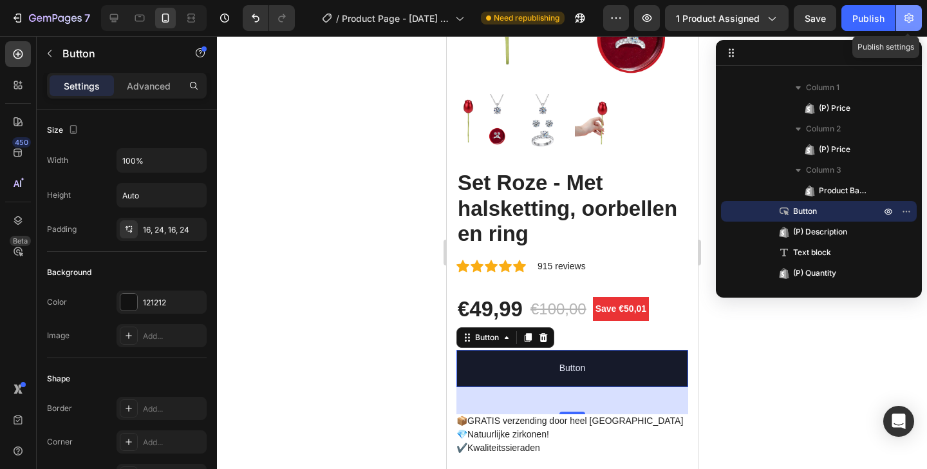
click at [913, 18] on icon "button" at bounding box center [909, 18] width 13 height 13
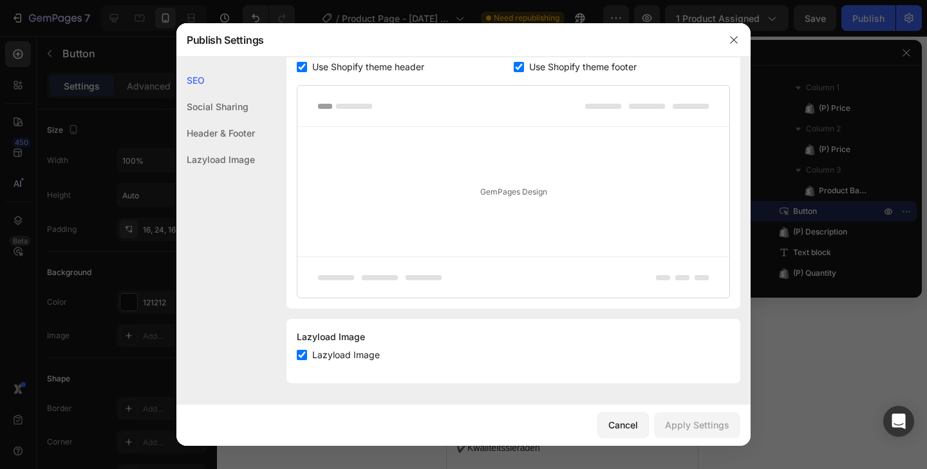
scroll to position [0, 0]
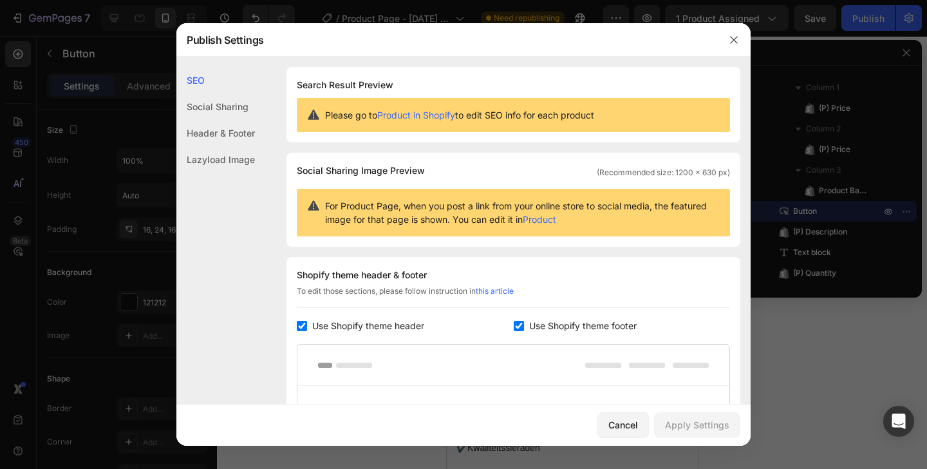
click at [216, 120] on div "Social Sharing" at bounding box center [215, 133] width 79 height 26
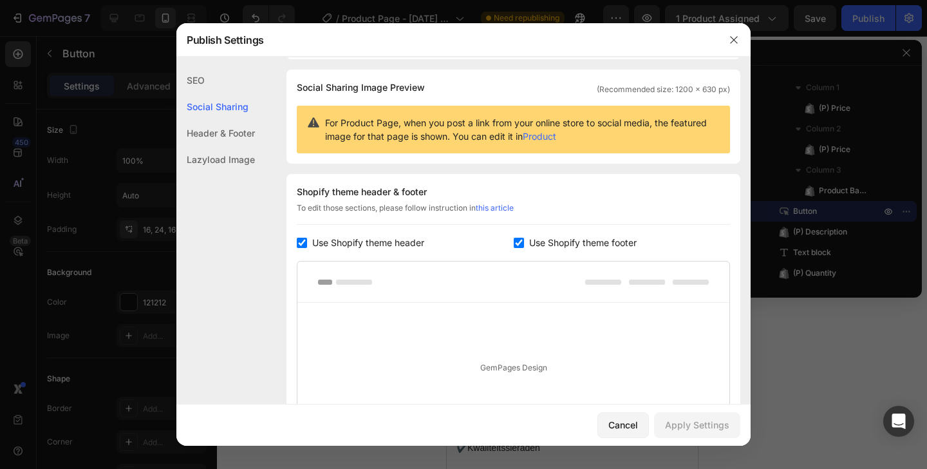
click at [226, 146] on div "Header & Footer" at bounding box center [215, 159] width 79 height 26
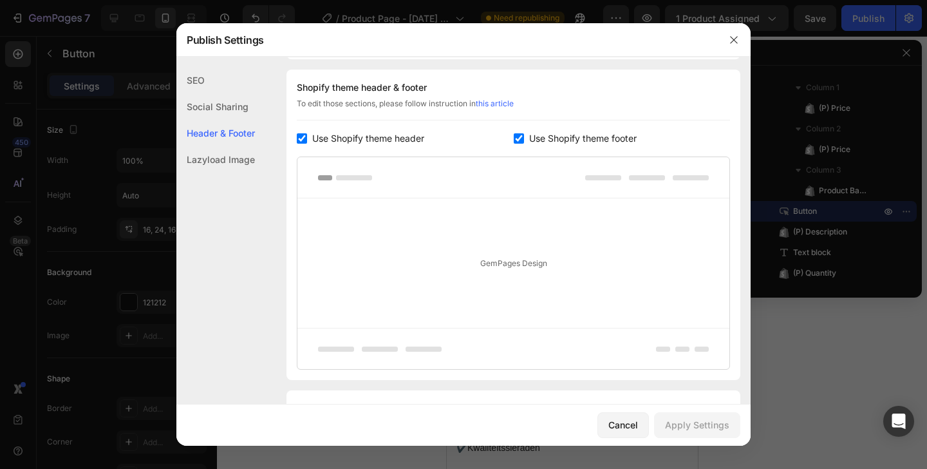
click at [224, 155] on div "Lazyload Image" at bounding box center [215, 159] width 79 height 26
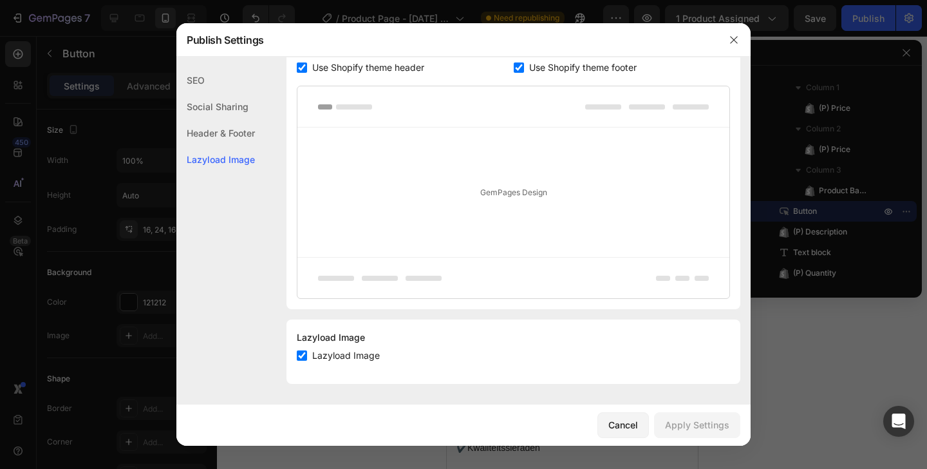
scroll to position [259, 0]
click at [726, 32] on button "button" at bounding box center [734, 40] width 21 height 21
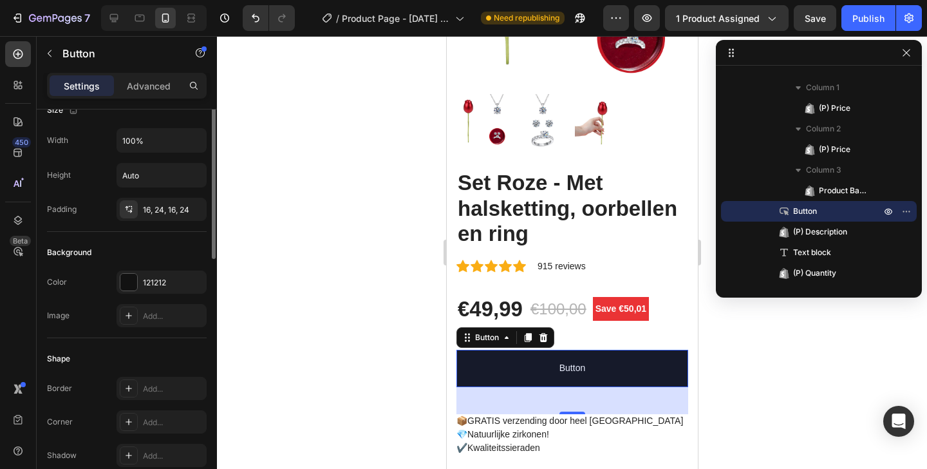
scroll to position [0, 0]
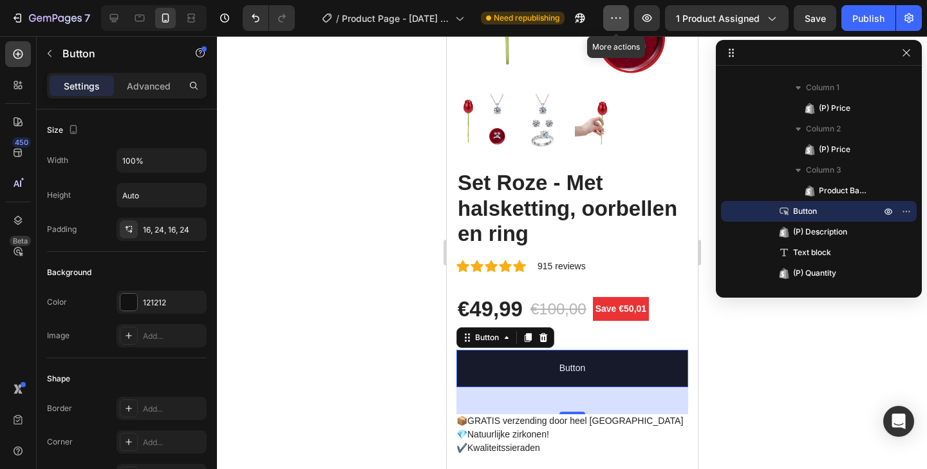
click at [612, 14] on icon "button" at bounding box center [616, 18] width 13 height 13
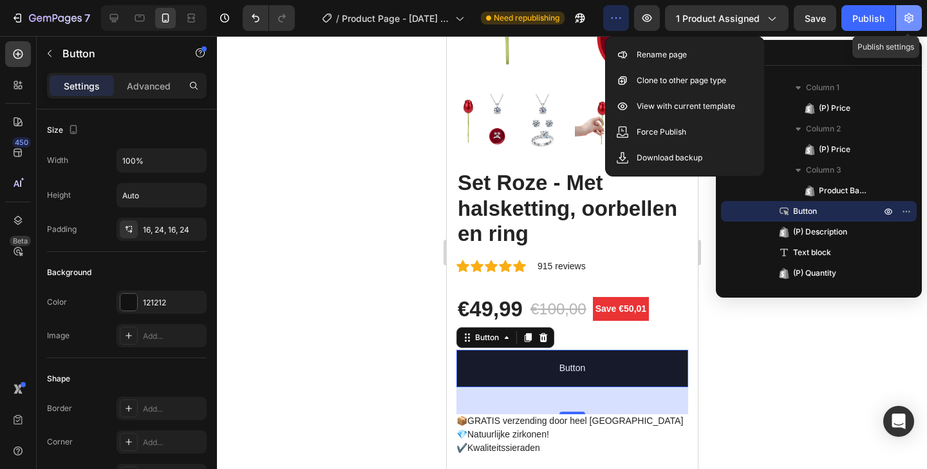
click at [913, 21] on icon "button" at bounding box center [909, 18] width 13 height 13
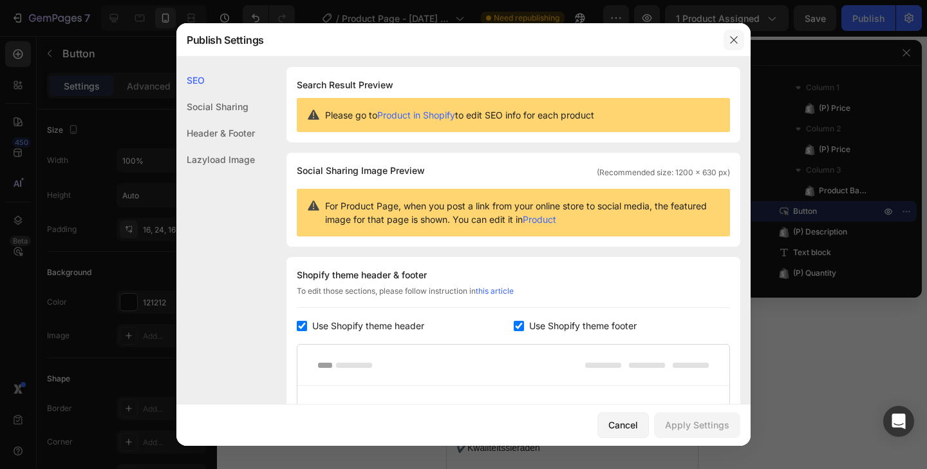
click at [739, 37] on button "button" at bounding box center [734, 40] width 21 height 21
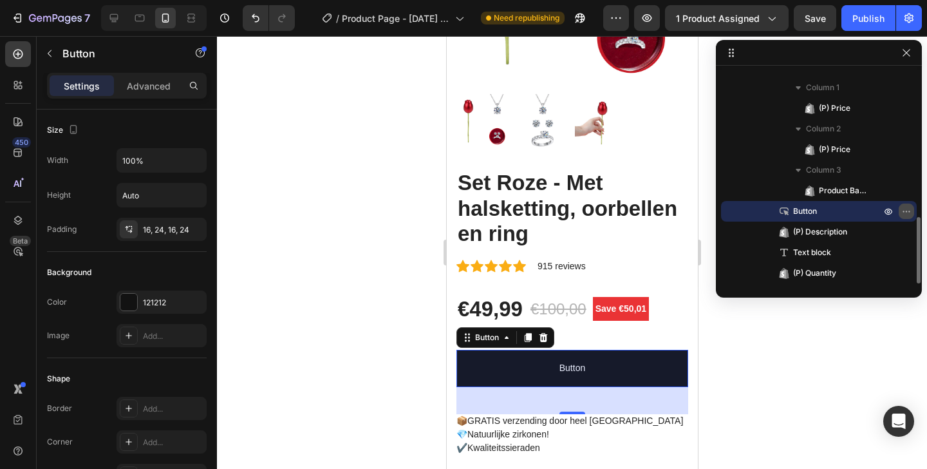
click at [909, 211] on icon "button" at bounding box center [908, 211] width 1 height 1
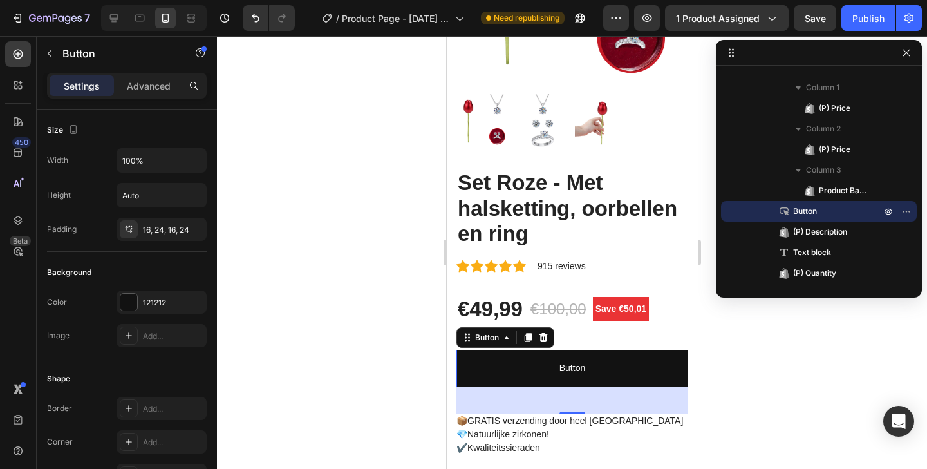
click at [303, 349] on div at bounding box center [572, 252] width 710 height 433
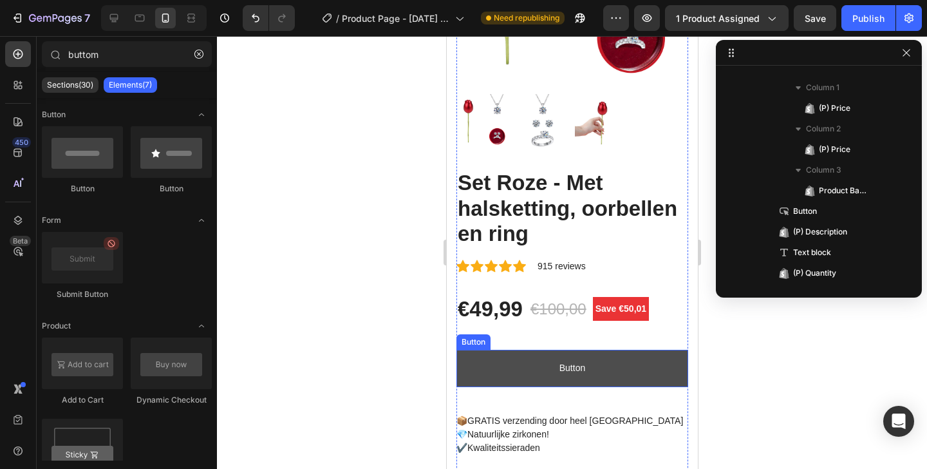
click at [500, 370] on button "Button" at bounding box center [572, 368] width 232 height 37
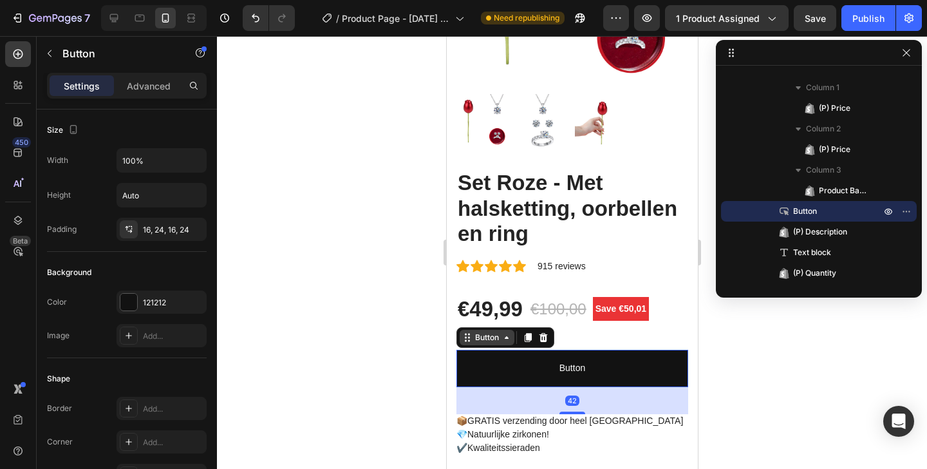
click at [496, 332] on div "Button" at bounding box center [486, 338] width 29 height 12
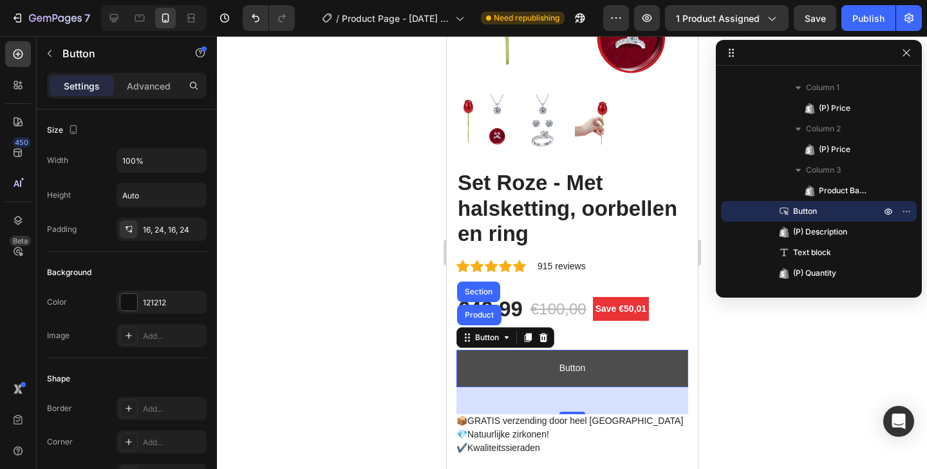
click at [479, 350] on button "Button" at bounding box center [572, 368] width 232 height 37
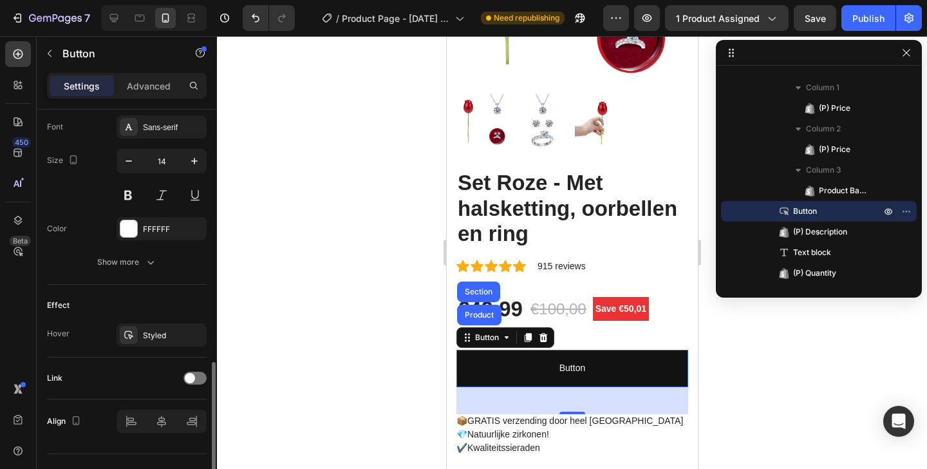
scroll to position [527, 0]
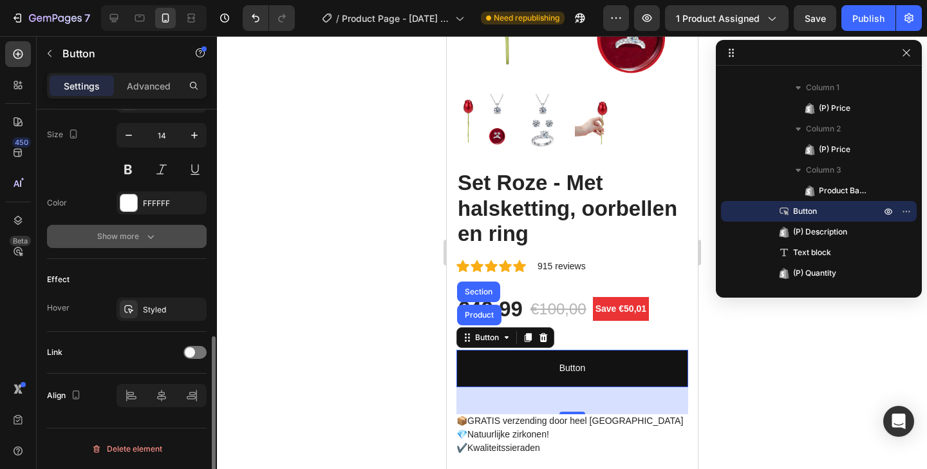
click at [132, 241] on div "Show more" at bounding box center [127, 236] width 60 height 13
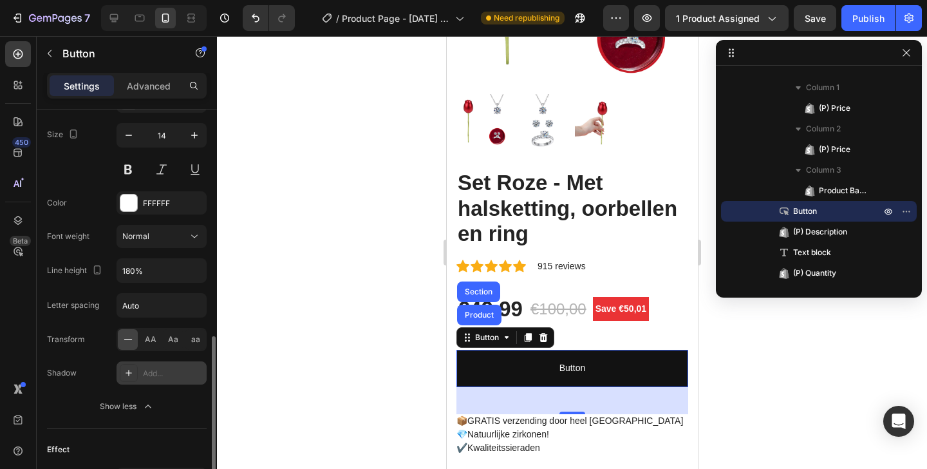
drag, startPoint x: 146, startPoint y: 368, endPoint x: 158, endPoint y: 365, distance: 12.5
click at [148, 368] on div "Add..." at bounding box center [173, 374] width 61 height 12
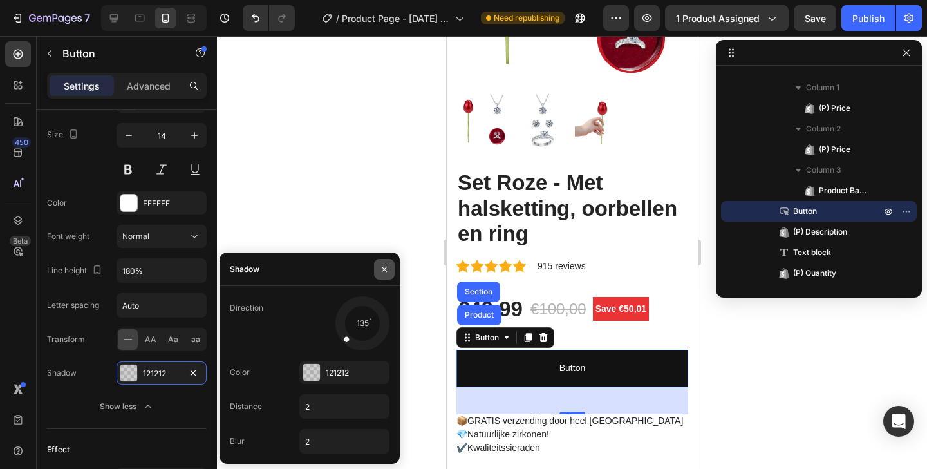
click at [384, 270] on icon "button" at bounding box center [384, 269] width 10 height 10
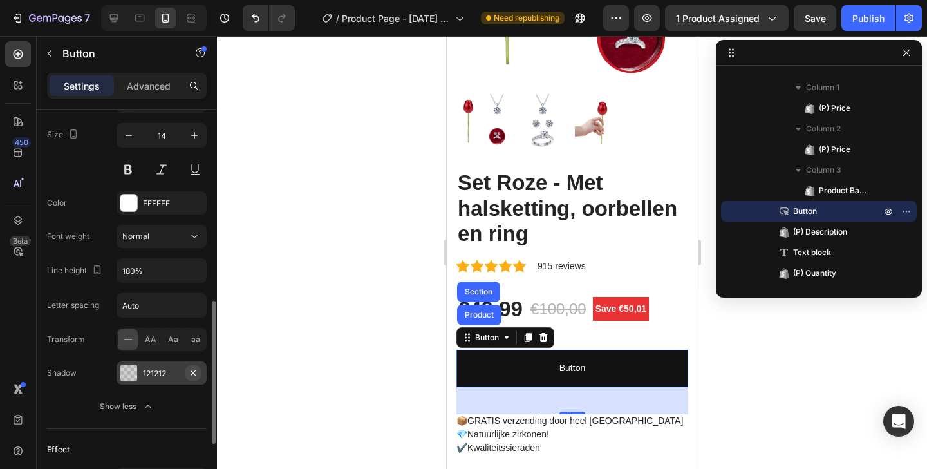
click at [200, 370] on button "button" at bounding box center [192, 372] width 15 height 15
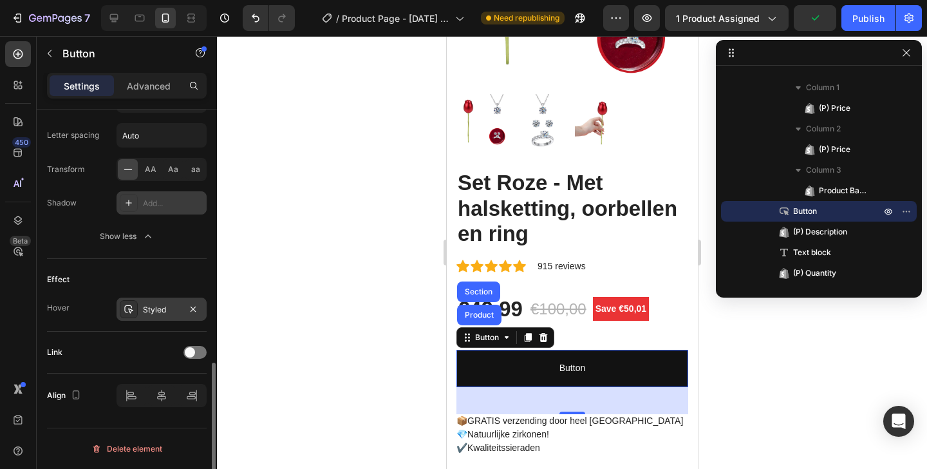
click at [136, 314] on div at bounding box center [129, 309] width 18 height 18
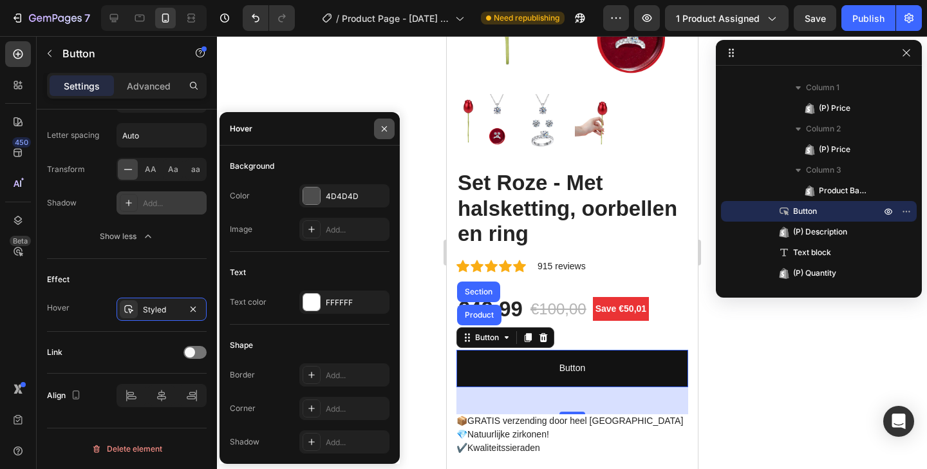
click at [380, 129] on icon "button" at bounding box center [384, 129] width 10 height 10
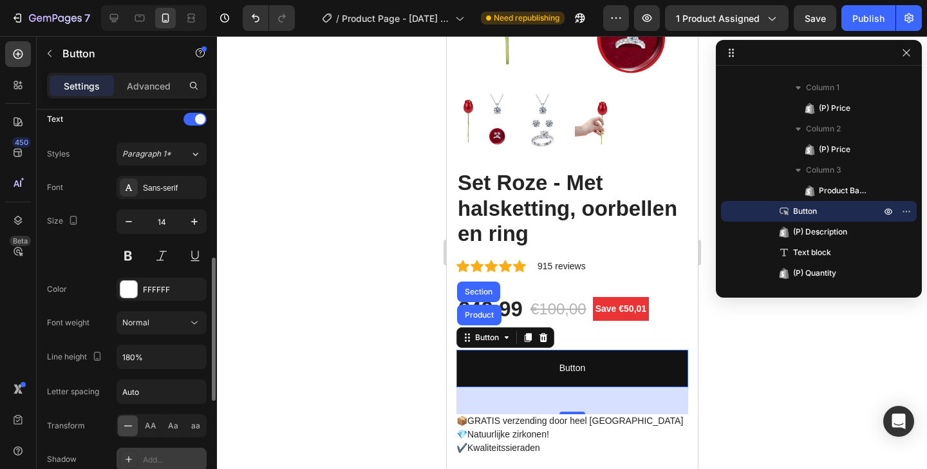
scroll to position [433, 0]
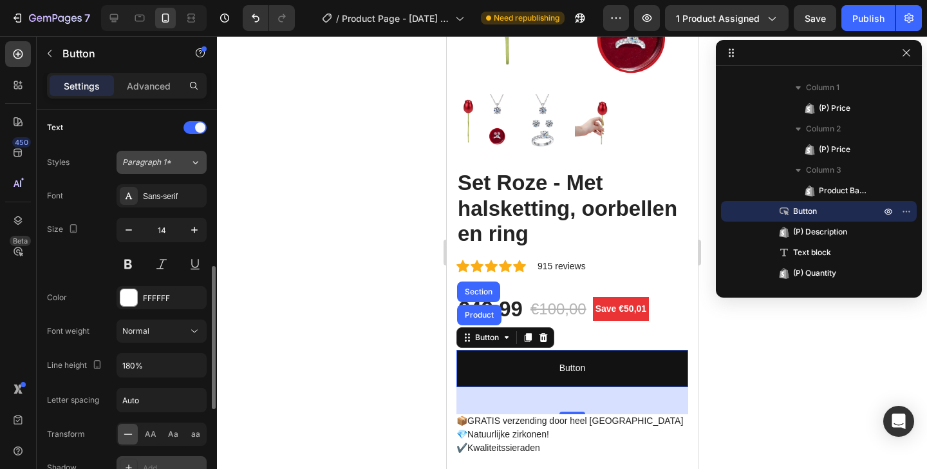
click at [129, 169] on button "Paragraph 1*" at bounding box center [162, 162] width 90 height 23
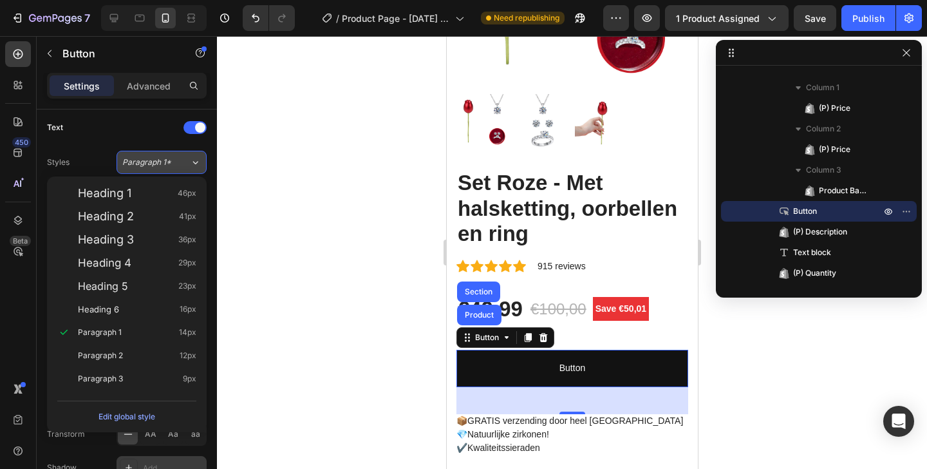
click at [129, 167] on span "Paragraph 1*" at bounding box center [146, 162] width 49 height 12
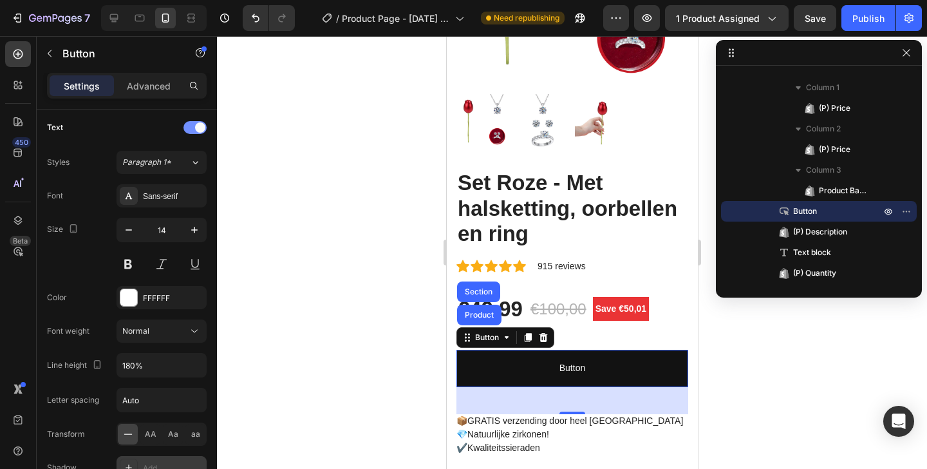
click at [194, 122] on div at bounding box center [194, 127] width 23 height 13
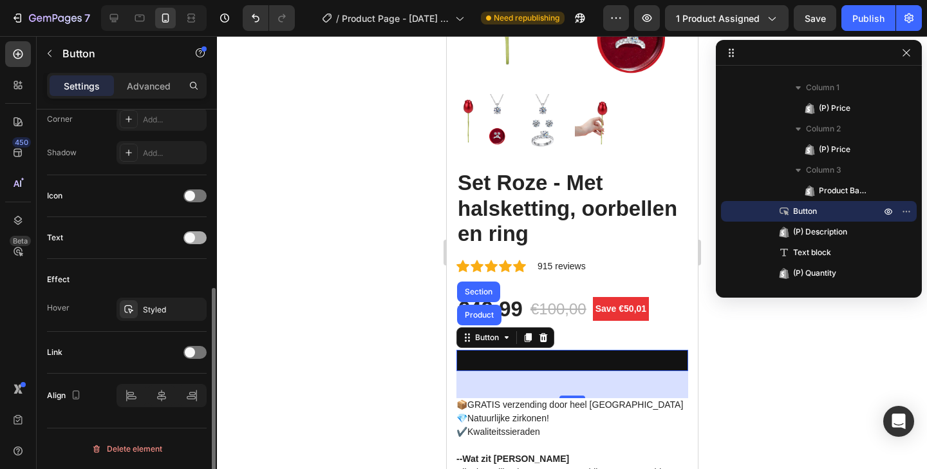
scroll to position [323, 0]
click at [200, 198] on div at bounding box center [194, 195] width 23 height 13
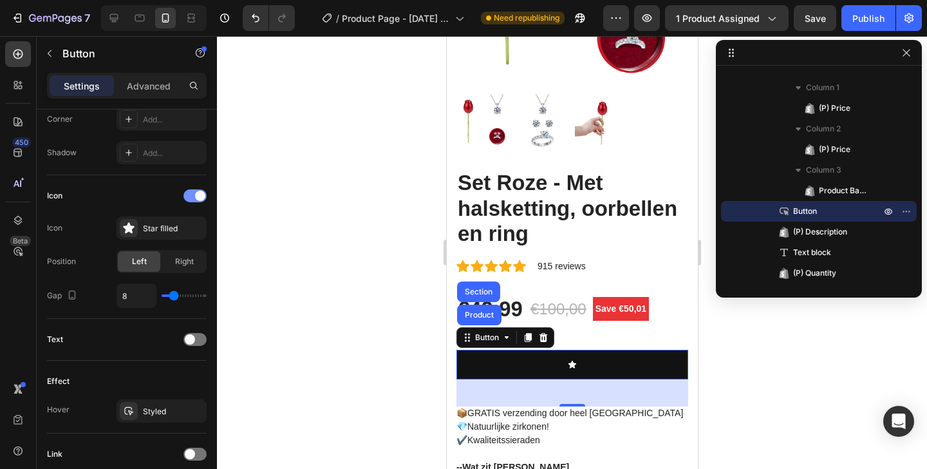
click at [196, 198] on span at bounding box center [200, 196] width 10 height 10
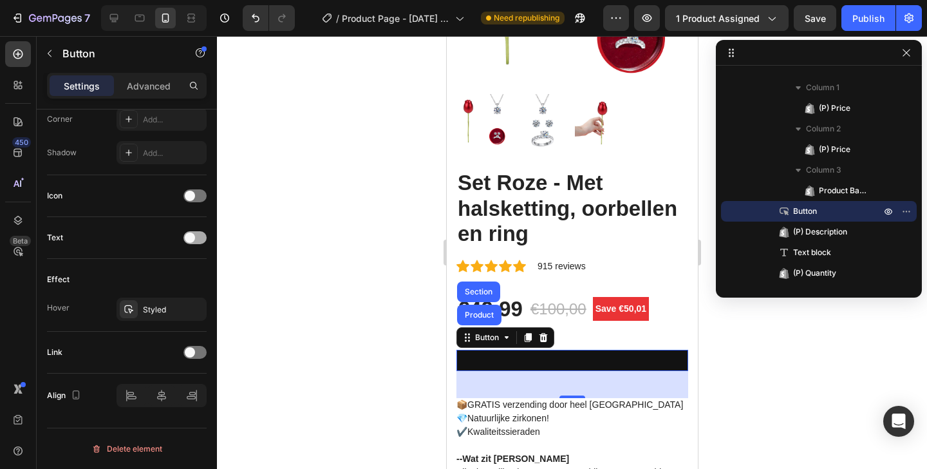
click at [192, 235] on span at bounding box center [190, 237] width 10 height 10
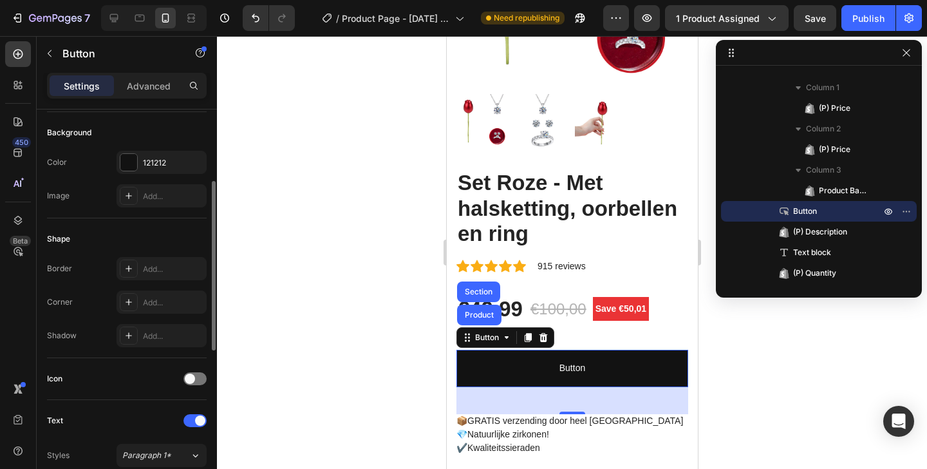
scroll to position [0, 0]
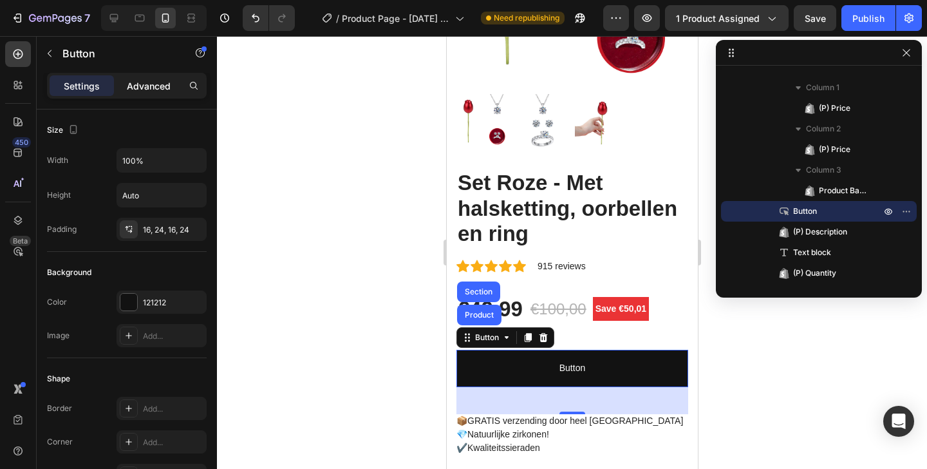
click at [127, 82] on p "Advanced" at bounding box center [149, 86] width 44 height 14
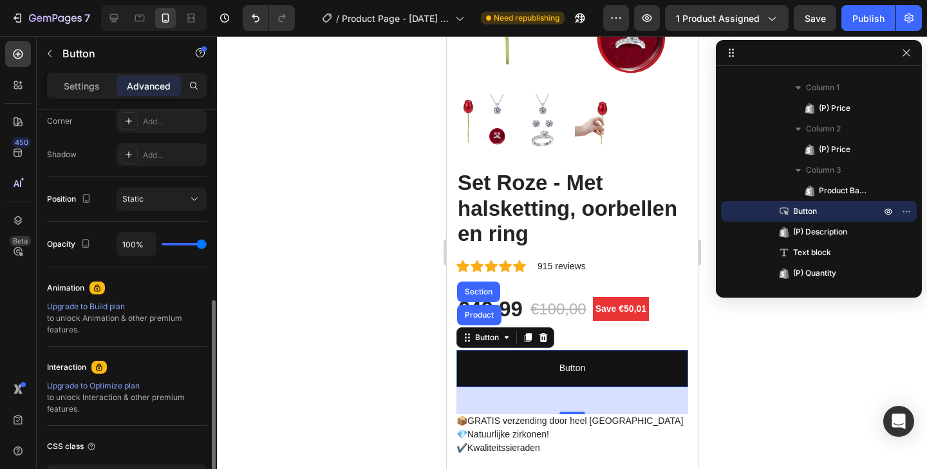
scroll to position [411, 0]
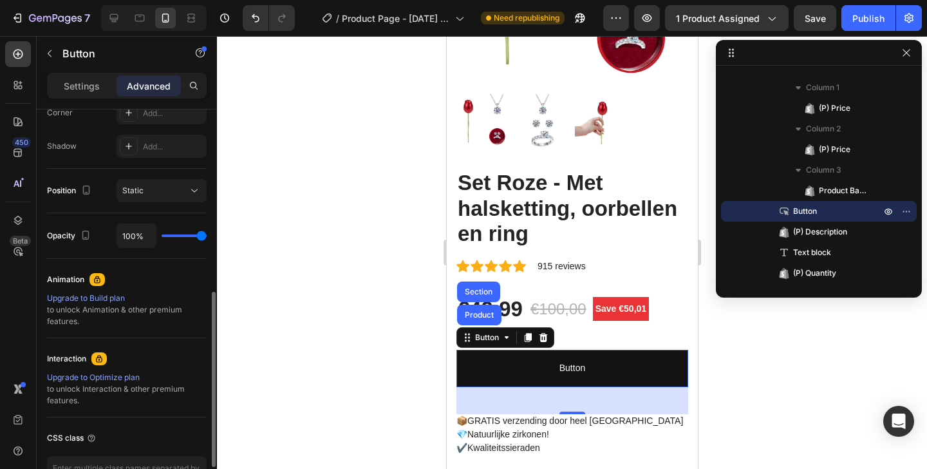
click at [148, 204] on div "Position Static" at bounding box center [127, 191] width 160 height 44
click at [147, 195] on div "Static" at bounding box center [155, 191] width 66 height 12
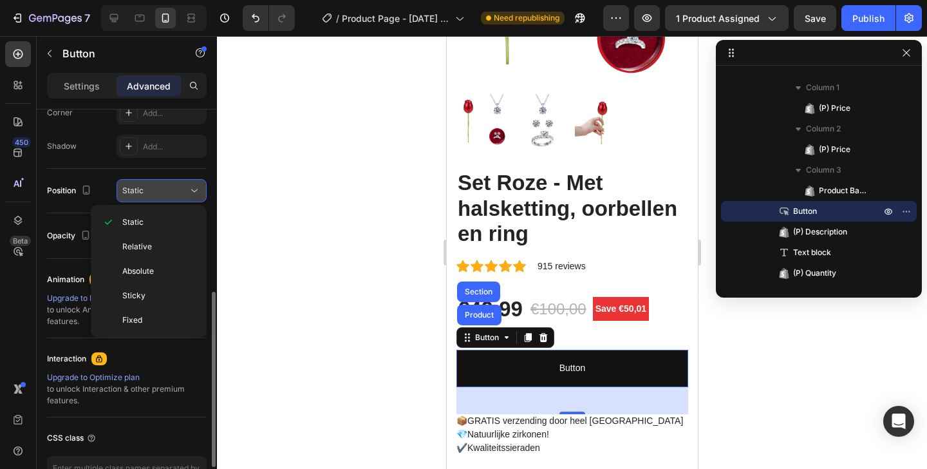
click at [147, 191] on div "Static" at bounding box center [155, 191] width 66 height 12
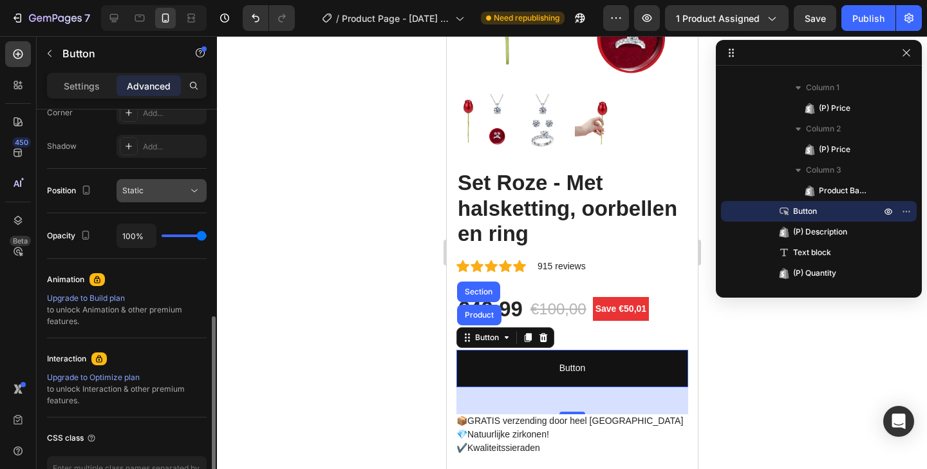
scroll to position [498, 0]
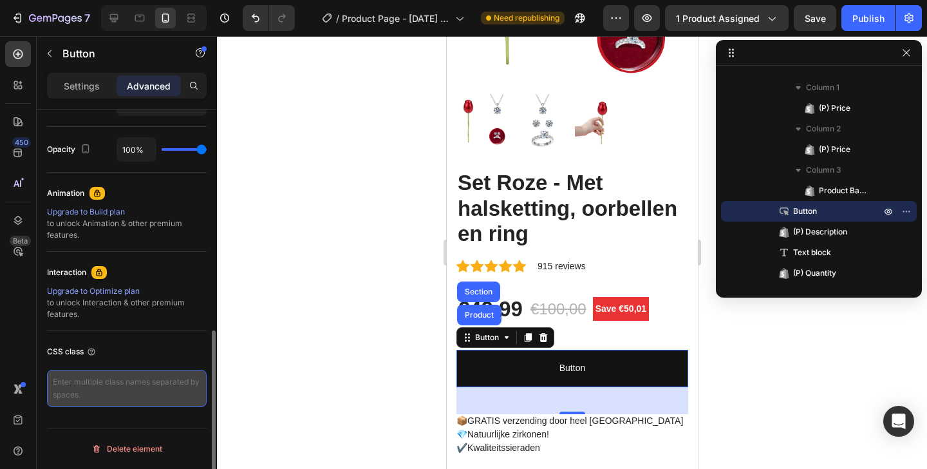
click at [118, 392] on textarea at bounding box center [127, 388] width 160 height 37
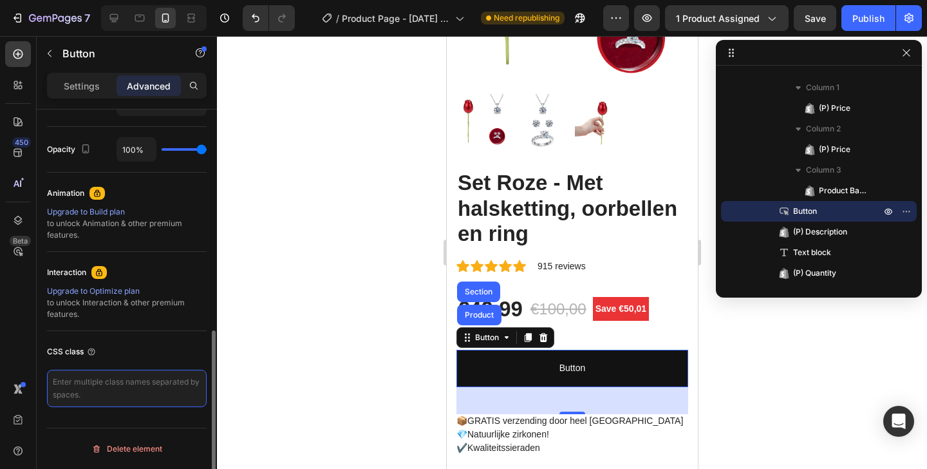
paste textarea "custom-checkout-button"
type textarea "custom-checkout-button"
click at [180, 350] on div "CSS class" at bounding box center [127, 351] width 160 height 21
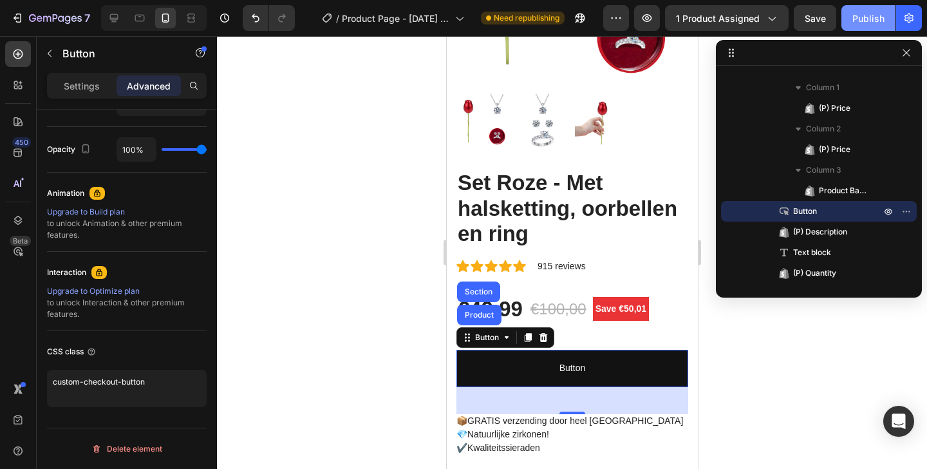
click at [870, 12] on div "Publish" at bounding box center [868, 19] width 32 height 14
